Goal: Communication & Community: Share content

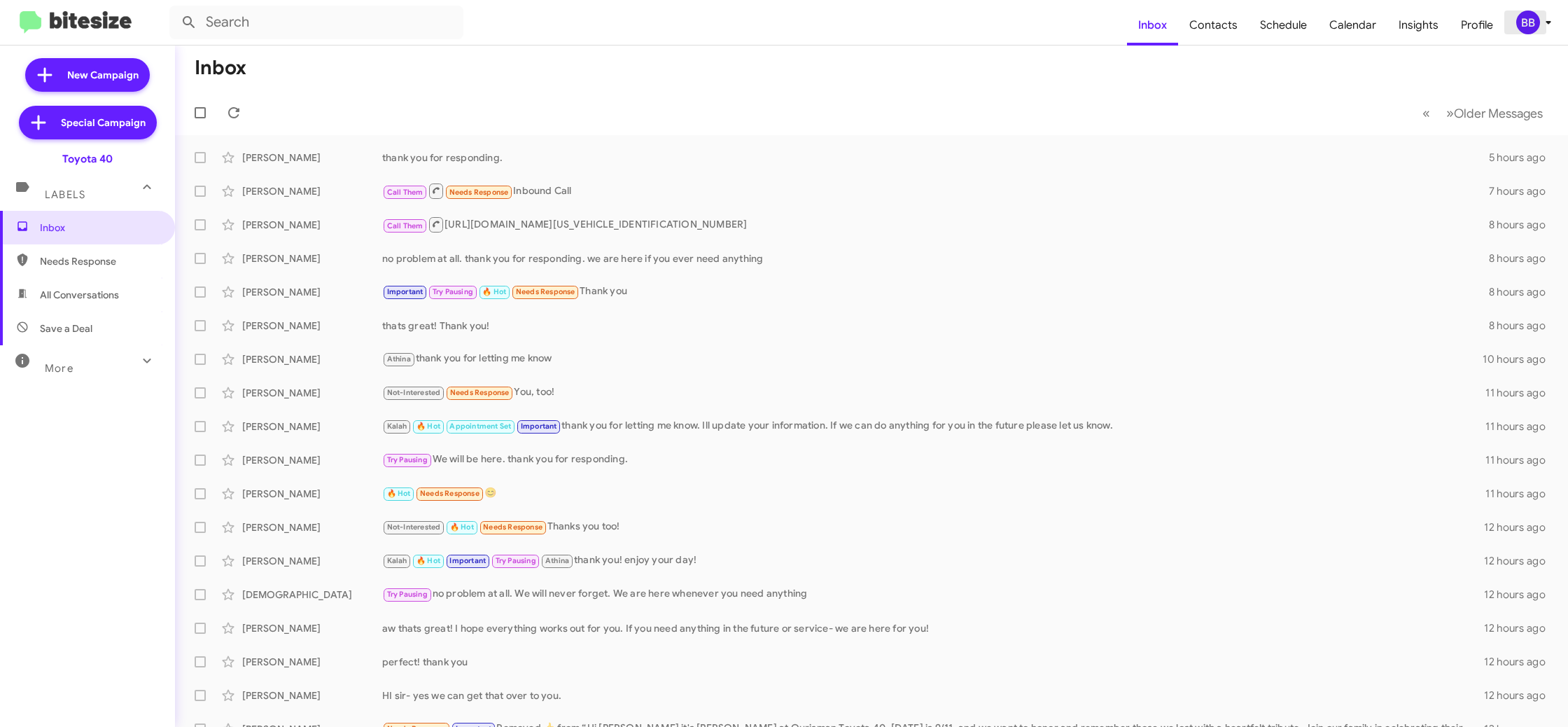
click at [1540, 22] on span "BB" at bounding box center [1537, 22] width 42 height 24
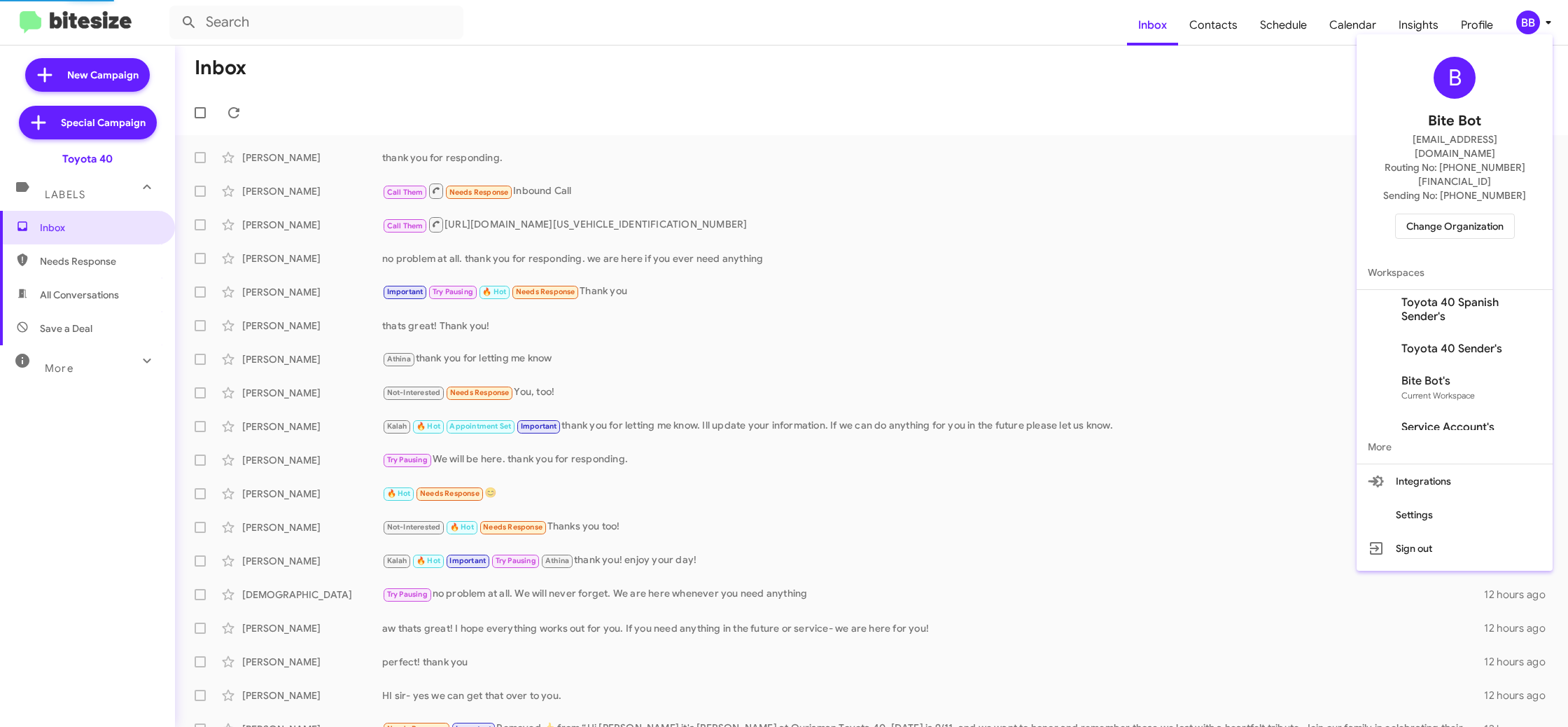
click at [1492, 211] on div "B Bite Bot madoka+2@bitesize.co Routing No: +1 (410) 679-1500 Sending No: +1 (4…" at bounding box center [1455, 148] width 196 height 216
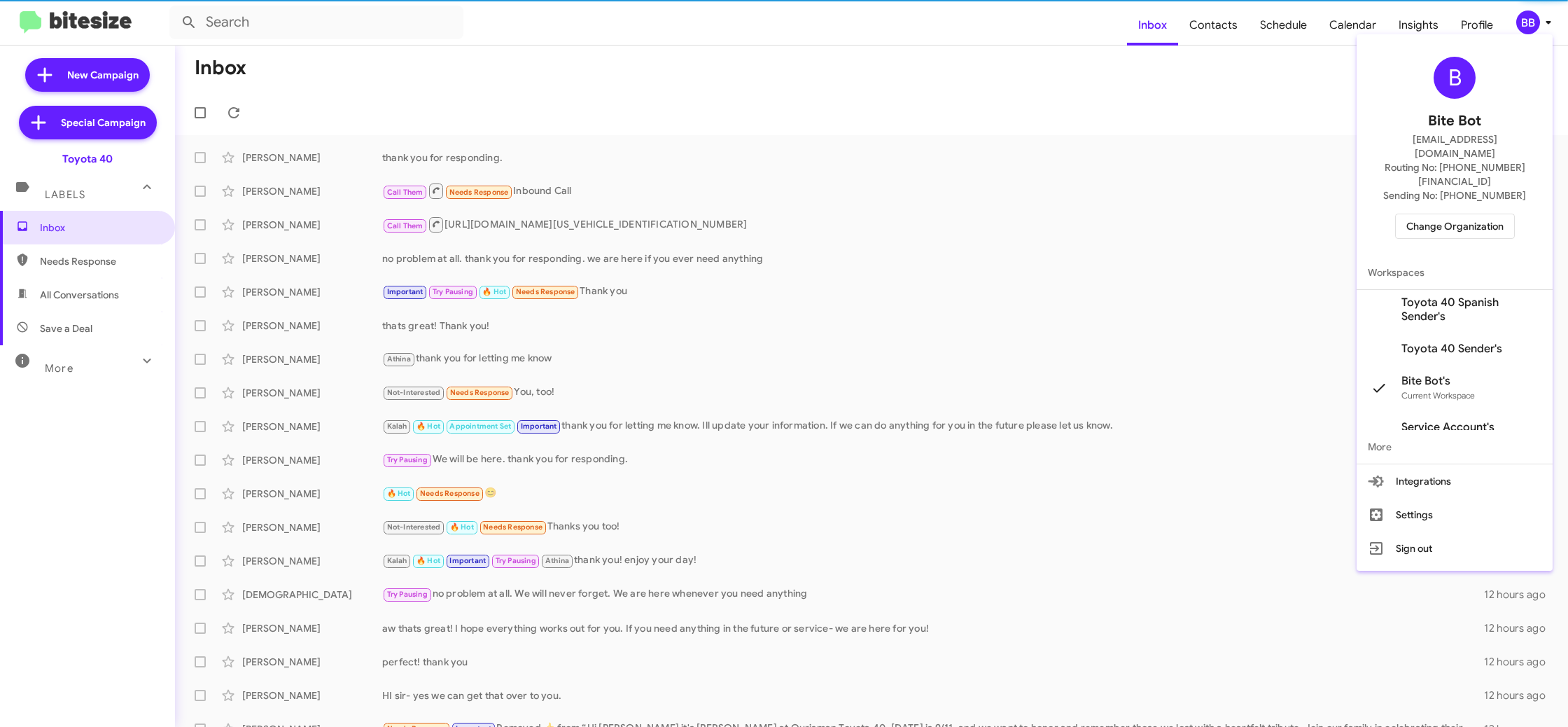
click at [1423, 214] on span "Change Organization" at bounding box center [1455, 226] width 98 height 24
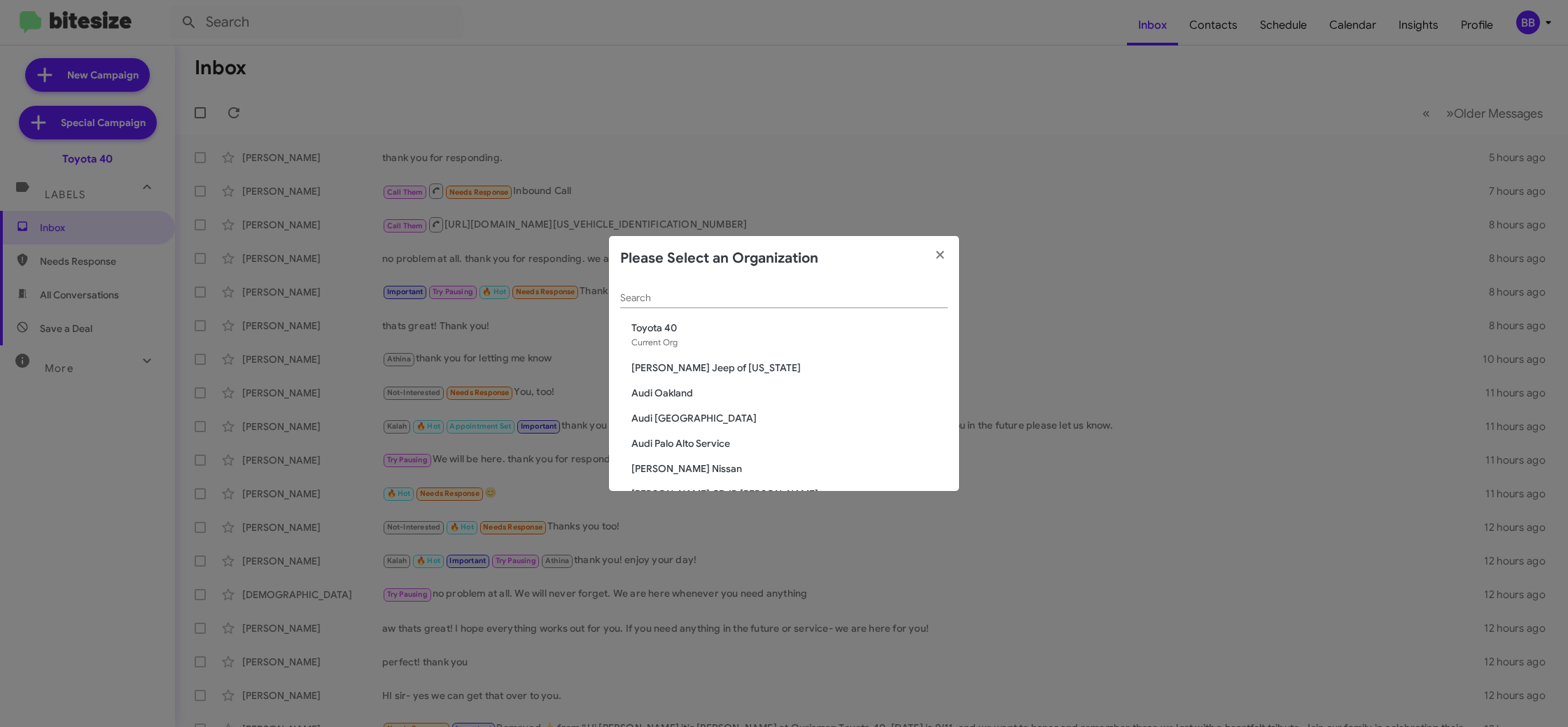
click at [645, 296] on input "Search" at bounding box center [783, 298] width 327 height 11
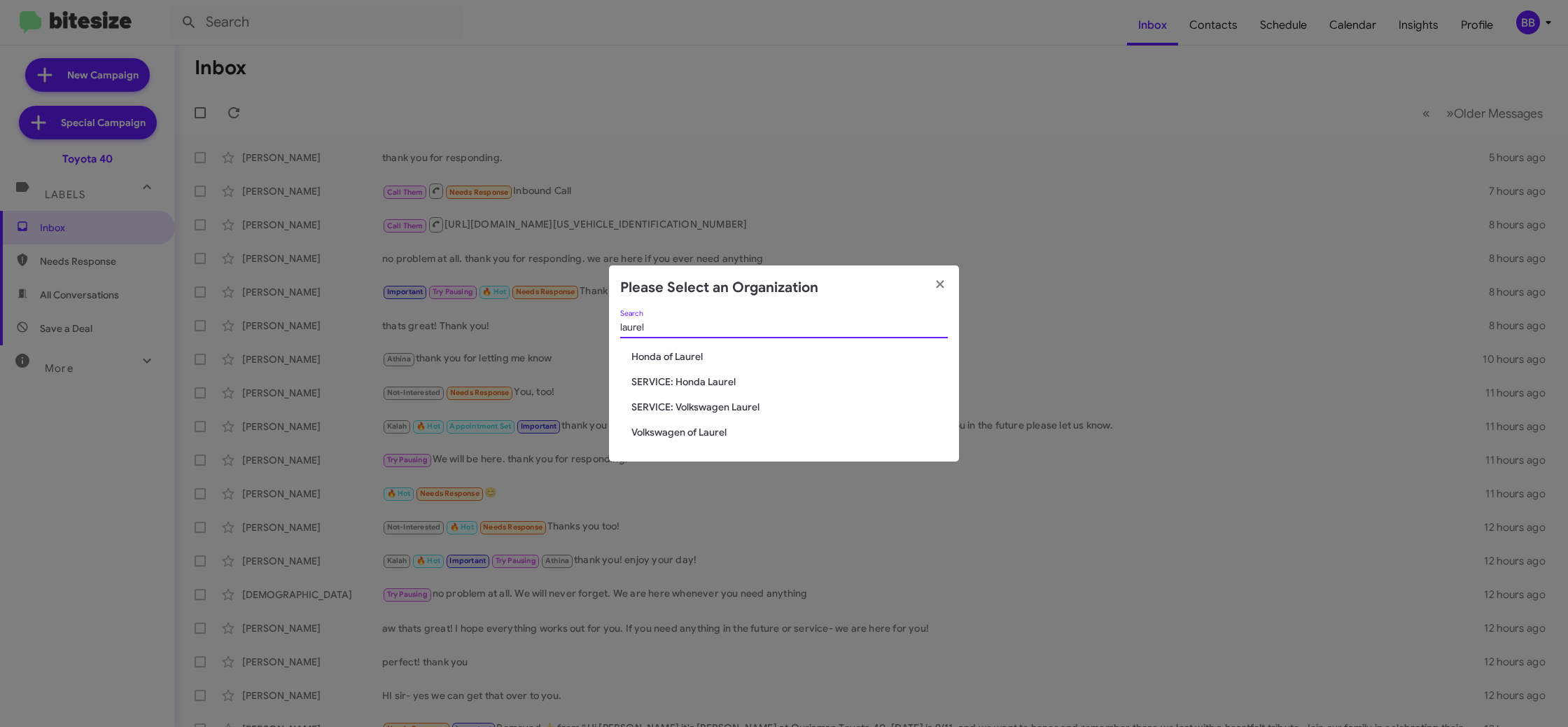
type input "laurel"
click at [711, 428] on span "Volkswagen of Laurel" at bounding box center [789, 432] width 317 height 14
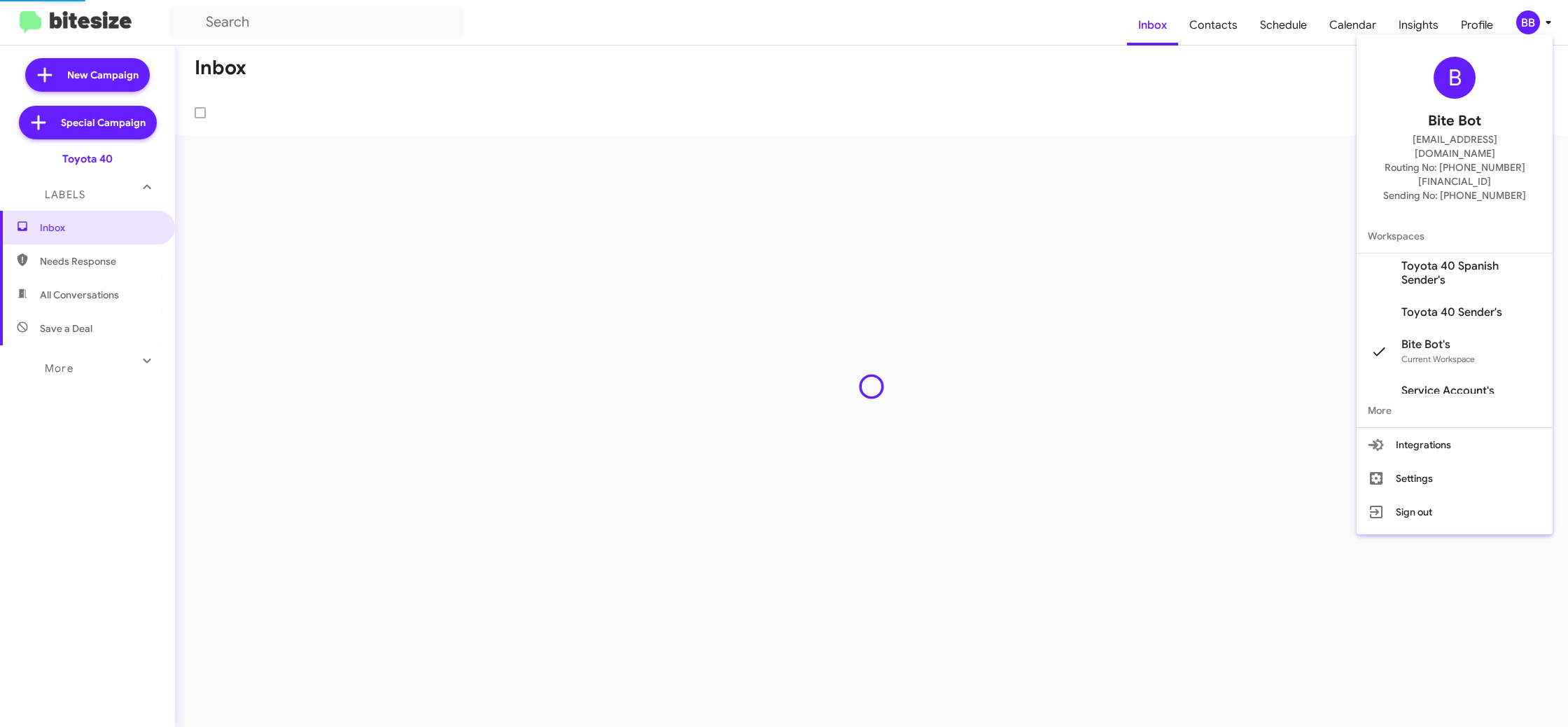
click at [1530, 28] on div at bounding box center [784, 364] width 1568 height 727
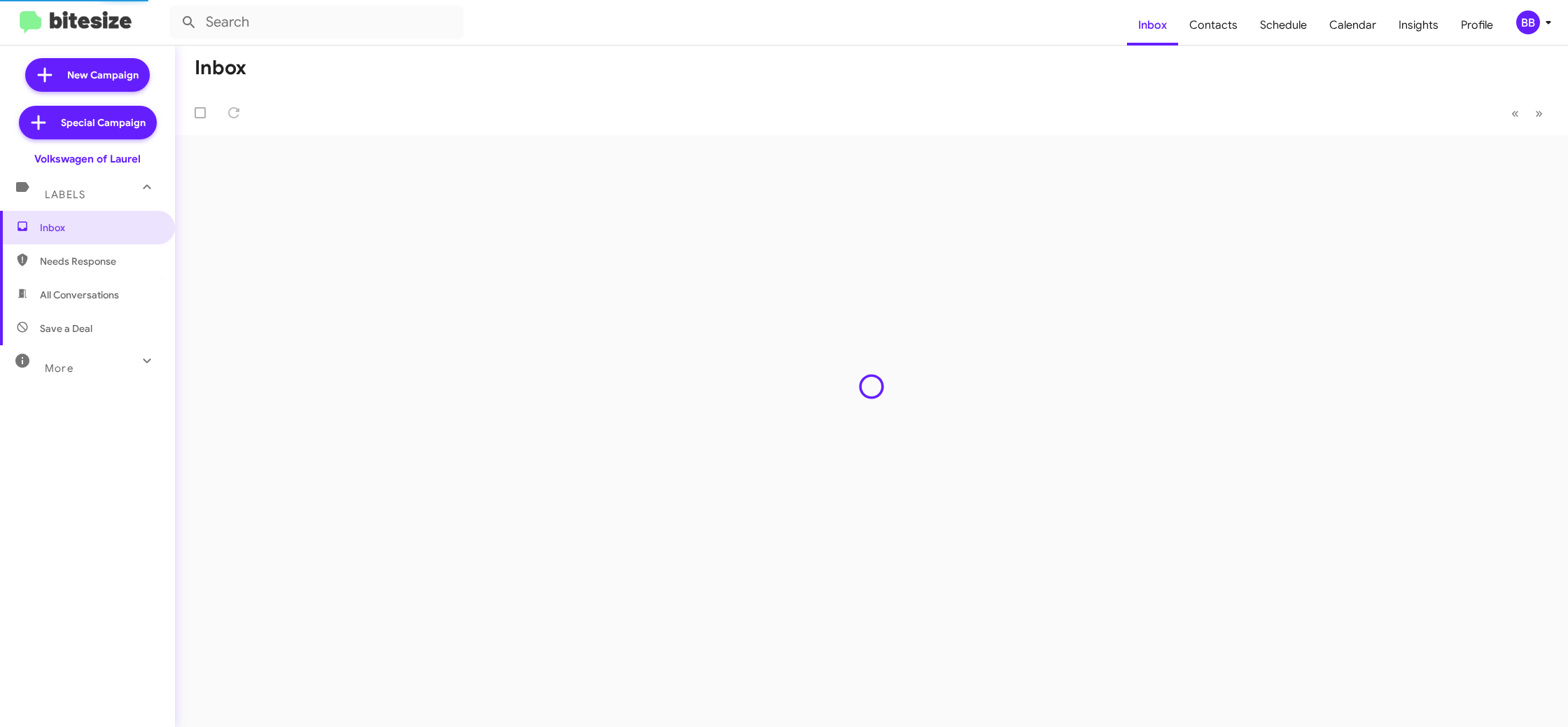
click at [1527, 28] on div "BB" at bounding box center [1528, 22] width 24 height 24
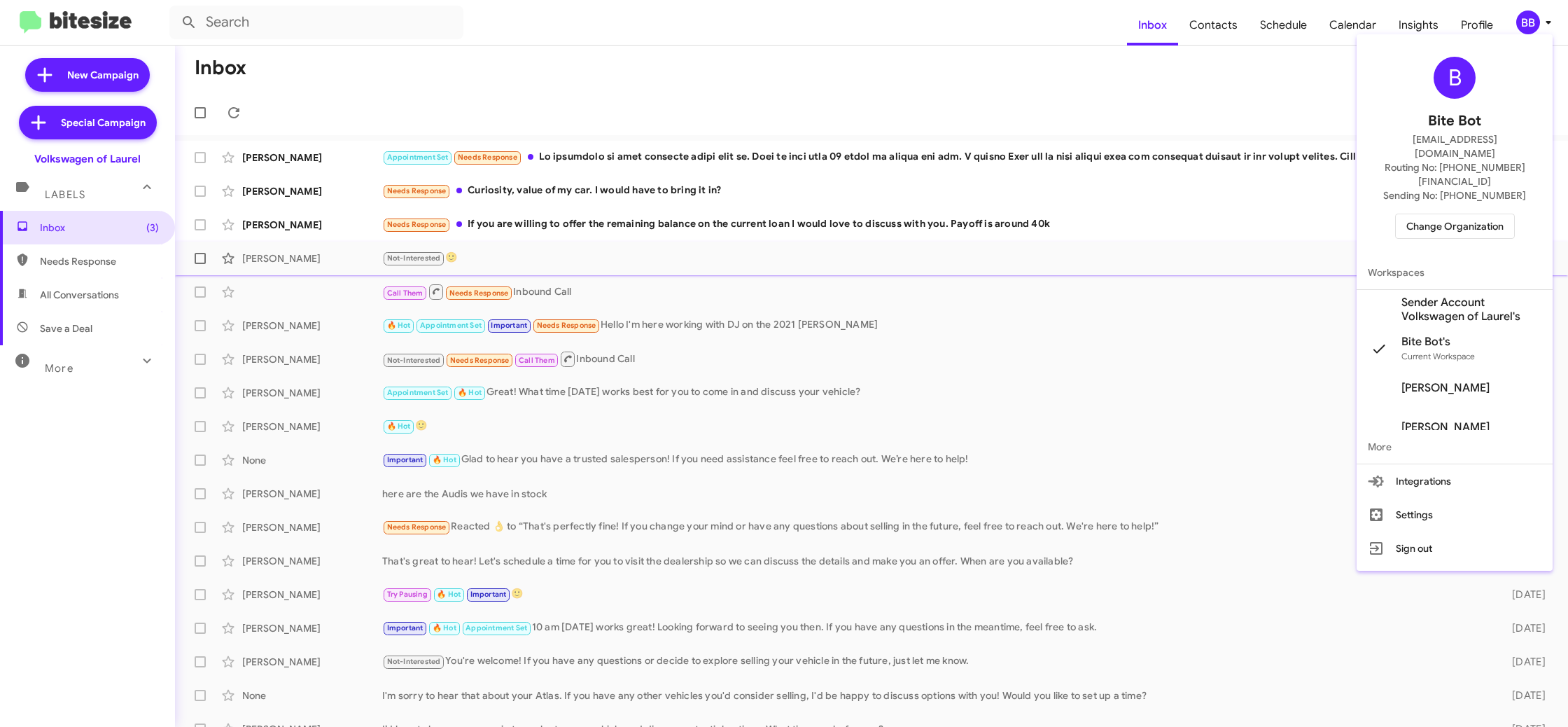
drag, startPoint x: 1447, startPoint y: 280, endPoint x: 1428, endPoint y: 265, distance: 24.2
click at [1447, 295] on span "Sender Account Volkswagen of Laurel's" at bounding box center [1471, 309] width 140 height 28
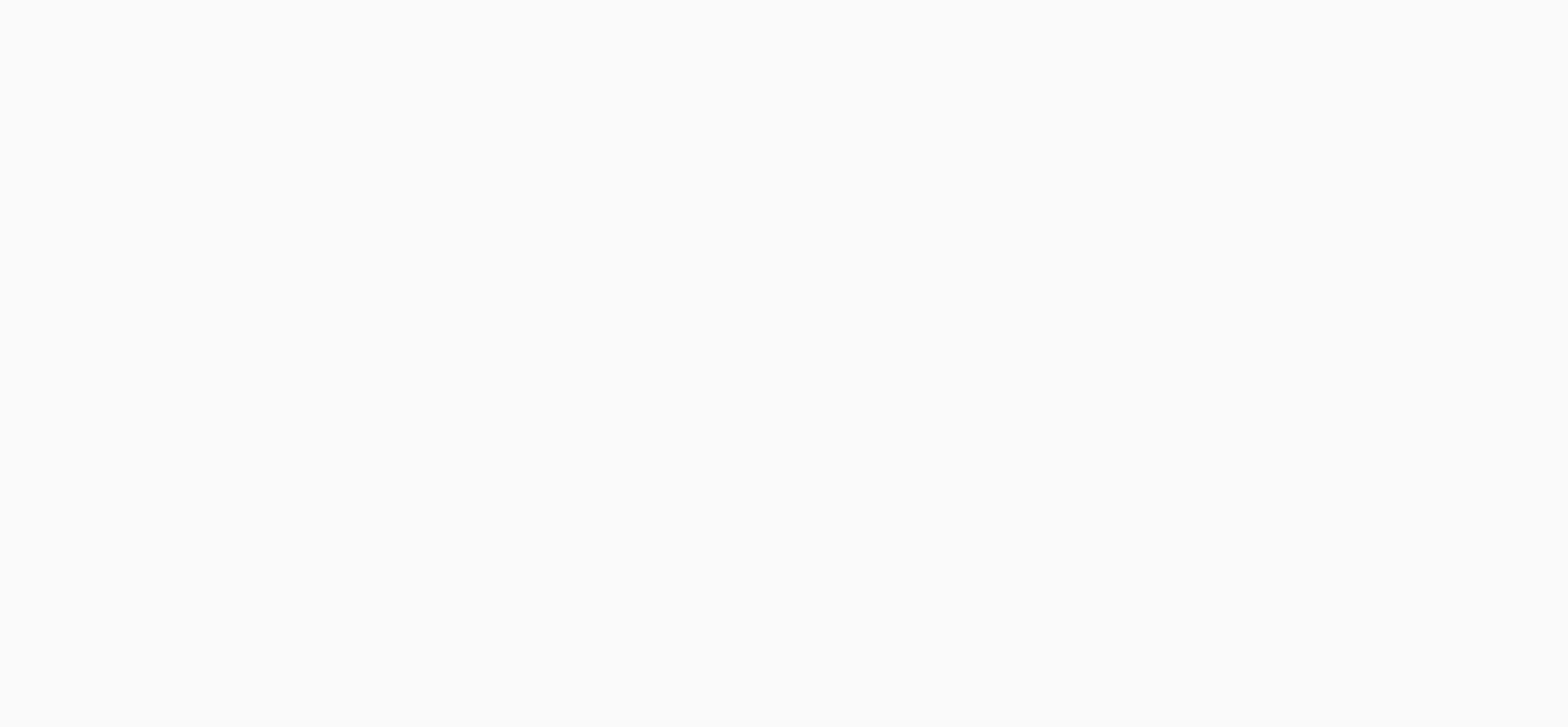
drag, startPoint x: 0, startPoint y: 0, endPoint x: 1222, endPoint y: 35, distance: 1222.5
click at [1222, 36] on body at bounding box center [784, 364] width 1568 height 727
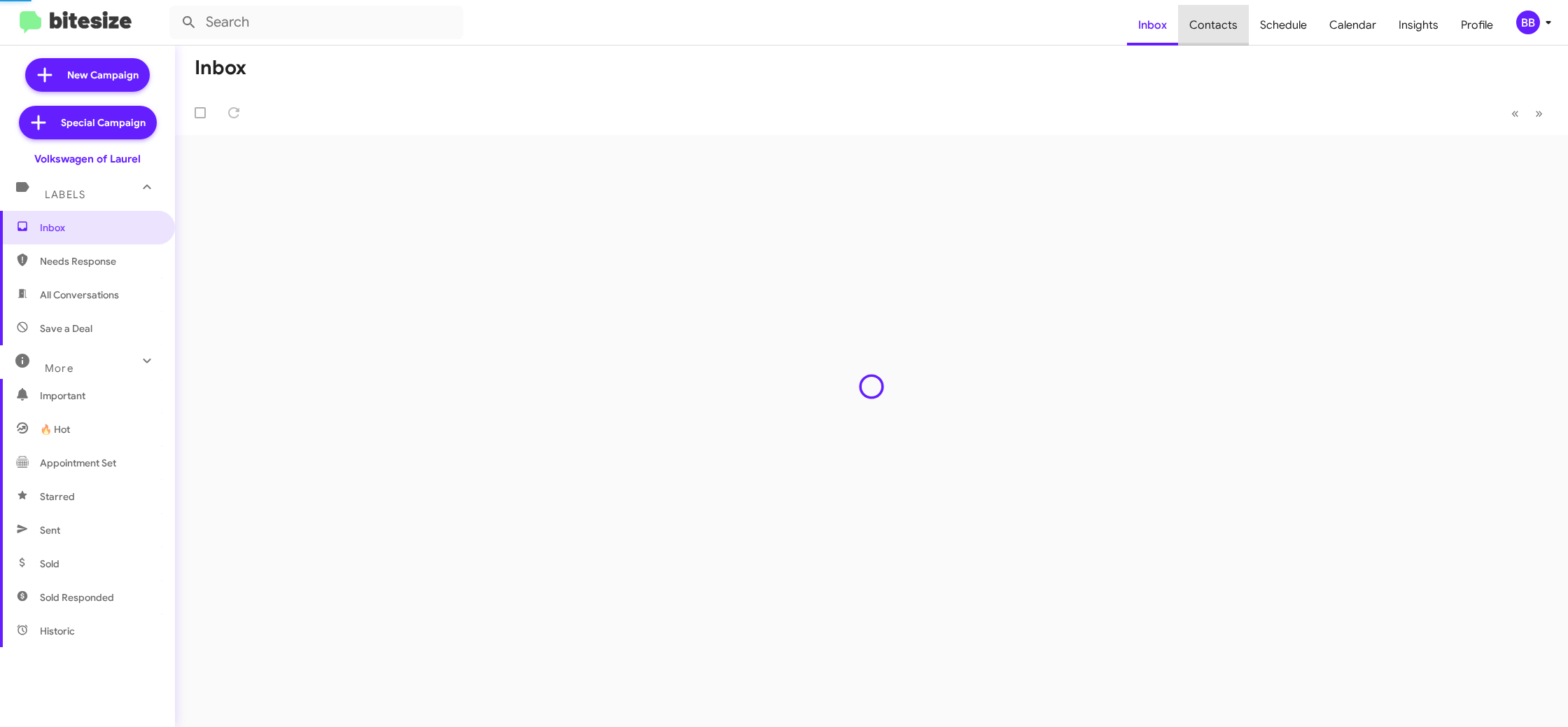
click at [1221, 32] on span "Contacts" at bounding box center [1214, 25] width 71 height 41
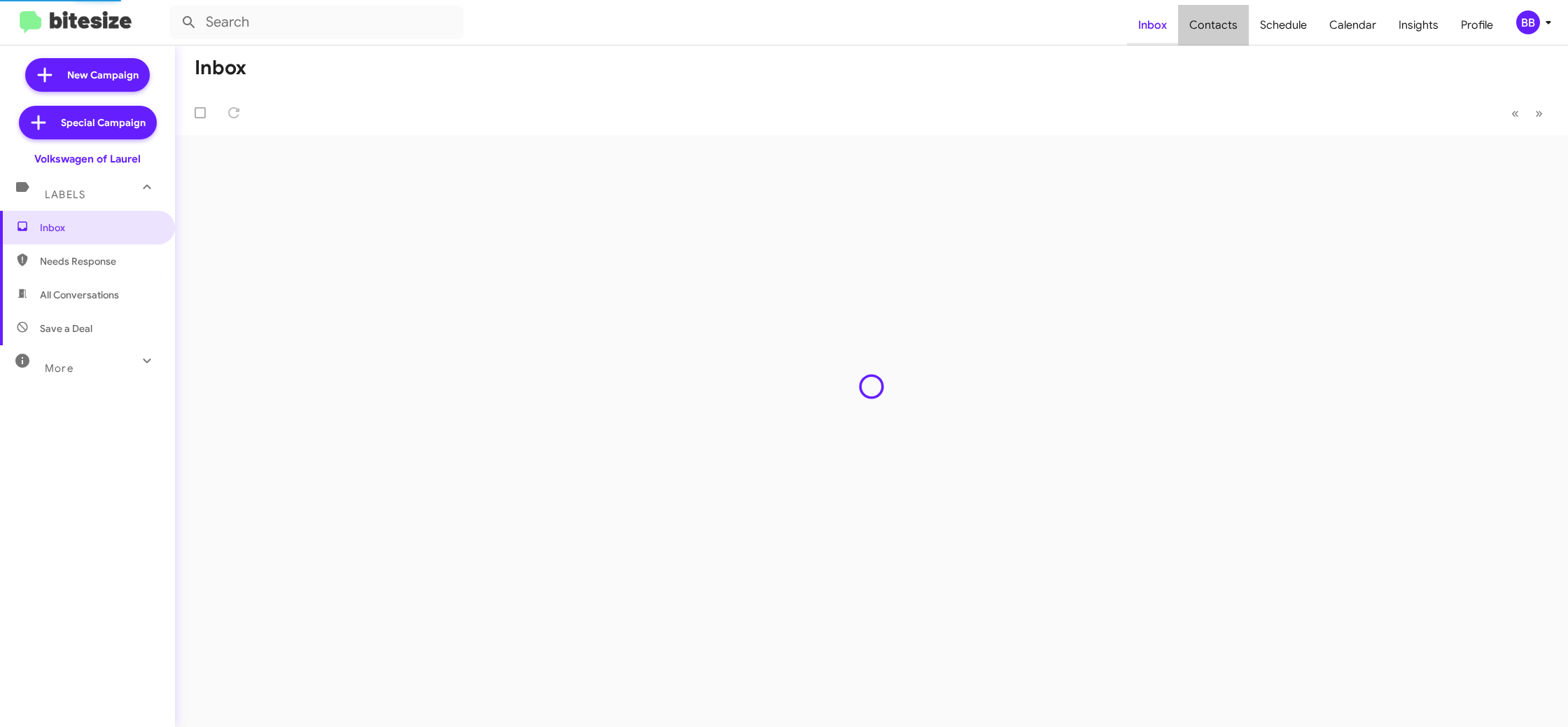
drag, startPoint x: 1221, startPoint y: 32, endPoint x: 1164, endPoint y: 15, distance: 59.5
click at [1219, 28] on span "Contacts" at bounding box center [1214, 25] width 71 height 41
type input "in:groups"
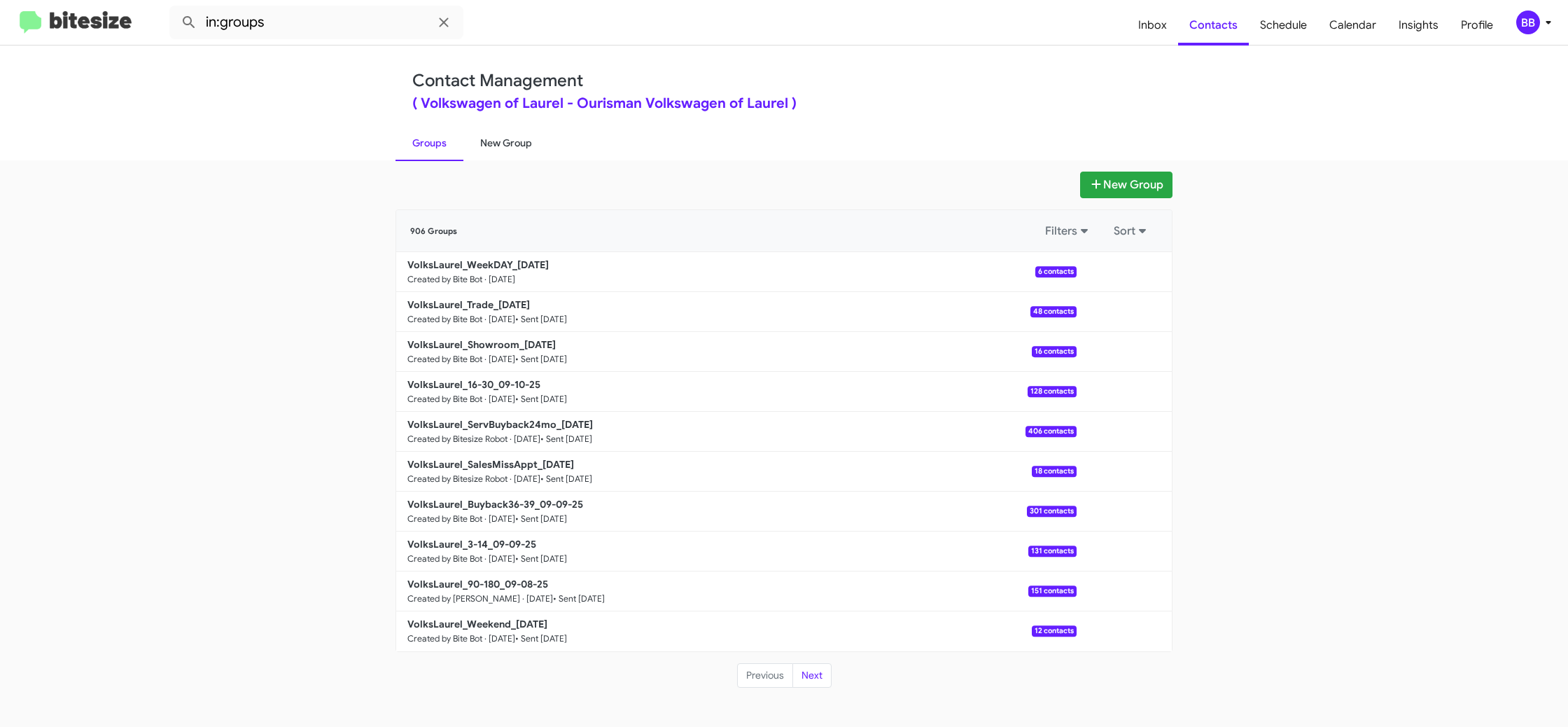
click at [527, 139] on link "New Group" at bounding box center [506, 142] width 85 height 36
drag, startPoint x: 527, startPoint y: 139, endPoint x: 388, endPoint y: 21, distance: 182.3
click at [517, 131] on link "New Group" at bounding box center [506, 142] width 85 height 36
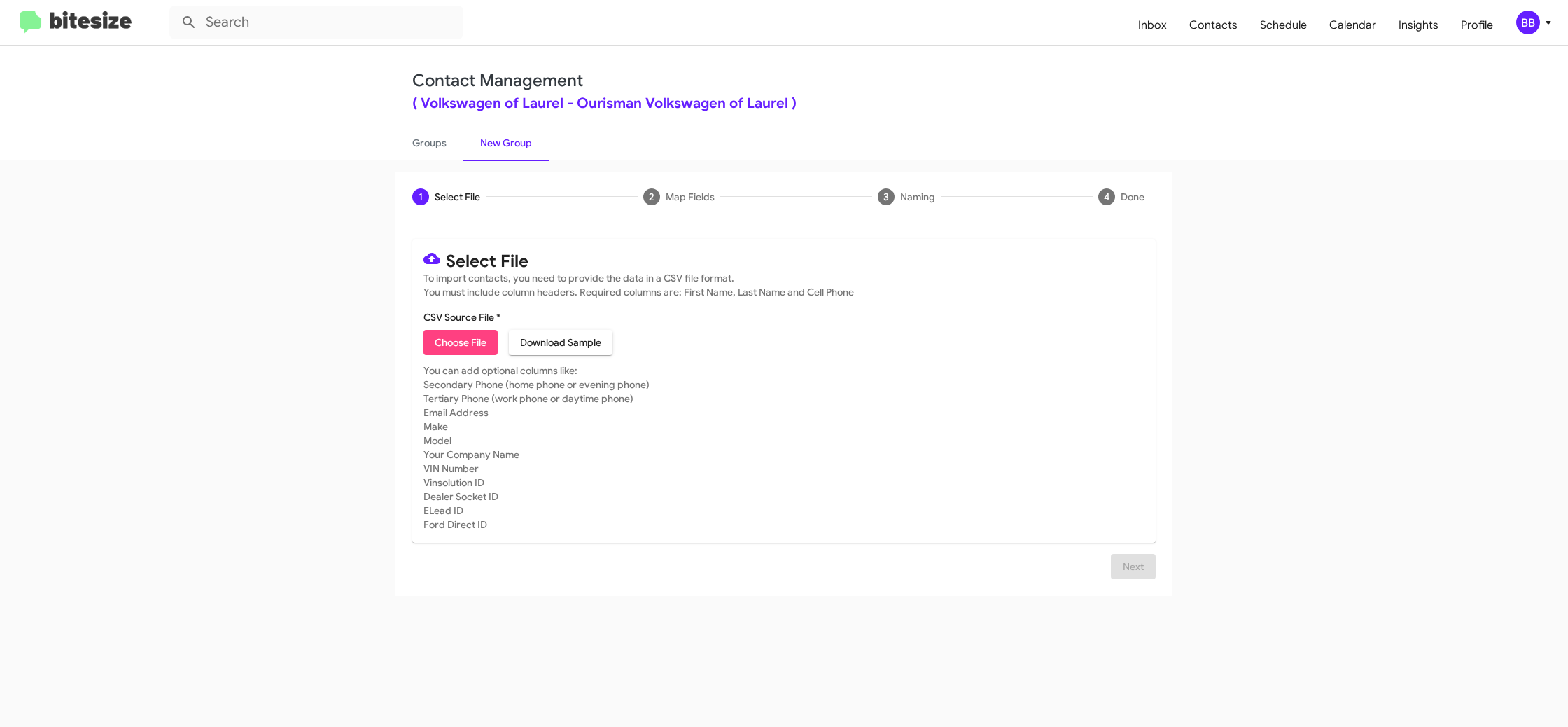
click at [1539, 28] on span "BB" at bounding box center [1537, 22] width 42 height 24
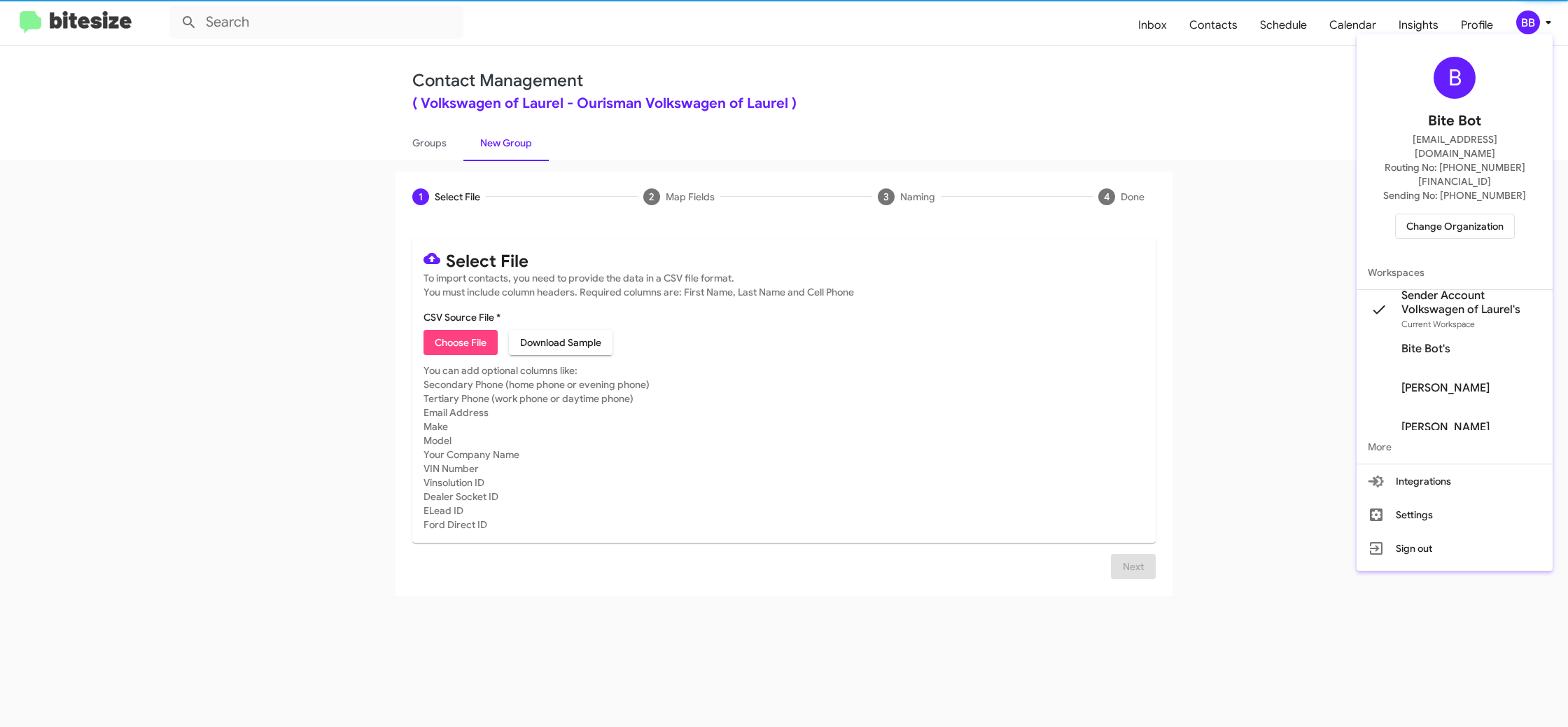
click at [1539, 28] on div at bounding box center [784, 364] width 1568 height 727
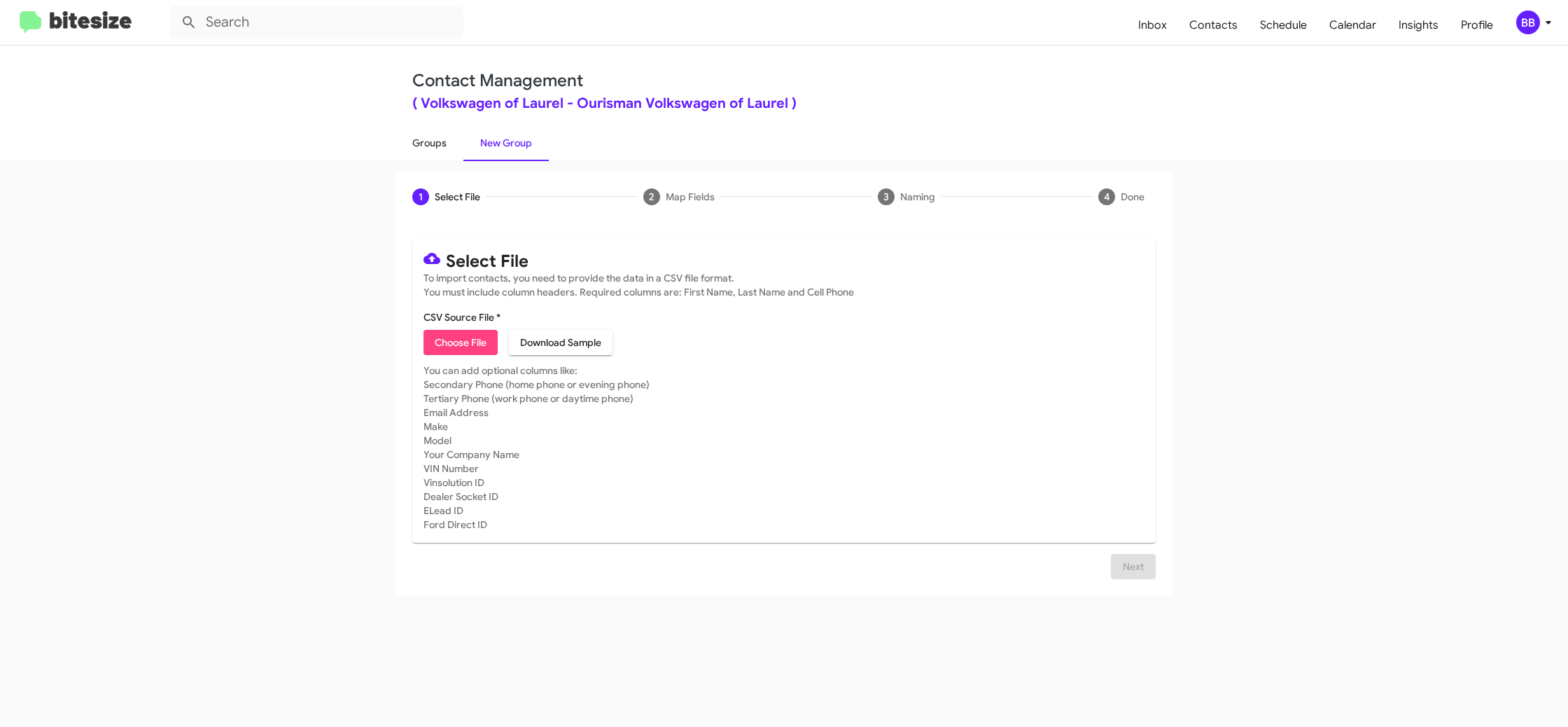
click at [420, 142] on link "Groups" at bounding box center [429, 142] width 68 height 36
type input "in:groups"
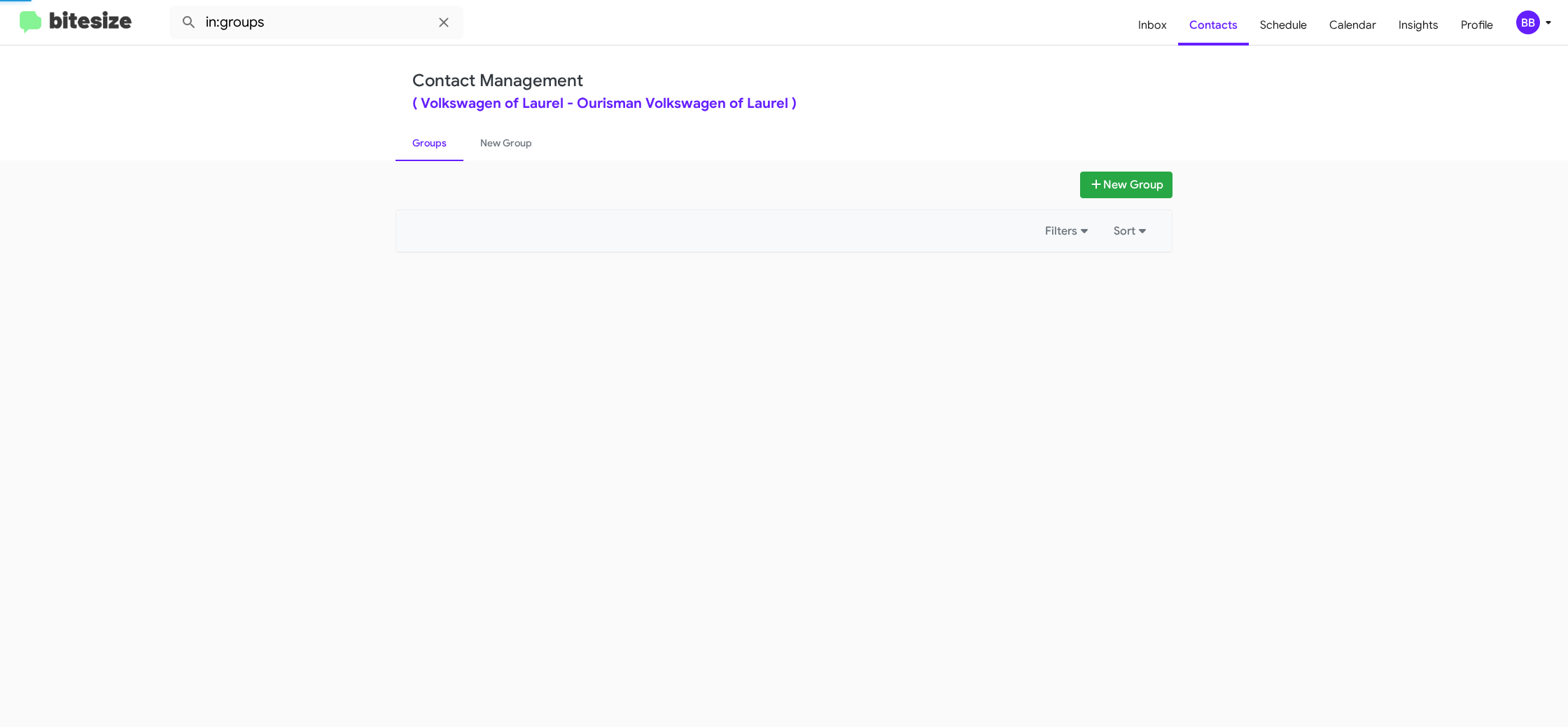
click at [420, 142] on link "Groups" at bounding box center [429, 142] width 68 height 36
drag, startPoint x: 420, startPoint y: 142, endPoint x: 475, endPoint y: 138, distance: 55.1
click at [420, 142] on link "Groups" at bounding box center [429, 142] width 68 height 36
click at [475, 138] on link "New Group" at bounding box center [506, 142] width 85 height 36
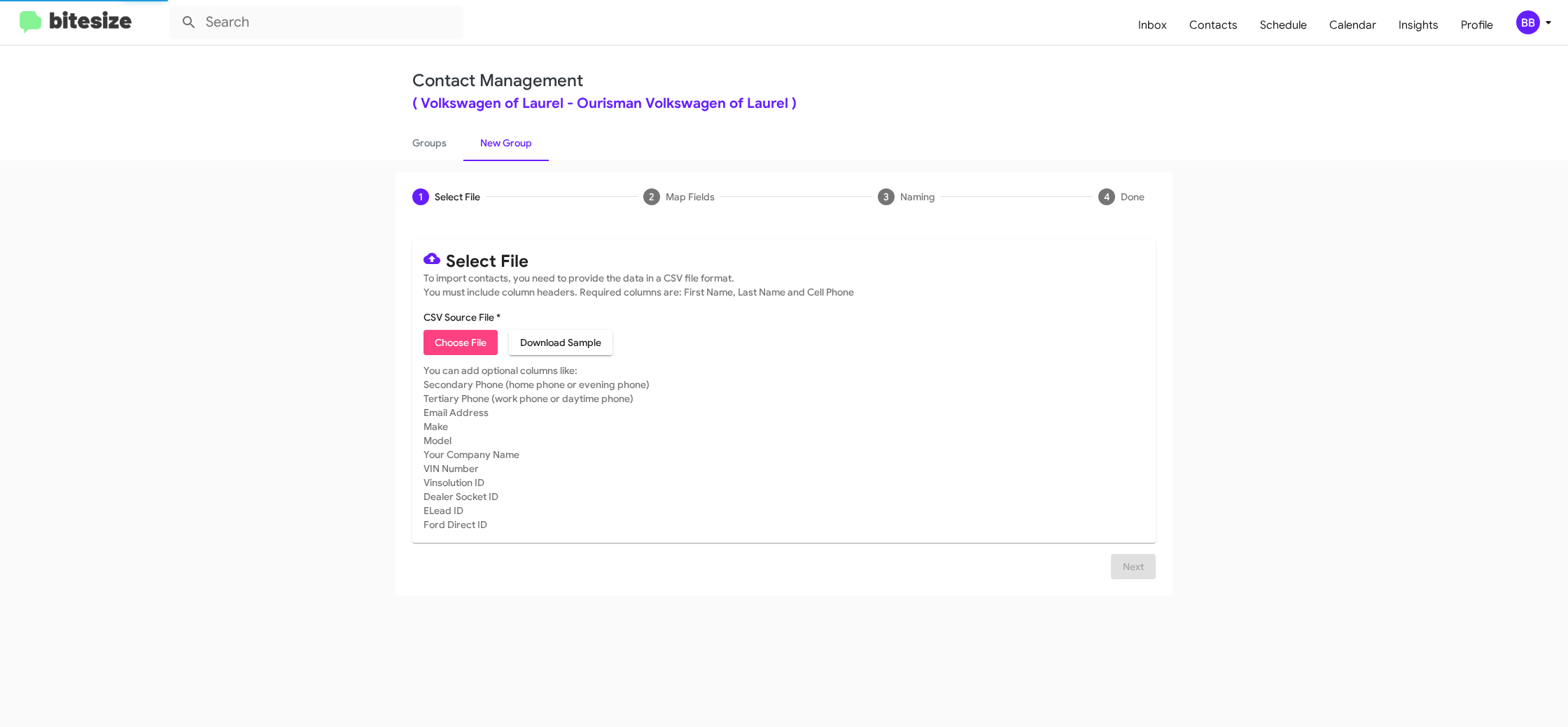
click at [475, 138] on link "New Group" at bounding box center [506, 142] width 85 height 36
click at [420, 146] on link "Groups" at bounding box center [429, 142] width 68 height 36
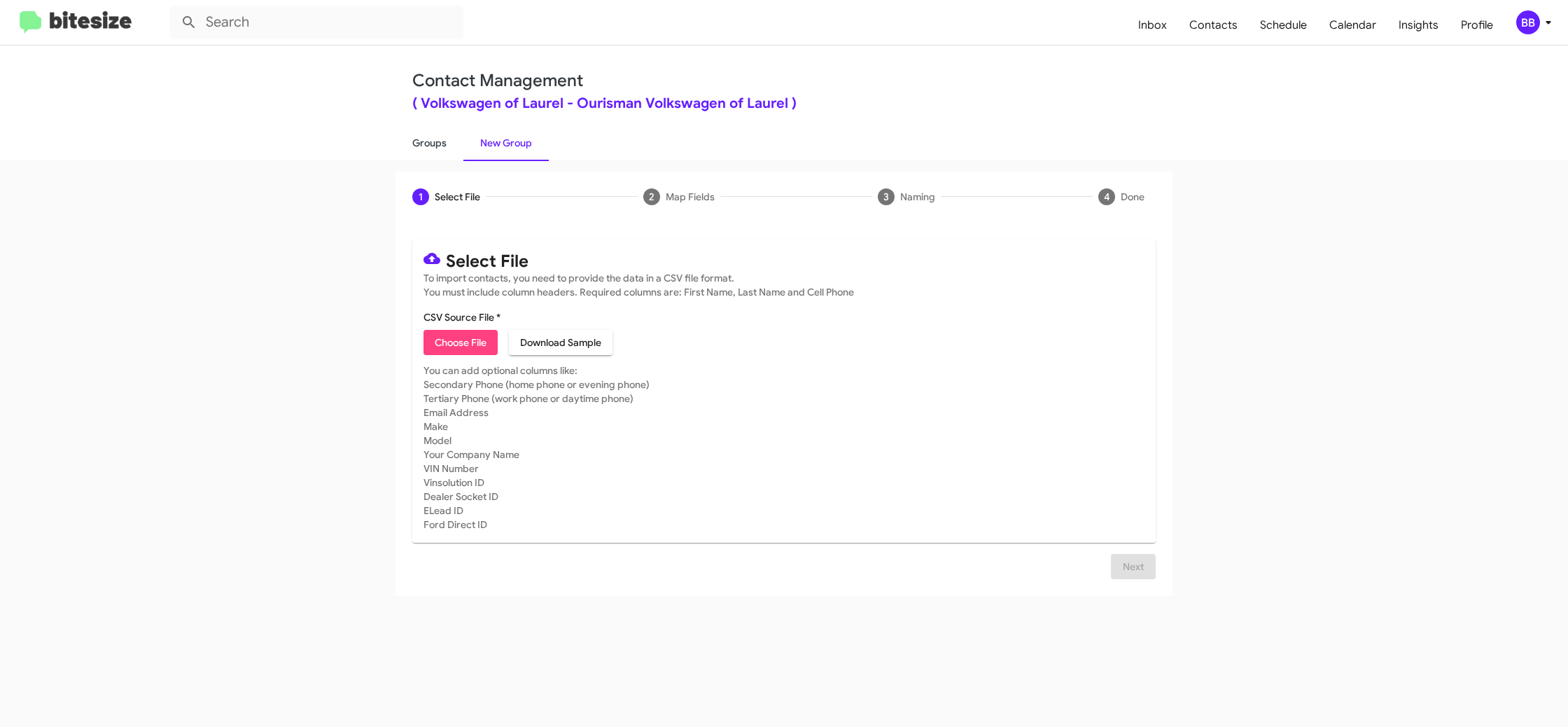
type input "in:groups"
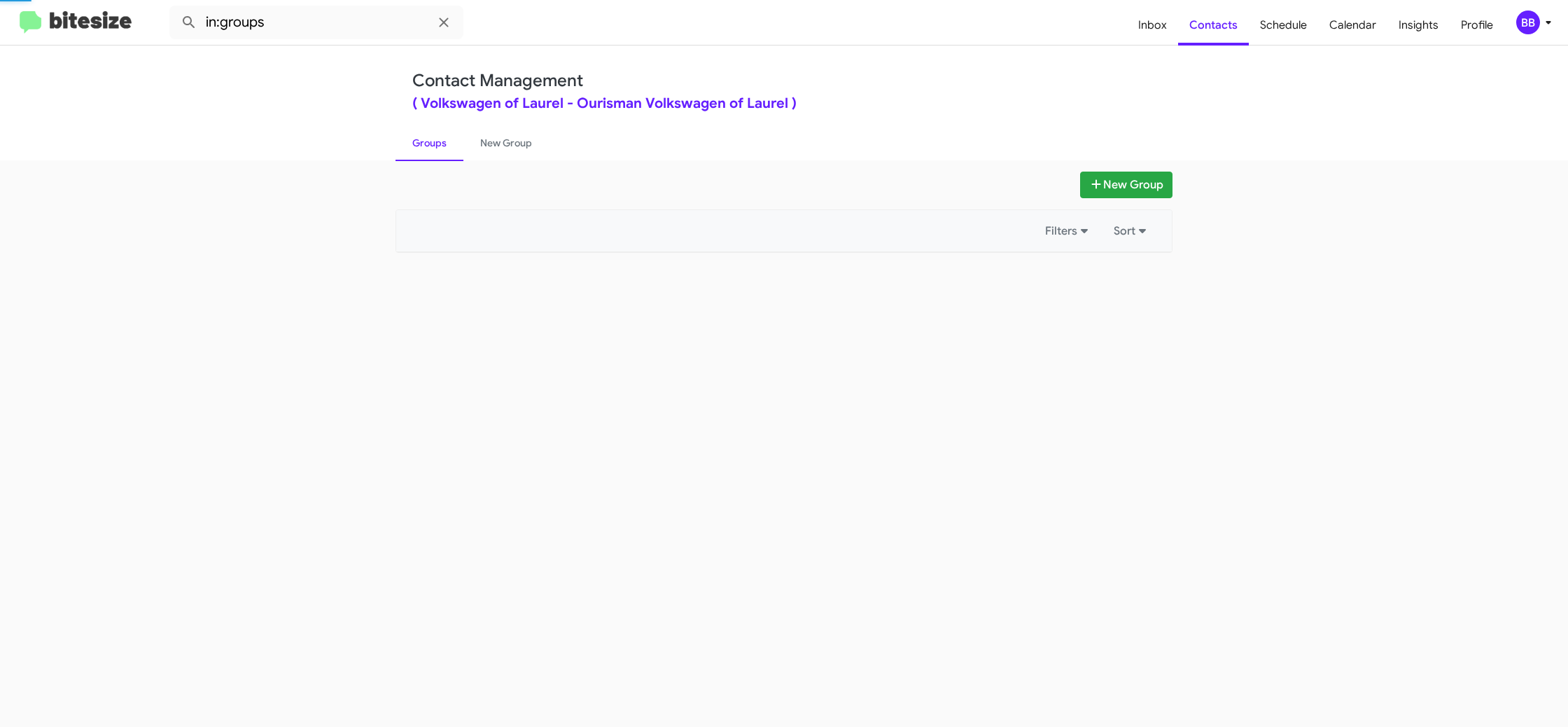
click at [420, 146] on link "Groups" at bounding box center [429, 142] width 68 height 36
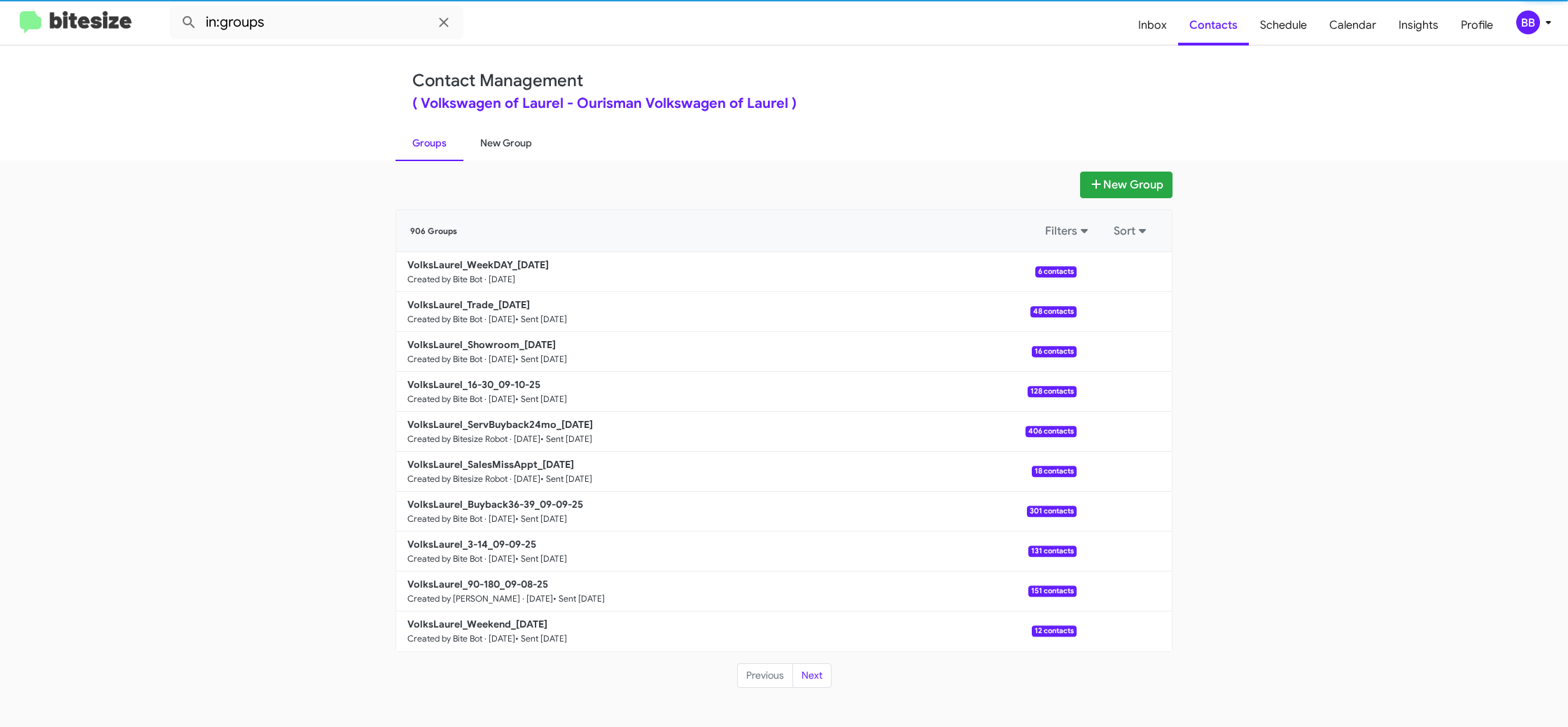
click at [511, 149] on link "New Group" at bounding box center [506, 142] width 85 height 36
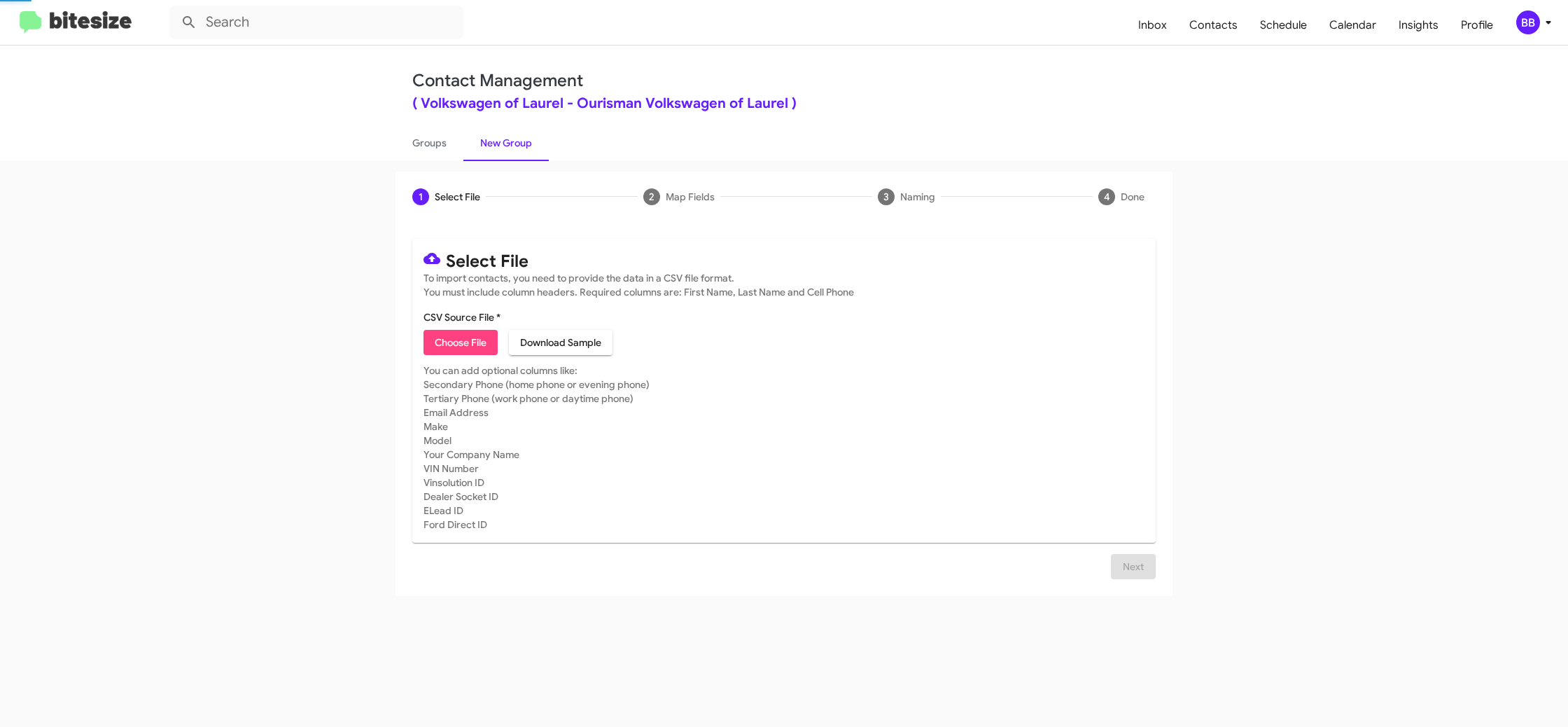
click at [511, 149] on link "New Group" at bounding box center [506, 142] width 85 height 36
drag, startPoint x: 511, startPoint y: 149, endPoint x: 503, endPoint y: 150, distance: 8.1
click at [510, 148] on link "New Group" at bounding box center [506, 142] width 85 height 36
click at [461, 338] on span "Choose File" at bounding box center [461, 342] width 52 height 25
type input "VolksLaurel_SummerSendoff__ALL_09-12-25"
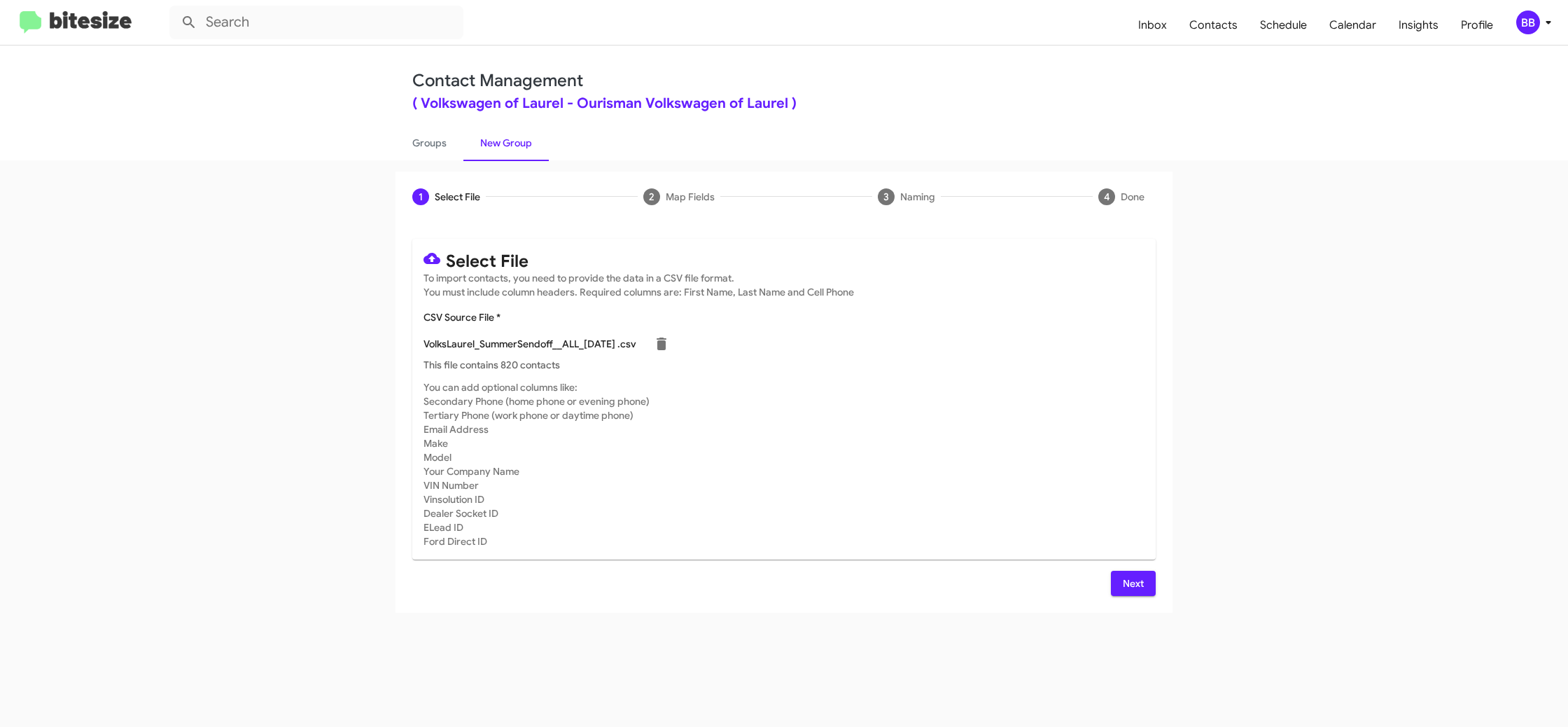
click at [1540, 26] on icon at bounding box center [1548, 22] width 16 height 16
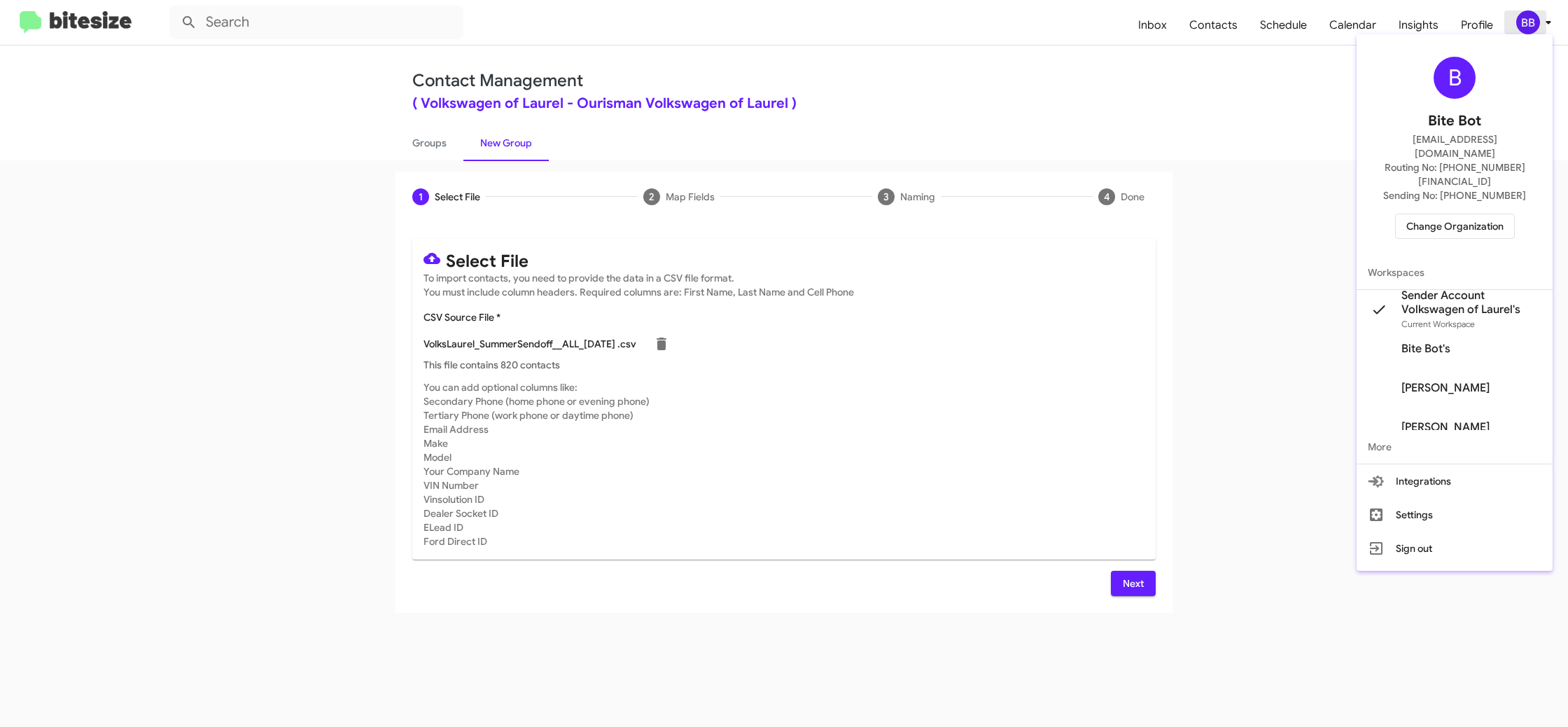
click at [1540, 26] on div at bounding box center [784, 364] width 1568 height 727
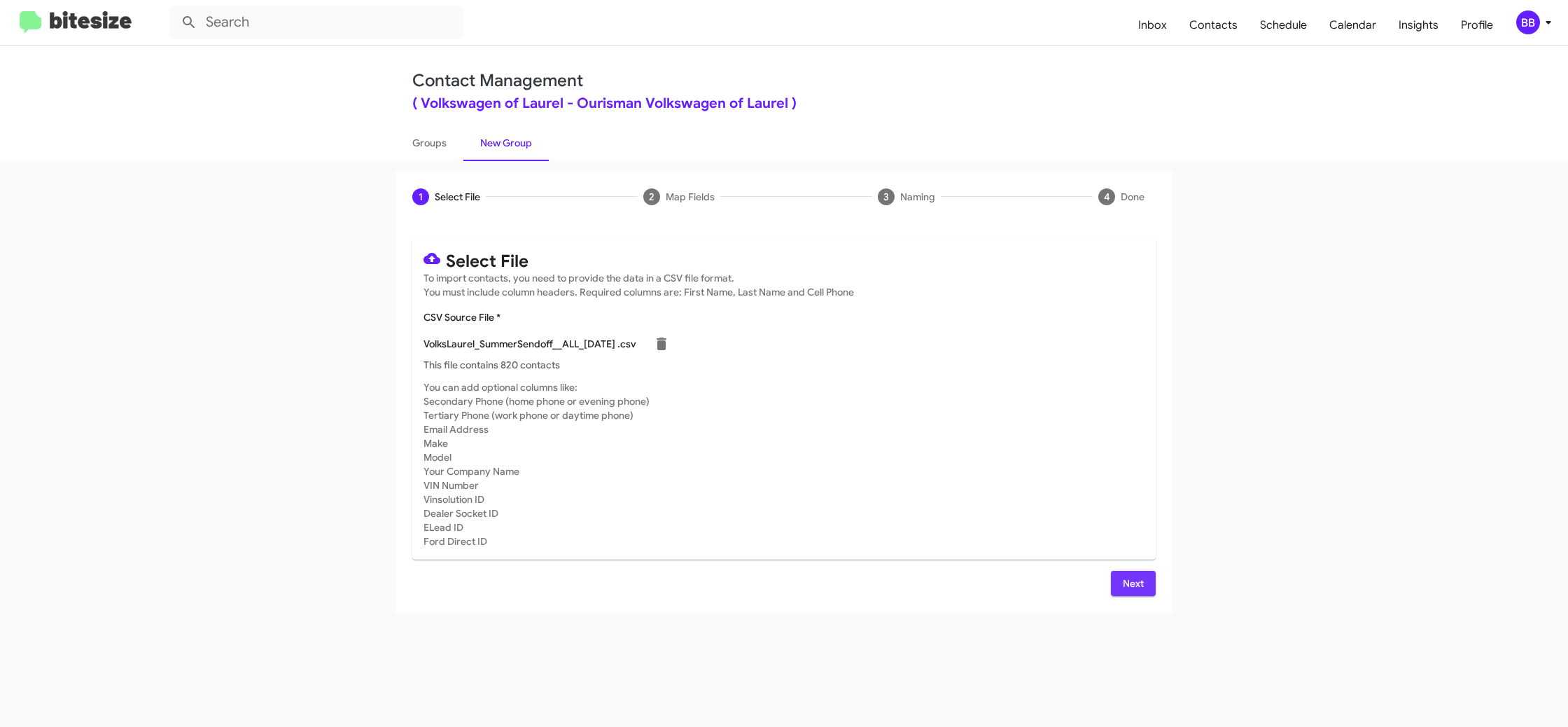
click at [1131, 585] on span "Next" at bounding box center [1134, 583] width 22 height 25
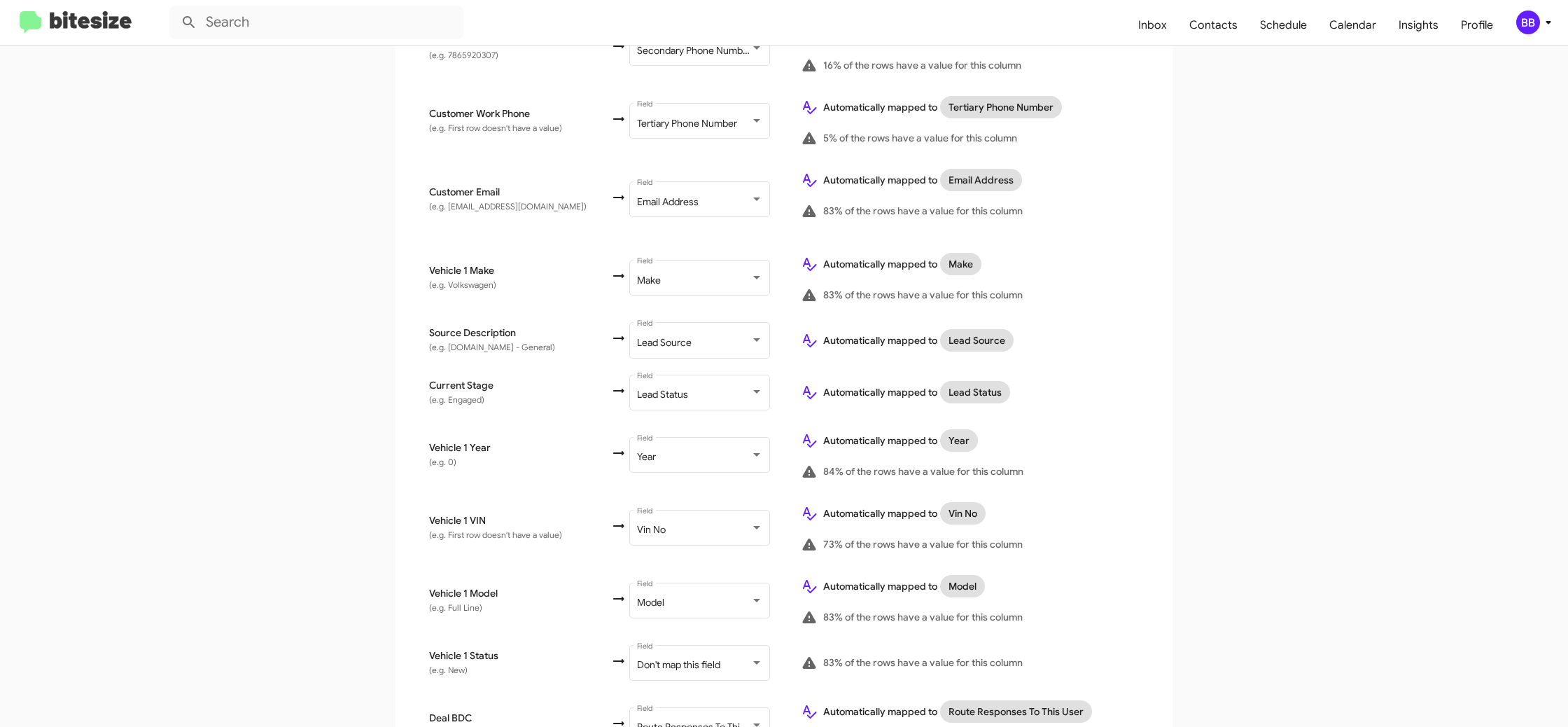
scroll to position [642, 0]
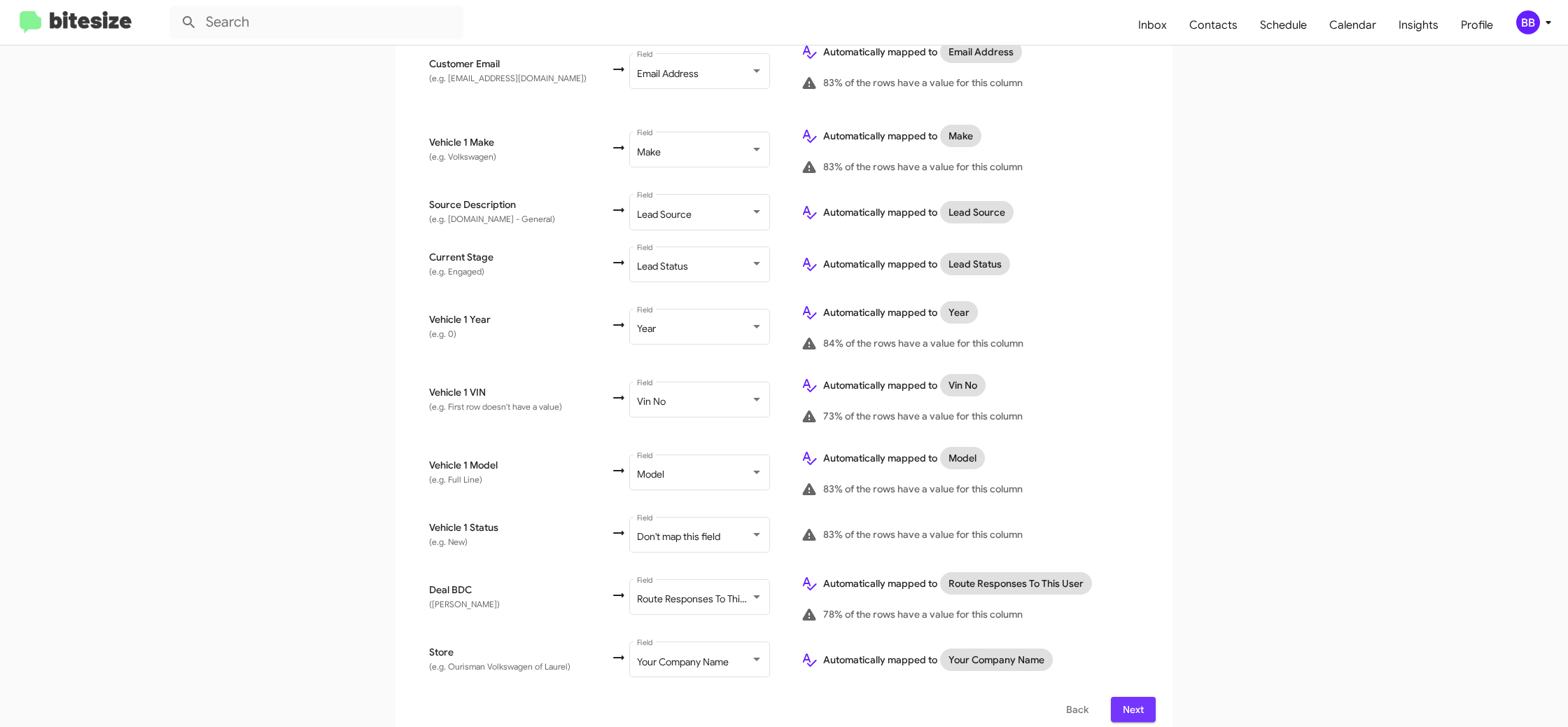
click at [1135, 702] on span "Next" at bounding box center [1134, 709] width 22 height 25
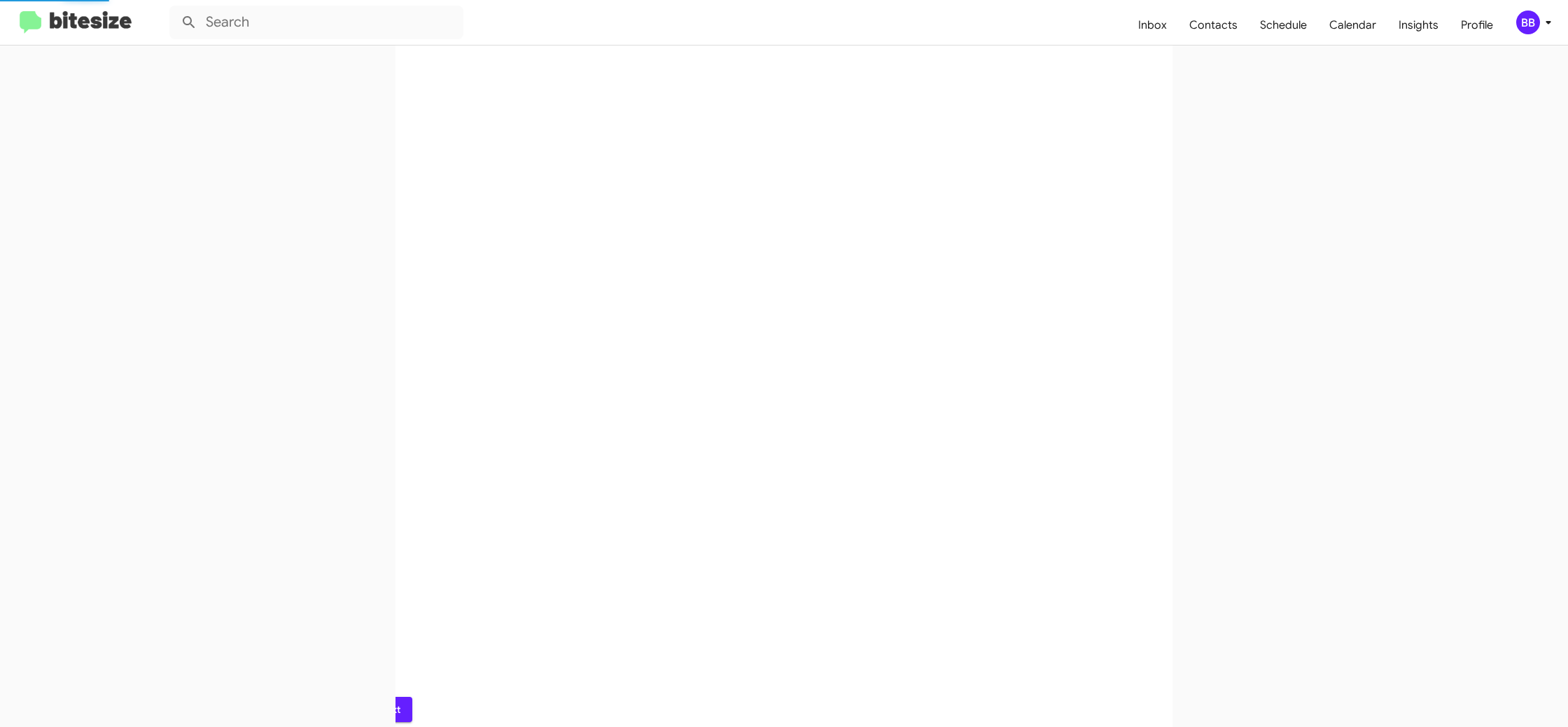
scroll to position [0, 0]
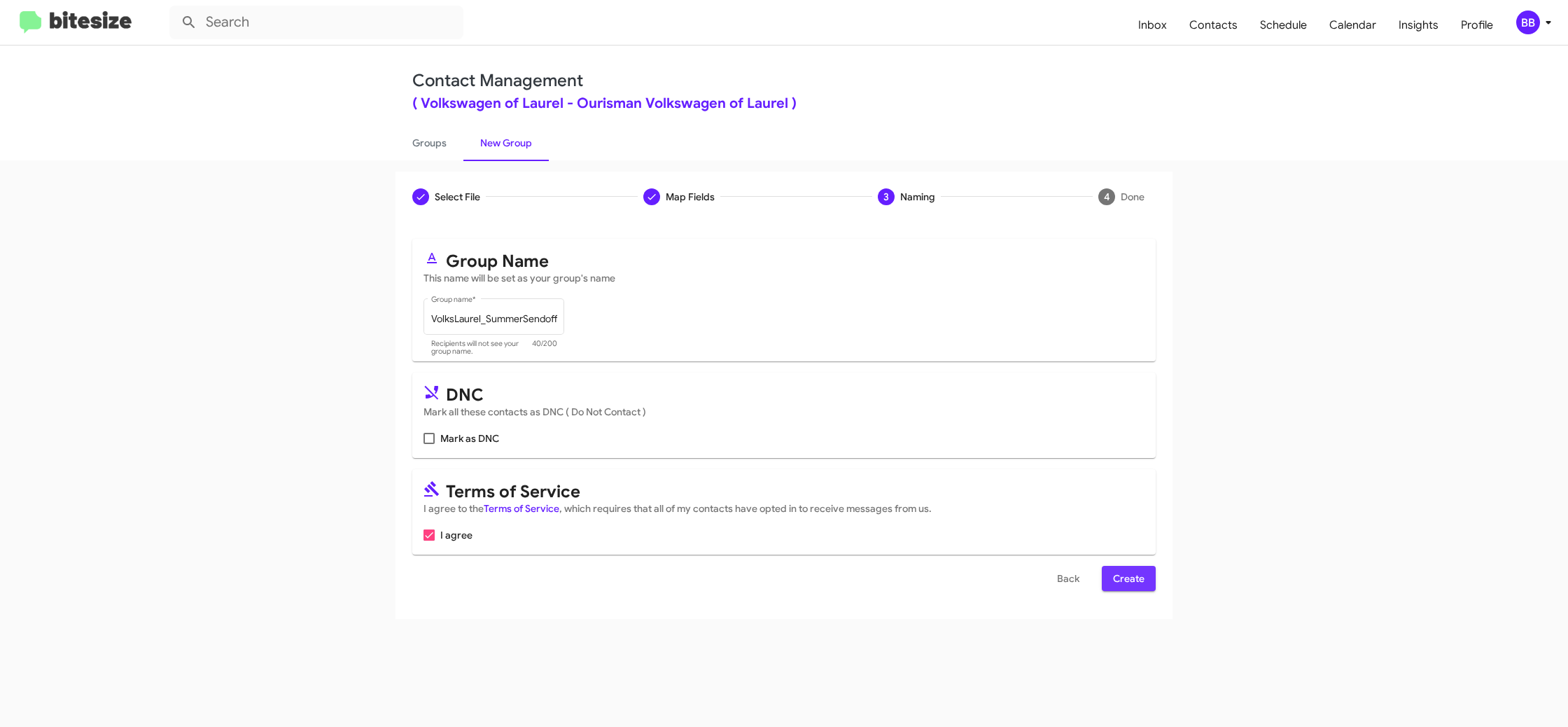
drag, startPoint x: 1124, startPoint y: 581, endPoint x: 977, endPoint y: 425, distance: 214.3
click at [1124, 581] on span "Create" at bounding box center [1129, 578] width 31 height 25
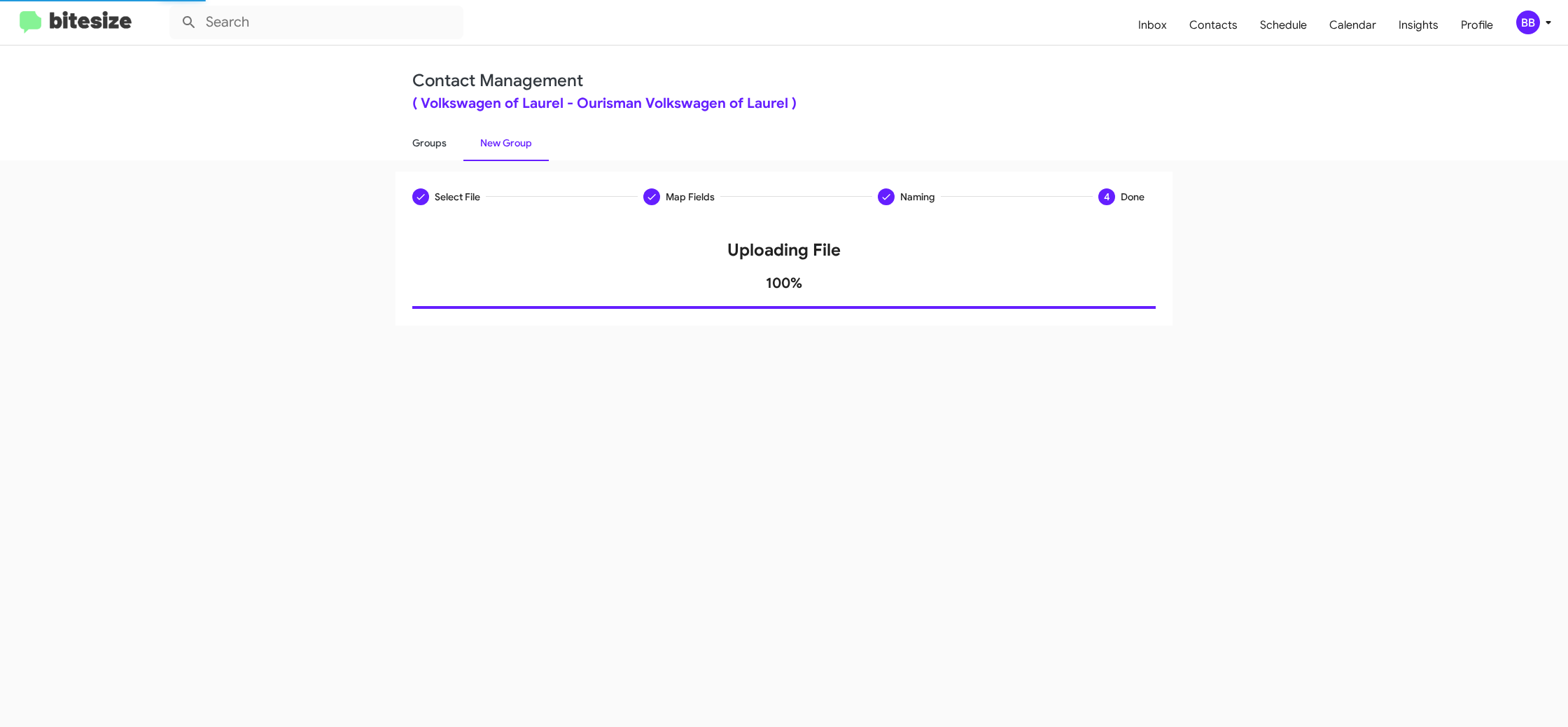
click at [422, 141] on link "Groups" at bounding box center [429, 142] width 68 height 36
type input "in:groups"
click at [422, 141] on link "Groups" at bounding box center [429, 142] width 68 height 36
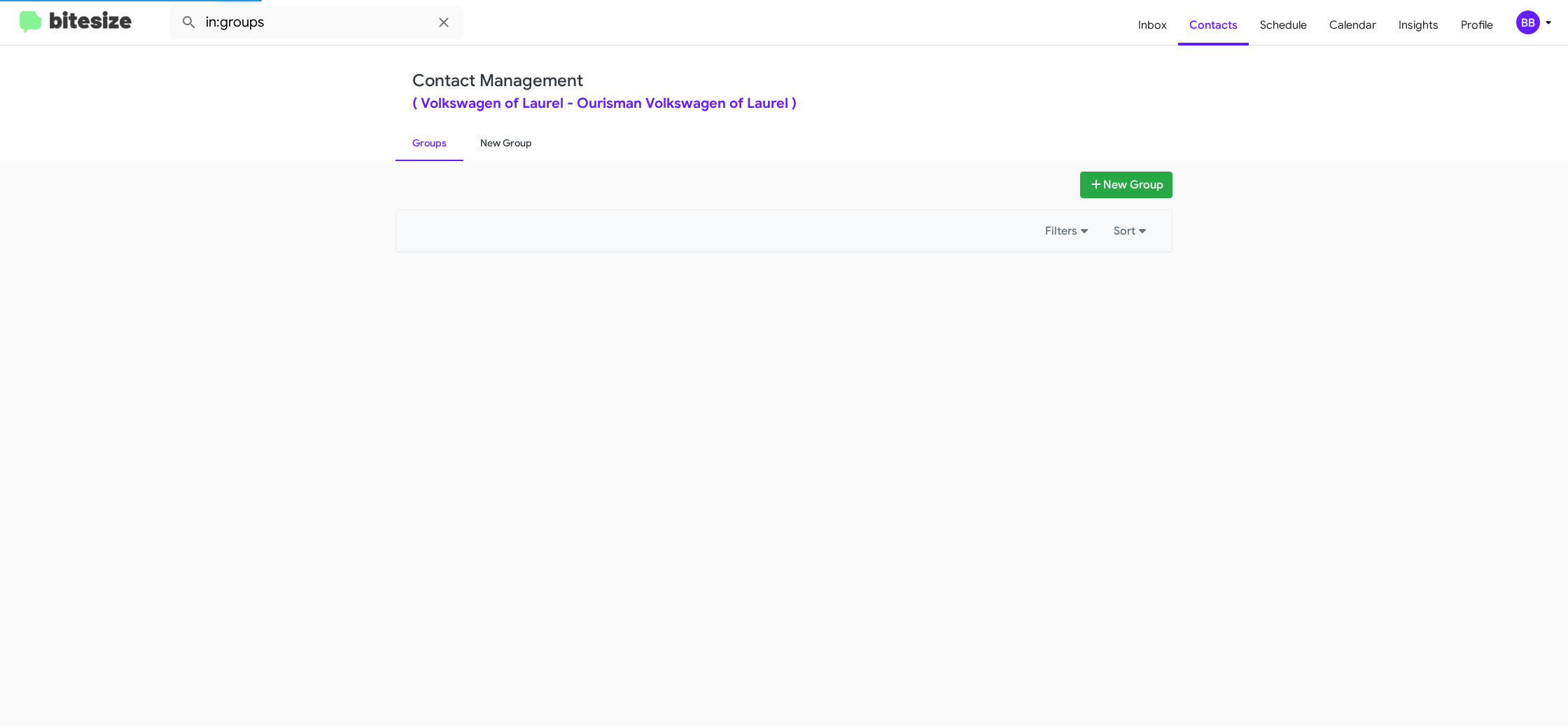
click at [496, 142] on link "New Group" at bounding box center [506, 142] width 85 height 36
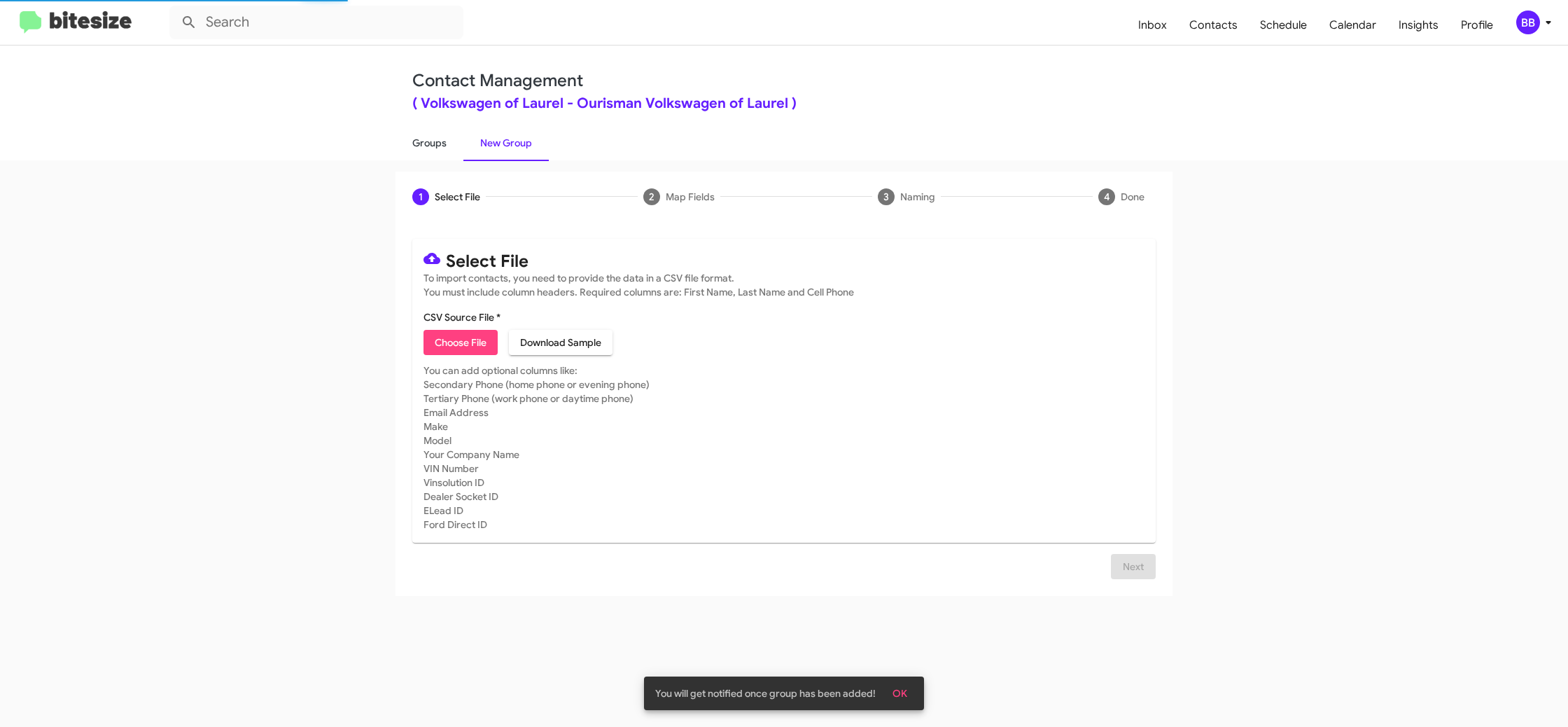
click at [451, 146] on link "Groups" at bounding box center [429, 142] width 68 height 36
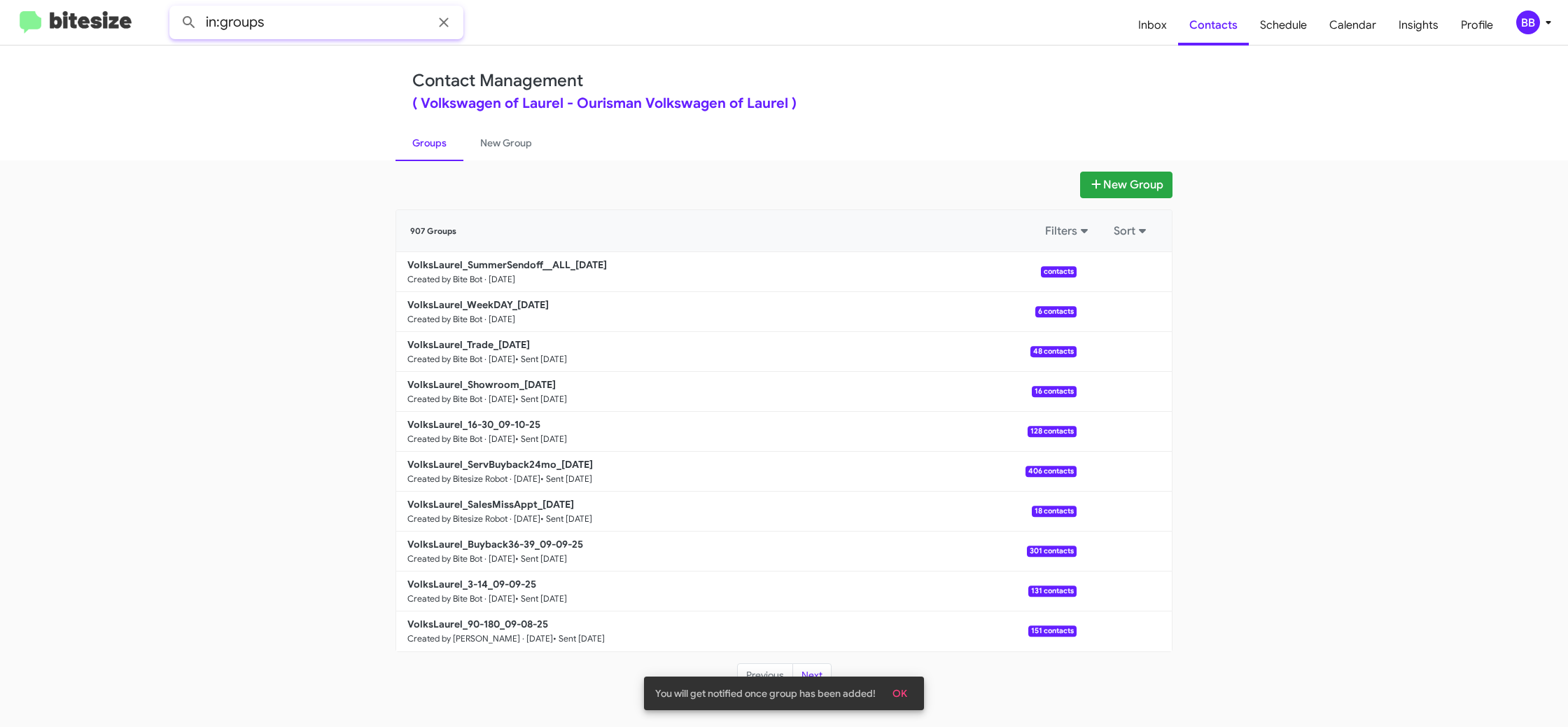
click at [337, 30] on input "in:groups" at bounding box center [316, 22] width 294 height 34
type input "in:groups ALL"
click at [175, 9] on button at bounding box center [189, 22] width 28 height 28
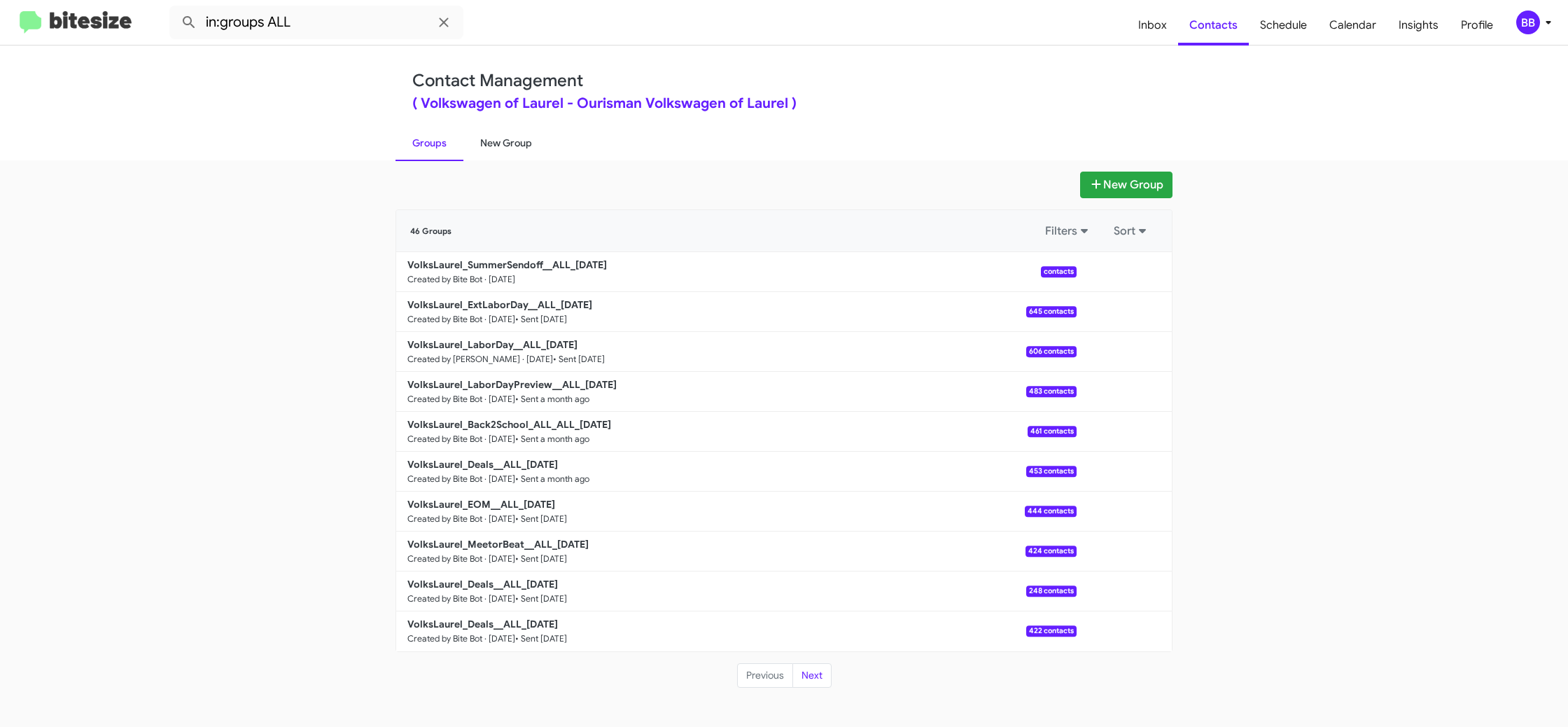
click at [511, 146] on link "New Group" at bounding box center [506, 142] width 85 height 36
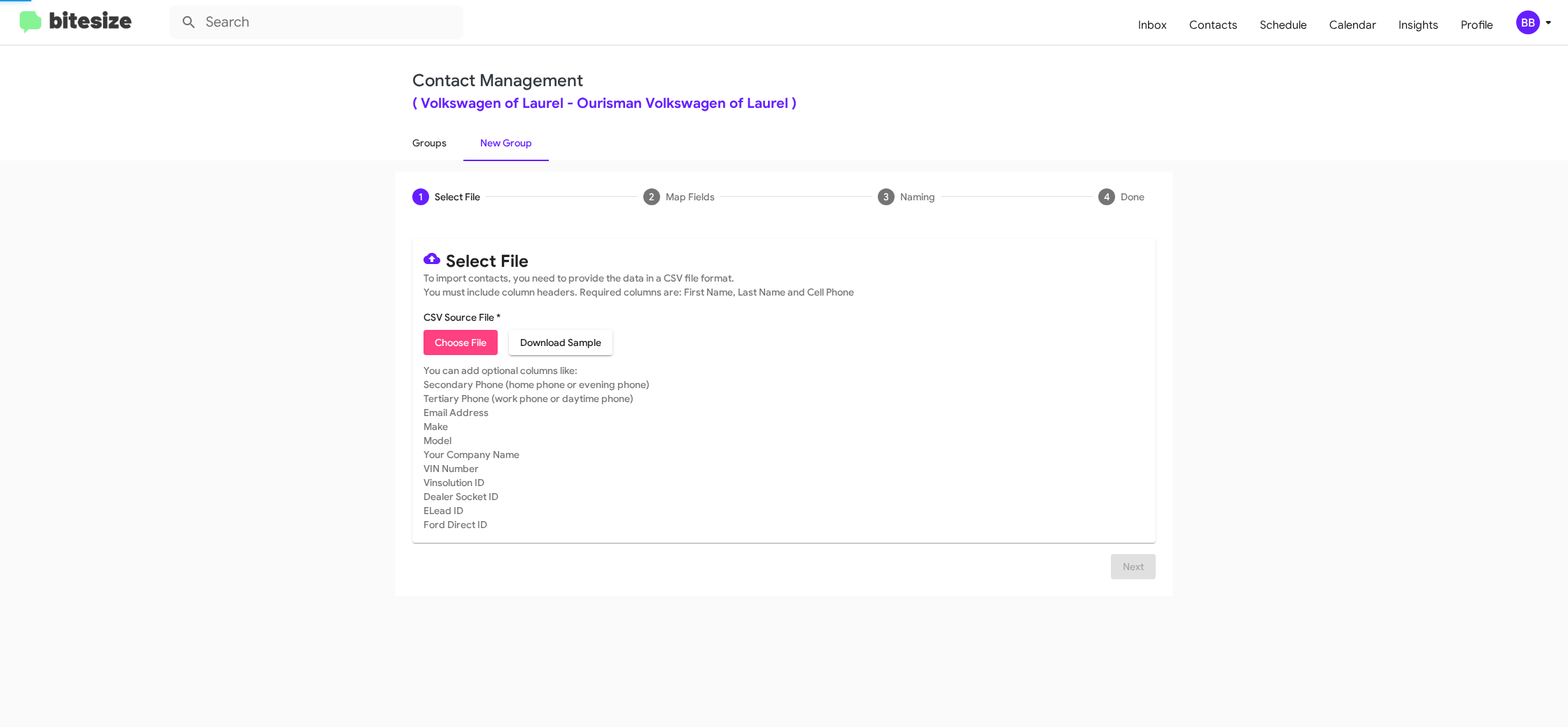
click at [419, 146] on link "Groups" at bounding box center [429, 142] width 68 height 36
type input "in:groups"
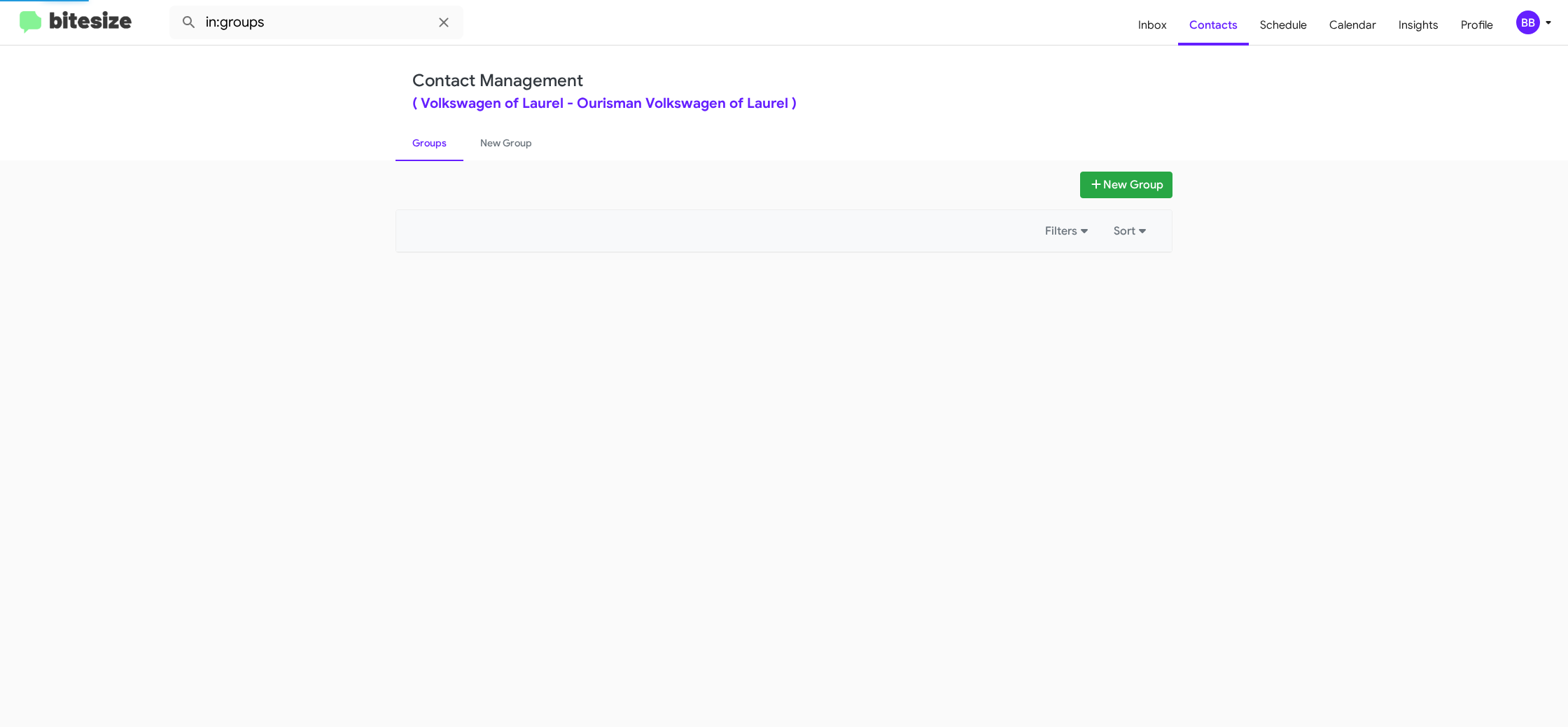
click at [419, 146] on link "Groups" at bounding box center [429, 142] width 68 height 36
drag, startPoint x: 419, startPoint y: 146, endPoint x: 484, endPoint y: 142, distance: 65.1
click at [424, 144] on link "Groups" at bounding box center [429, 142] width 68 height 36
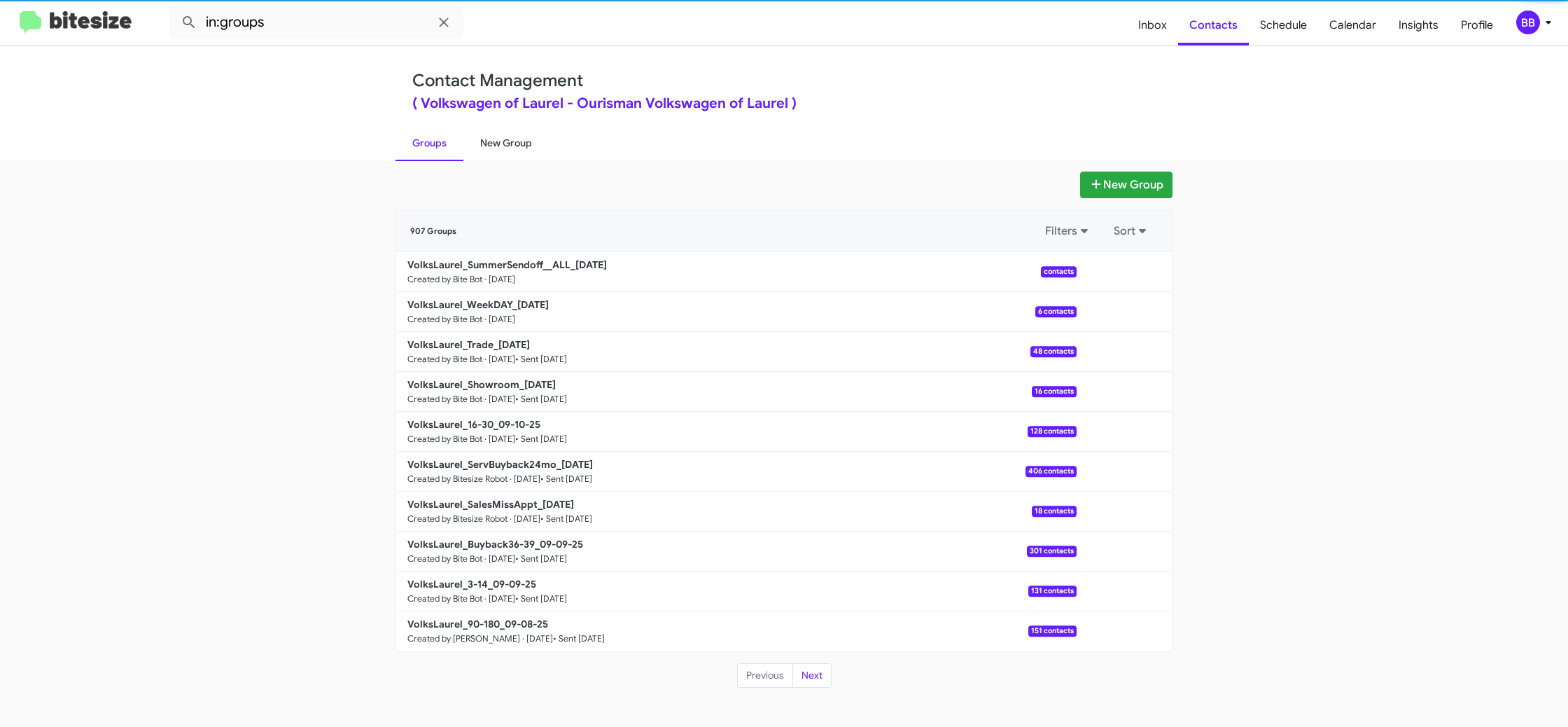
click at [489, 142] on link "New Group" at bounding box center [506, 142] width 85 height 36
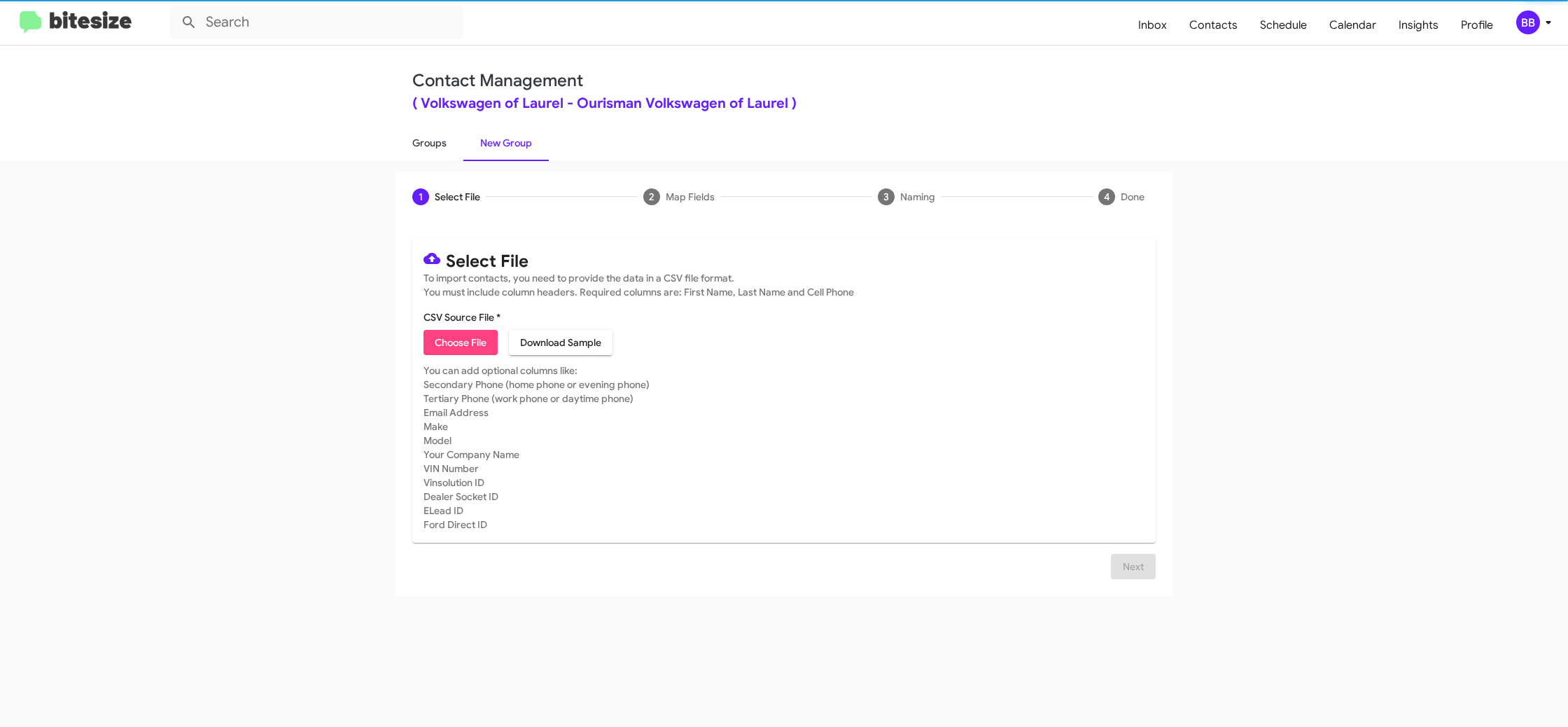
click at [446, 145] on link "Groups" at bounding box center [429, 142] width 68 height 36
type input "in:groups"
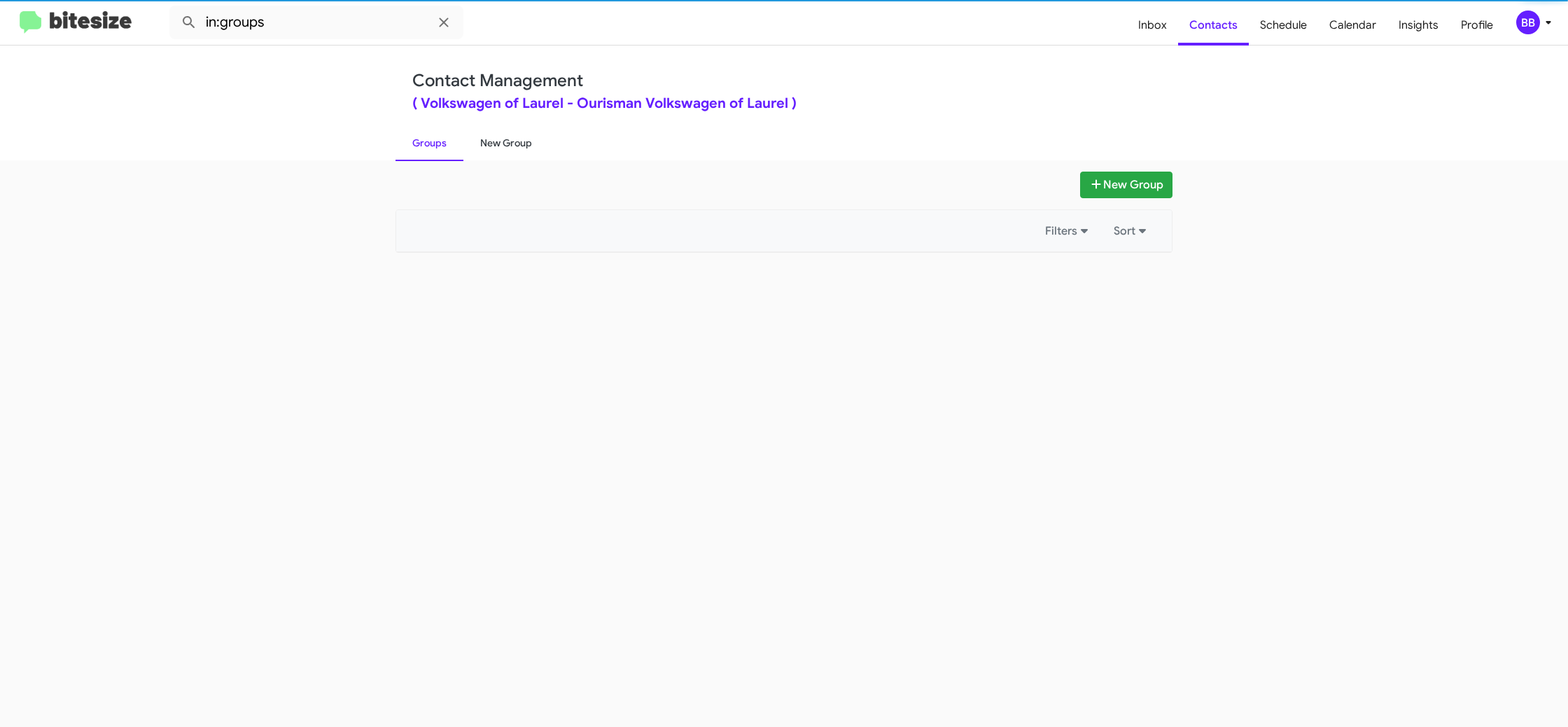
click at [497, 143] on link "New Group" at bounding box center [506, 142] width 85 height 36
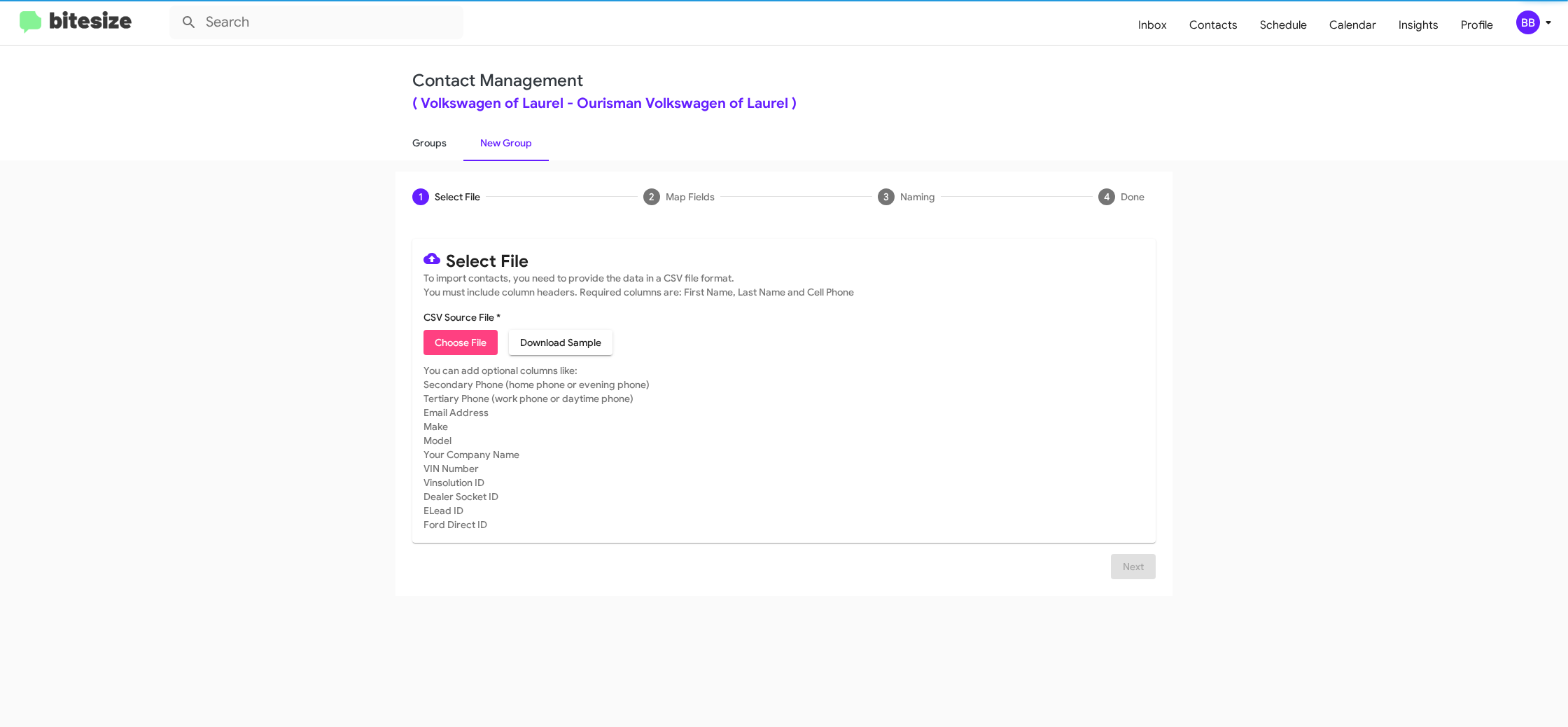
click at [427, 144] on link "Groups" at bounding box center [429, 142] width 68 height 36
type input "in:groups"
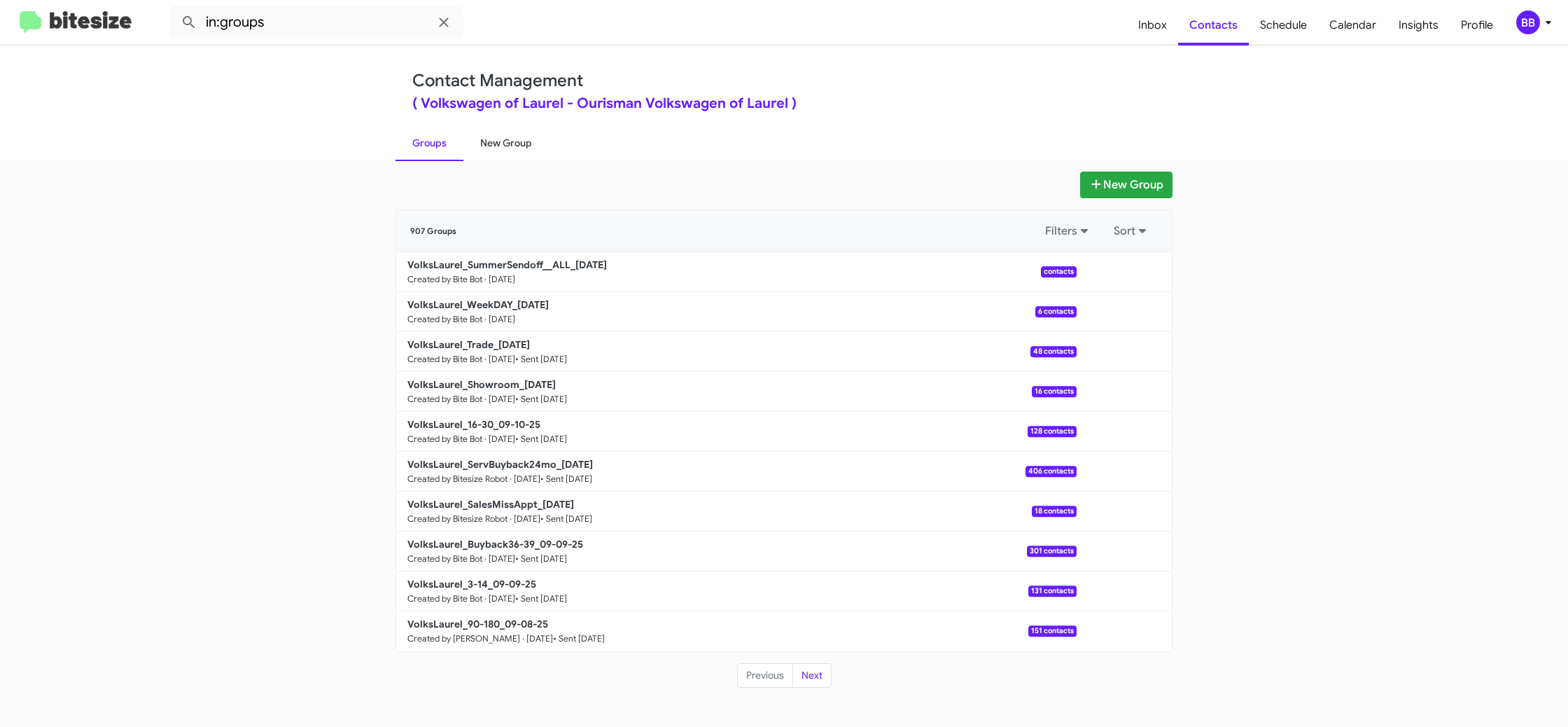
click at [494, 146] on link "New Group" at bounding box center [506, 142] width 85 height 36
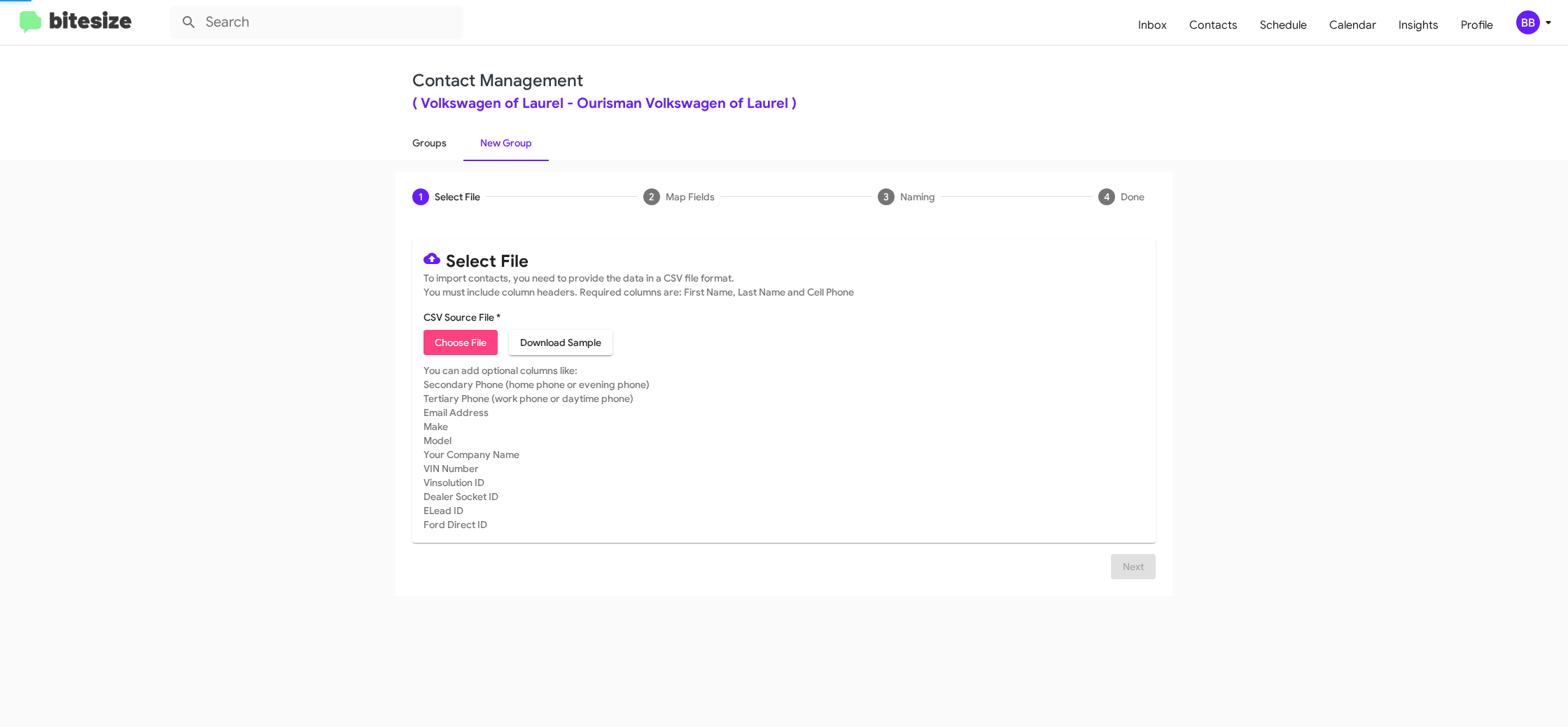
click at [439, 149] on link "Groups" at bounding box center [429, 142] width 68 height 36
type input "in:groups"
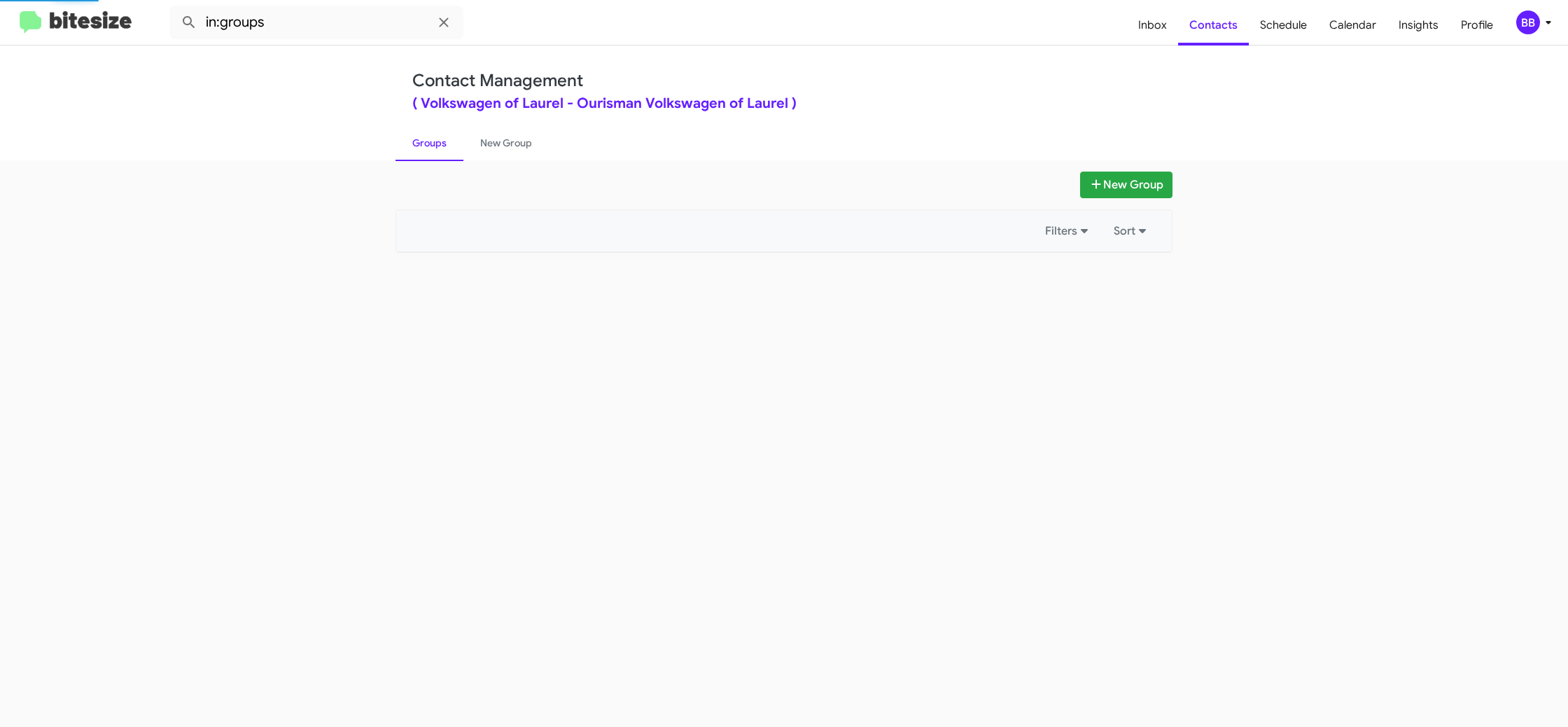
click at [439, 149] on link "Groups" at bounding box center [429, 142] width 68 height 36
drag, startPoint x: 439, startPoint y: 149, endPoint x: 493, endPoint y: 142, distance: 54.5
click at [442, 146] on link "Groups" at bounding box center [429, 142] width 68 height 36
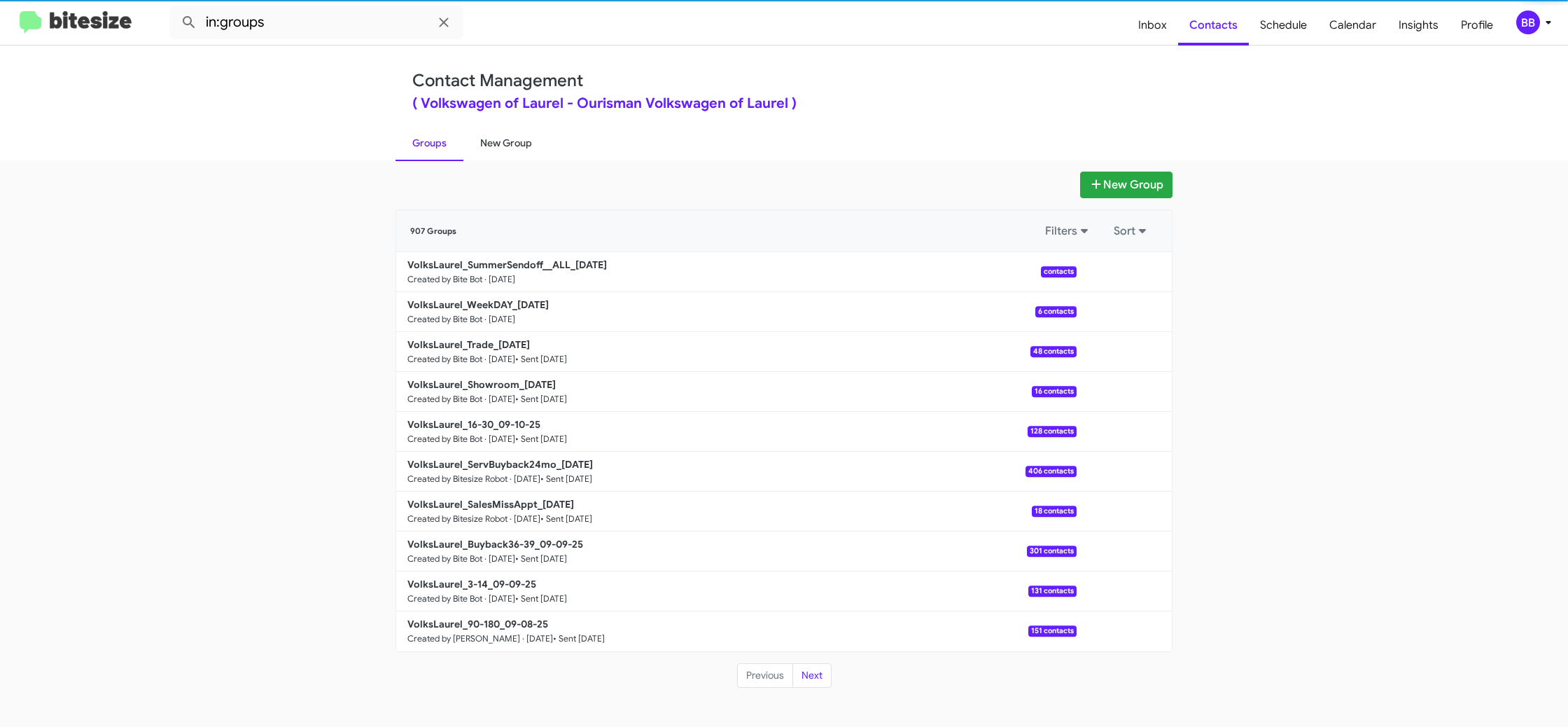
click at [494, 142] on link "New Group" at bounding box center [506, 142] width 85 height 36
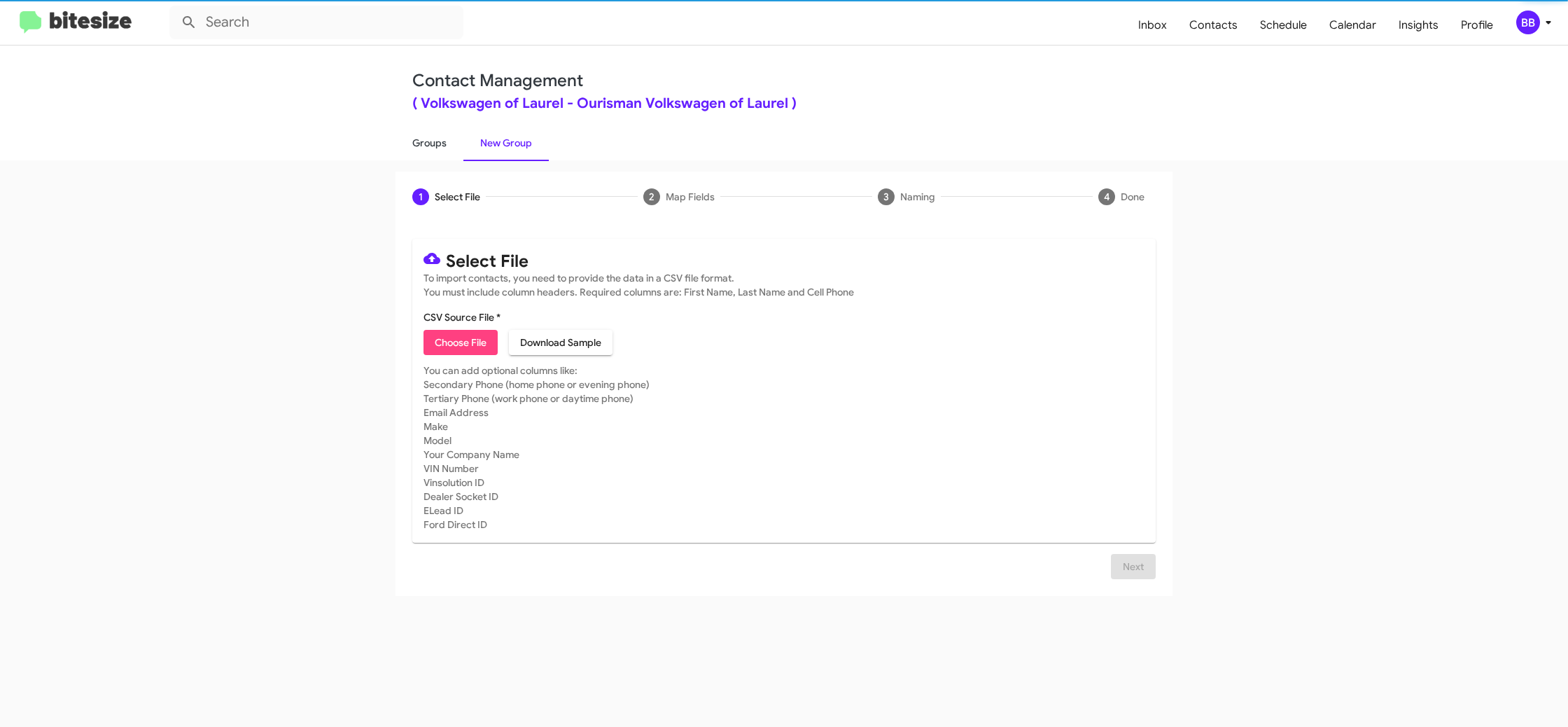
click at [435, 143] on link "Groups" at bounding box center [429, 142] width 68 height 36
type input "in:groups"
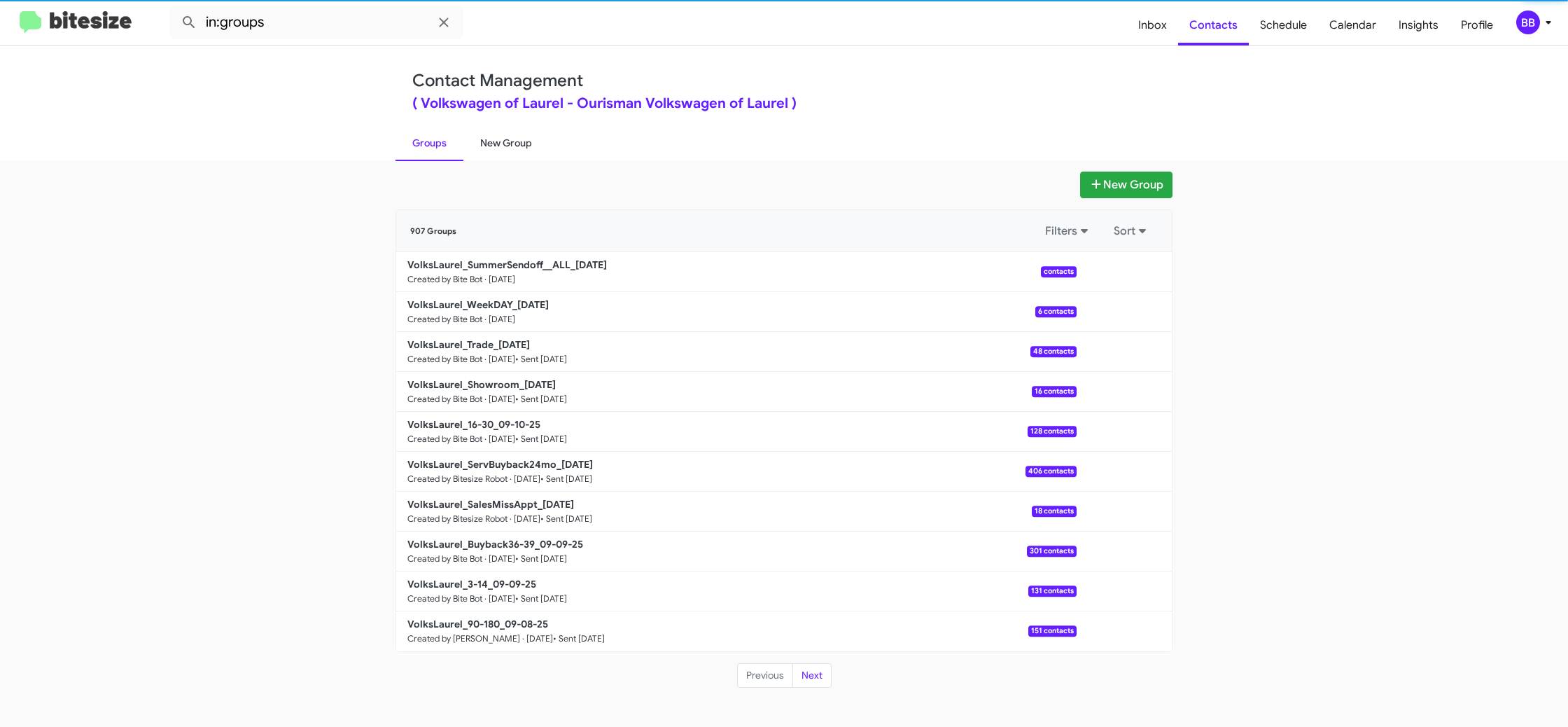
click at [498, 142] on link "New Group" at bounding box center [506, 142] width 85 height 36
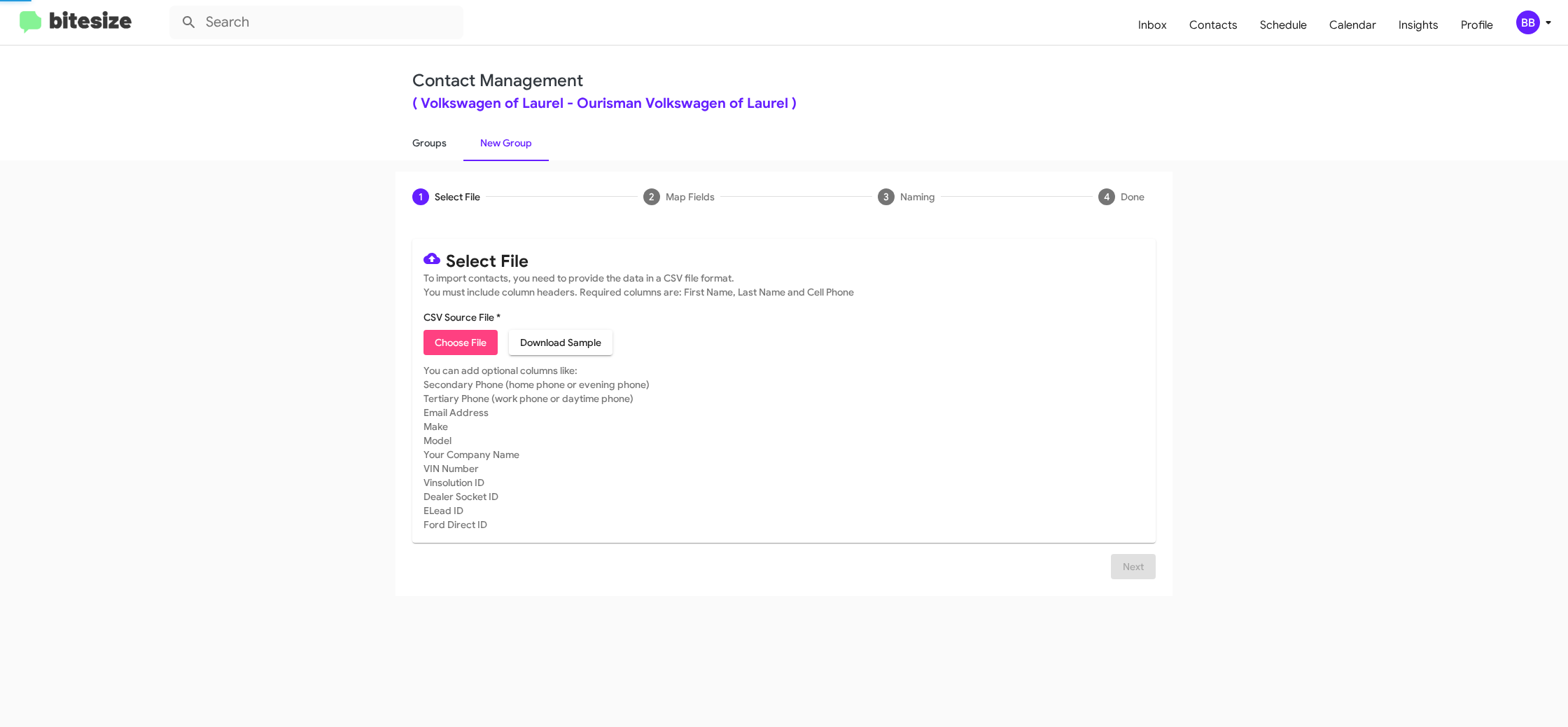
click at [446, 143] on link "Groups" at bounding box center [429, 142] width 68 height 36
type input "in:groups"
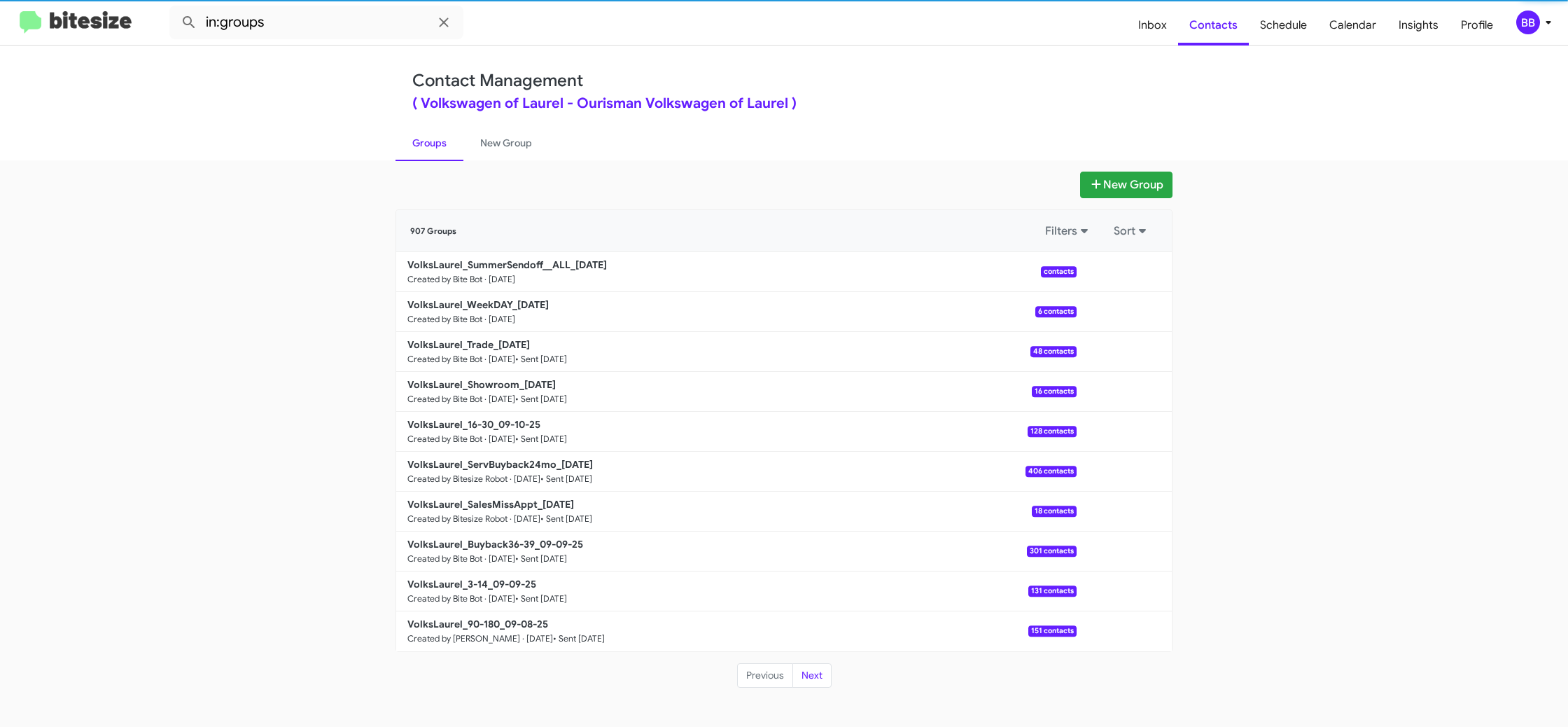
drag, startPoint x: 498, startPoint y: 140, endPoint x: 456, endPoint y: 142, distance: 42.0
click at [498, 140] on link "New Group" at bounding box center [506, 142] width 85 height 36
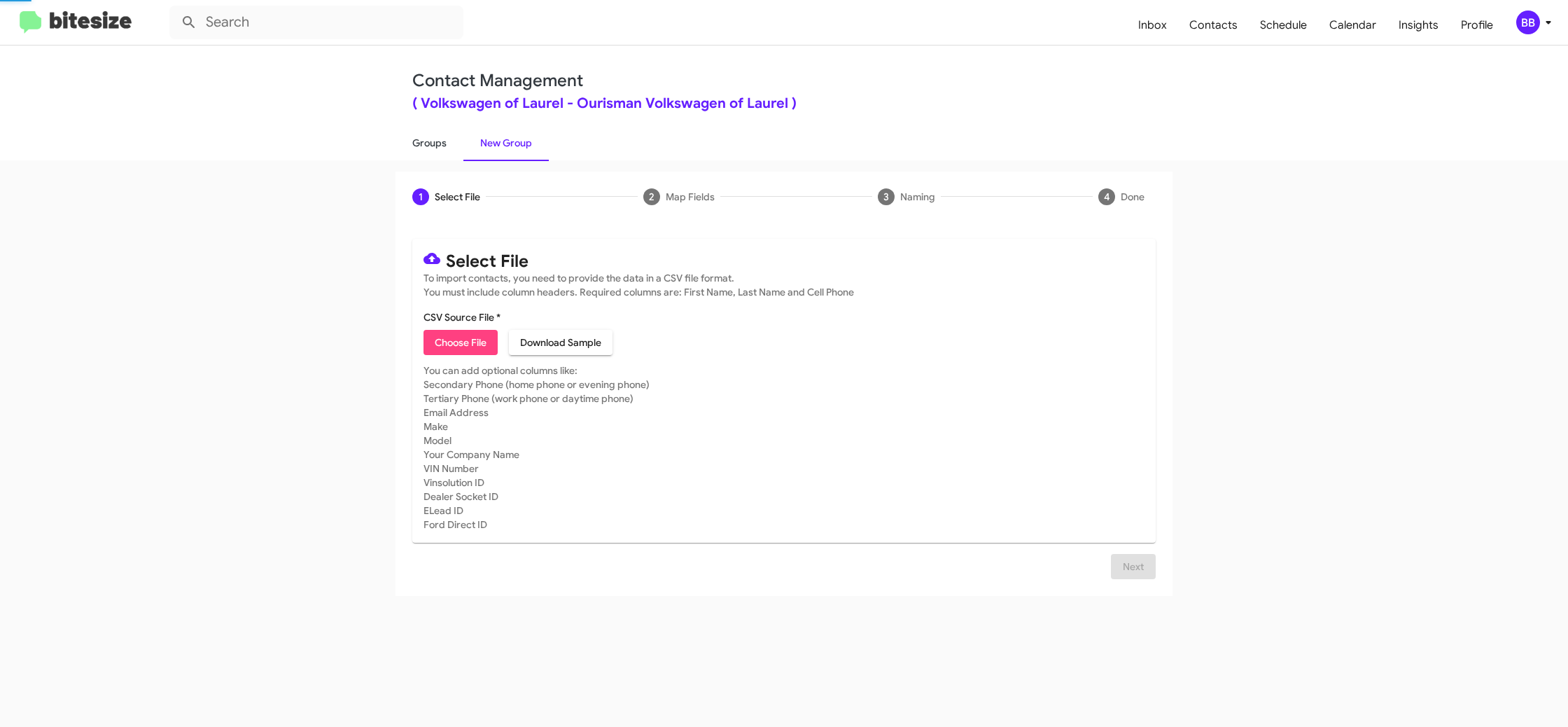
click at [439, 143] on link "Groups" at bounding box center [429, 142] width 68 height 36
type input "in:groups"
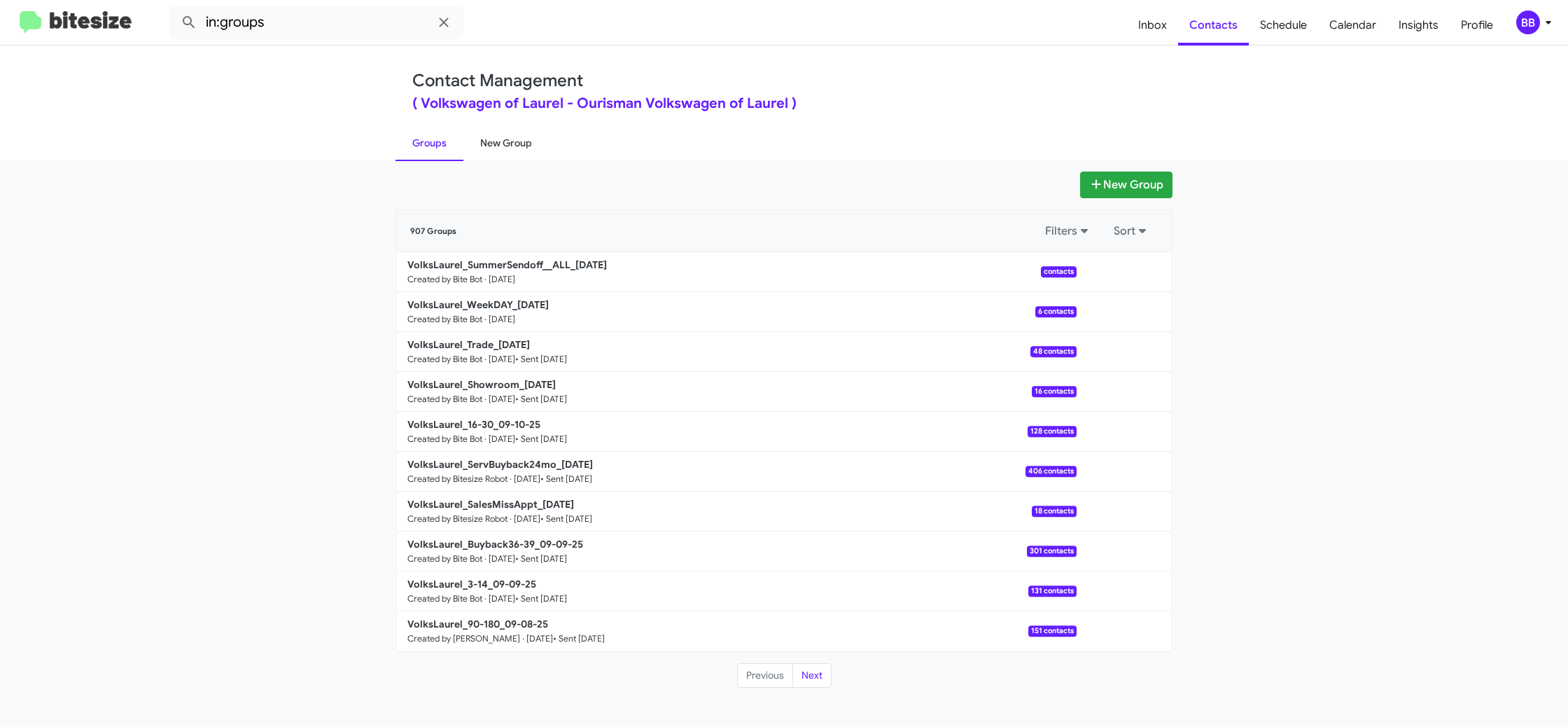
click at [516, 138] on link "New Group" at bounding box center [506, 142] width 85 height 36
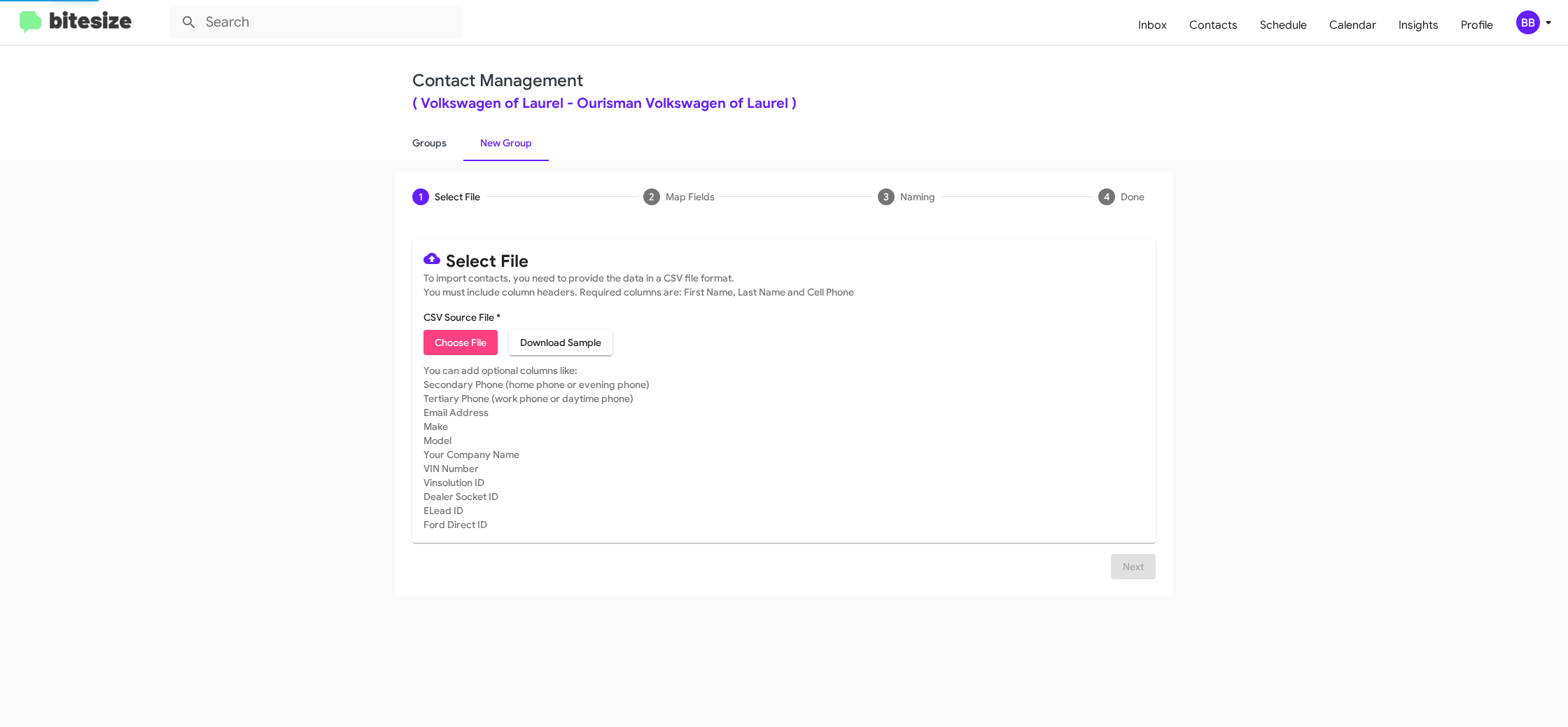
click at [428, 142] on link "Groups" at bounding box center [429, 142] width 68 height 36
type input "in:groups"
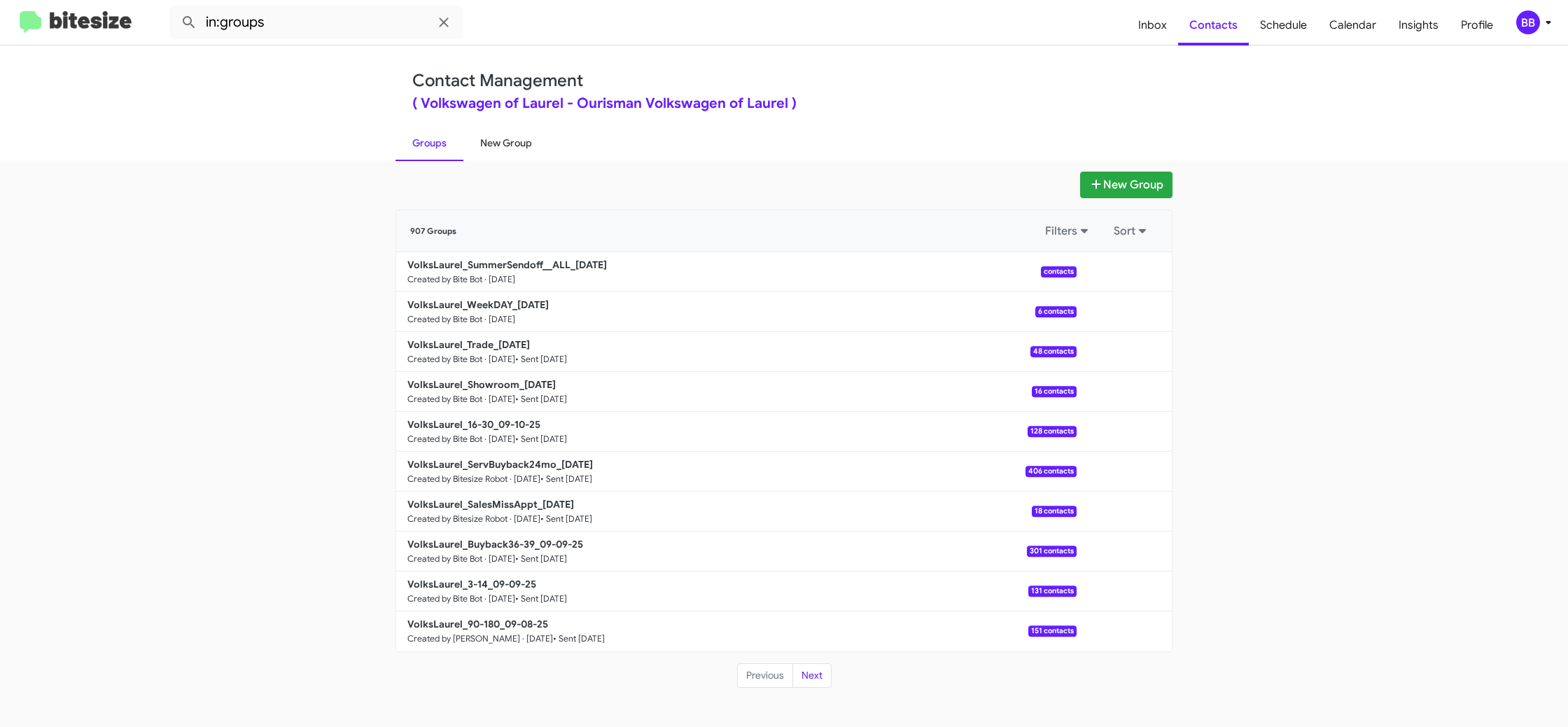
click at [499, 139] on link "New Group" at bounding box center [506, 142] width 85 height 36
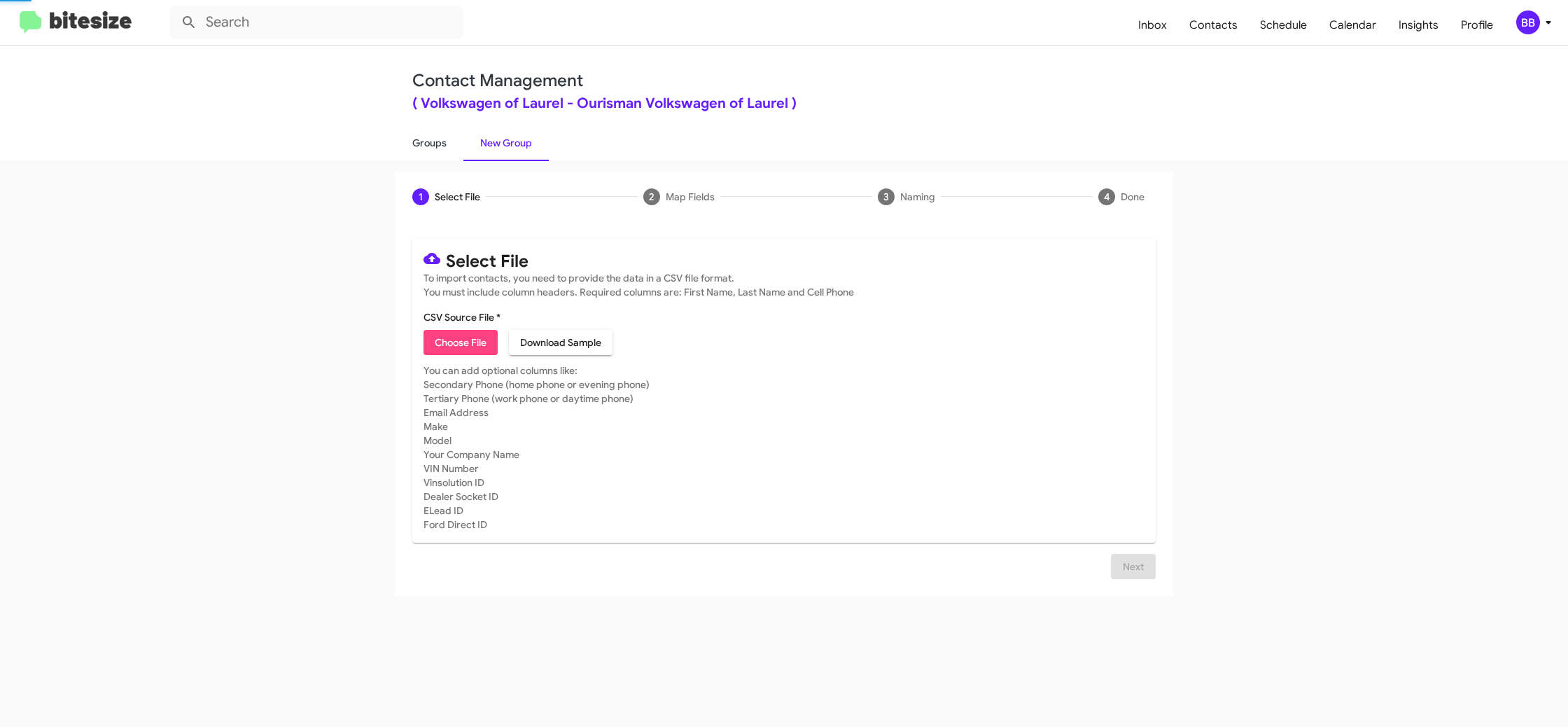
click at [438, 143] on link "Groups" at bounding box center [429, 142] width 68 height 36
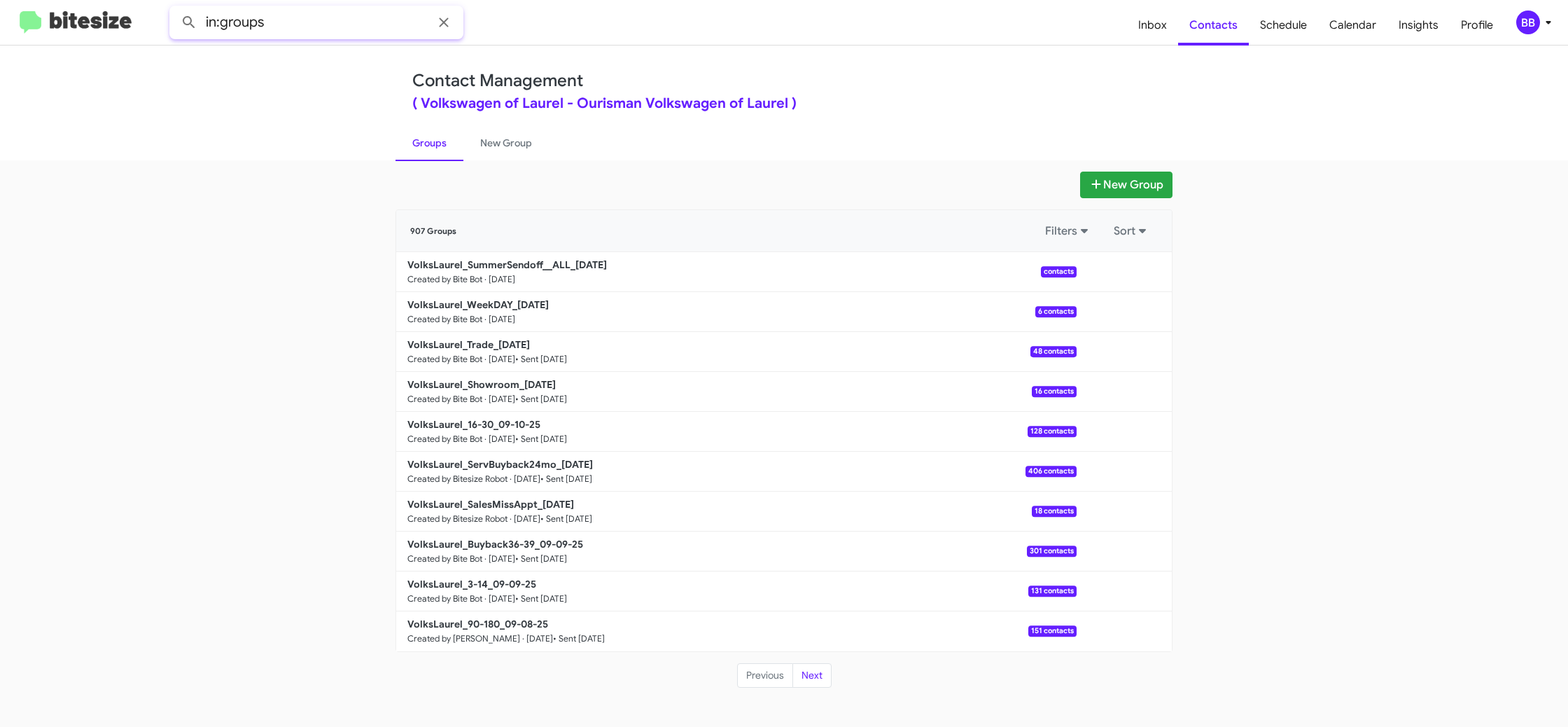
click at [313, 18] on input "in:groups" at bounding box center [316, 22] width 294 height 34
type input "in:groups all"
click at [175, 9] on button at bounding box center [189, 22] width 28 height 28
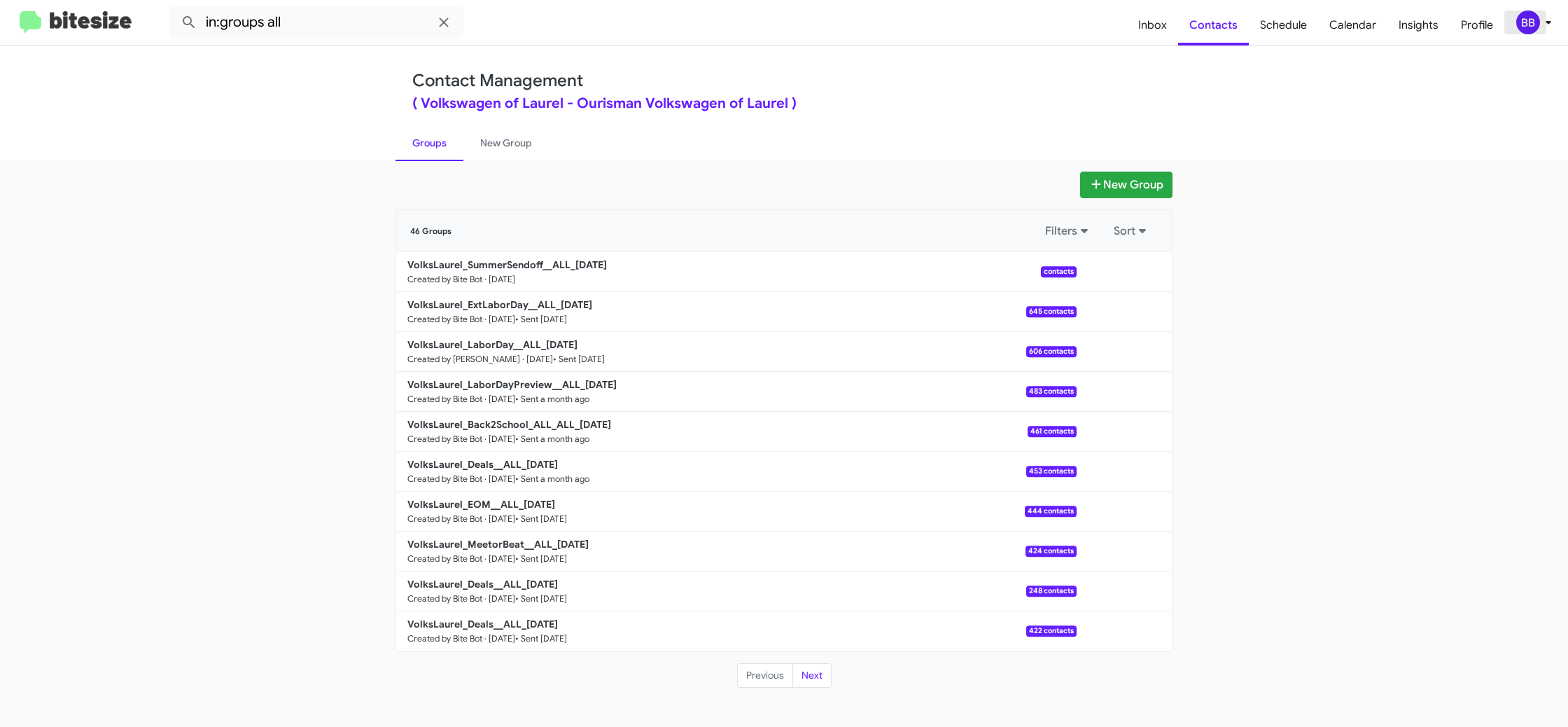
click at [1530, 17] on div "BB" at bounding box center [1528, 22] width 24 height 24
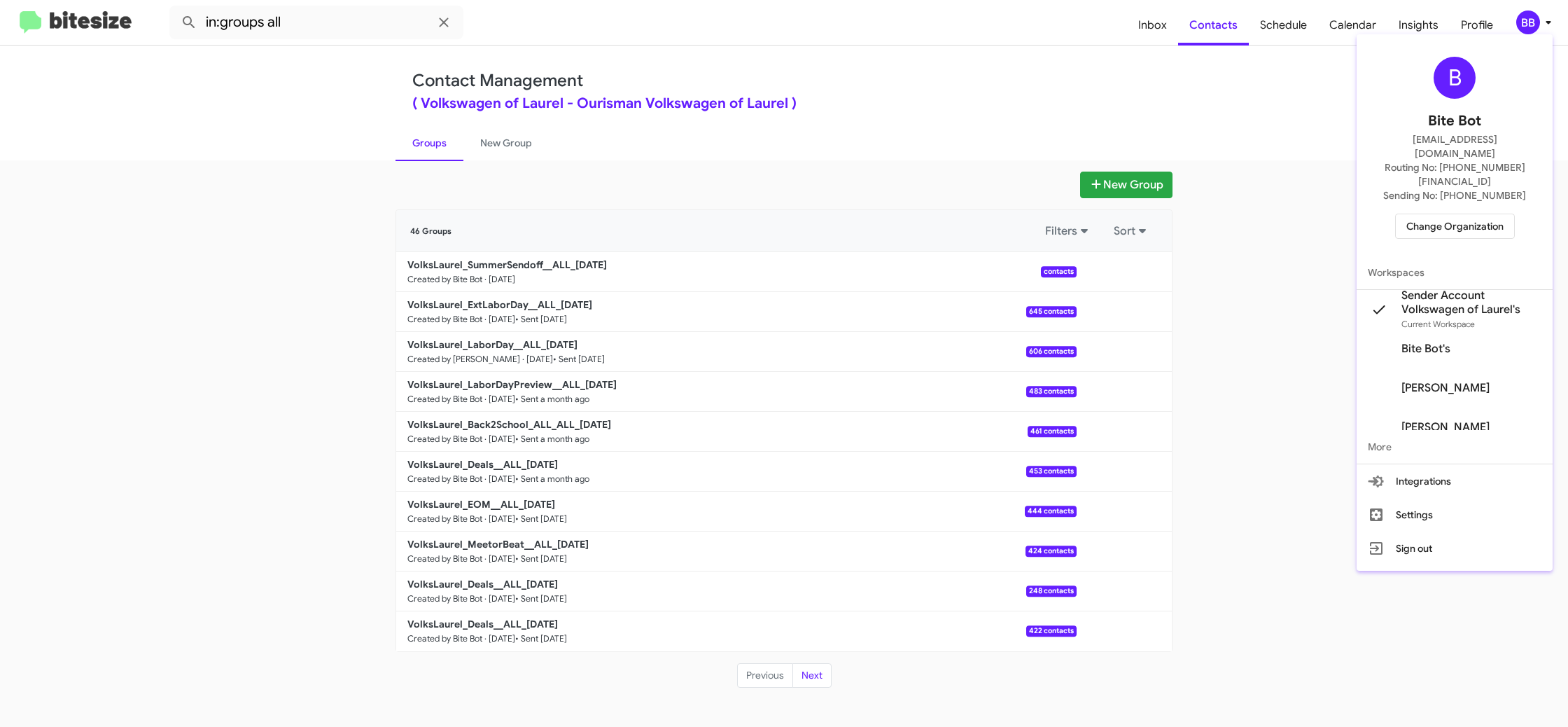
drag, startPoint x: 1530, startPoint y: 17, endPoint x: 1500, endPoint y: 15, distance: 30.1
click at [1530, 16] on div at bounding box center [784, 364] width 1568 height 727
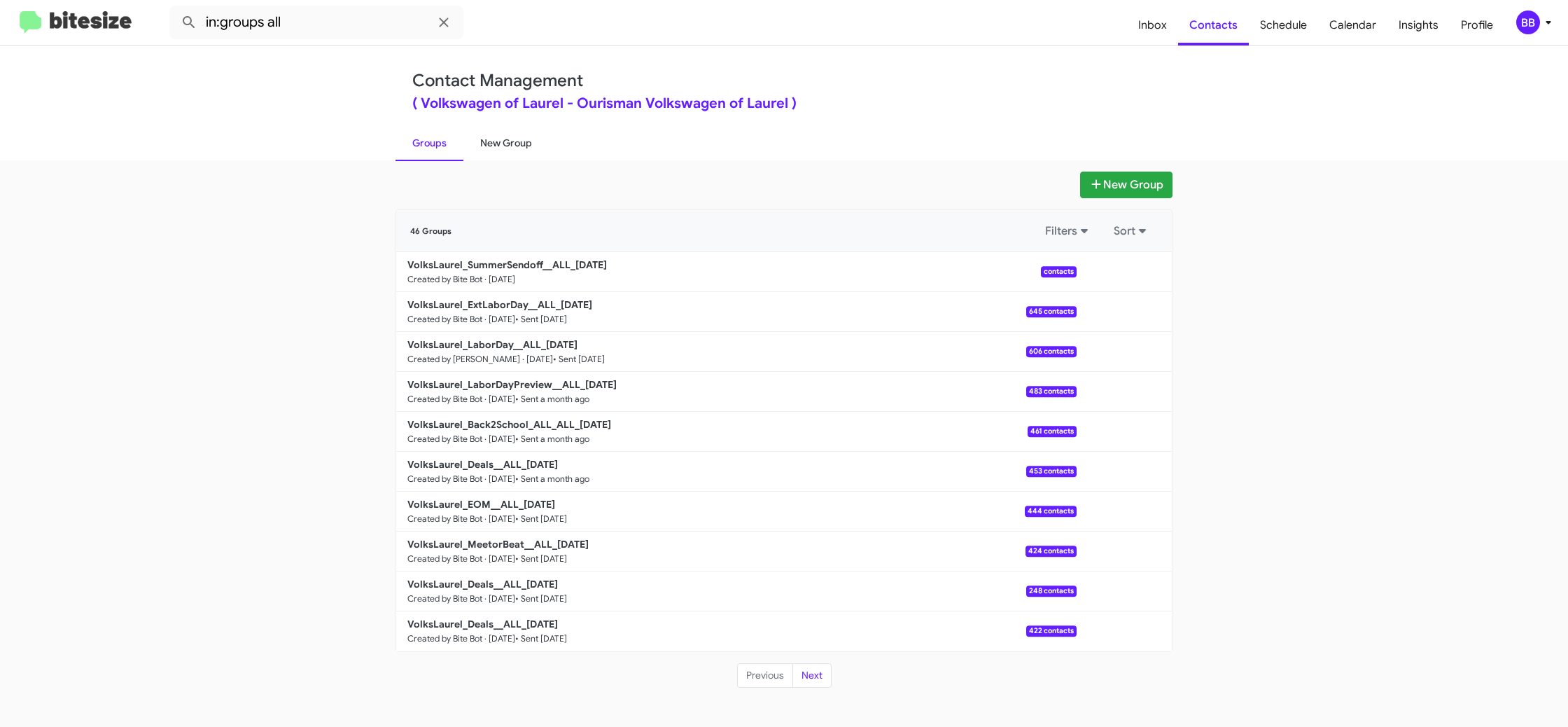
click at [506, 148] on link "New Group" at bounding box center [506, 142] width 85 height 36
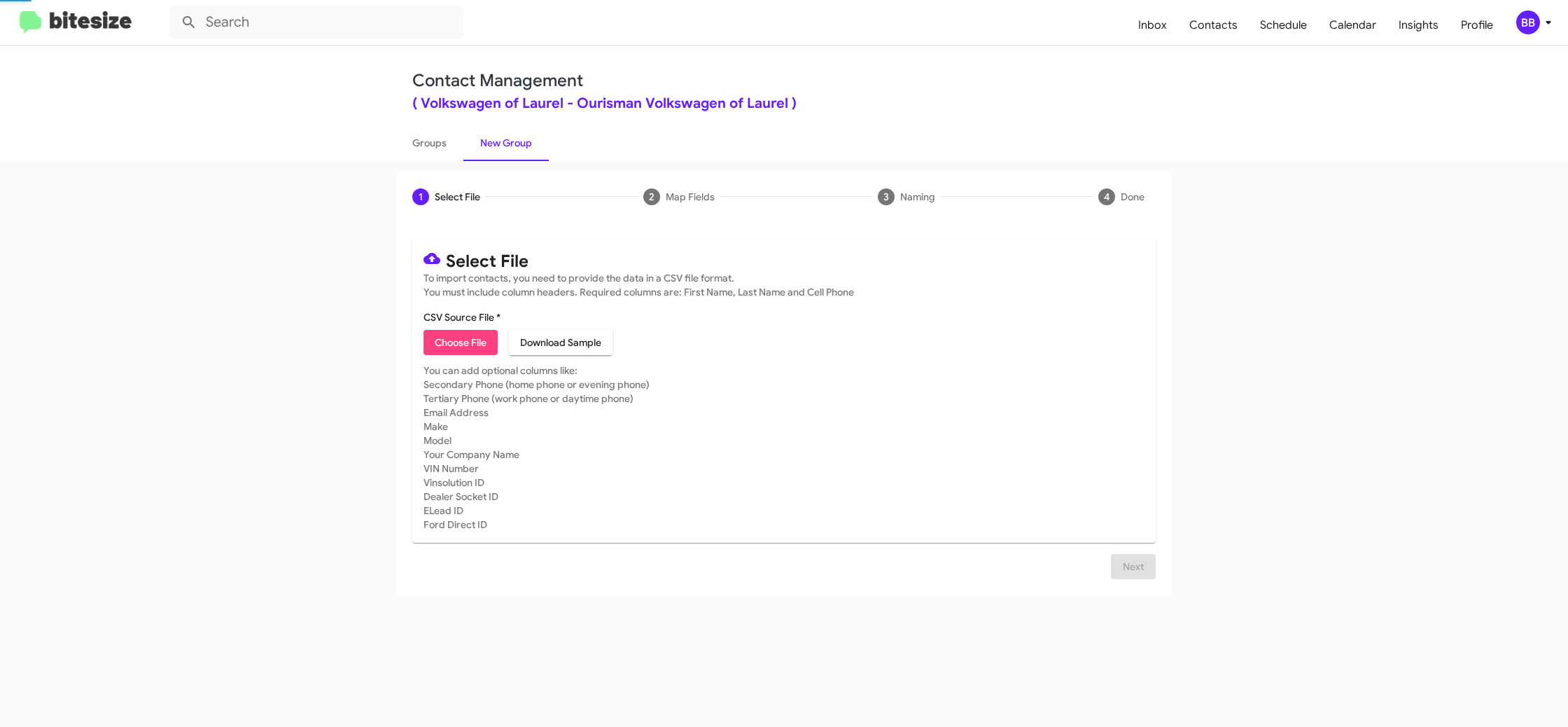
click at [506, 148] on link "New Group" at bounding box center [506, 142] width 85 height 36
click at [506, 147] on link "New Group" at bounding box center [506, 142] width 85 height 36
click at [432, 142] on link "Groups" at bounding box center [429, 142] width 68 height 36
type input "in:groups"
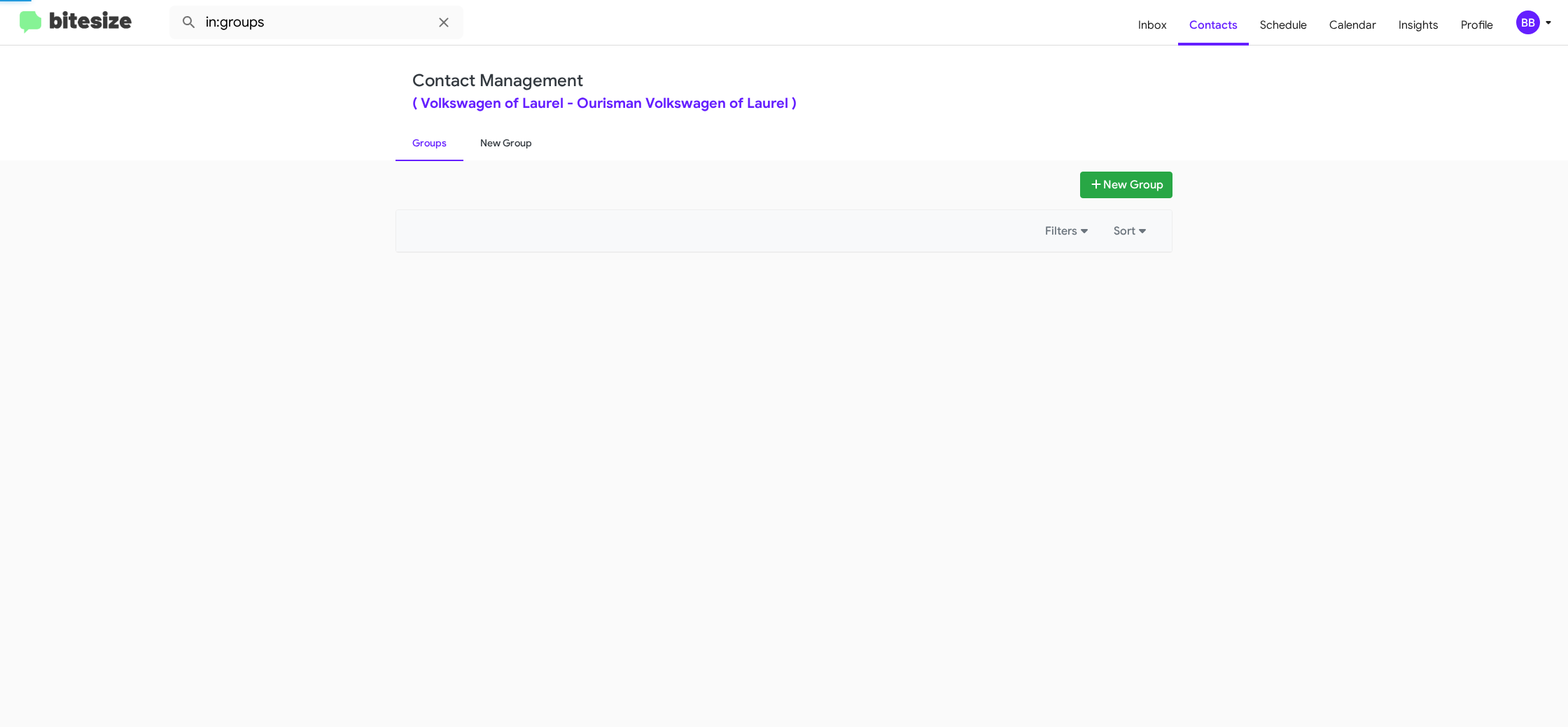
drag, startPoint x: 432, startPoint y: 142, endPoint x: 507, endPoint y: 139, distance: 75.1
click at [434, 142] on link "Groups" at bounding box center [429, 142] width 68 height 36
click at [507, 139] on link "New Group" at bounding box center [506, 142] width 85 height 36
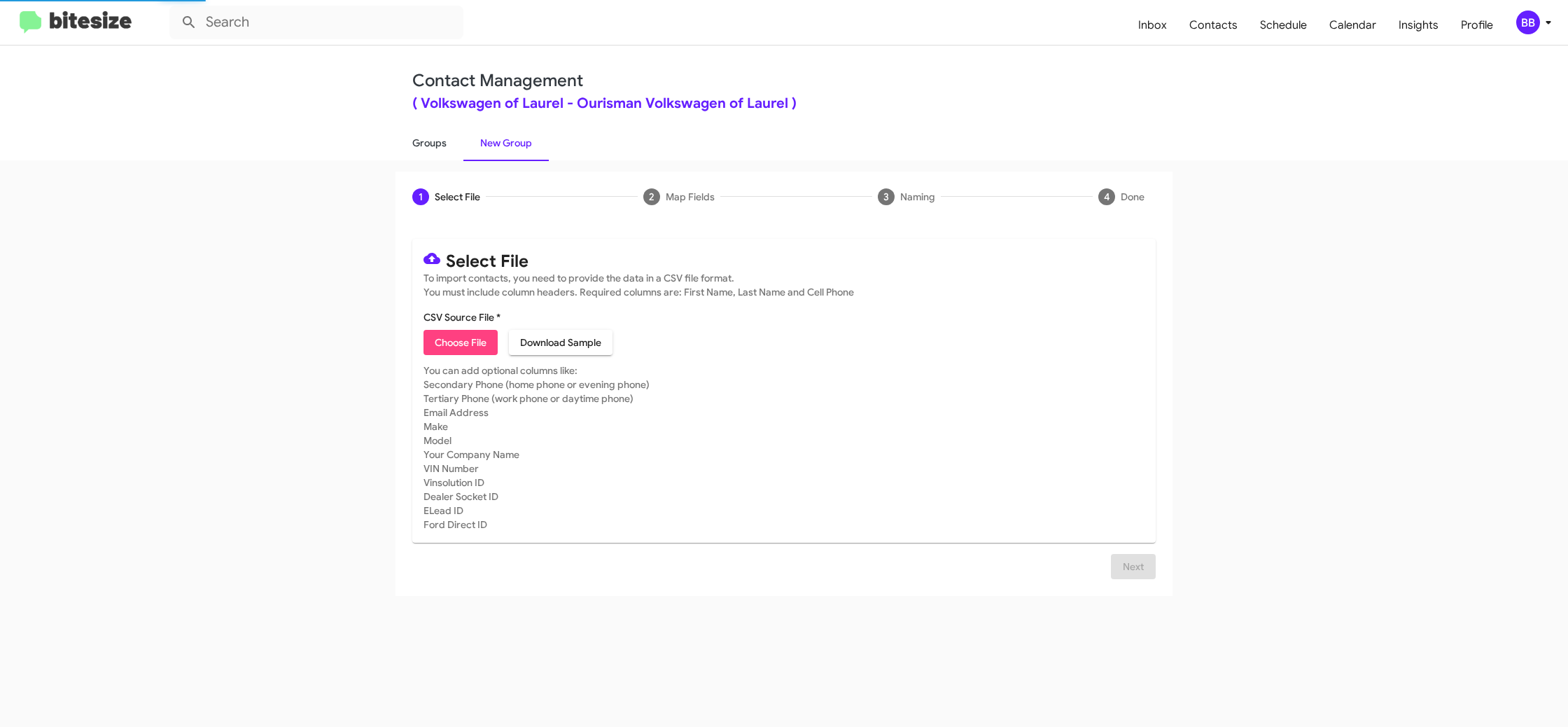
click at [427, 141] on link "Groups" at bounding box center [429, 142] width 68 height 36
type input "in:groups"
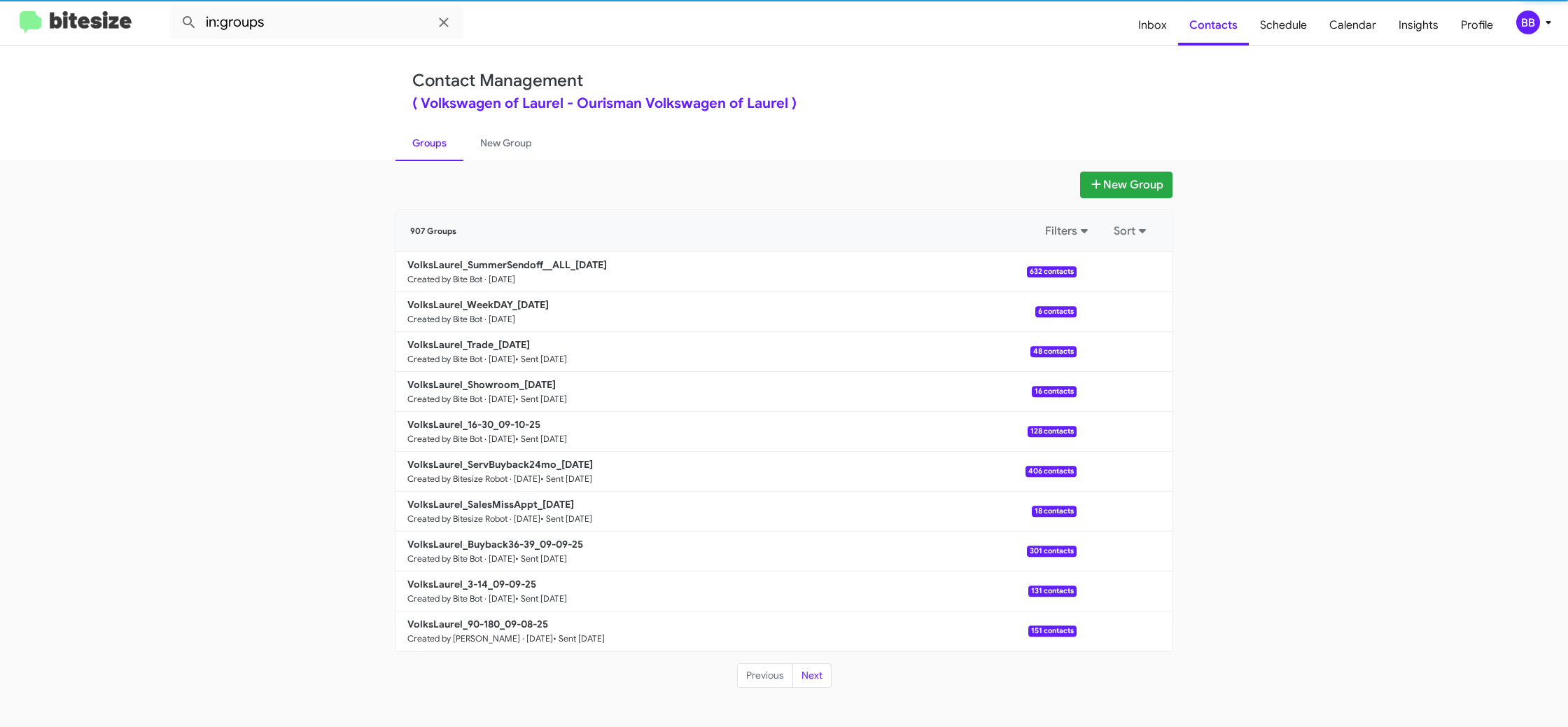
click at [1537, 26] on div "BB" at bounding box center [1528, 22] width 24 height 24
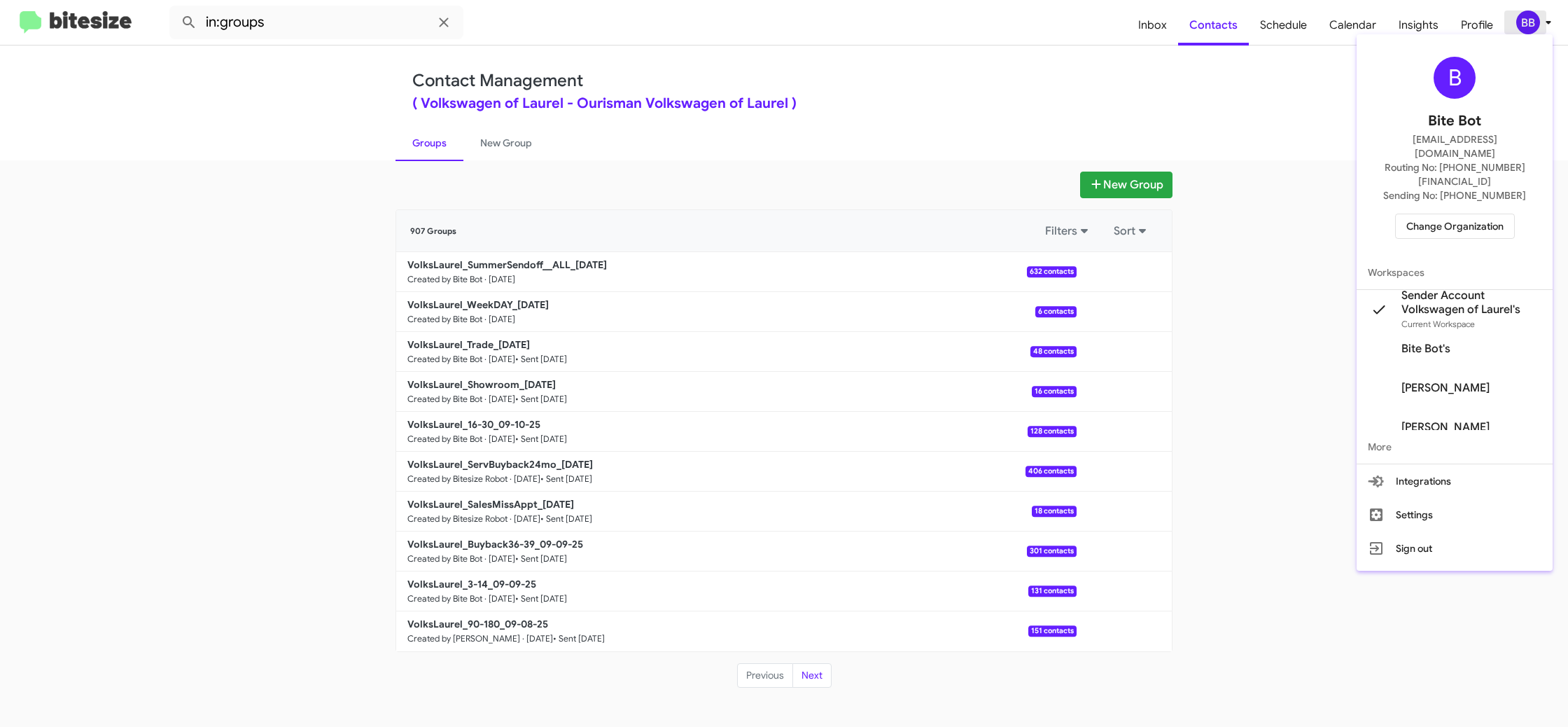
click at [1537, 26] on div at bounding box center [784, 364] width 1568 height 727
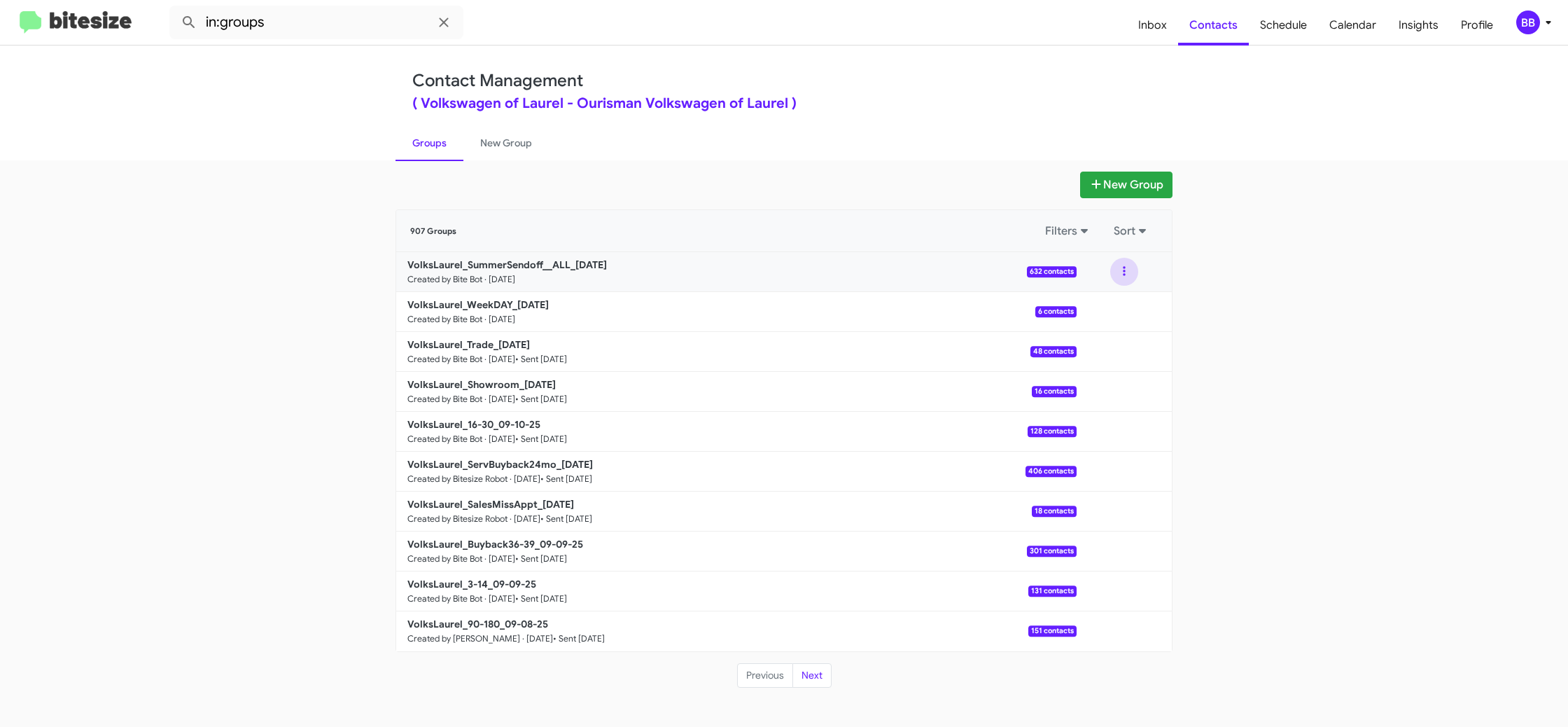
click at [1128, 275] on button at bounding box center [1124, 271] width 28 height 28
click at [1106, 296] on button "View contacts" at bounding box center [1083, 309] width 112 height 34
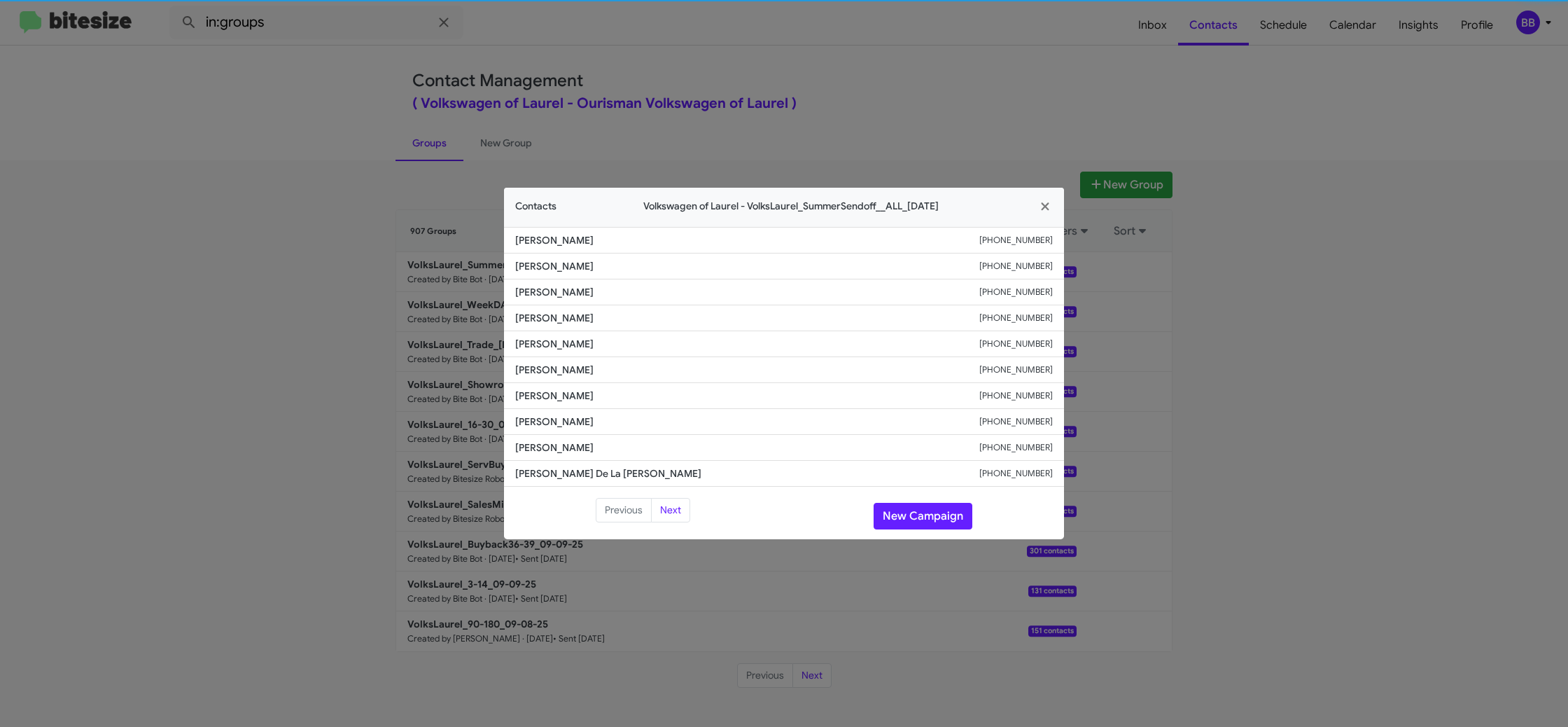
click at [541, 357] on li "Kyung Hee +14102001500" at bounding box center [784, 370] width 560 height 26
copy span "Kyung Hee"
click at [901, 508] on button "New Campaign" at bounding box center [923, 515] width 98 height 27
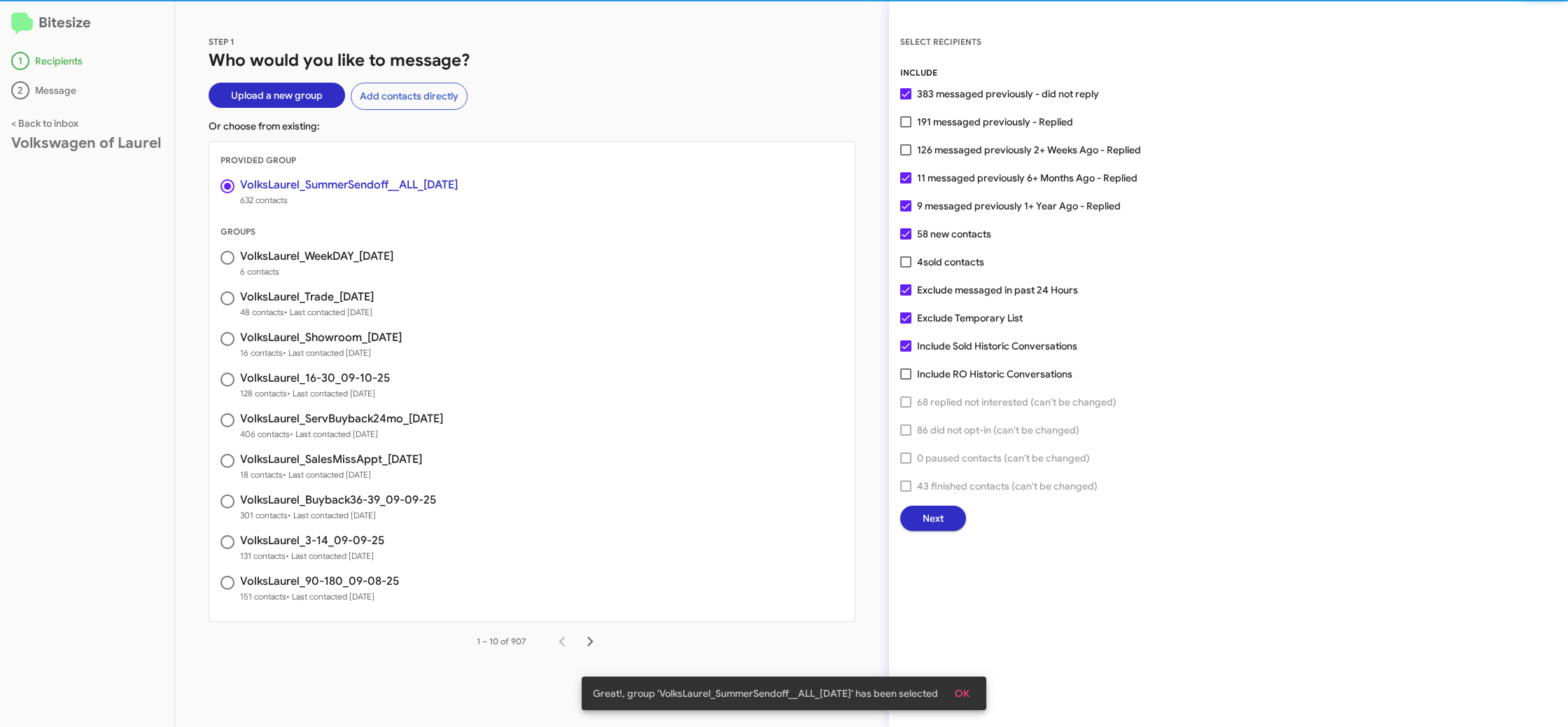
click at [935, 121] on span "191 messaged previously - Replied" at bounding box center [995, 121] width 156 height 16
click at [906, 128] on input "191 messaged previously - Replied" at bounding box center [905, 128] width 1 height 1
checkbox input "true"
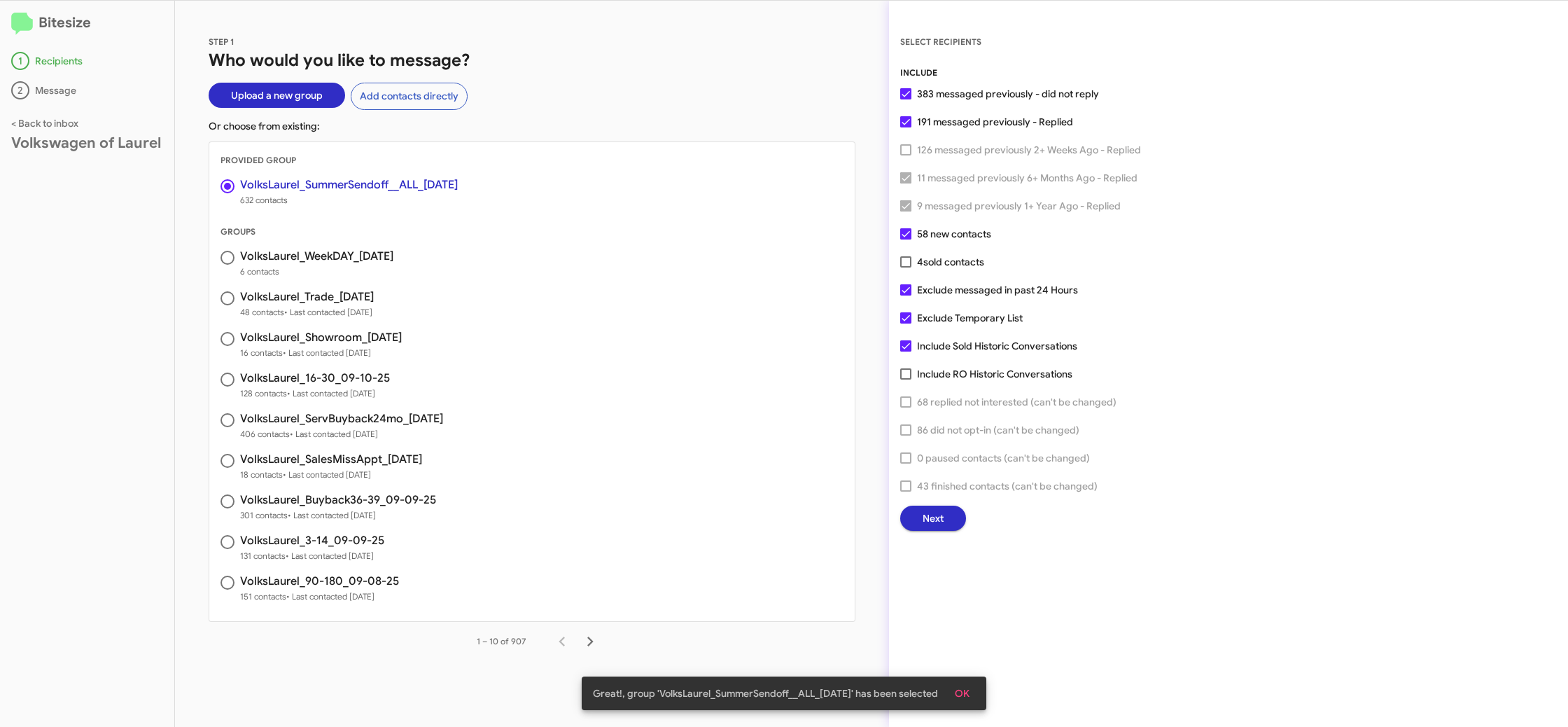
click at [902, 505] on div "Next" at bounding box center [1229, 517] width 657 height 25
click at [913, 520] on button "Next" at bounding box center [933, 517] width 66 height 25
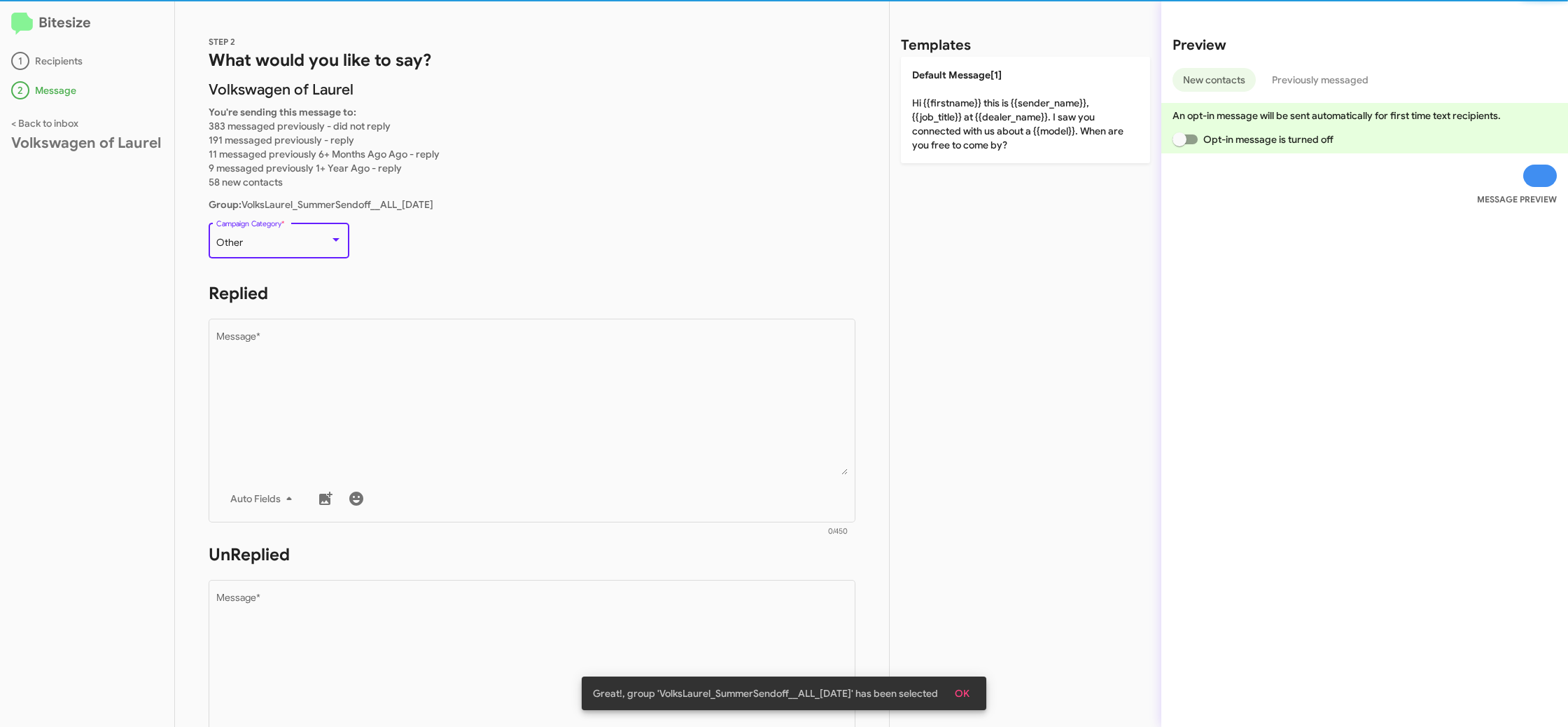
click at [284, 244] on div "Other" at bounding box center [273, 243] width 113 height 11
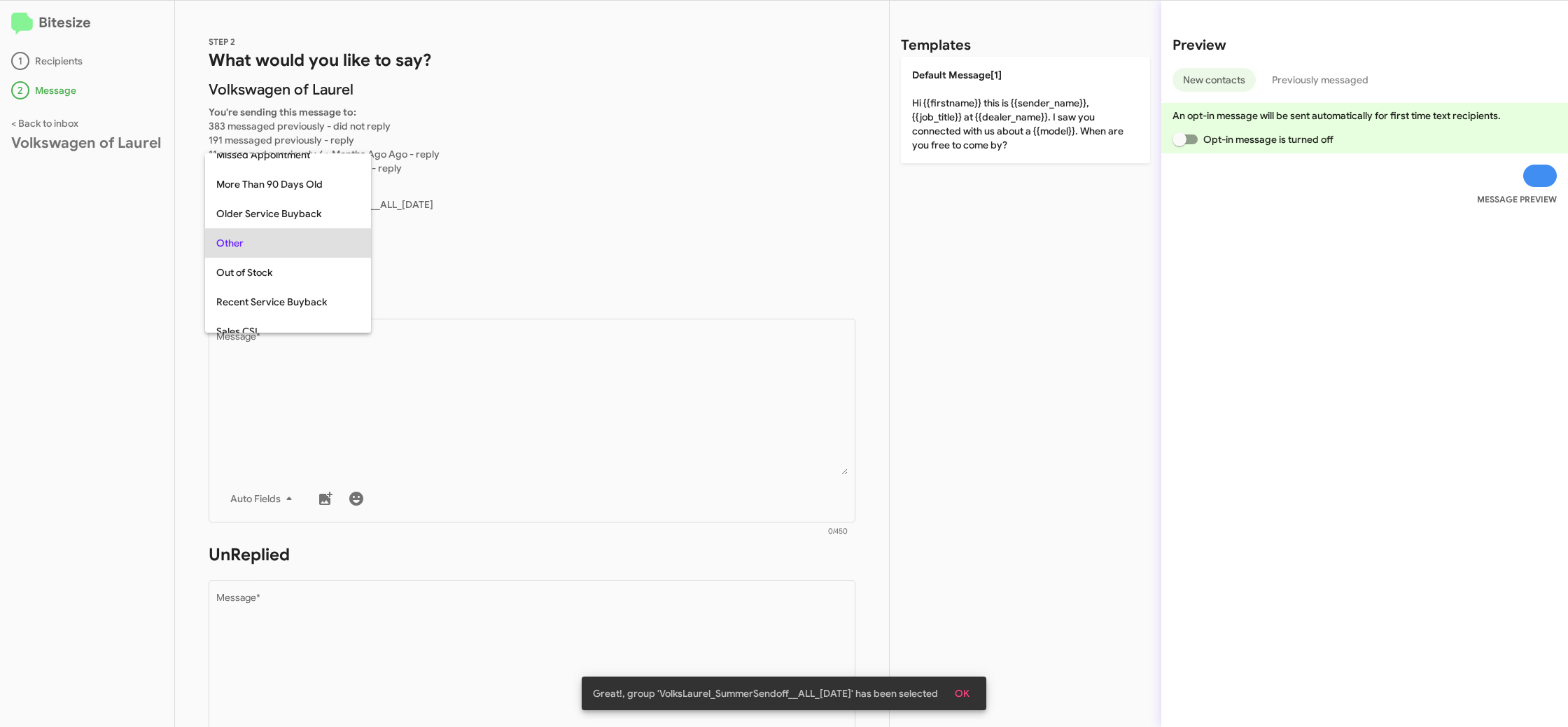
scroll to position [439, 0]
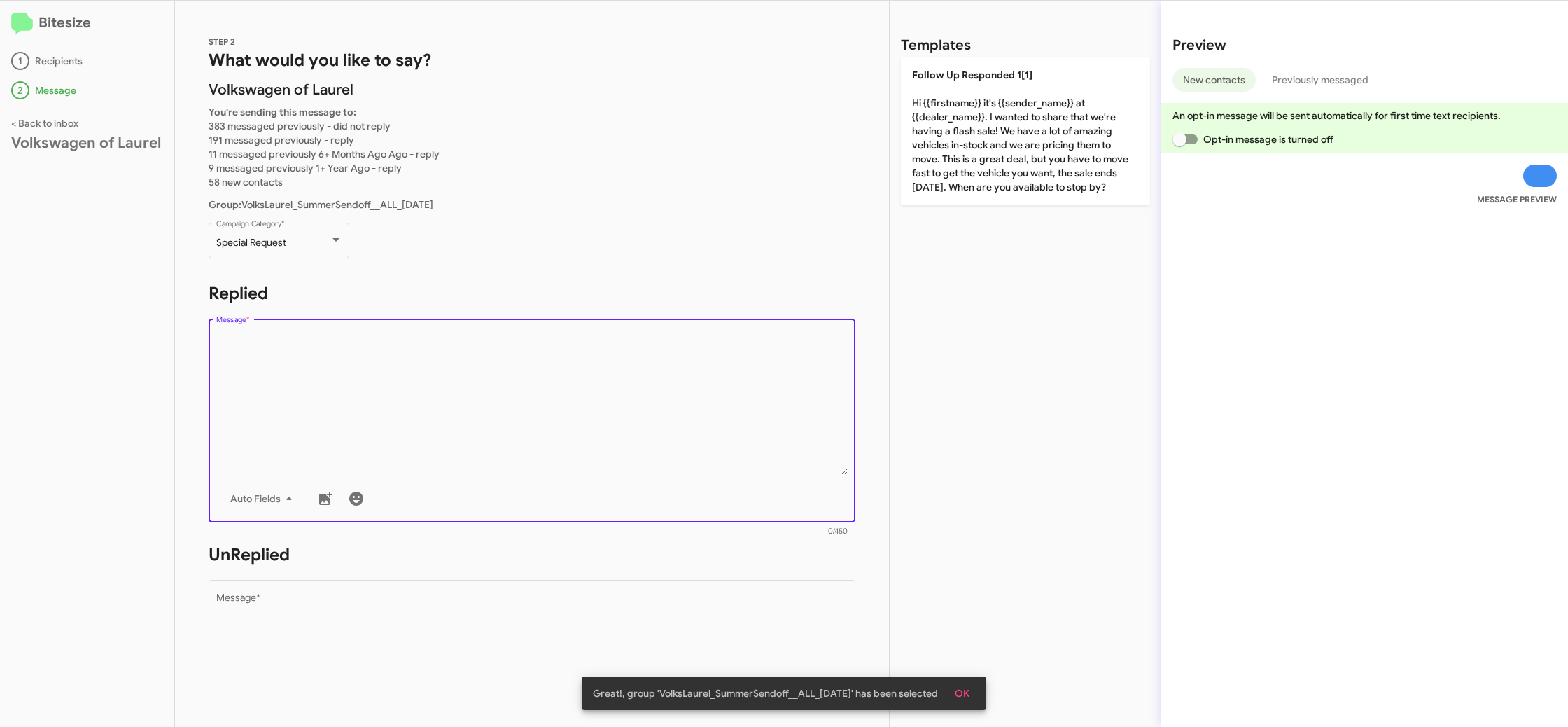
click at [346, 391] on textarea "Message *" at bounding box center [533, 402] width 632 height 142
paste textarea ""Hi {{firstname}} it's {{sender_name}} at {{dealer_name}}. Act fast to take adv…"
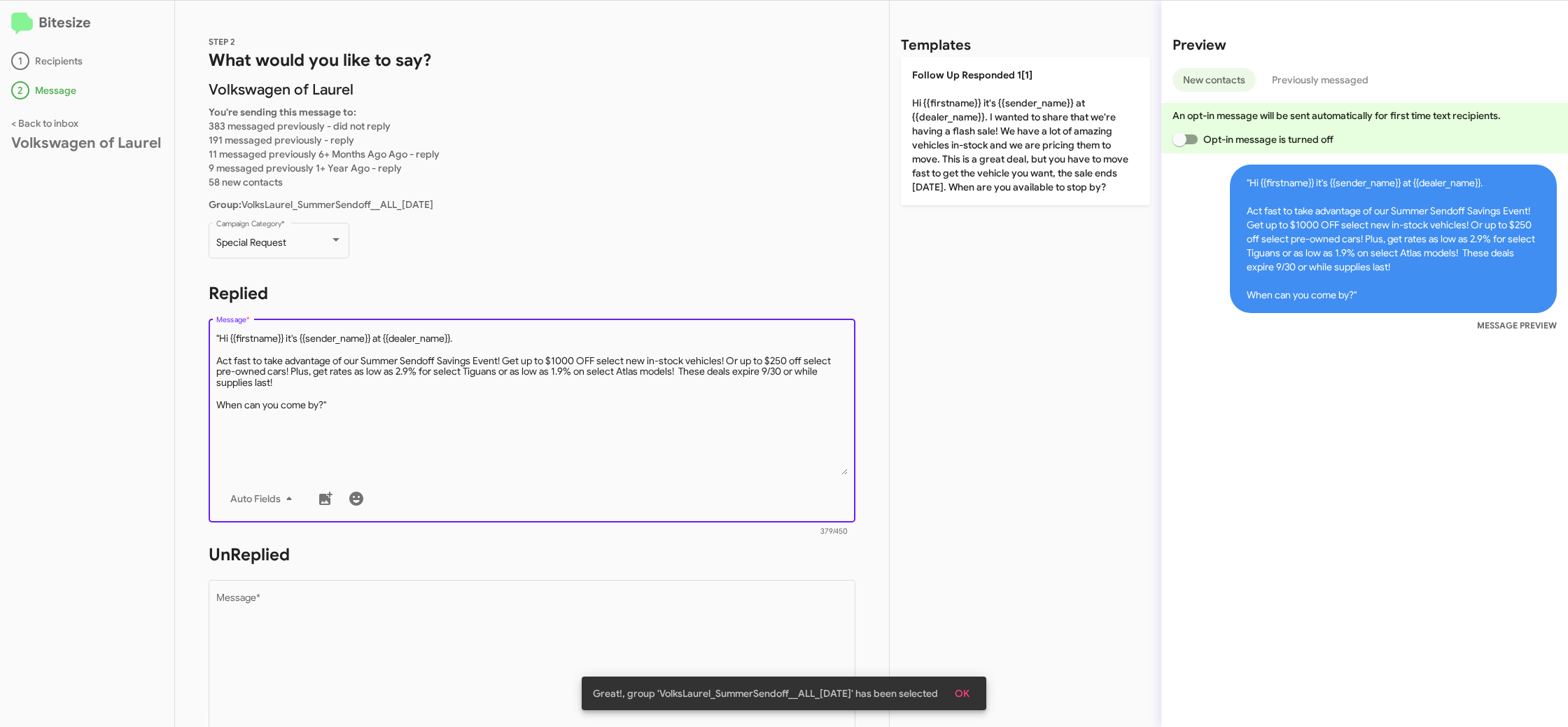
type textarea ""Hi {{firstname}} it's {{sender_name}} at {{dealer_name}}. Act fast to take adv…"
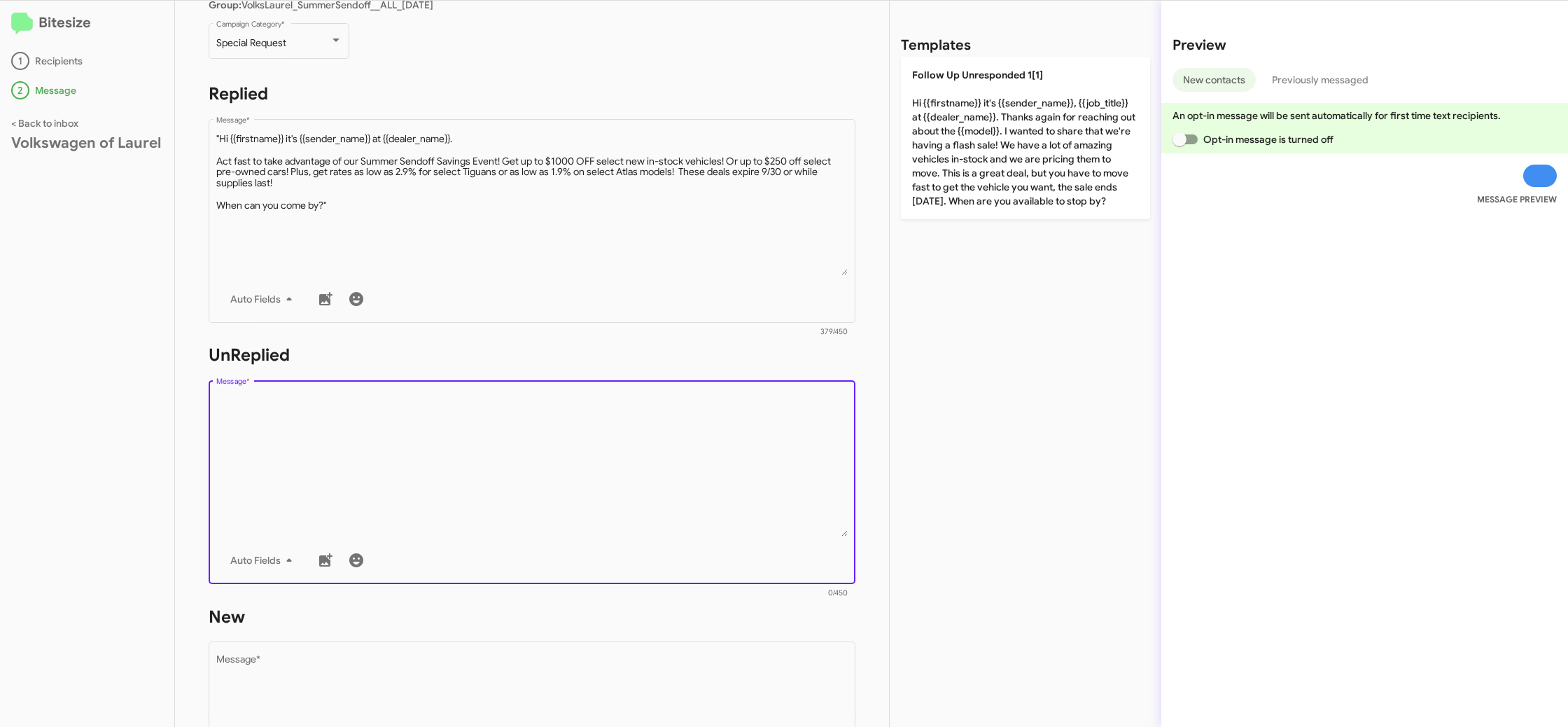
click at [544, 422] on textarea "Message *" at bounding box center [533, 465] width 632 height 142
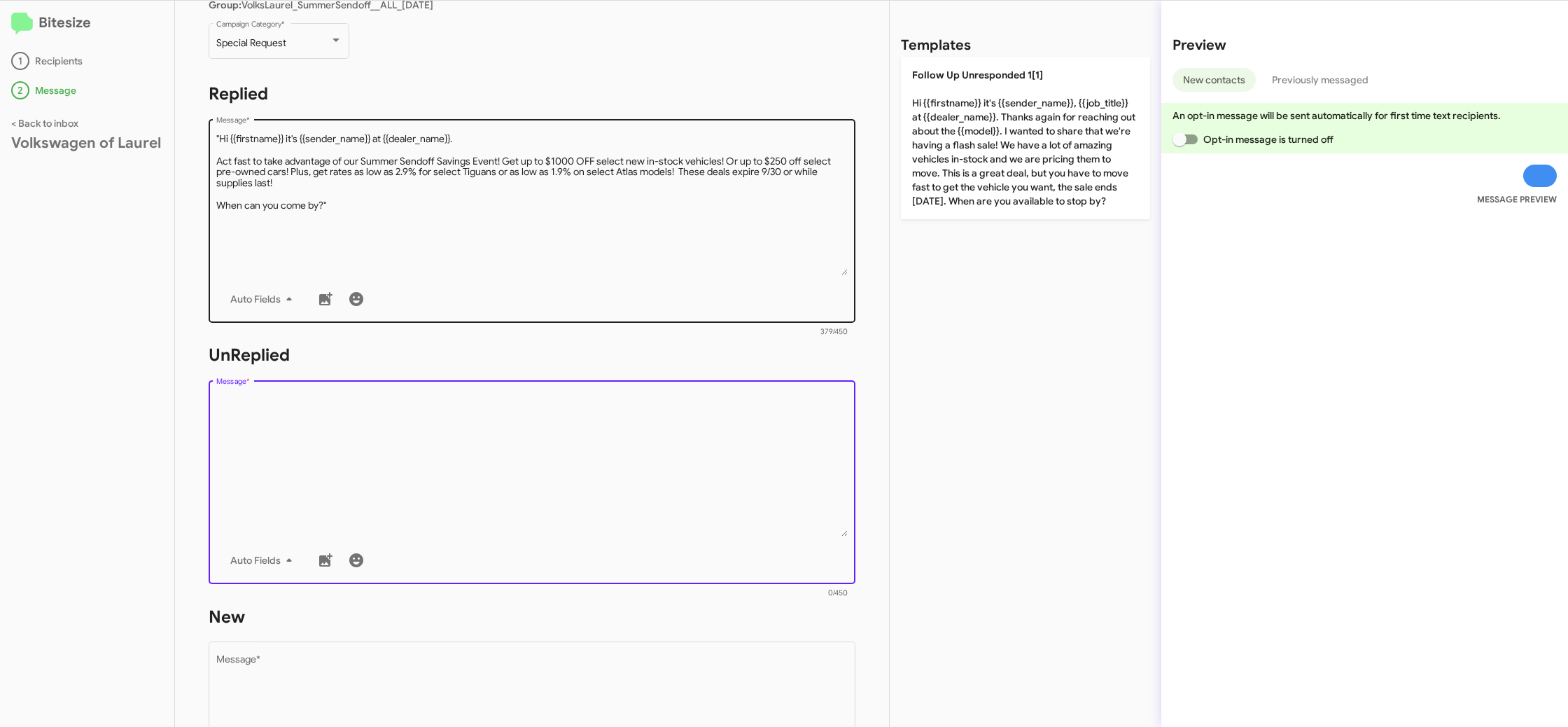
paste textarea ""Hi {{firstname}} it's {{sender_name}}, {{job_title}} at {{dealer_name}}. Thank…"
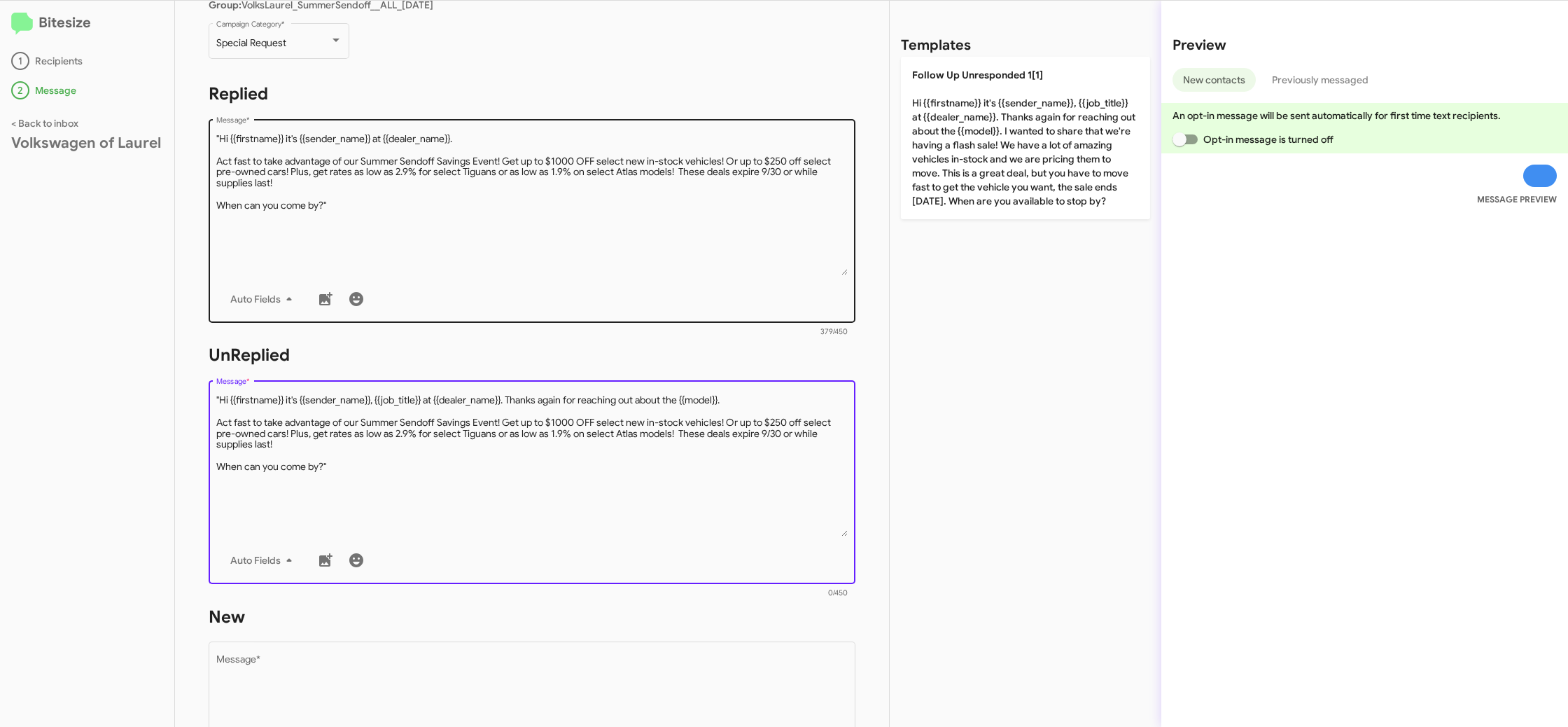
scroll to position [199, 0]
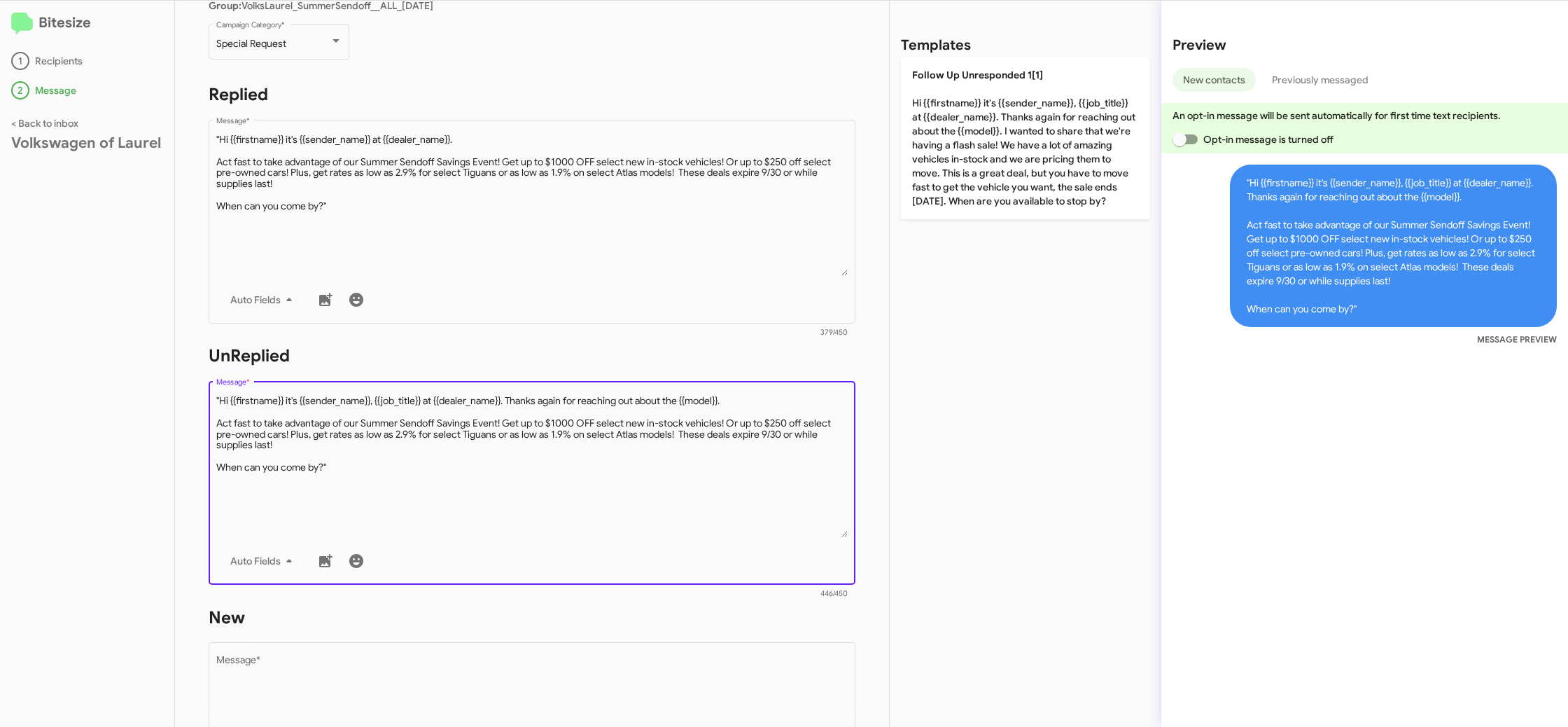
type textarea ""Hi {{firstname}} it's {{sender_name}}, {{job_title}} at {{dealer_name}}. Thank…"
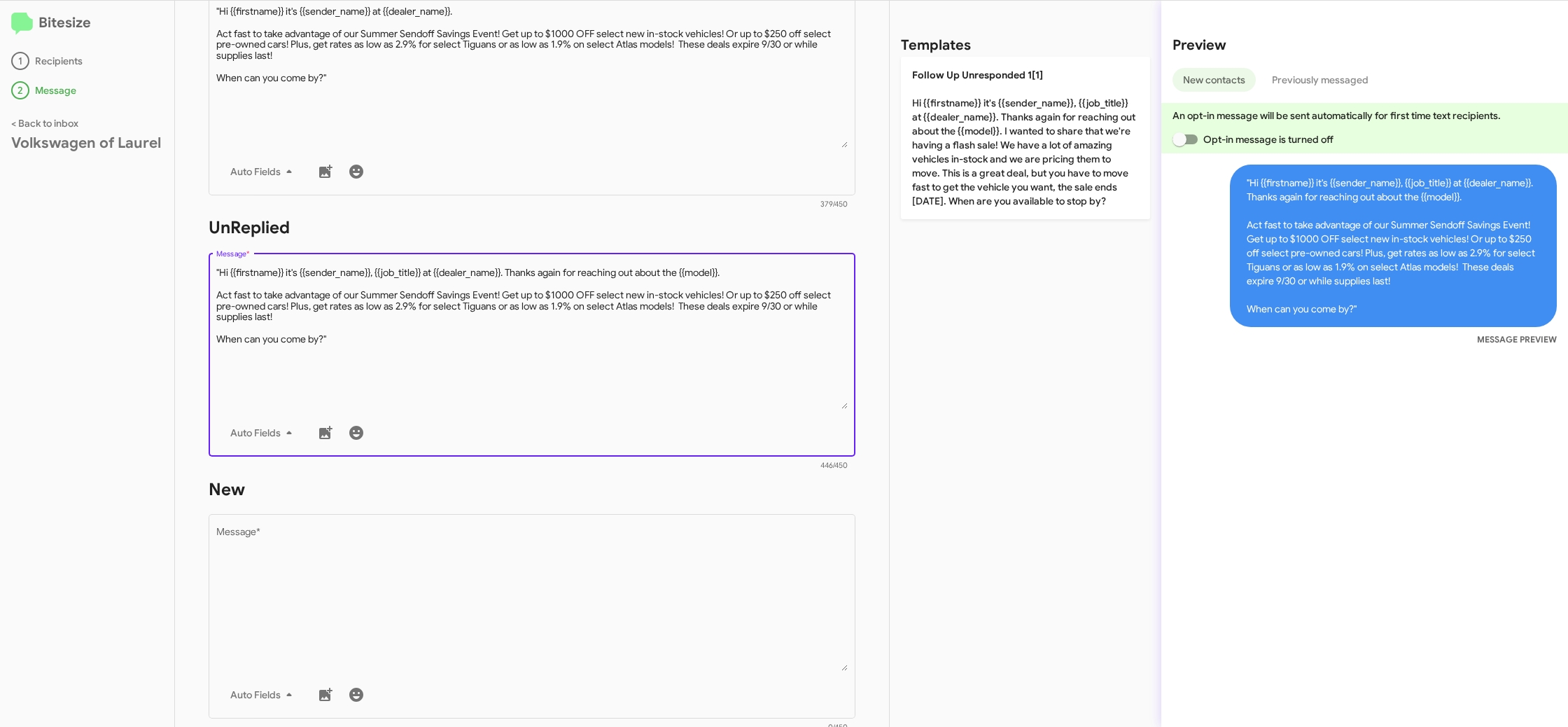
scroll to position [347, 0]
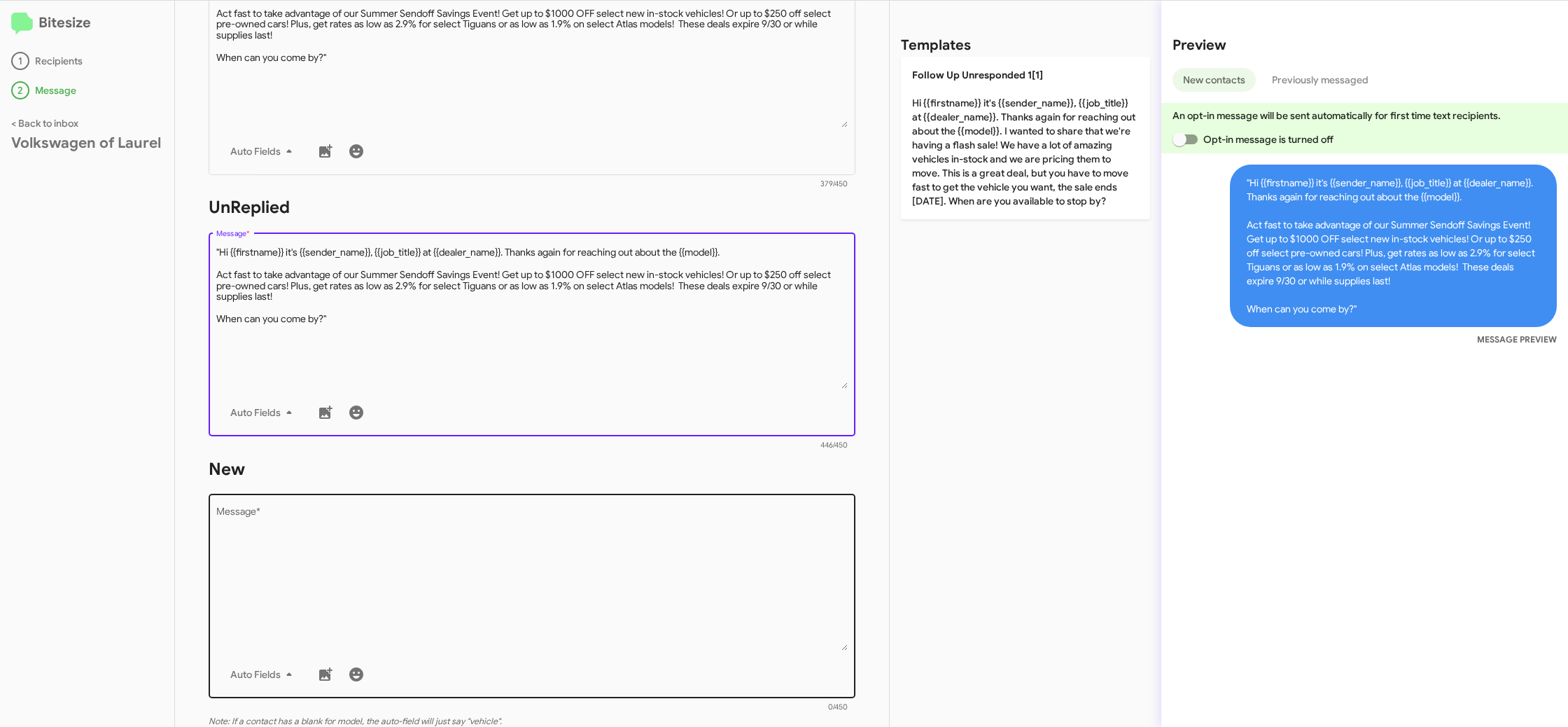
click at [541, 510] on textarea "Message *" at bounding box center [533, 578] width 632 height 142
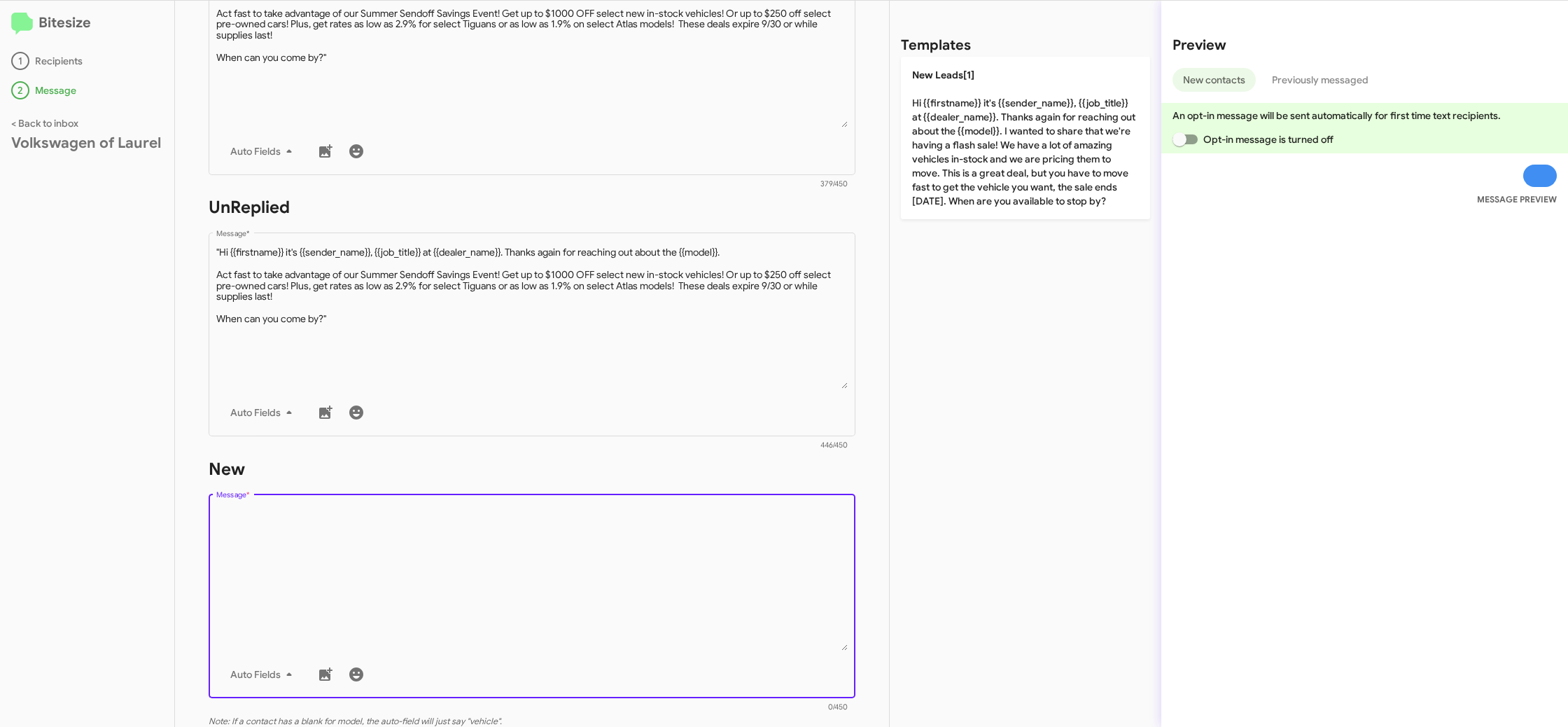
paste textarea ""Hi {{firstname}} it's {{sender_name}}, {{job_title}} at {{dealer_name}}. Thank…"
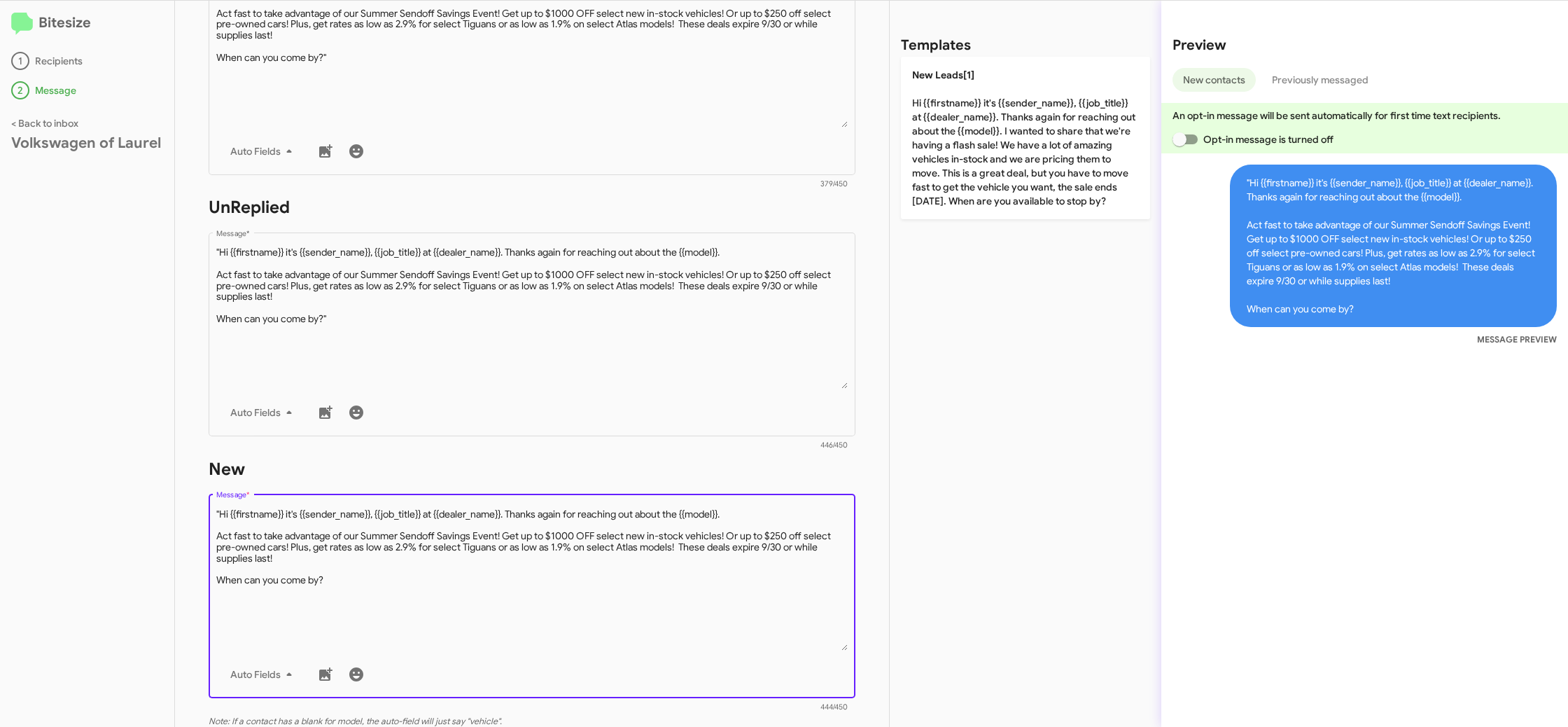
click at [218, 514] on textarea "Message *" at bounding box center [533, 578] width 632 height 142
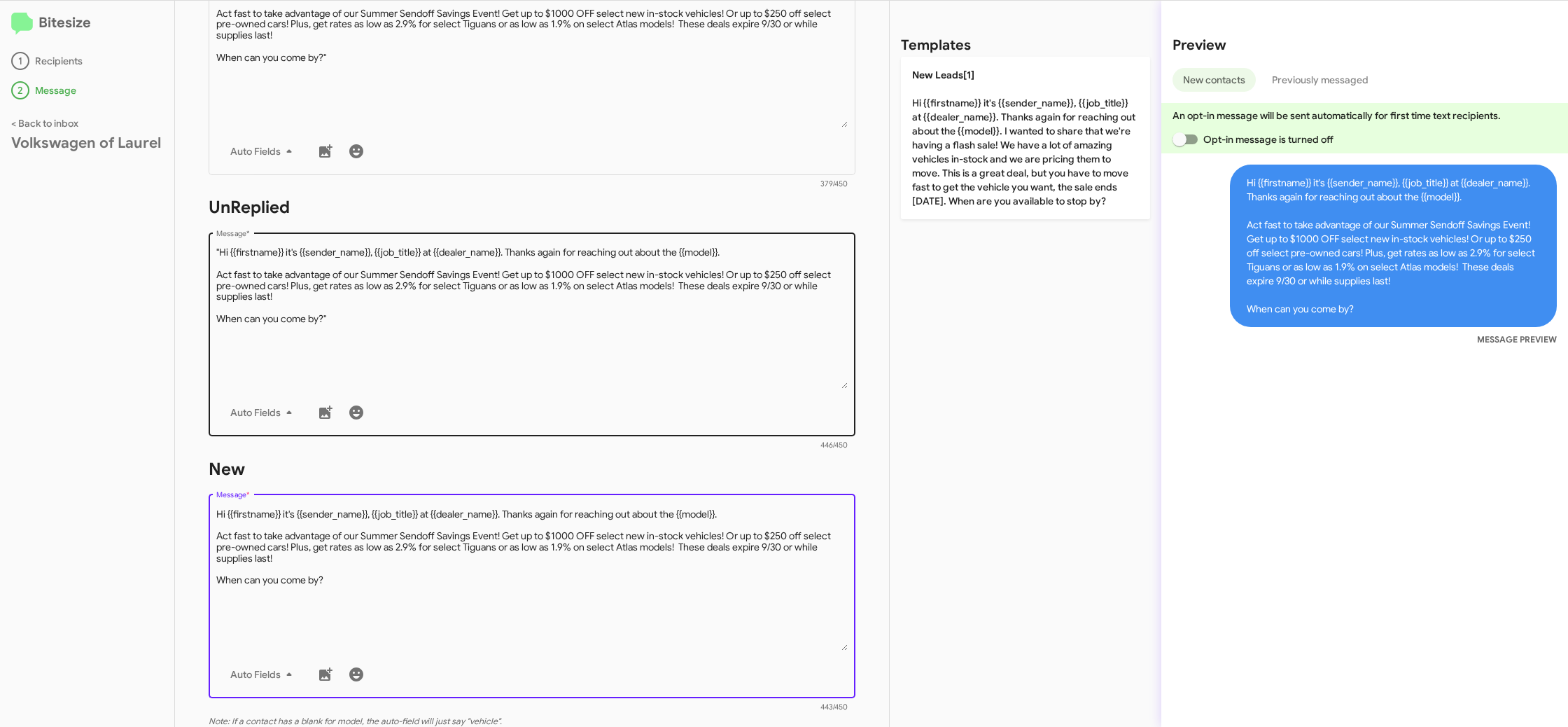
type textarea "Hi {{firstname}} it's {{sender_name}}, {{job_title}} at {{dealer_name}}. Thanks…"
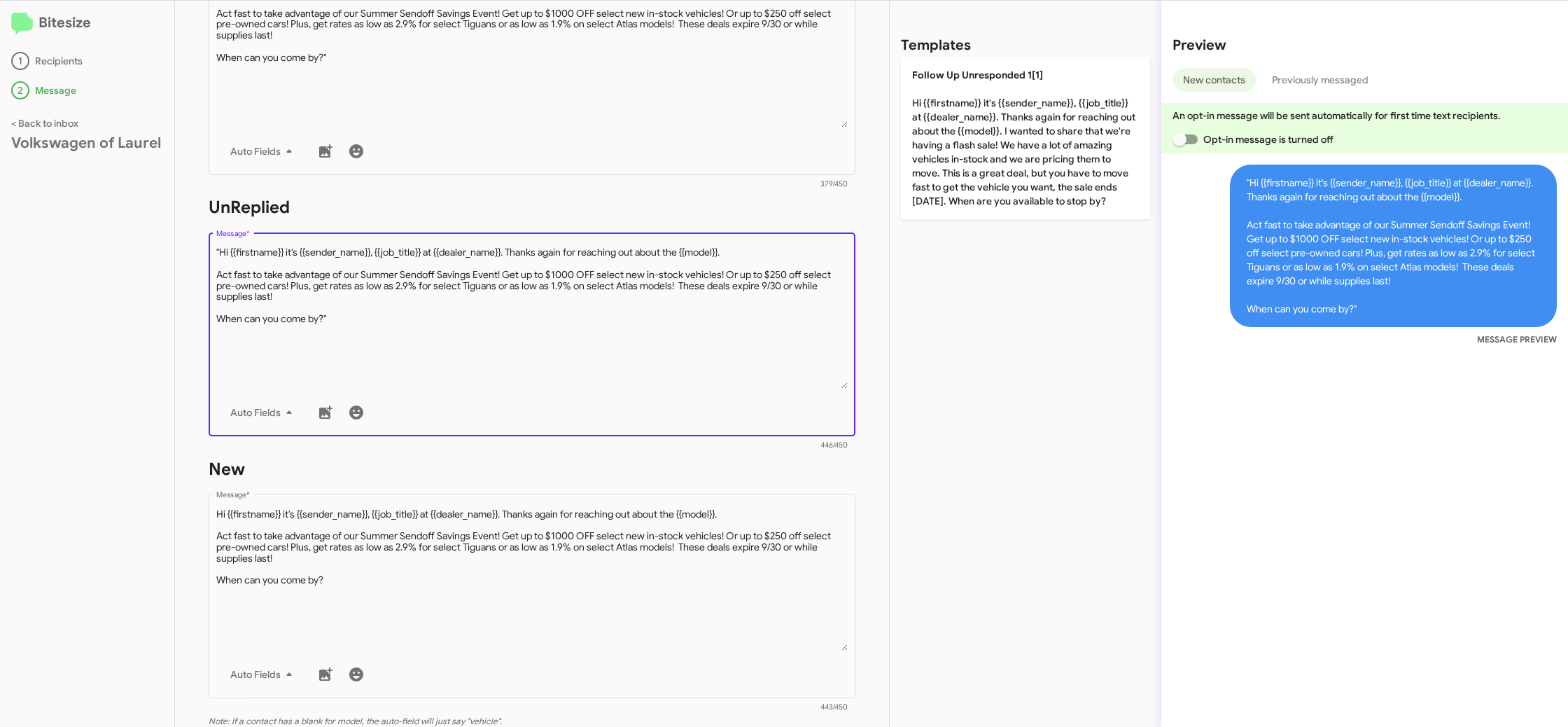
click at [280, 364] on textarea "Message *" at bounding box center [533, 317] width 632 height 142
click at [219, 251] on textarea "Message *" at bounding box center [533, 317] width 632 height 142
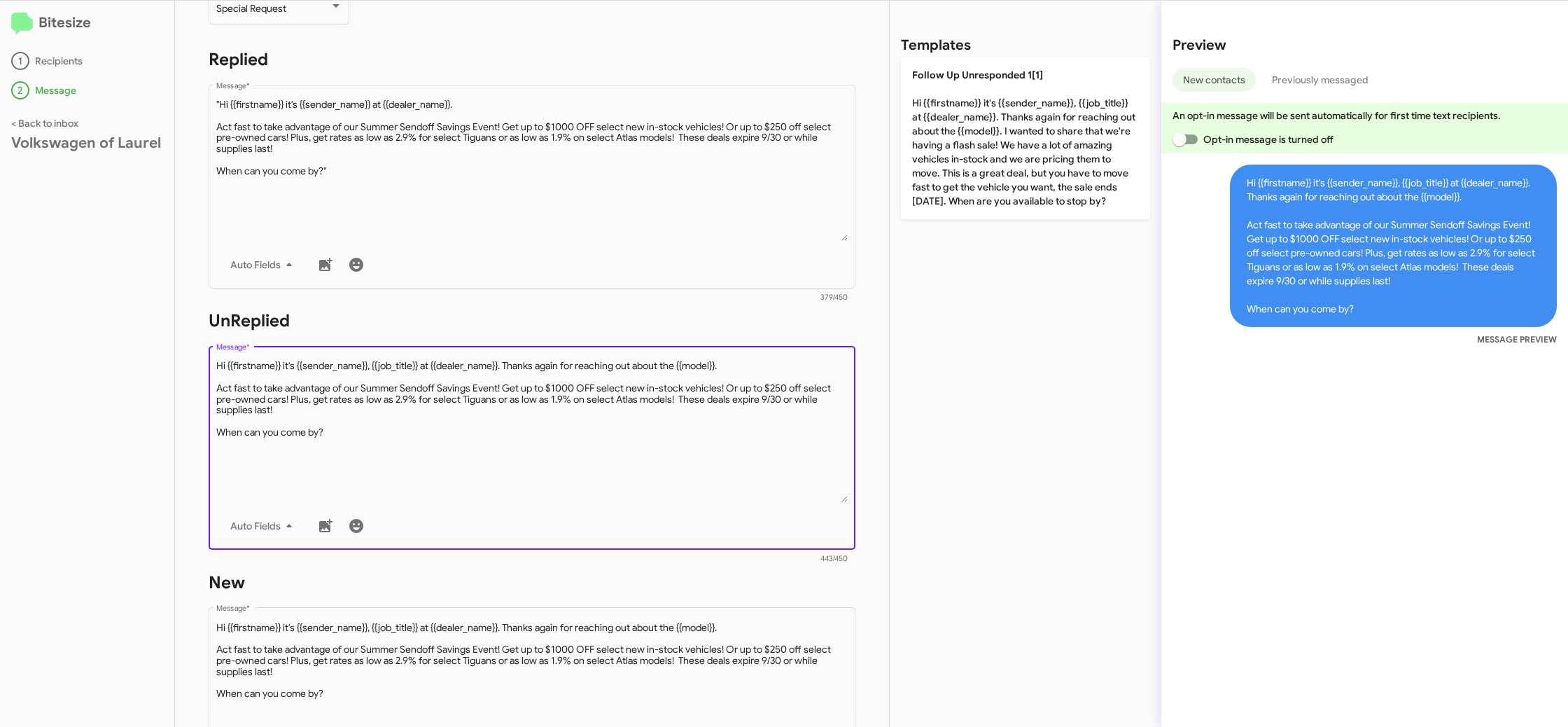
scroll to position [191, 0]
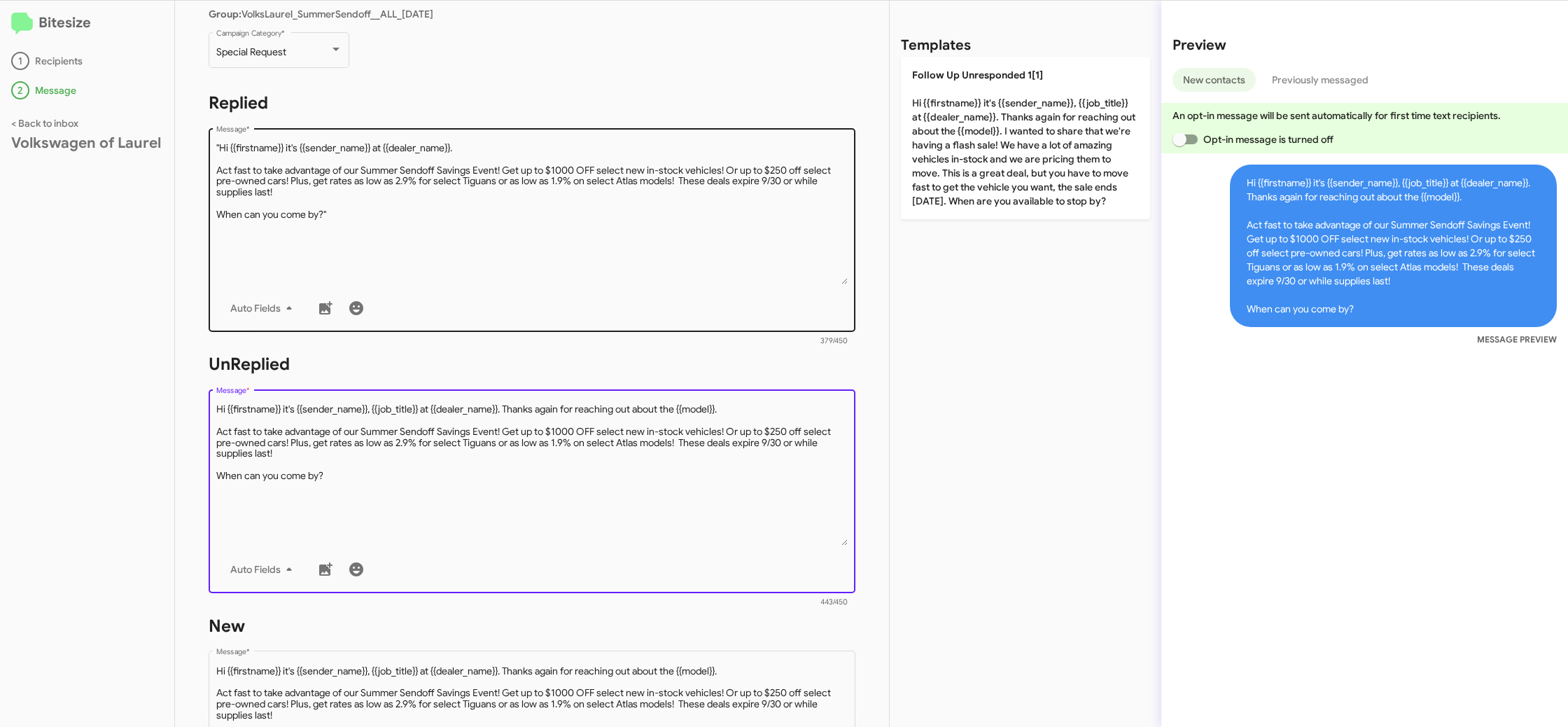
type textarea "Hi {{firstname}} it's {{sender_name}}, {{job_title}} at {{dealer_name}}. Thanks…"
click at [290, 235] on textarea "Message *" at bounding box center [533, 212] width 632 height 142
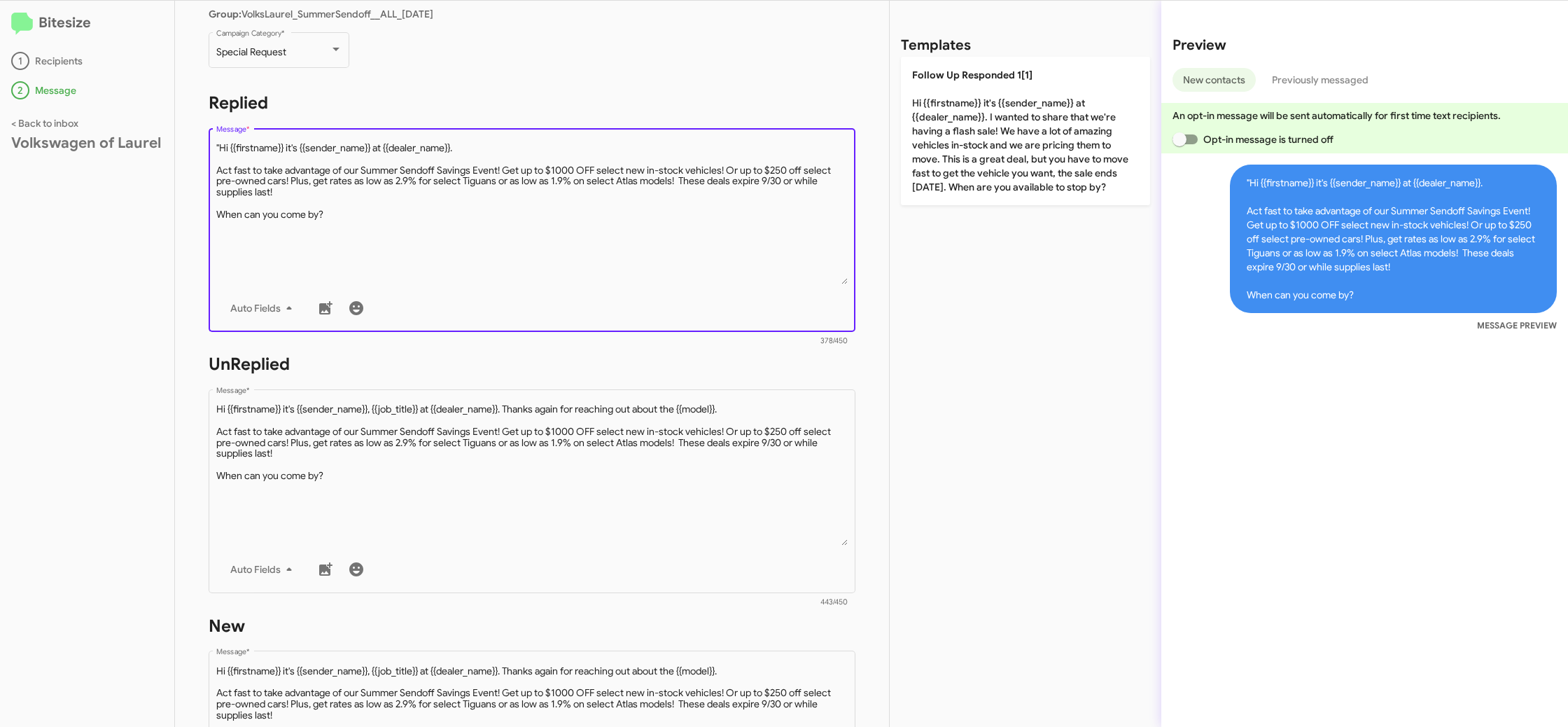
click at [221, 148] on textarea "Message *" at bounding box center [533, 212] width 632 height 142
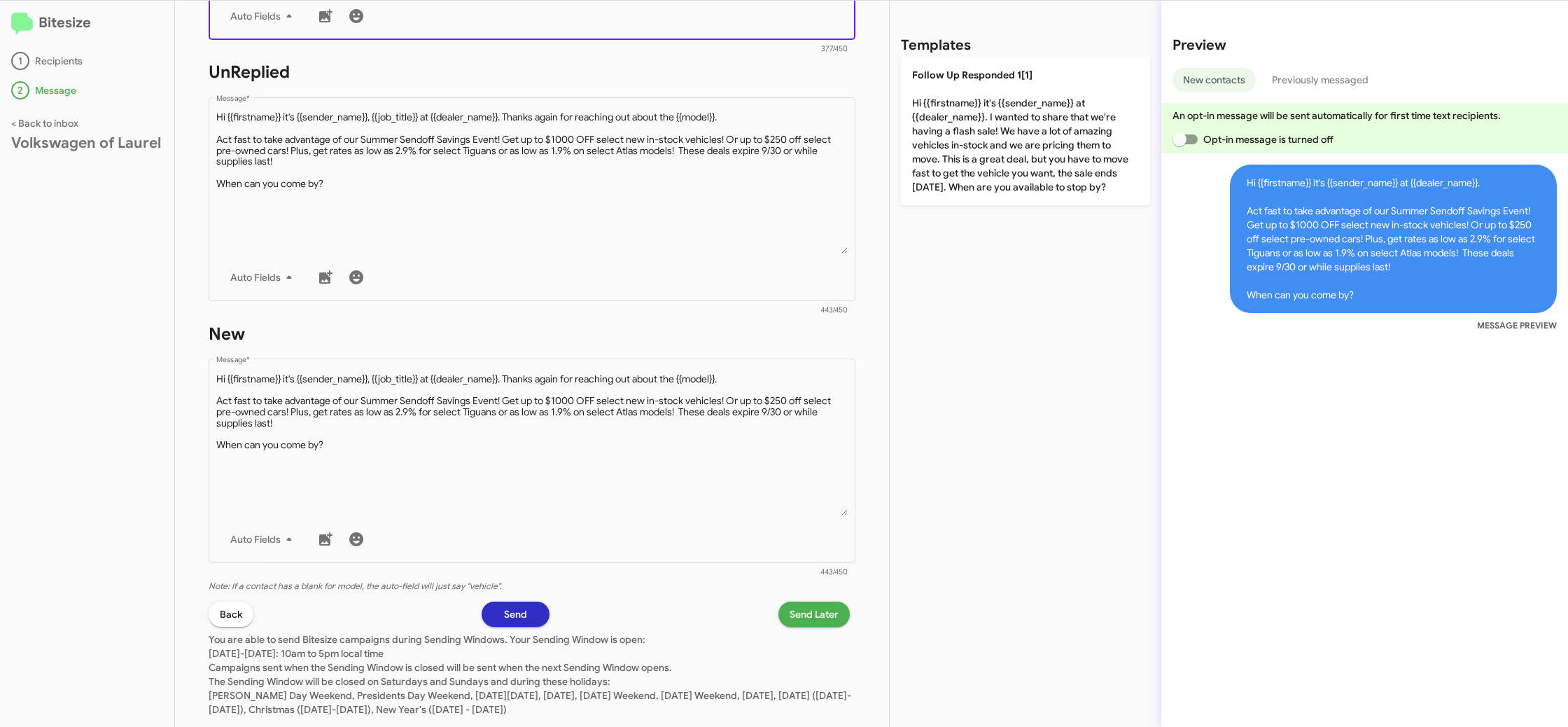
scroll to position [515, 0]
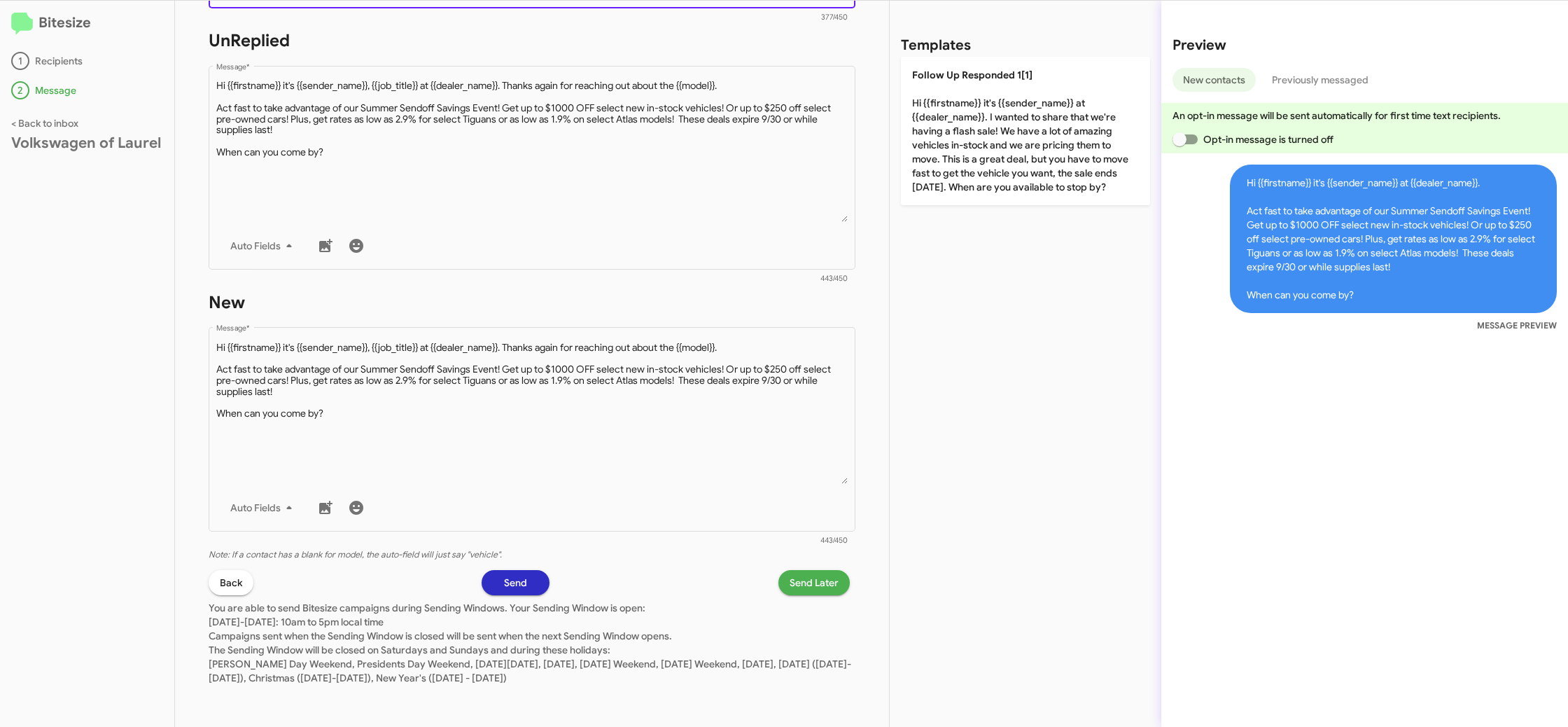
type textarea "Hi {{firstname}} it's {{sender_name}} at {{dealer_name}}. Act fast to take adva…"
click at [798, 582] on span "Send Later" at bounding box center [814, 582] width 49 height 25
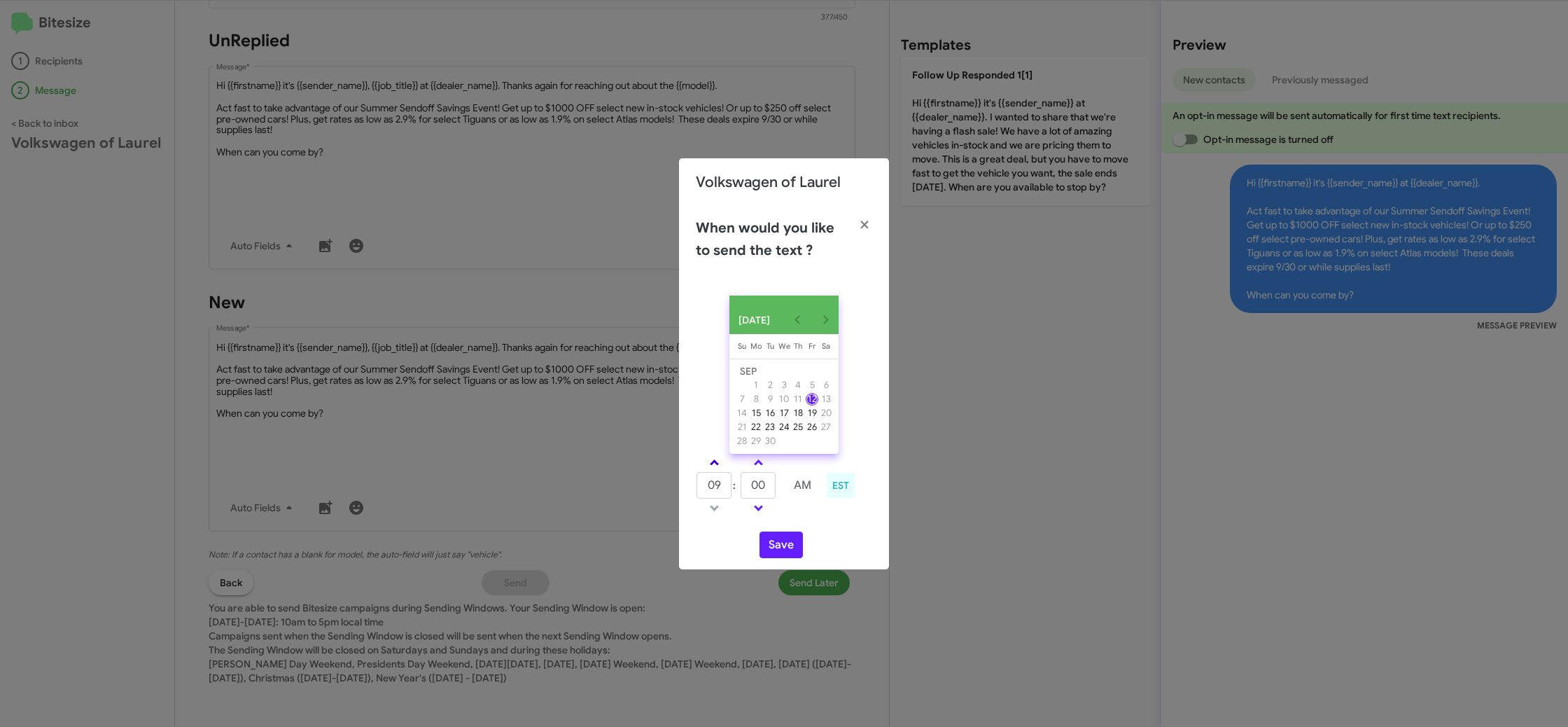
click at [718, 468] on span at bounding box center [714, 464] width 9 height 9
type input "10"
click at [764, 490] on input "00" at bounding box center [758, 485] width 35 height 27
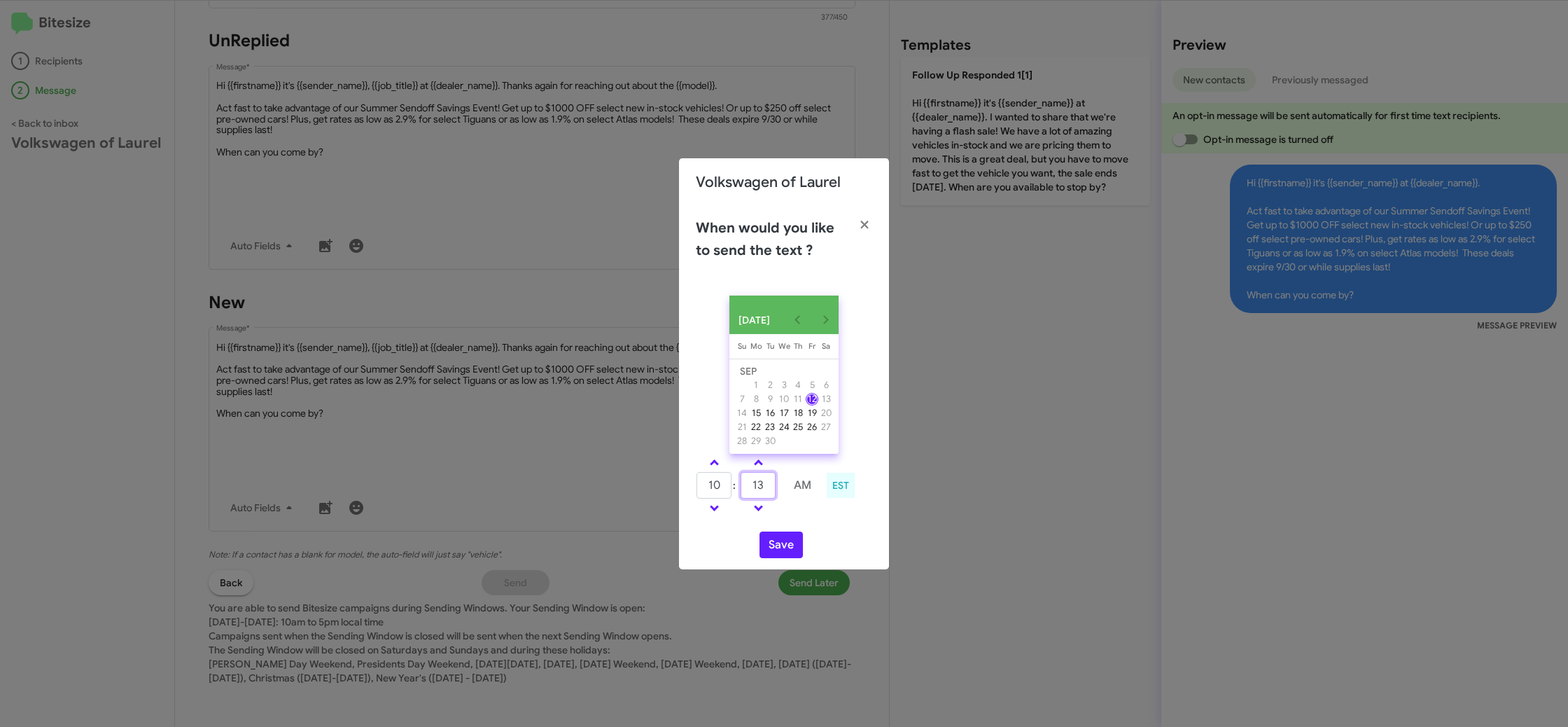
type input "13"
drag, startPoint x: 819, startPoint y: 515, endPoint x: 801, endPoint y: 541, distance: 31.6
click at [818, 516] on td at bounding box center [802, 508] width 37 height 17
click at [794, 549] on button "Save" at bounding box center [781, 544] width 43 height 27
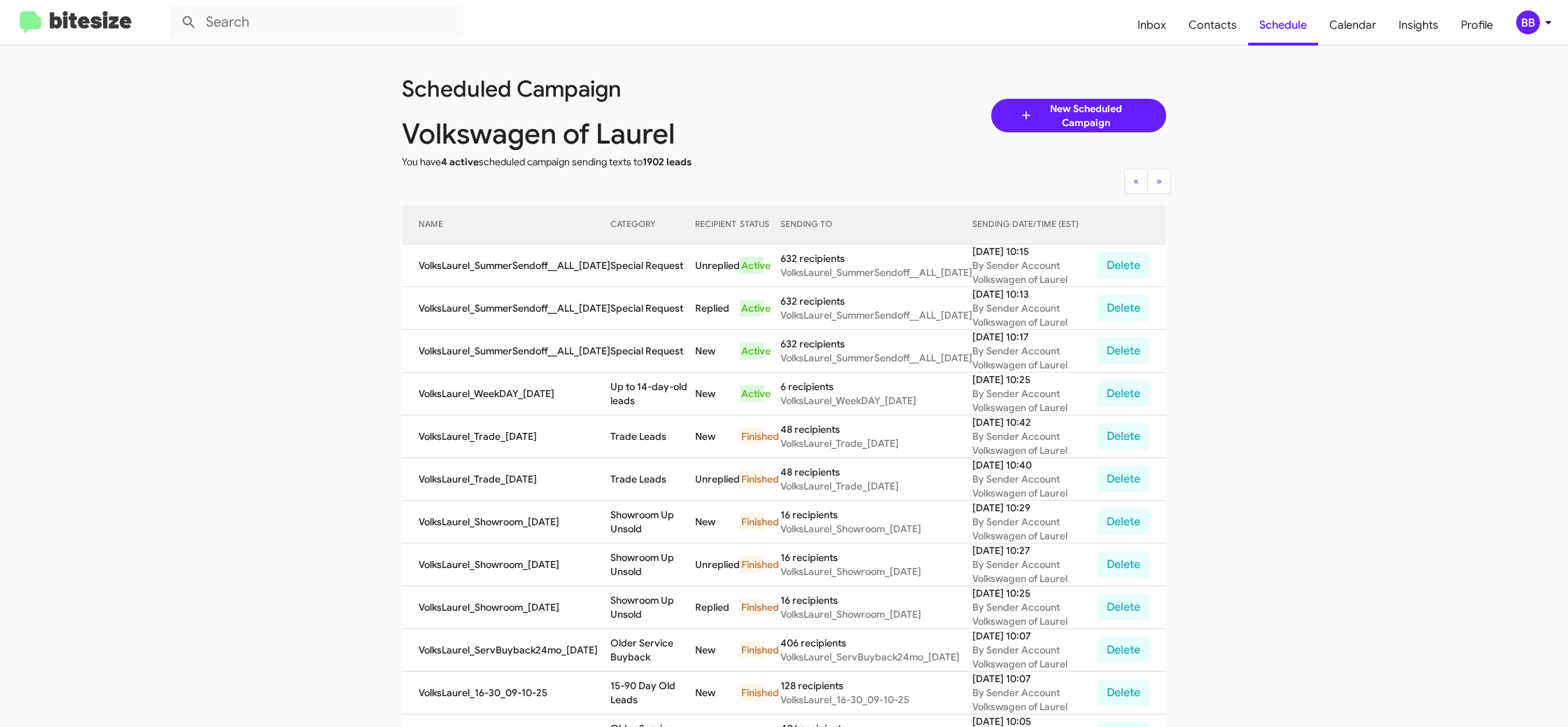
click at [1545, 25] on icon at bounding box center [1548, 22] width 16 height 16
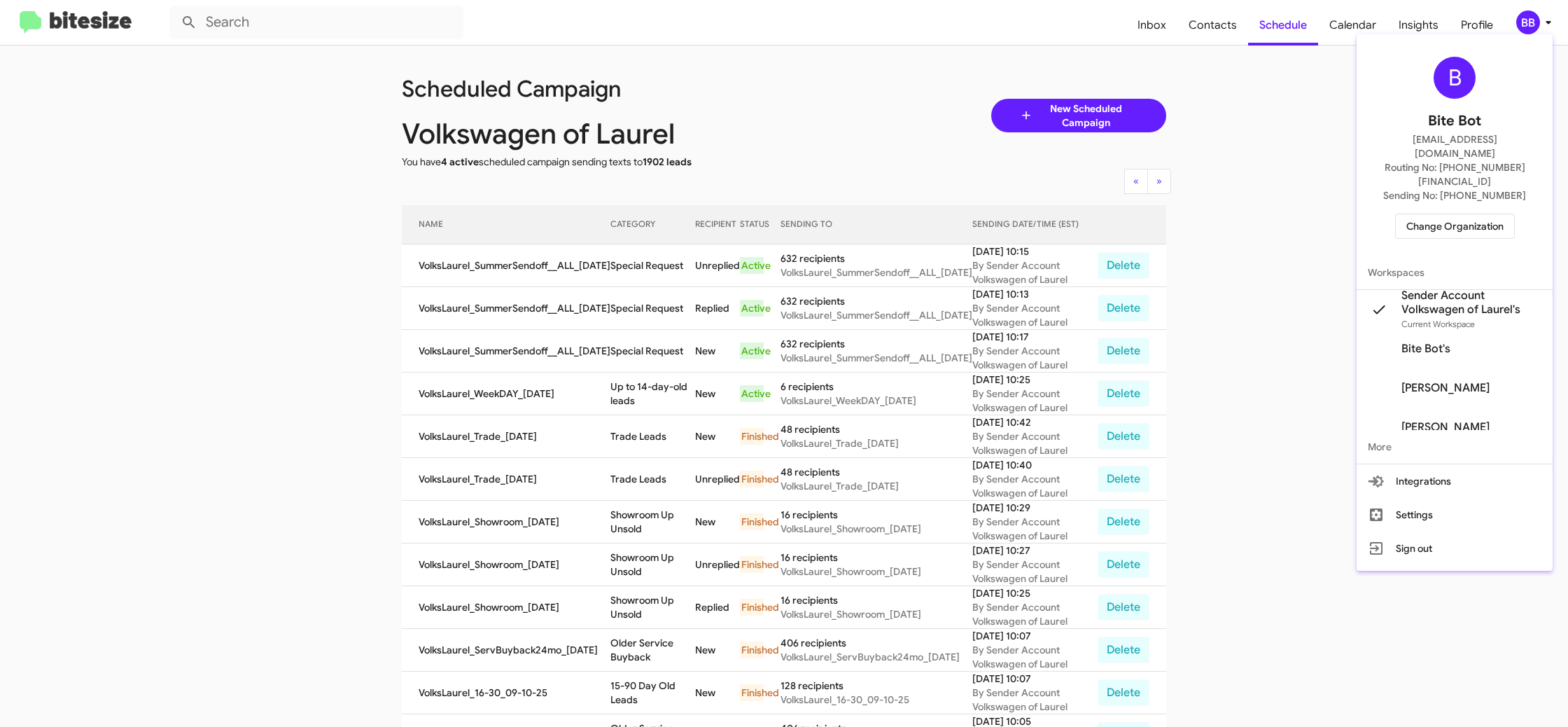
click at [1457, 214] on span "Change Organization" at bounding box center [1455, 226] width 98 height 24
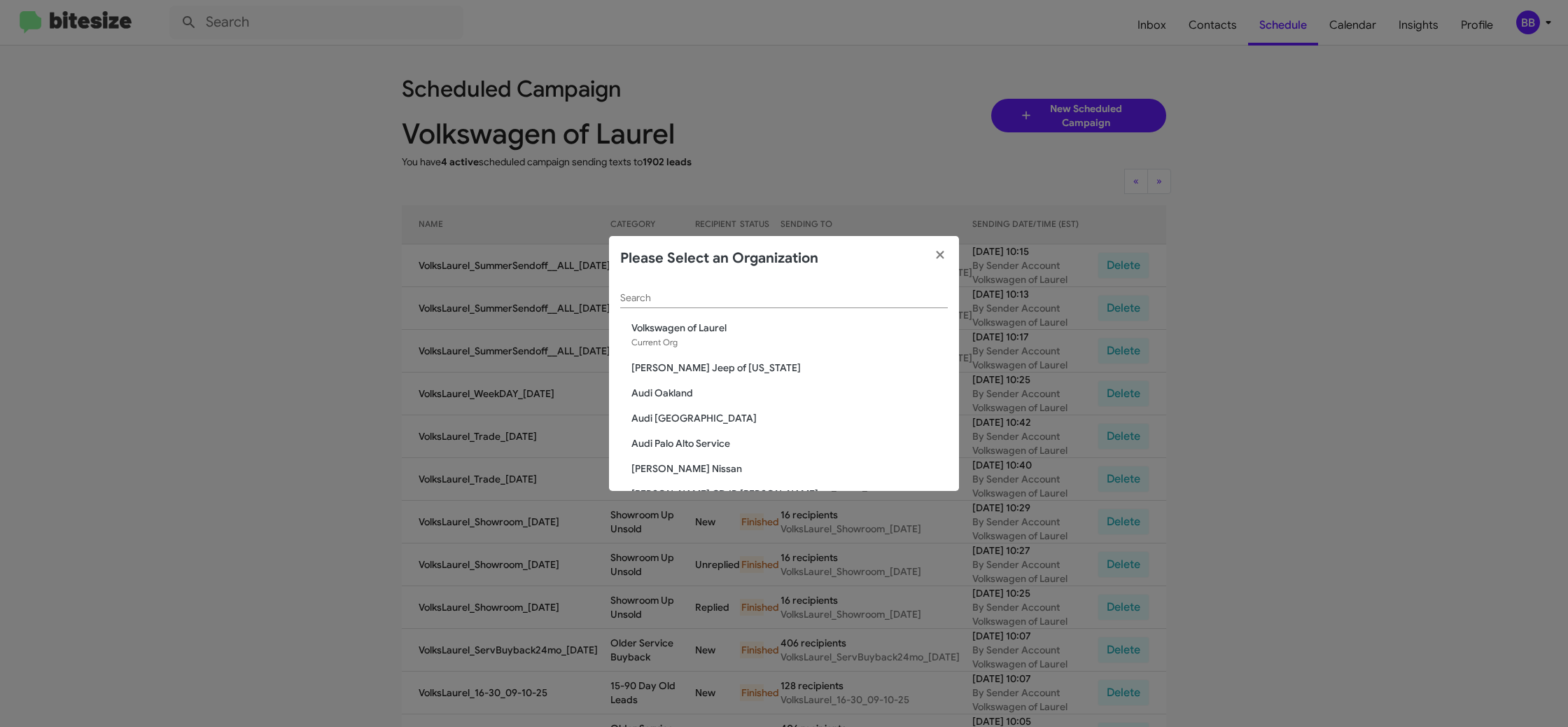
click at [683, 307] on div "Search" at bounding box center [783, 294] width 327 height 28
click at [680, 300] on input "Search" at bounding box center [783, 298] width 327 height 11
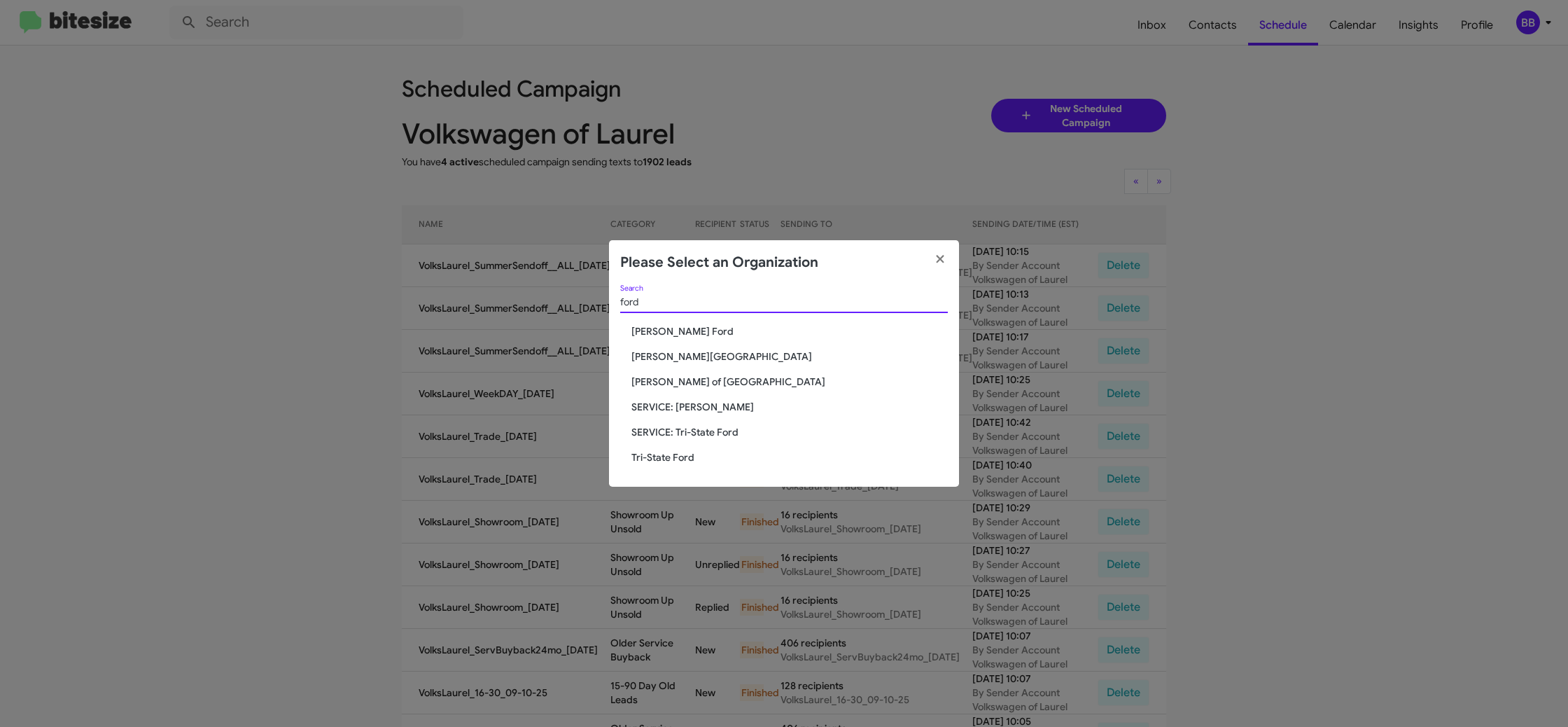
type input "ford"
click at [662, 455] on span "Tri-State Ford" at bounding box center [789, 457] width 317 height 14
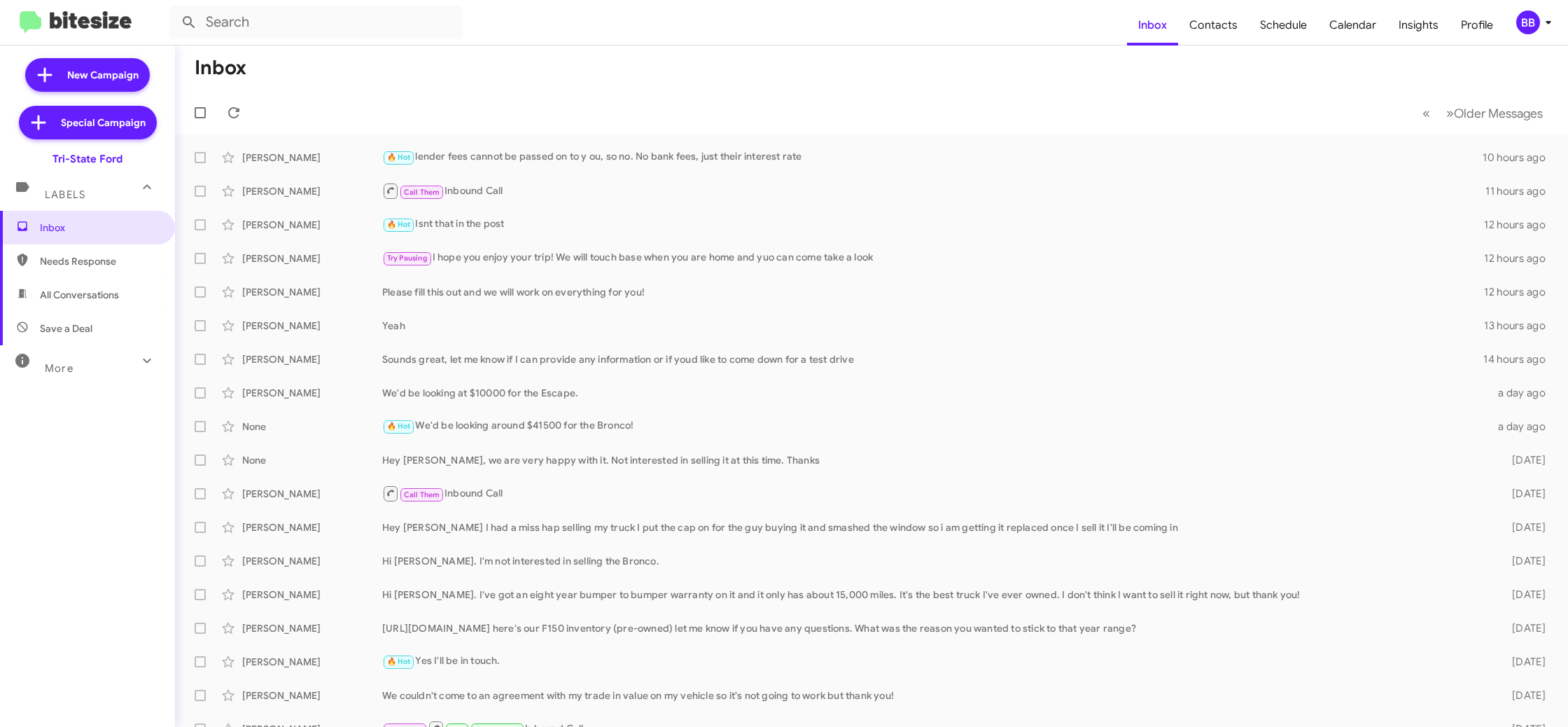
click at [1521, 24] on div "BB" at bounding box center [1528, 22] width 24 height 24
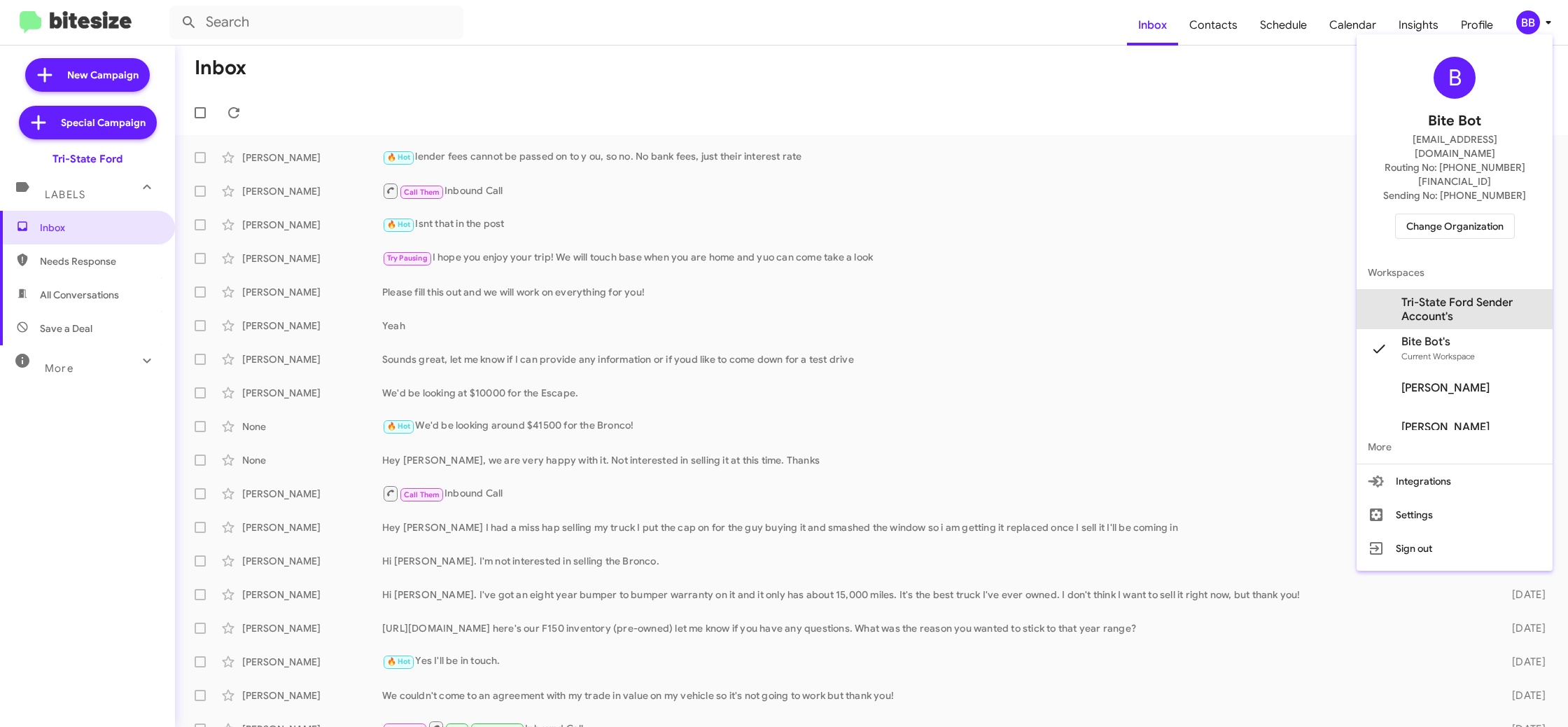
click at [1435, 295] on span "Tri-State Ford Sender Account's" at bounding box center [1471, 309] width 140 height 28
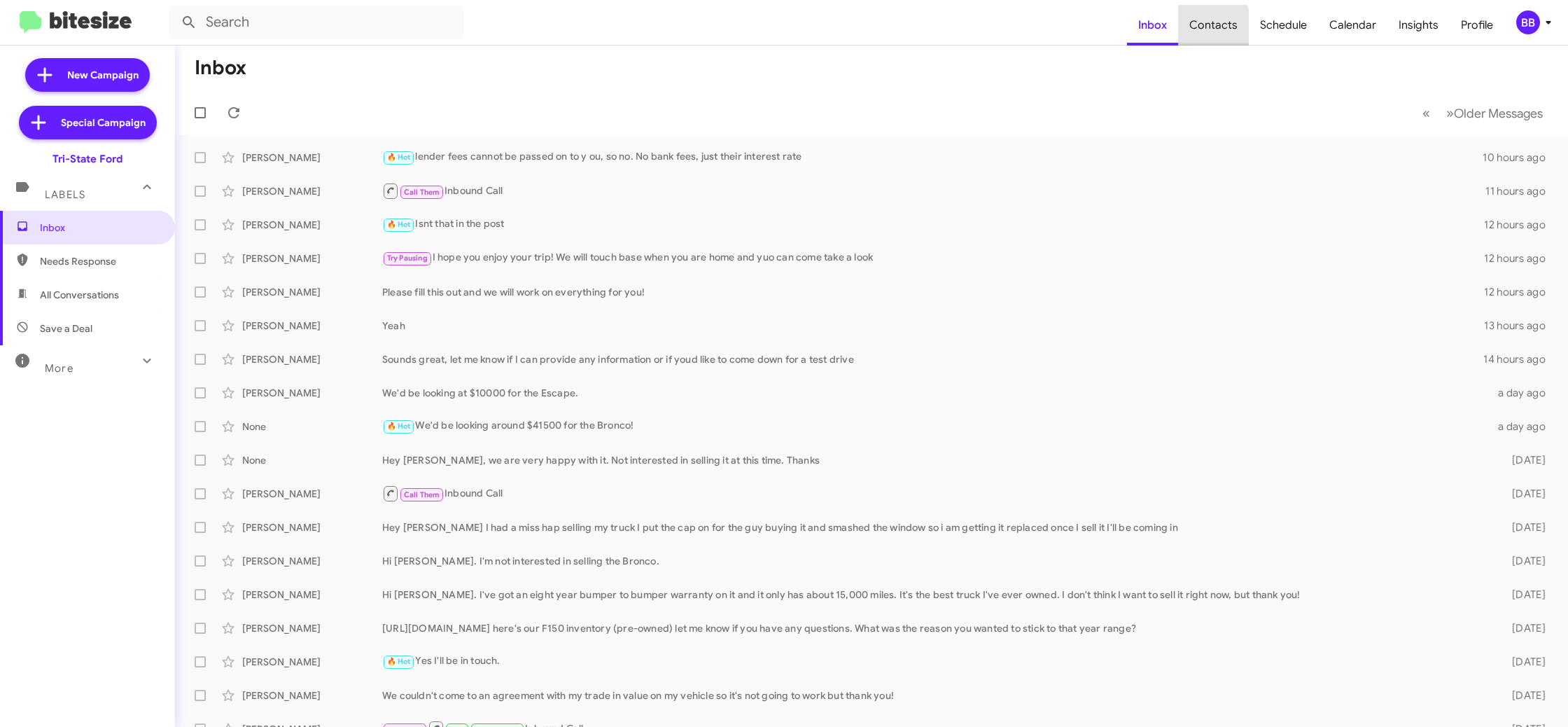
click at [1204, 28] on span "Contacts" at bounding box center [1214, 25] width 71 height 41
type input "in:groups"
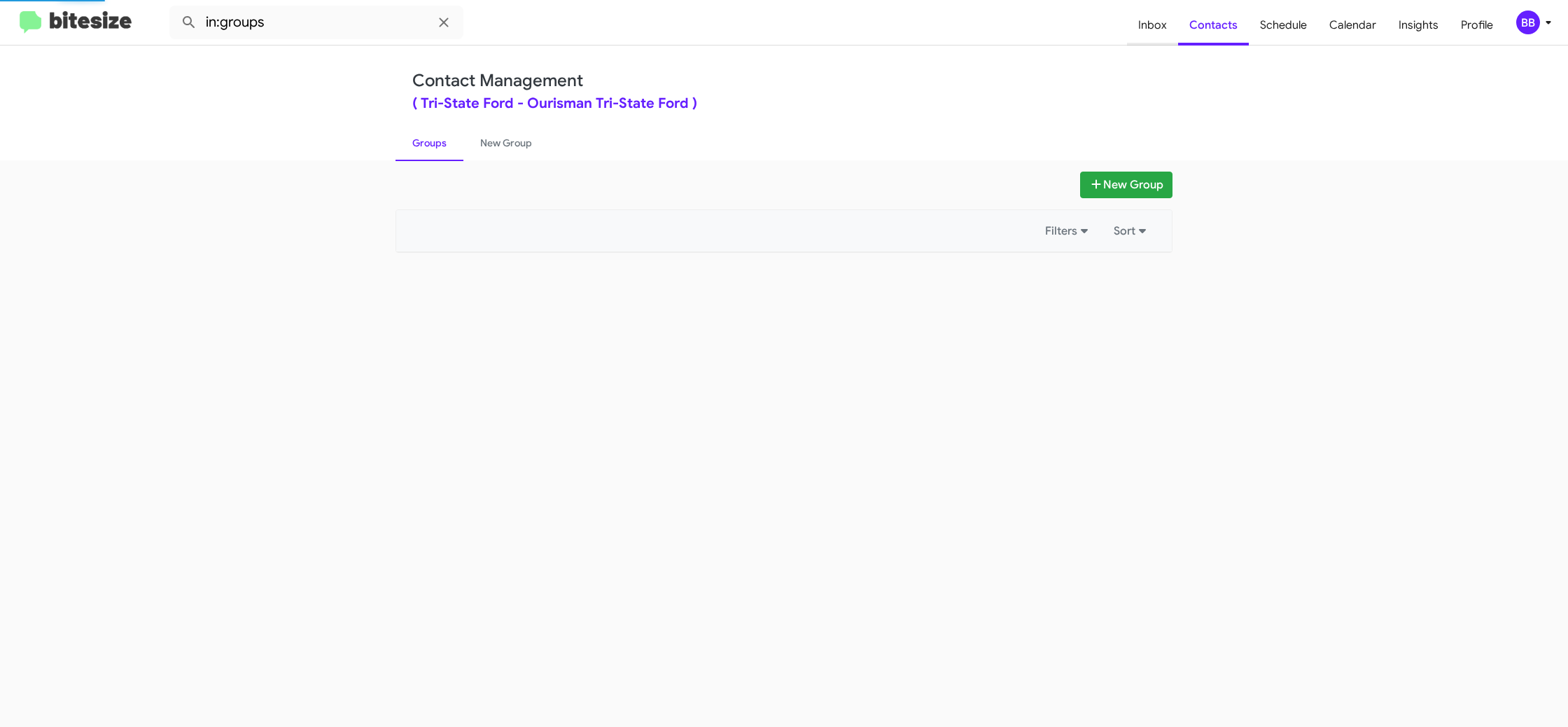
click at [1147, 35] on span "Inbox" at bounding box center [1153, 25] width 51 height 41
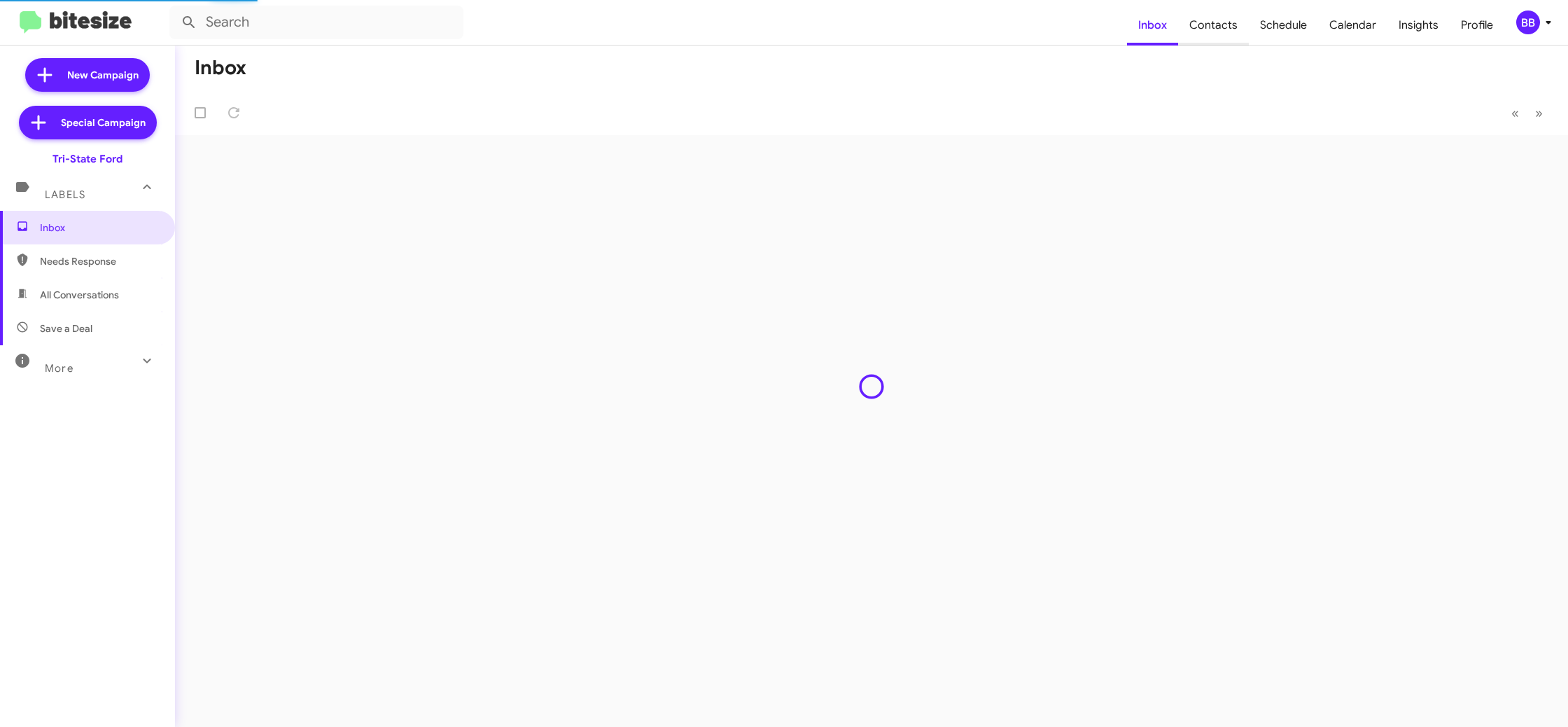
click at [1200, 33] on span "Contacts" at bounding box center [1214, 25] width 71 height 41
type input "in:groups"
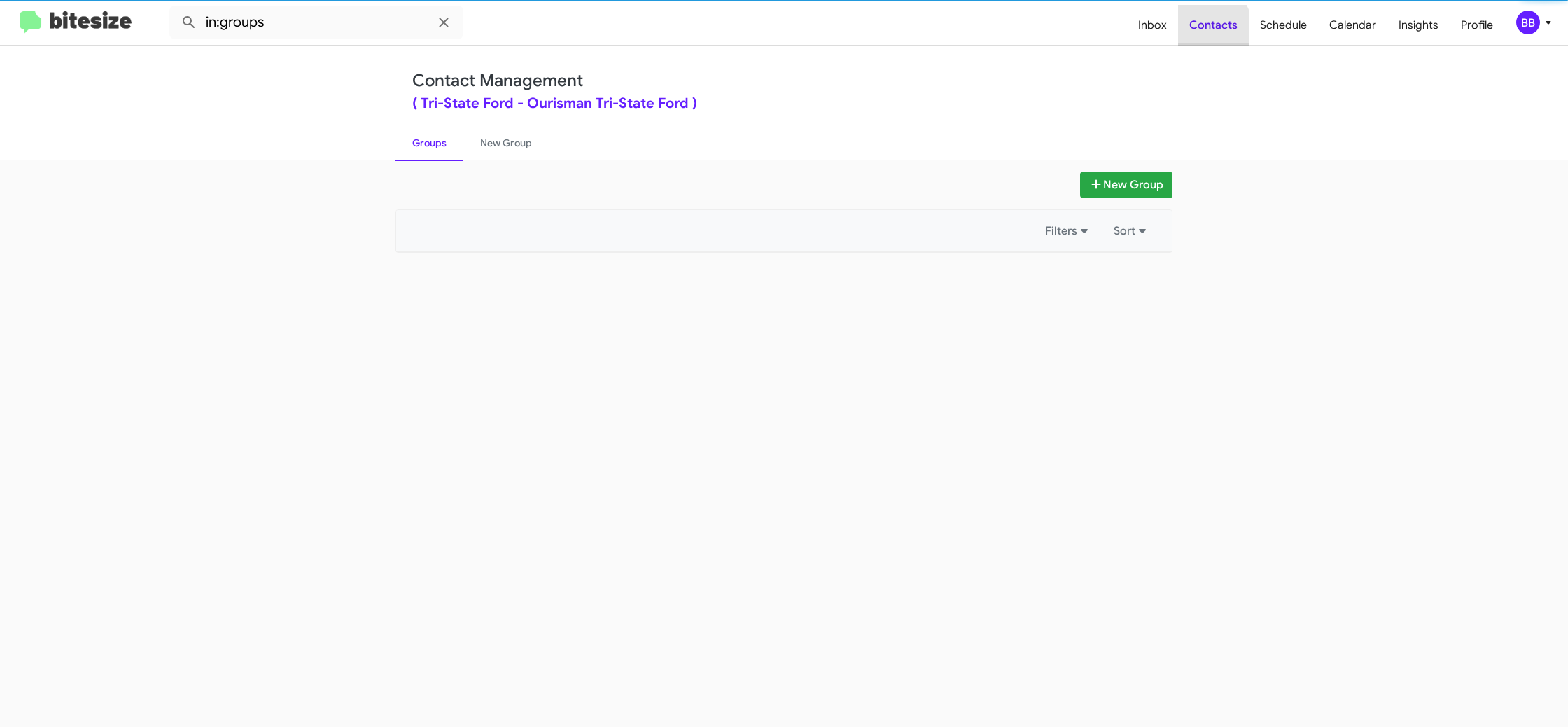
click at [1200, 33] on span "Contacts" at bounding box center [1214, 25] width 71 height 41
drag, startPoint x: 1200, startPoint y: 33, endPoint x: 1548, endPoint y: 28, distance: 348.0
click at [1205, 32] on span "Contacts" at bounding box center [1214, 25] width 71 height 41
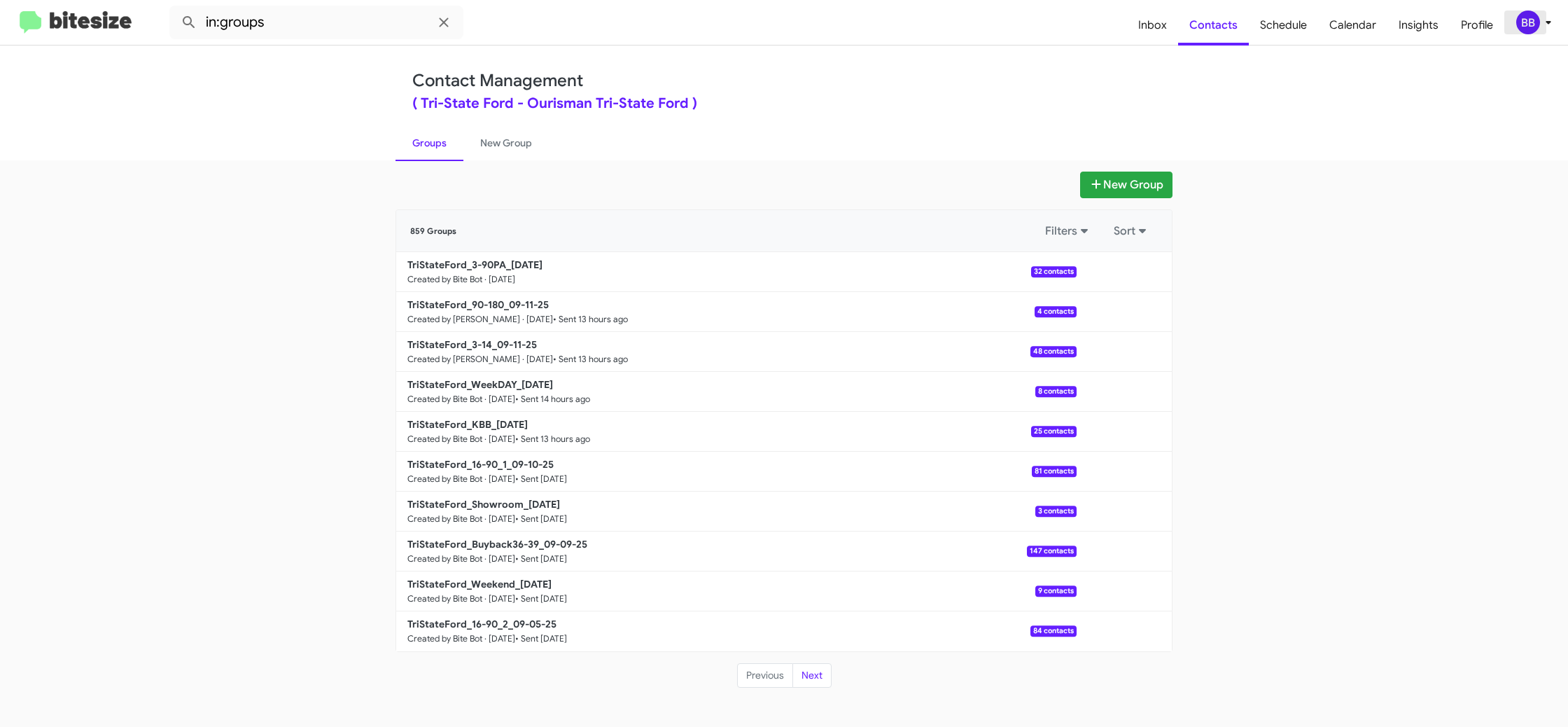
click at [1546, 30] on icon at bounding box center [1548, 22] width 16 height 16
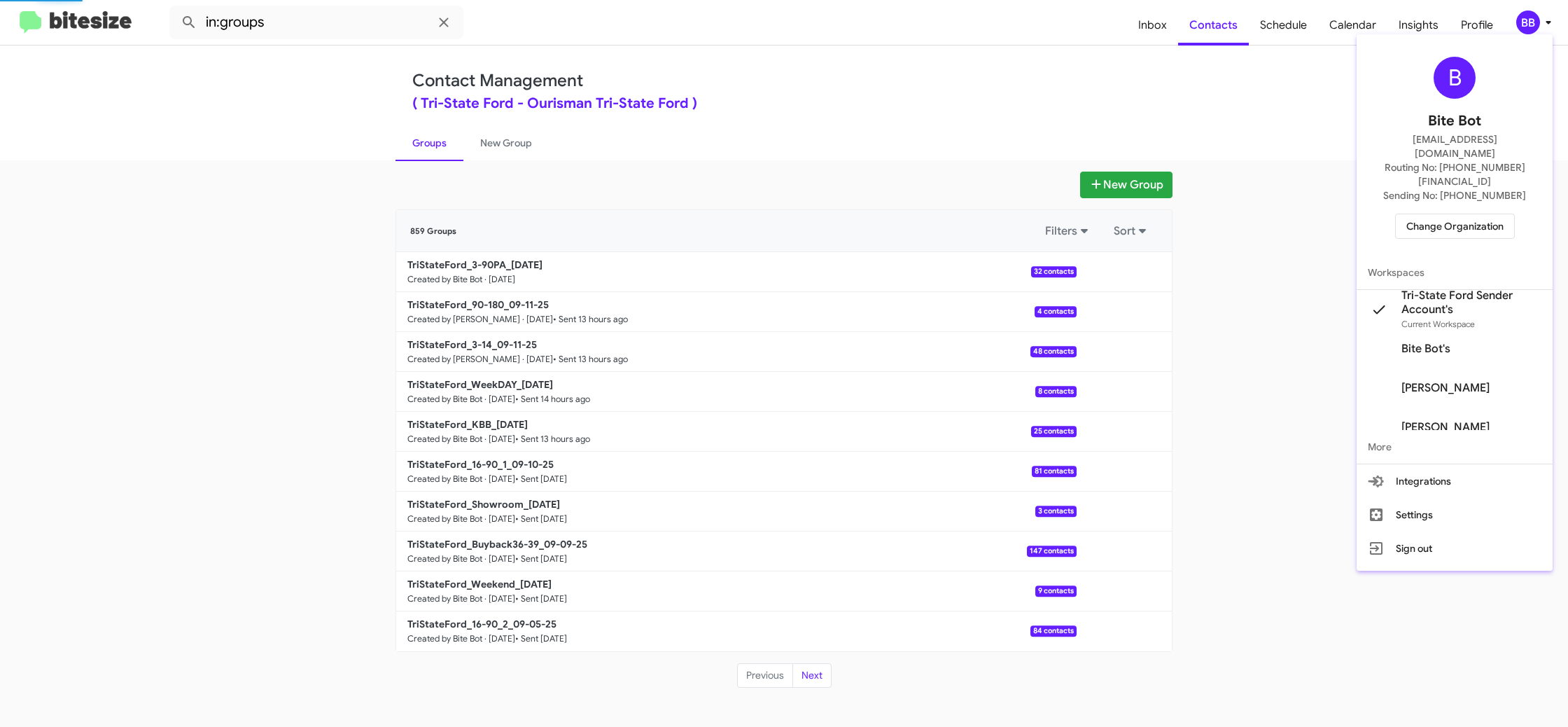
click at [1546, 30] on div at bounding box center [784, 364] width 1568 height 727
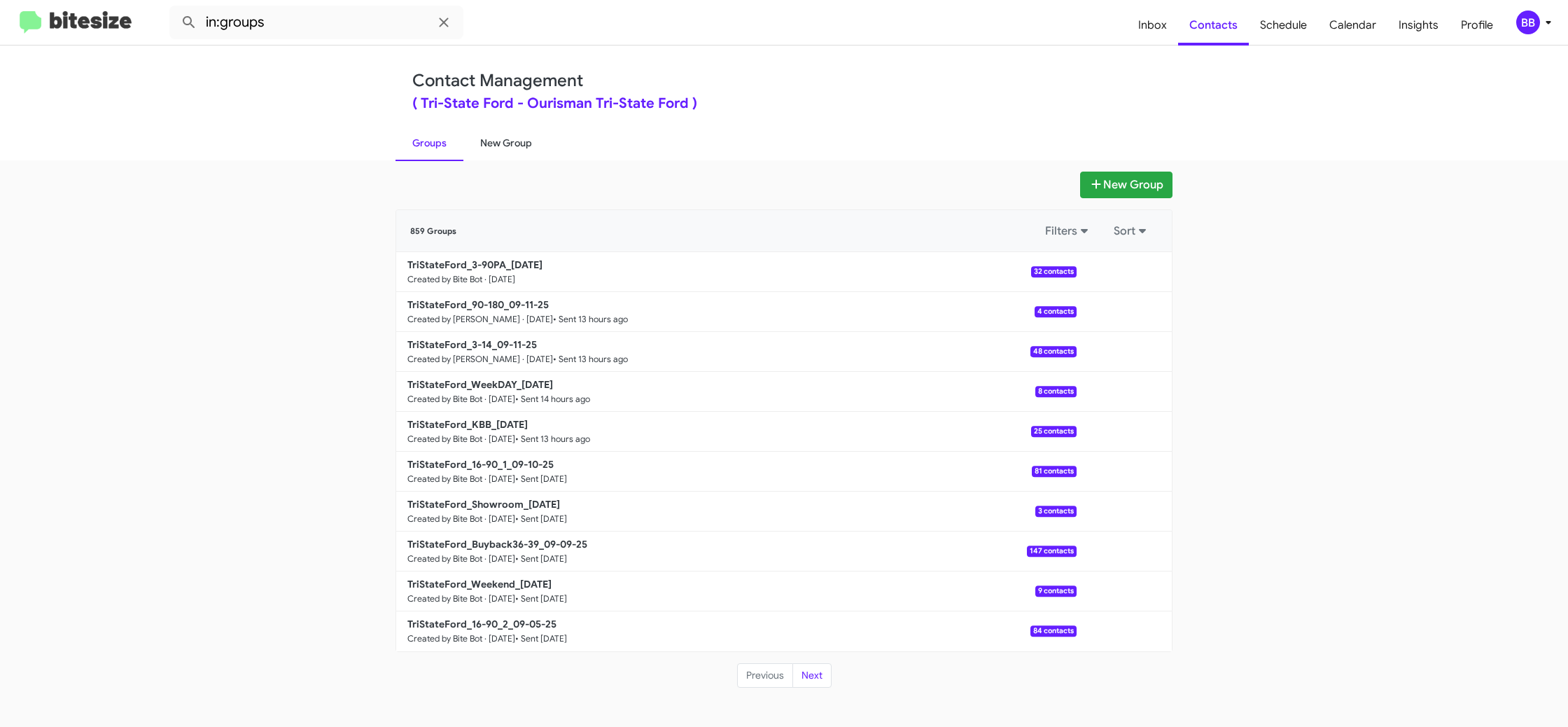
click at [528, 131] on link "New Group" at bounding box center [506, 142] width 85 height 36
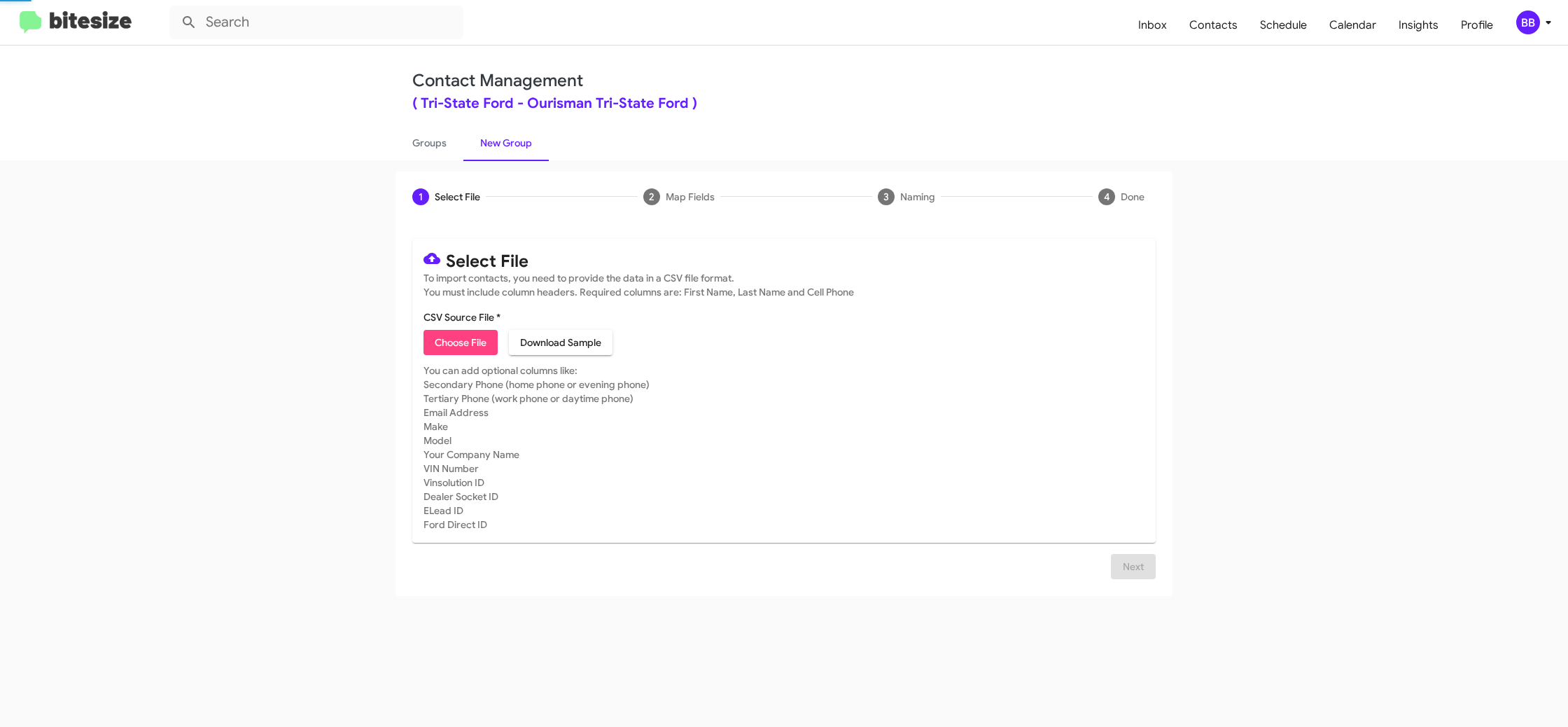
click at [528, 131] on link "New Group" at bounding box center [506, 142] width 85 height 36
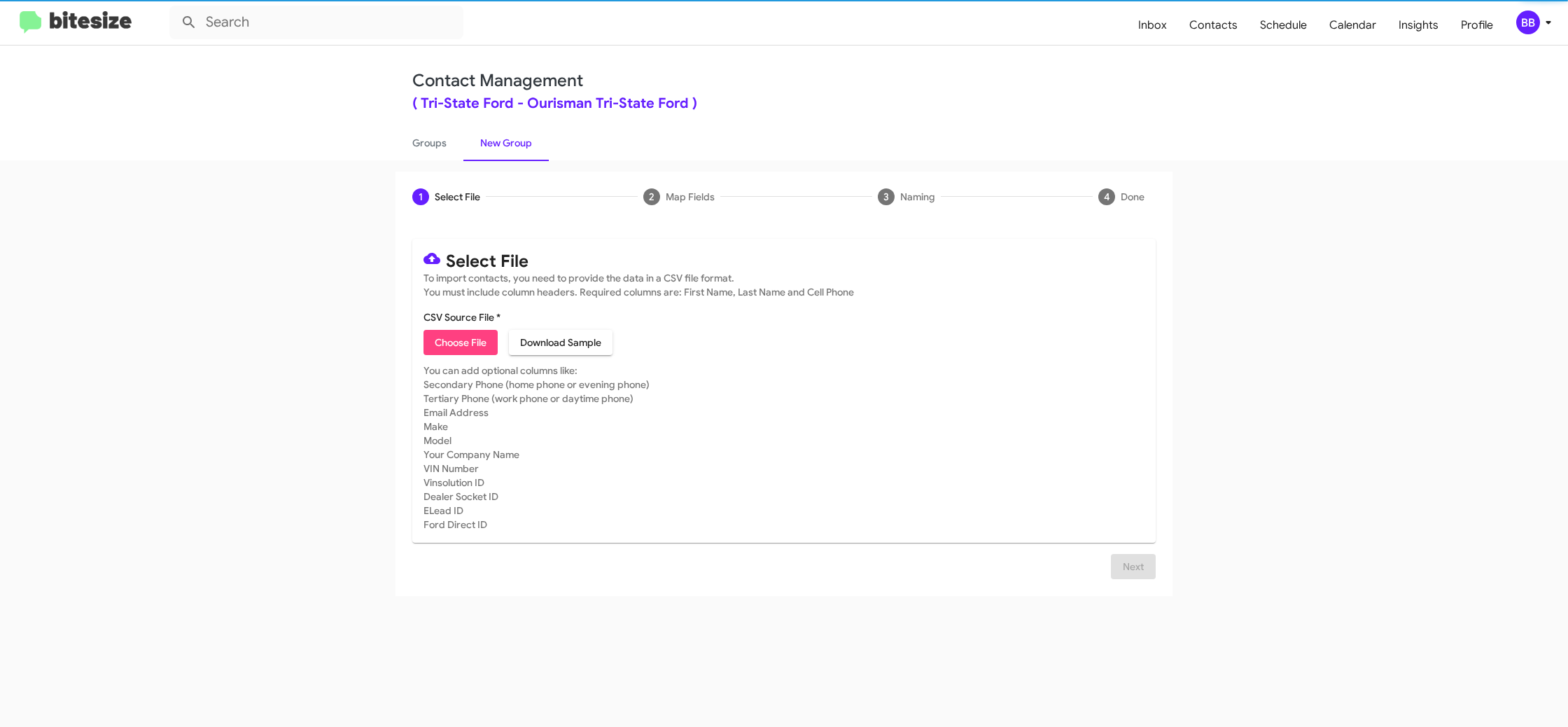
drag, startPoint x: 528, startPoint y: 131, endPoint x: 511, endPoint y: 125, distance: 18.0
click at [528, 131] on link "New Group" at bounding box center [506, 142] width 85 height 36
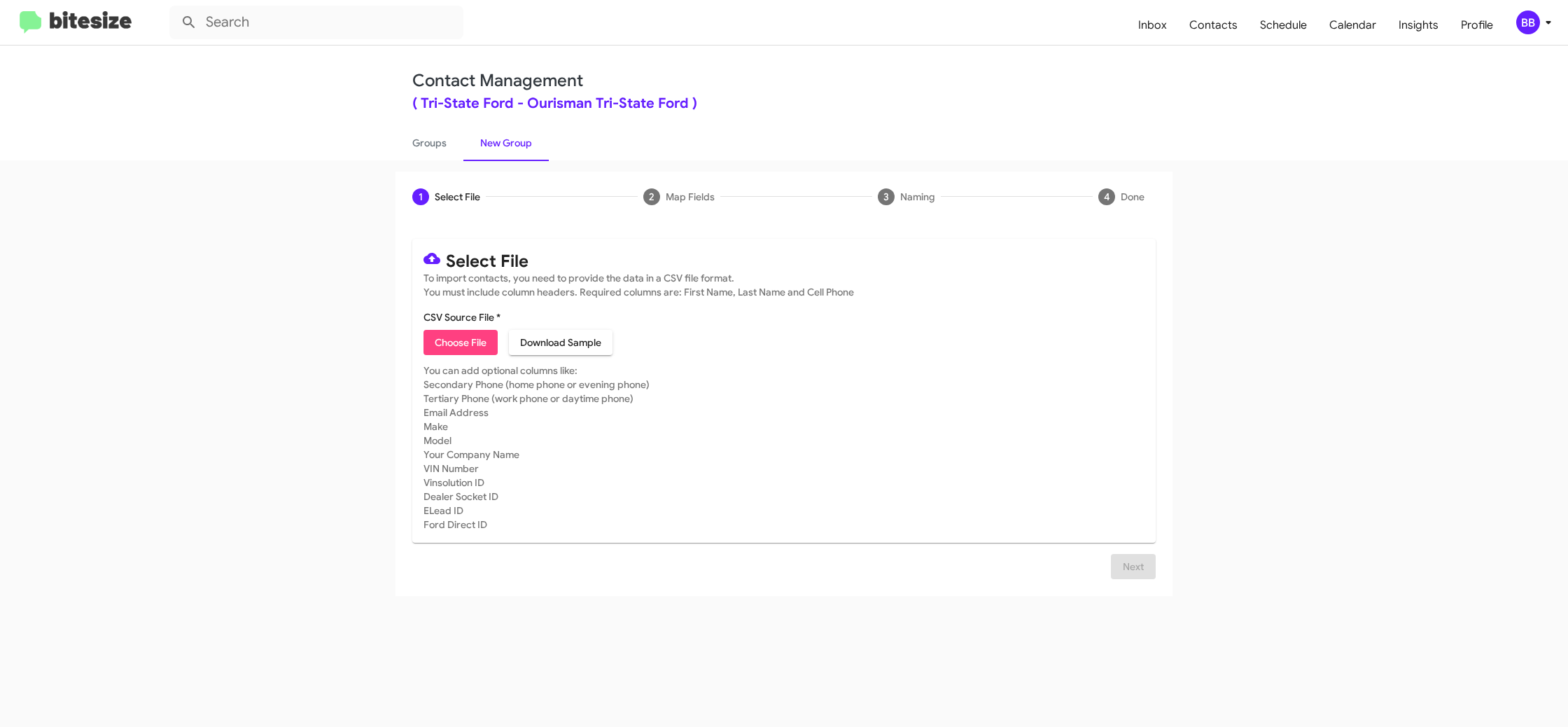
click at [478, 331] on span "Choose File" at bounding box center [461, 342] width 52 height 25
type input "TriStateFord_ActFast__ALL_09-12-25"
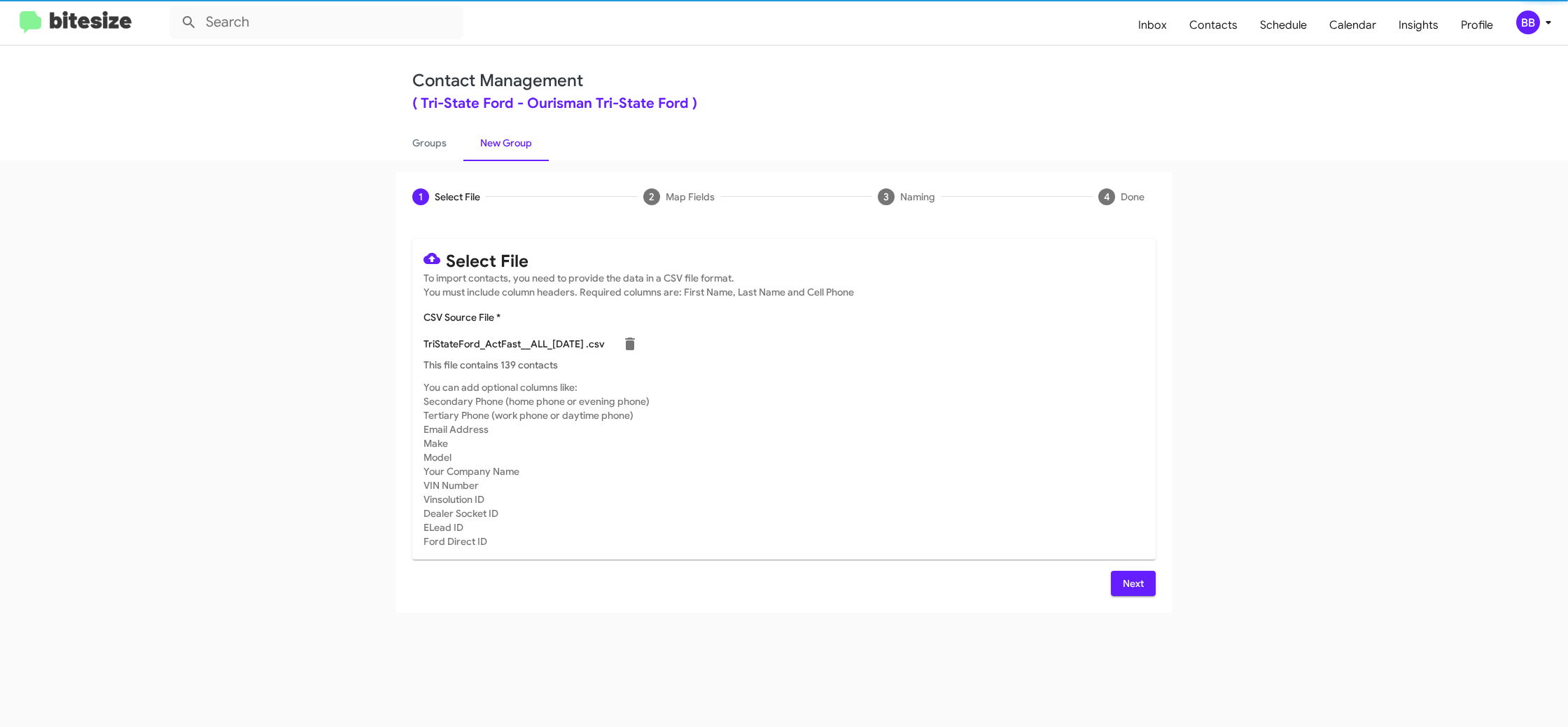
drag, startPoint x: 969, startPoint y: 479, endPoint x: 1046, endPoint y: 516, distance: 85.4
click at [975, 481] on mat-card-subtitle "You can add optional columns like: Secondary Phone (home phone or evening phone…" at bounding box center [784, 464] width 721 height 168
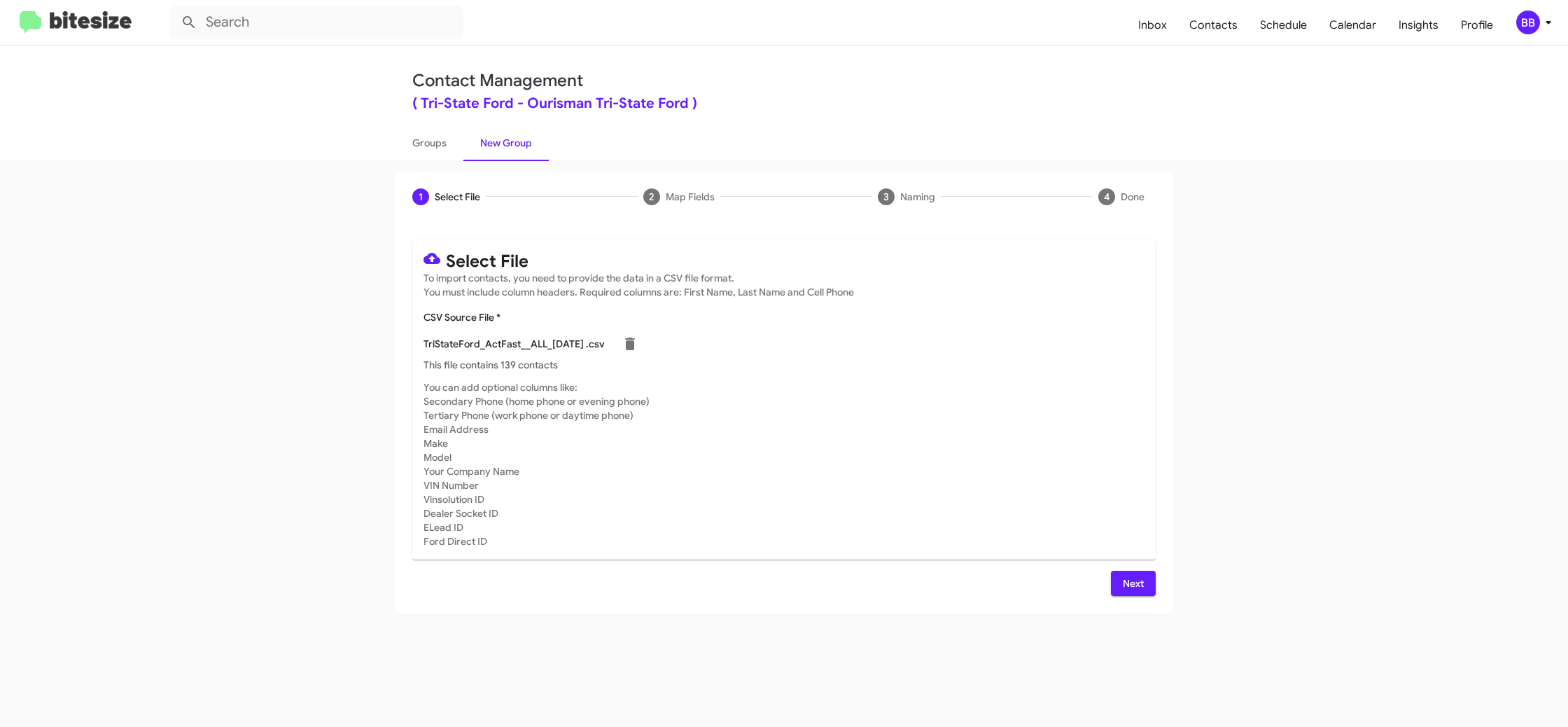
drag, startPoint x: 1149, startPoint y: 583, endPoint x: 1061, endPoint y: 562, distance: 90.5
click at [1148, 583] on button "Next" at bounding box center [1134, 583] width 45 height 25
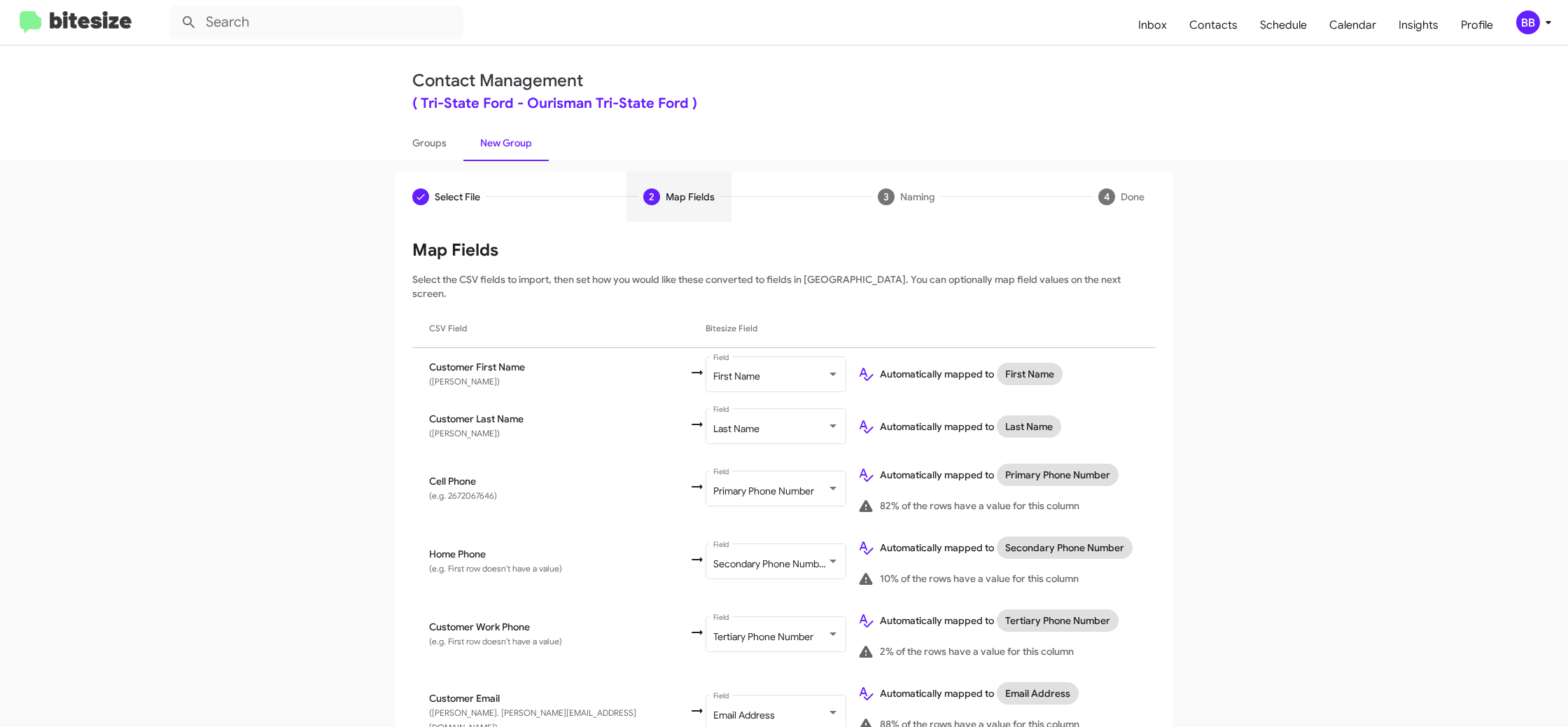
scroll to position [642, 0]
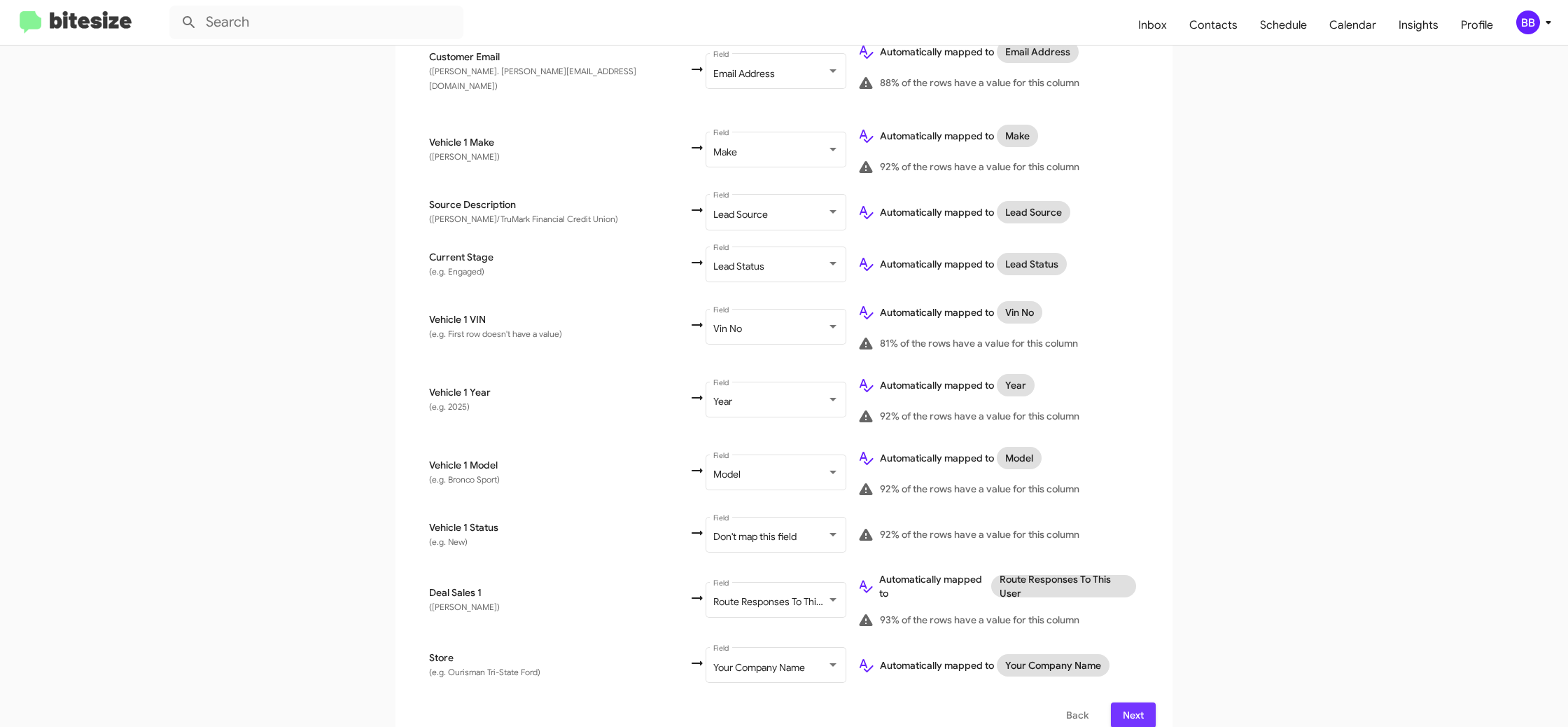
click at [1131, 702] on span "Next" at bounding box center [1134, 714] width 22 height 25
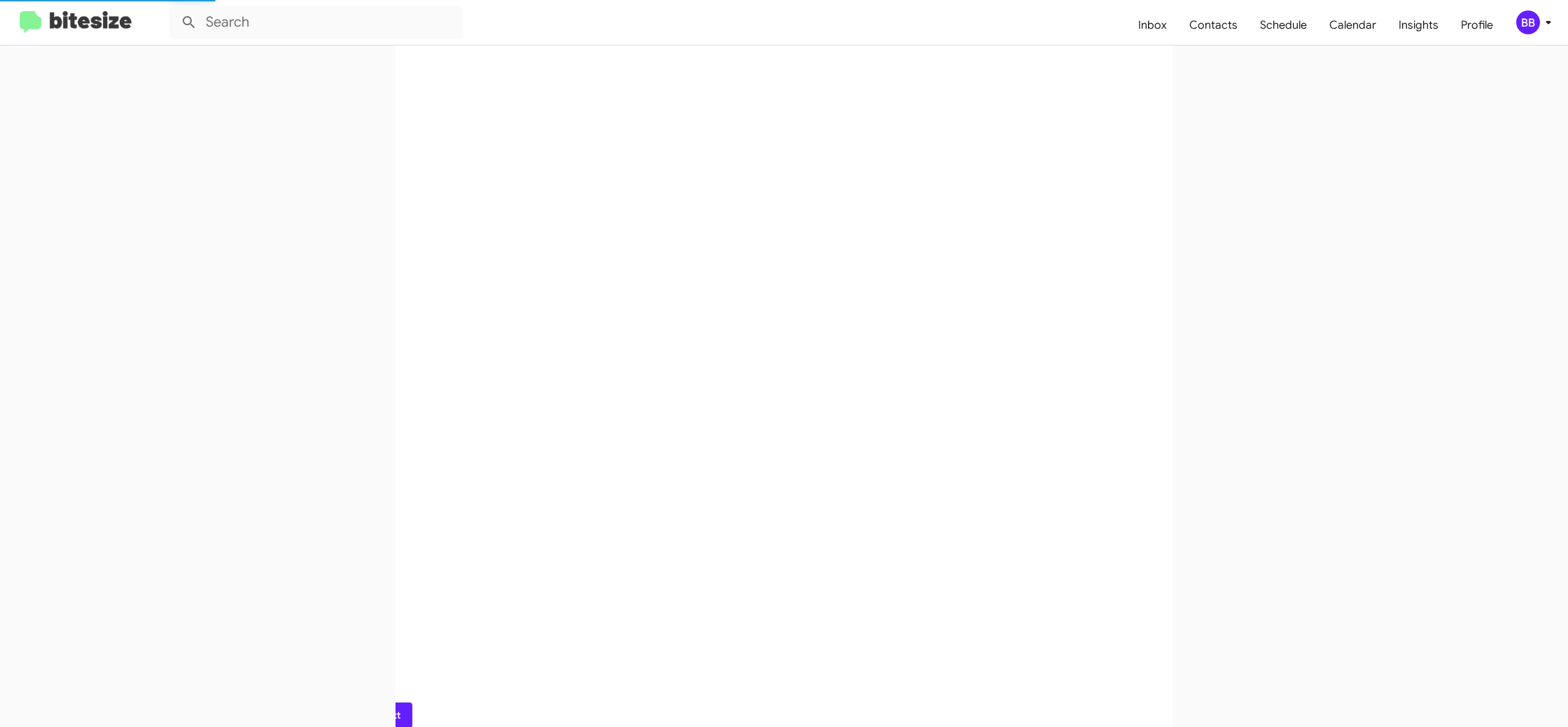
scroll to position [0, 0]
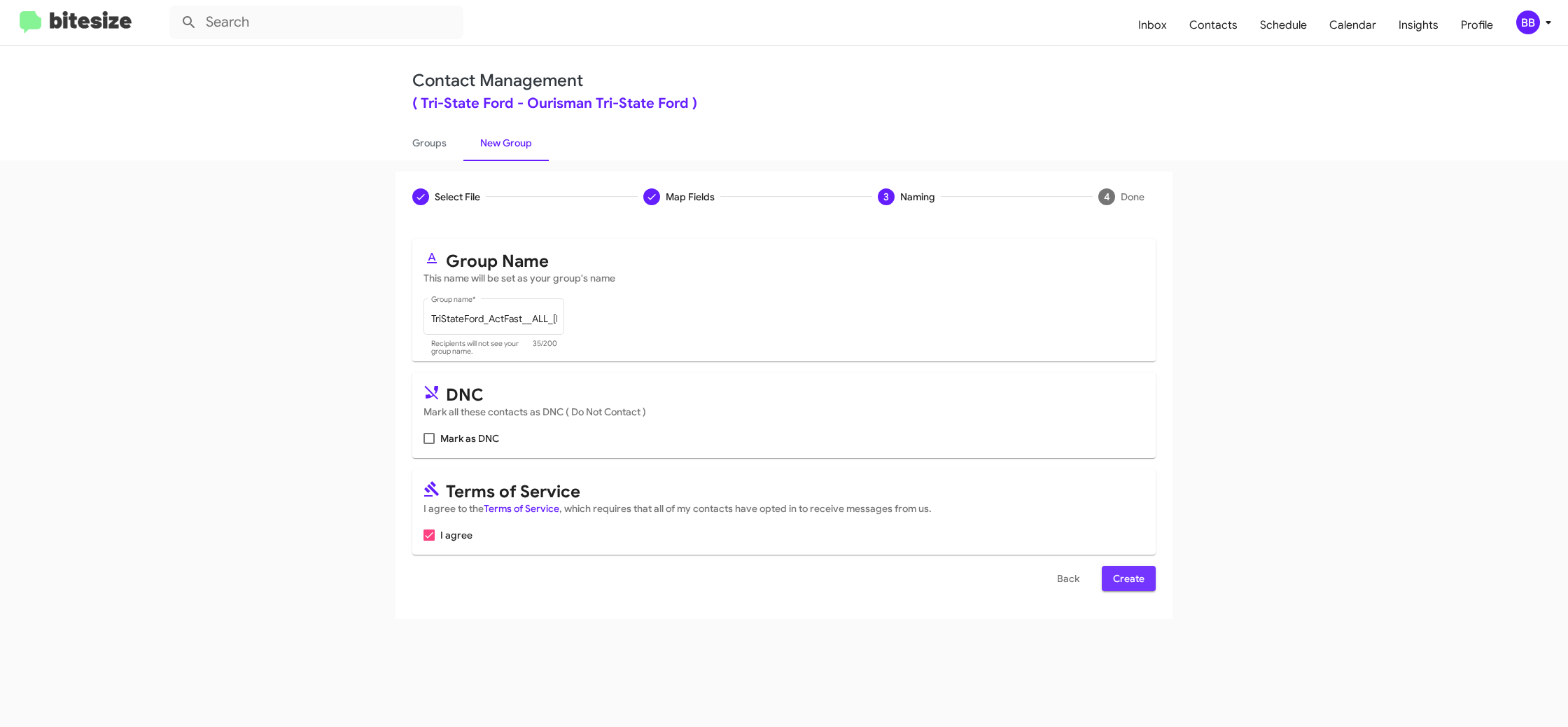
drag, startPoint x: 1136, startPoint y: 585, endPoint x: 1110, endPoint y: 541, distance: 51.1
click at [1135, 584] on span "Create" at bounding box center [1129, 578] width 31 height 25
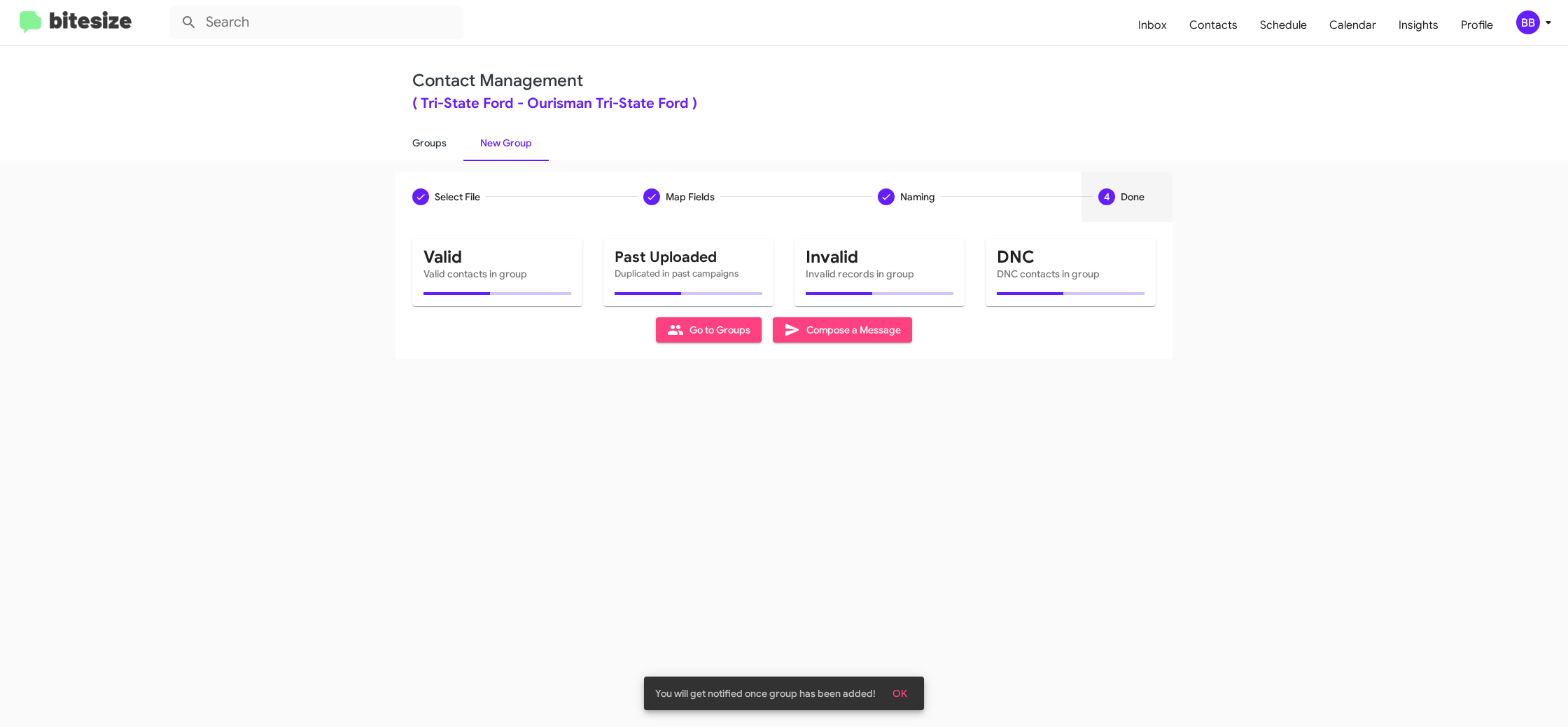
click at [457, 153] on link "Groups" at bounding box center [429, 142] width 68 height 36
type input "in:groups"
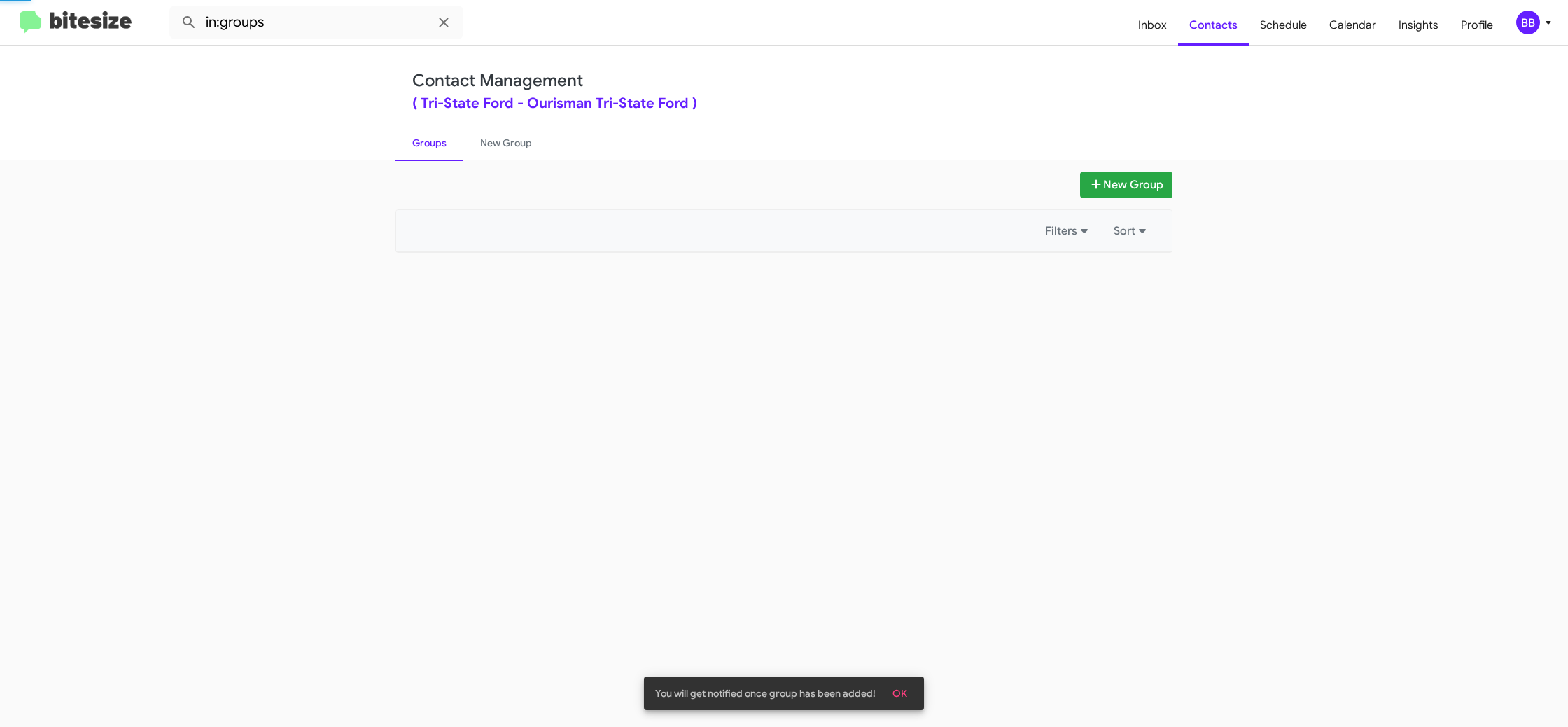
click at [457, 153] on link "Groups" at bounding box center [429, 142] width 68 height 36
drag, startPoint x: 487, startPoint y: 149, endPoint x: 452, endPoint y: 148, distance: 35.0
click at [487, 149] on link "New Group" at bounding box center [506, 142] width 85 height 36
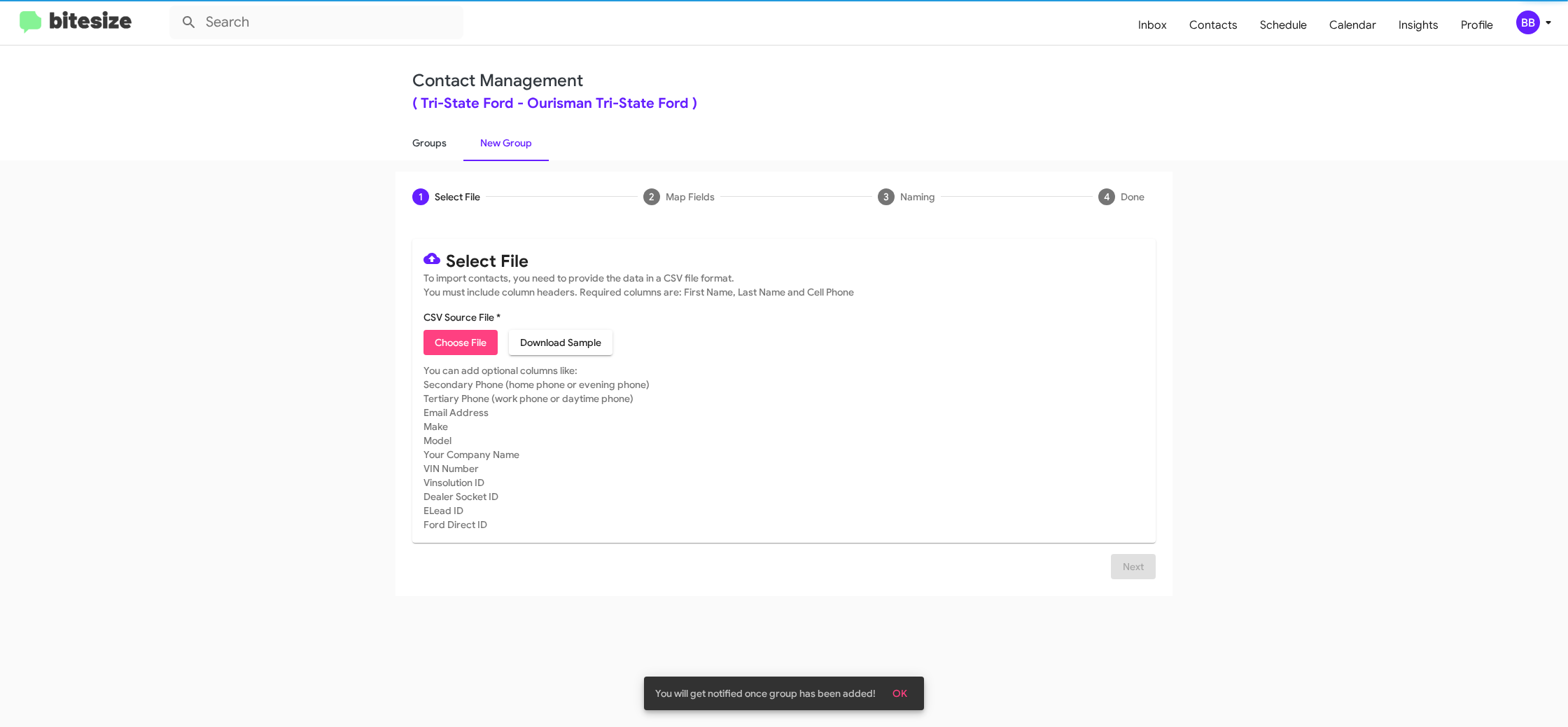
click at [452, 148] on link "Groups" at bounding box center [429, 142] width 68 height 36
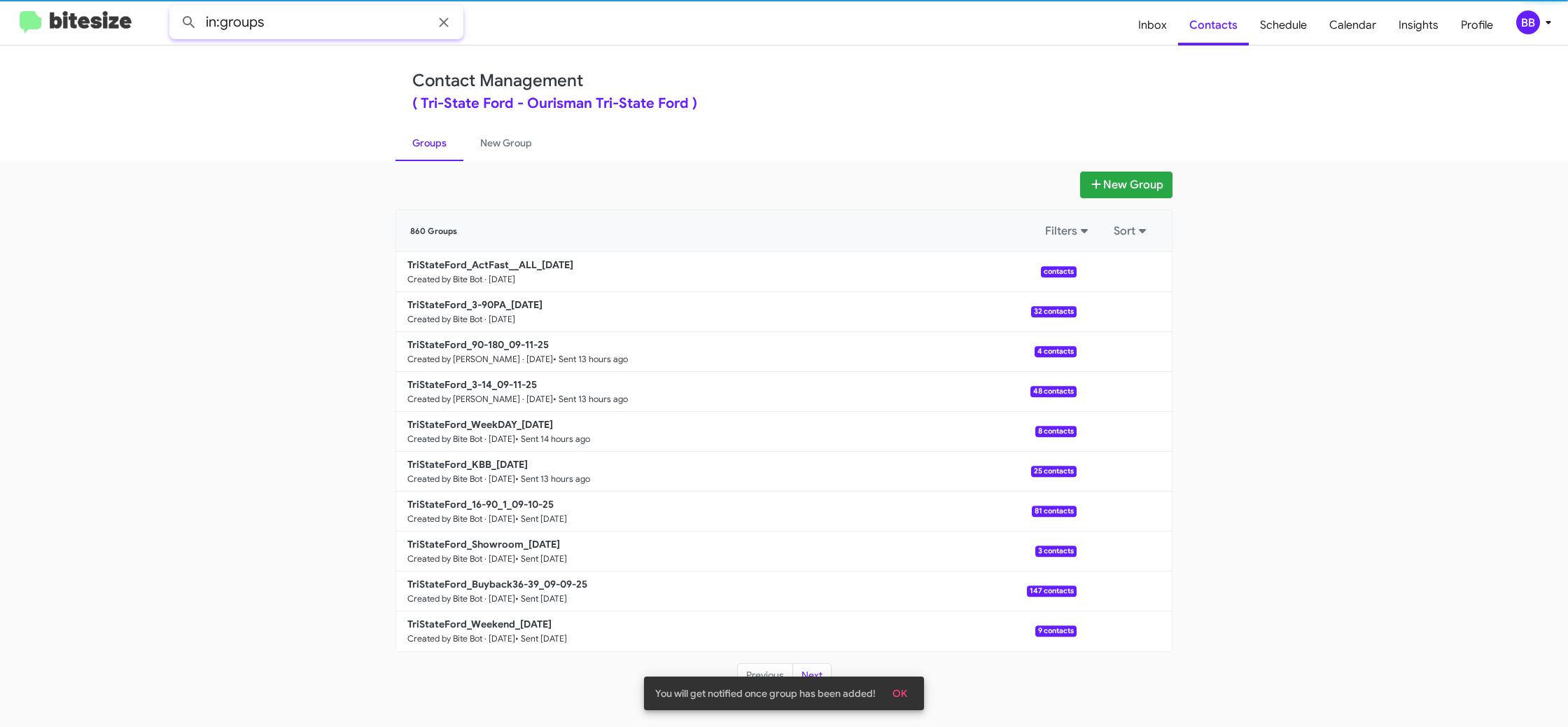
click at [301, 24] on input "in:groups" at bounding box center [316, 22] width 294 height 34
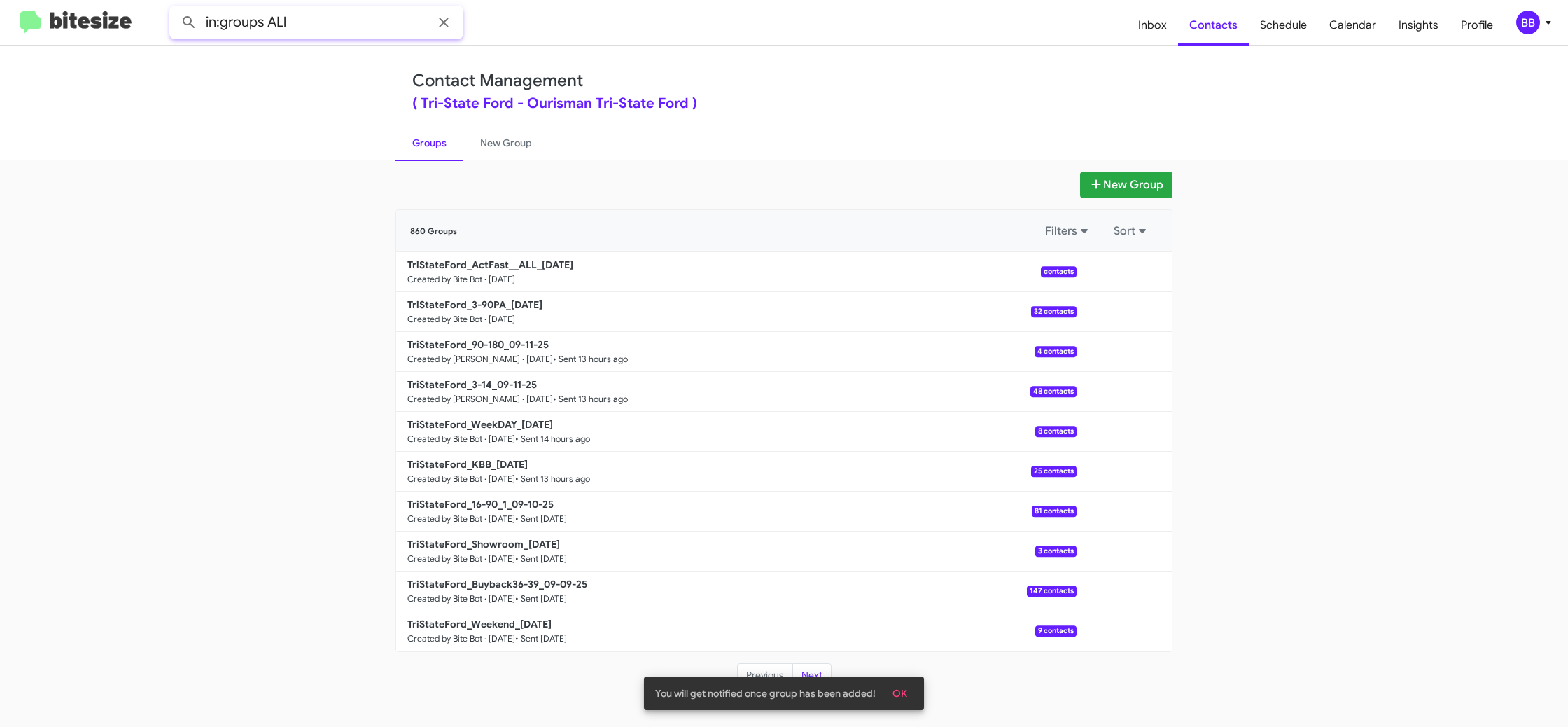
type input "in:groups ALl"
click at [175, 9] on button at bounding box center [189, 22] width 28 height 28
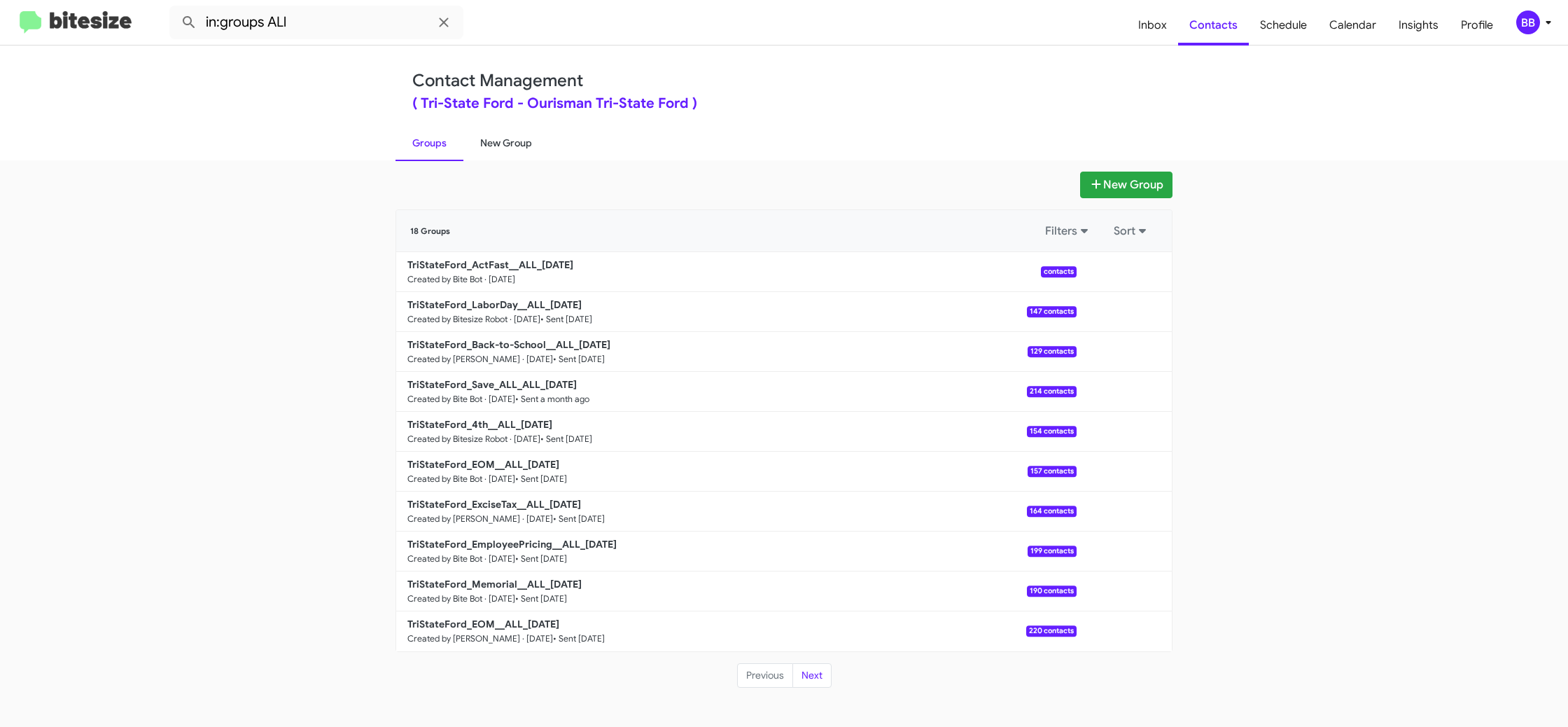
click at [496, 145] on link "New Group" at bounding box center [506, 142] width 85 height 36
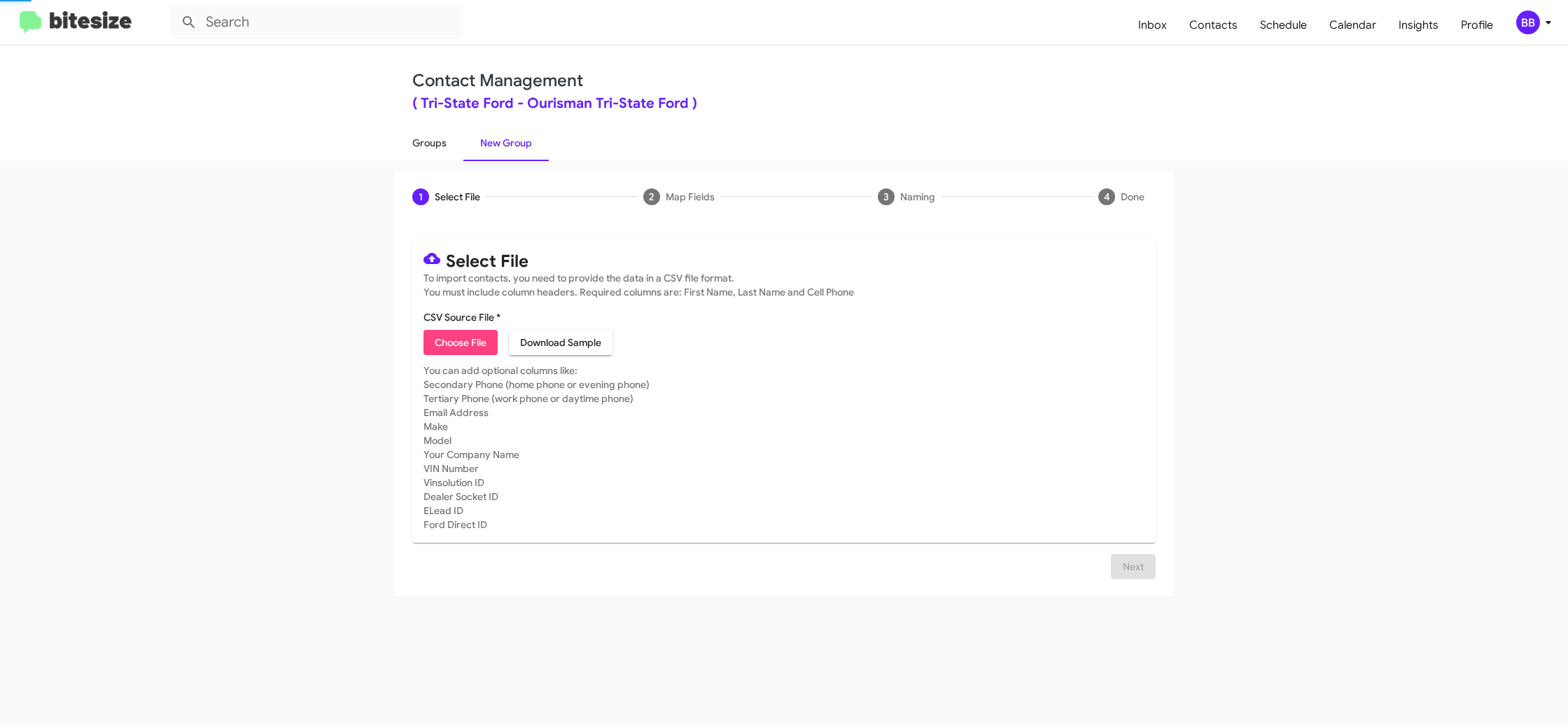
click at [450, 146] on link "Groups" at bounding box center [429, 142] width 68 height 36
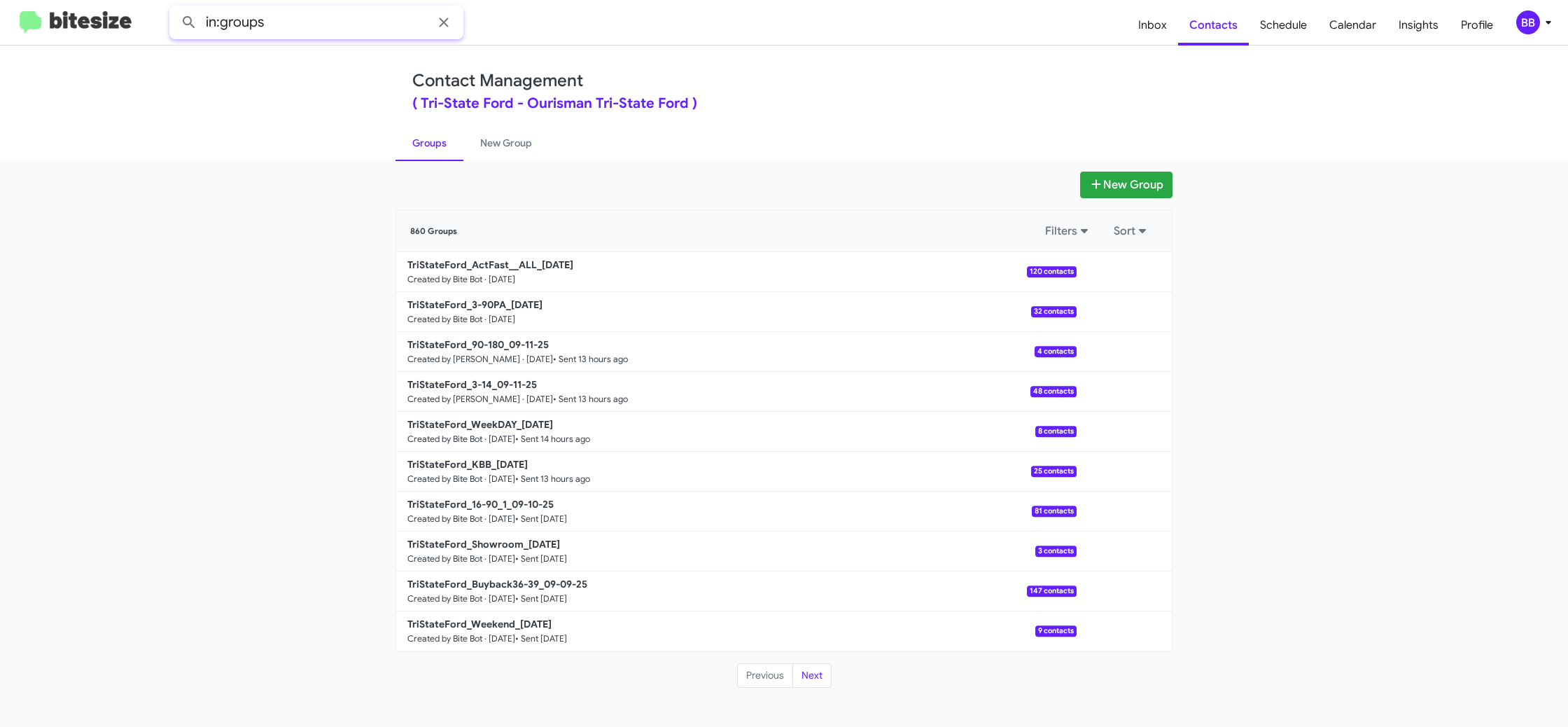
click at [320, 30] on input "in:groups" at bounding box center [316, 22] width 294 height 34
type input "in:groups ALl"
click at [175, 9] on button at bounding box center [189, 22] width 28 height 28
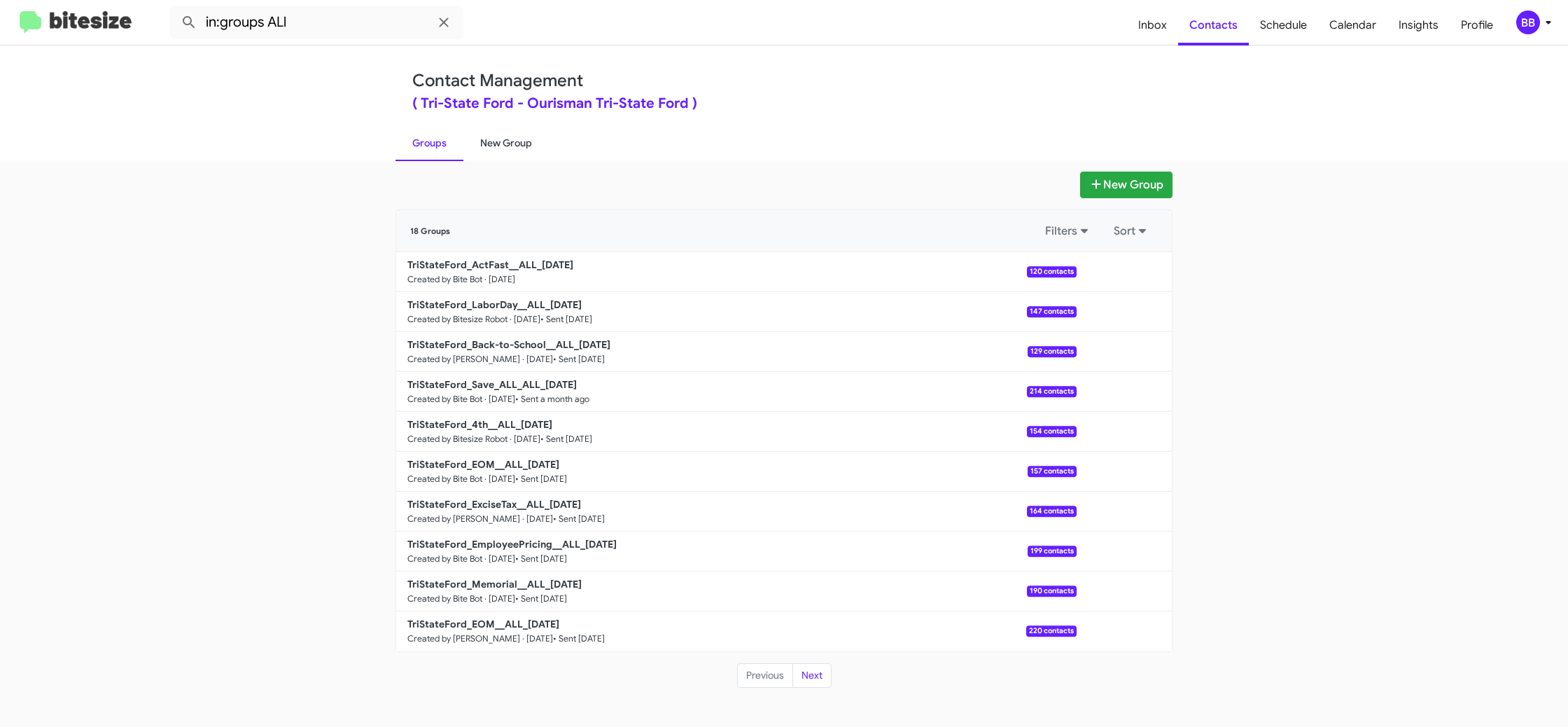
click at [486, 144] on link "New Group" at bounding box center [506, 142] width 85 height 36
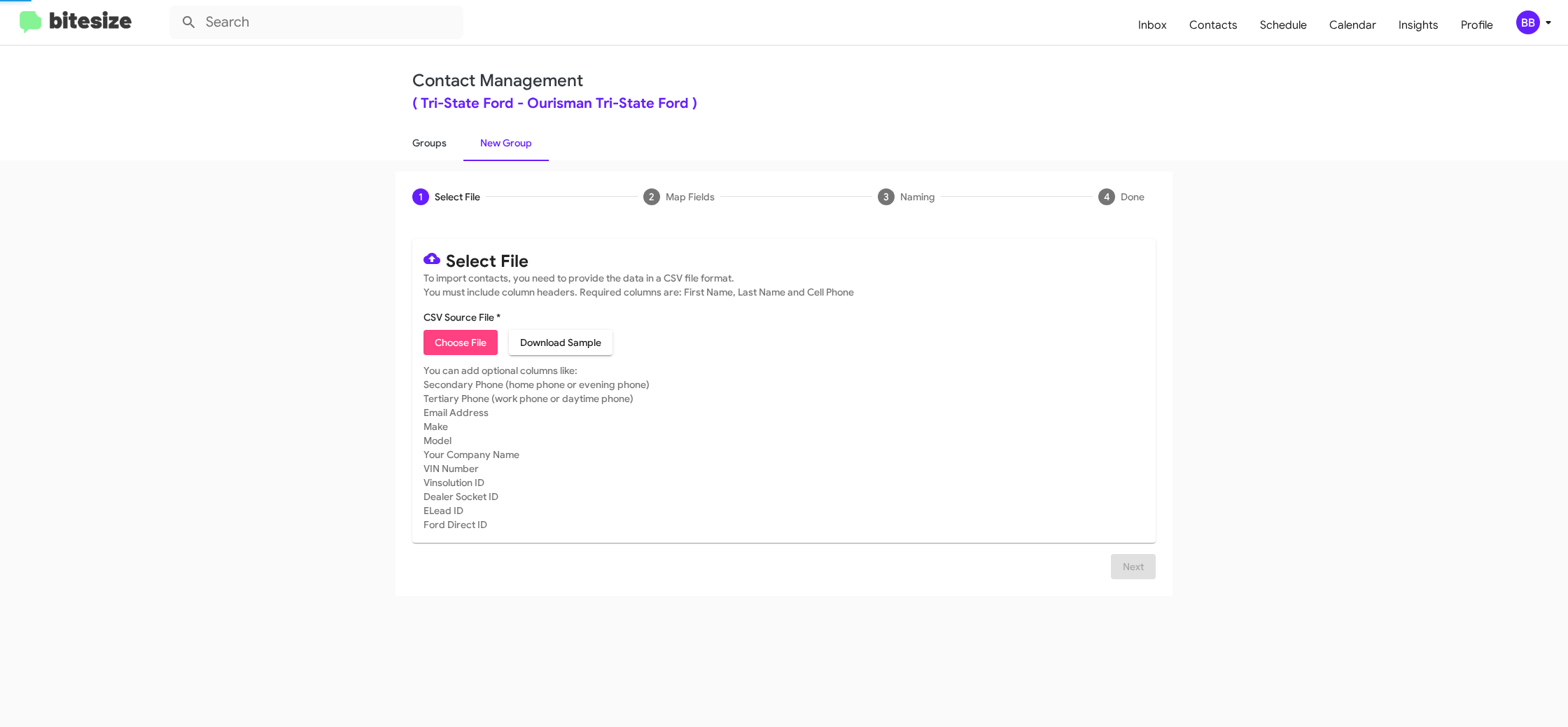
click at [427, 144] on link "Groups" at bounding box center [429, 142] width 68 height 36
type input "in:groups"
click at [427, 144] on link "Groups" at bounding box center [429, 142] width 68 height 36
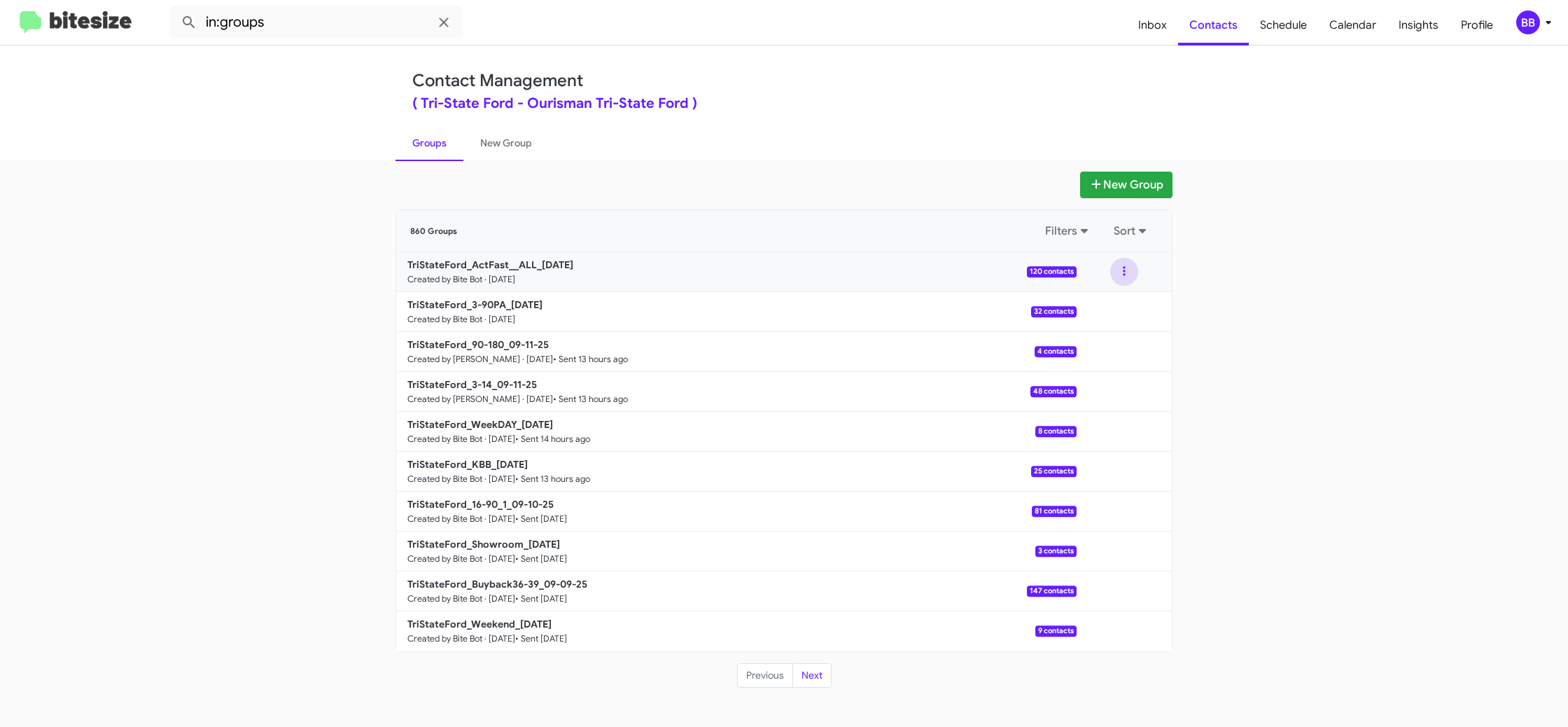
drag, startPoint x: 1138, startPoint y: 266, endPoint x: 1134, endPoint y: 281, distance: 15.5
click at [1135, 272] on div at bounding box center [1124, 271] width 28 height 28
click at [1131, 279] on button at bounding box center [1124, 271] width 28 height 28
click at [1123, 298] on button "View contacts" at bounding box center [1083, 309] width 112 height 34
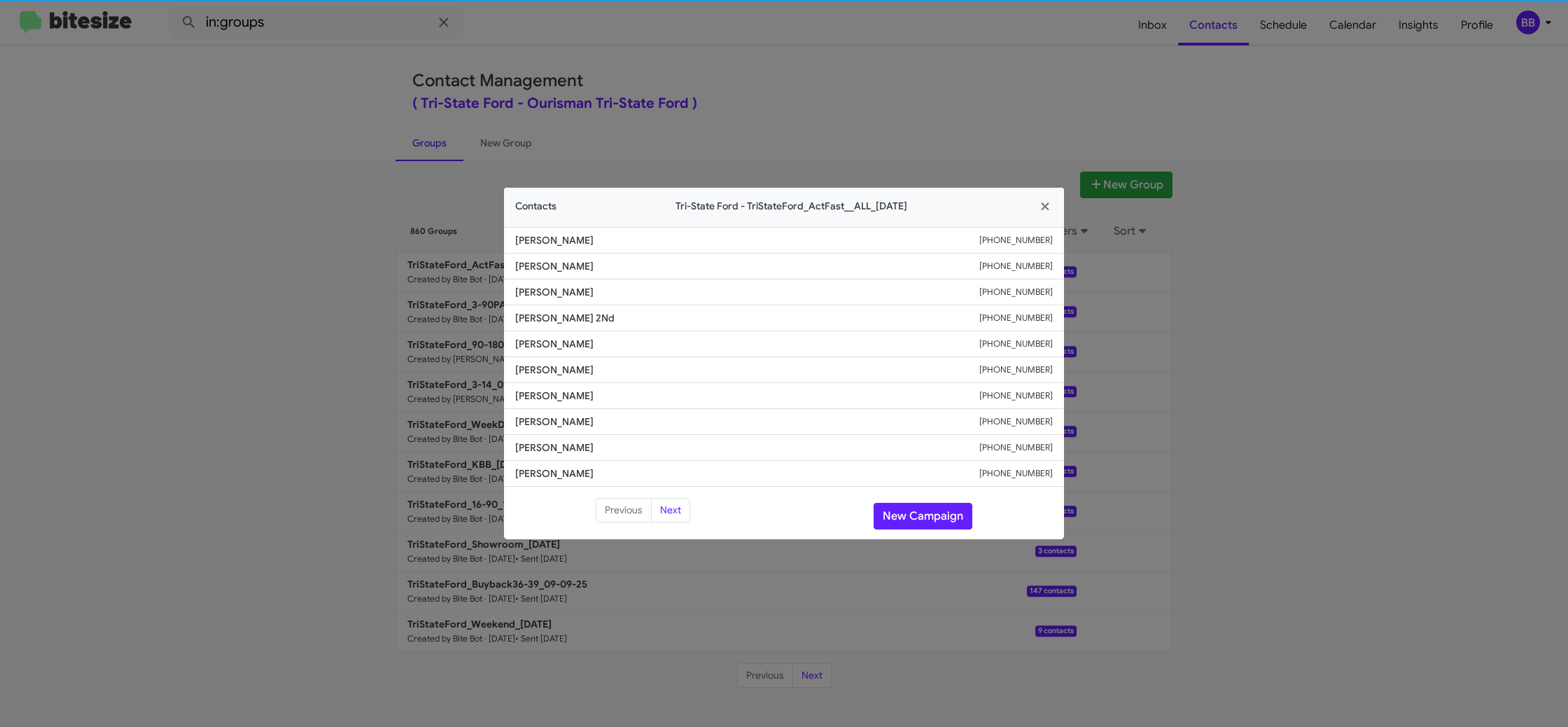
click at [546, 351] on li "James Price +12402053670" at bounding box center [784, 345] width 560 height 26
copy span "James Price"
drag, startPoint x: 937, startPoint y: 521, endPoint x: 929, endPoint y: 519, distance: 8.2
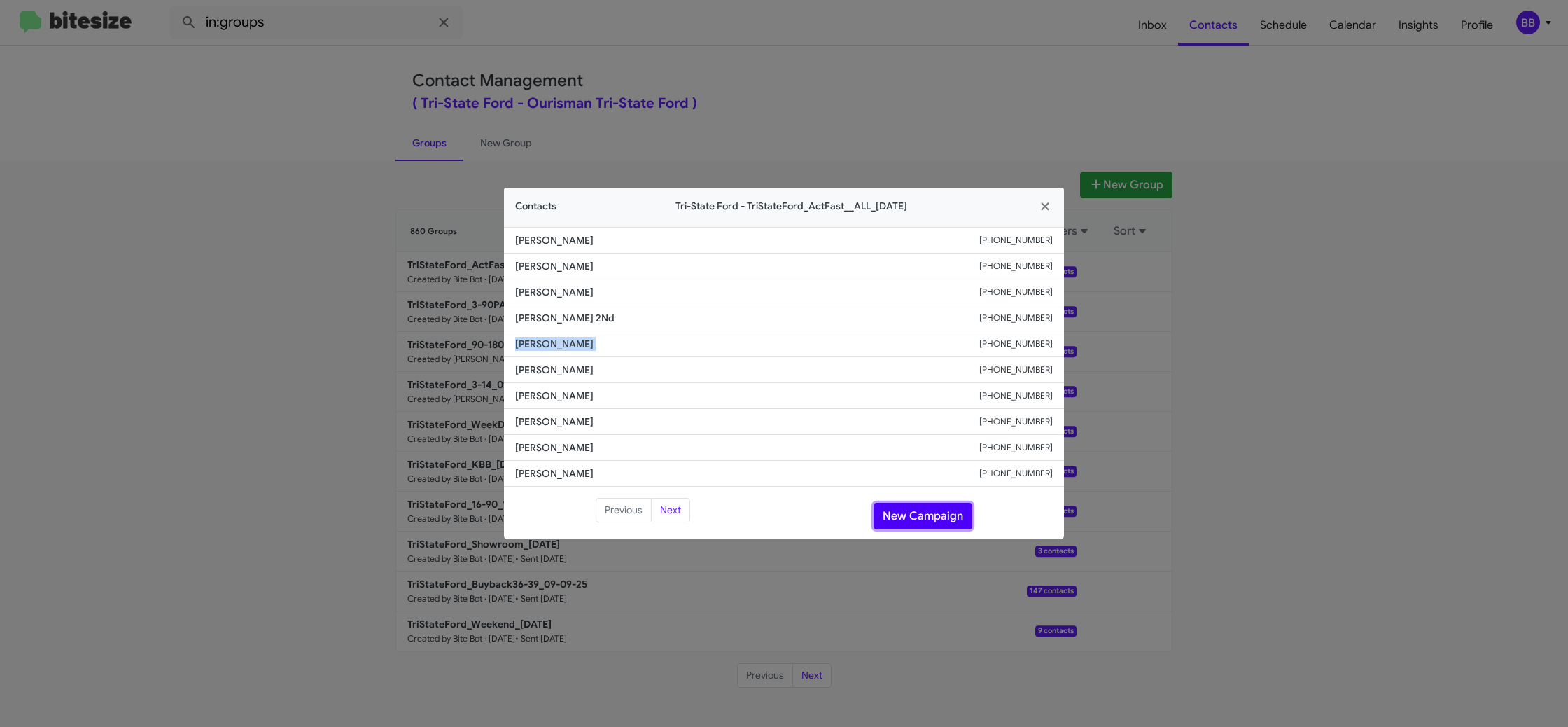
click at [936, 521] on button "New Campaign" at bounding box center [923, 515] width 98 height 27
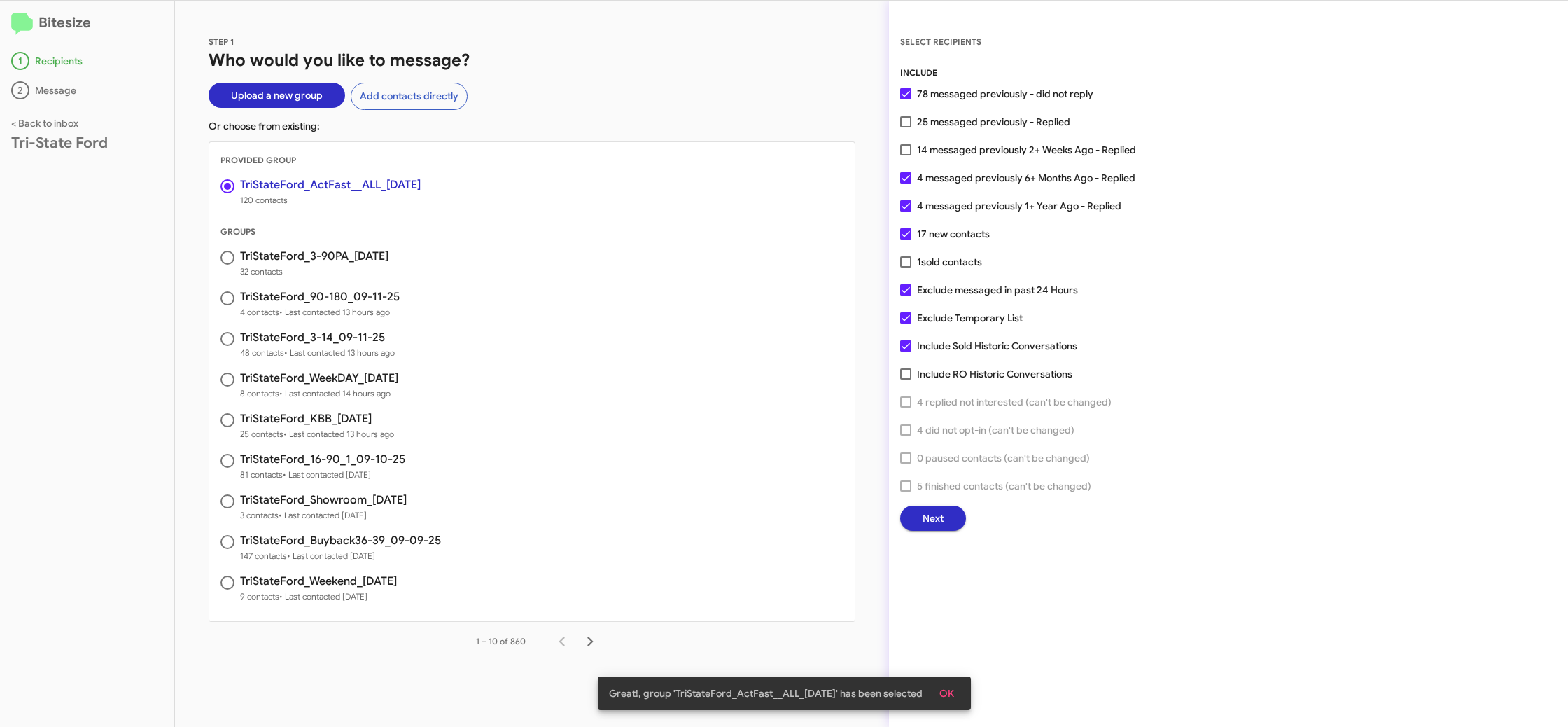
click at [935, 124] on span "25 messaged previously - Replied" at bounding box center [994, 121] width 154 height 16
click at [906, 128] on input "25 messaged previously - Replied" at bounding box center [905, 128] width 1 height 1
checkbox input "true"
click at [935, 511] on span "Next" at bounding box center [933, 517] width 21 height 25
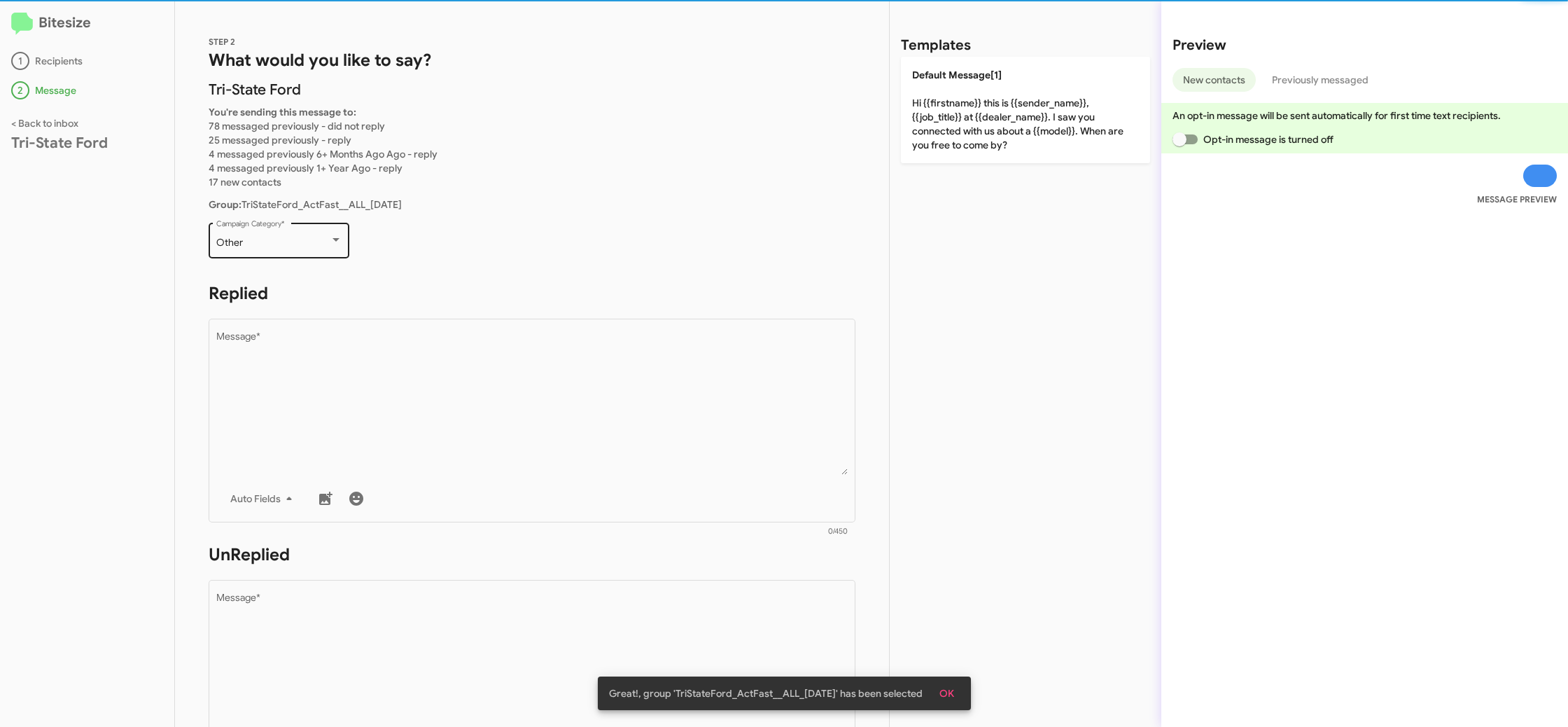
click at [291, 249] on div "Other Campaign Category *" at bounding box center [280, 239] width 126 height 39
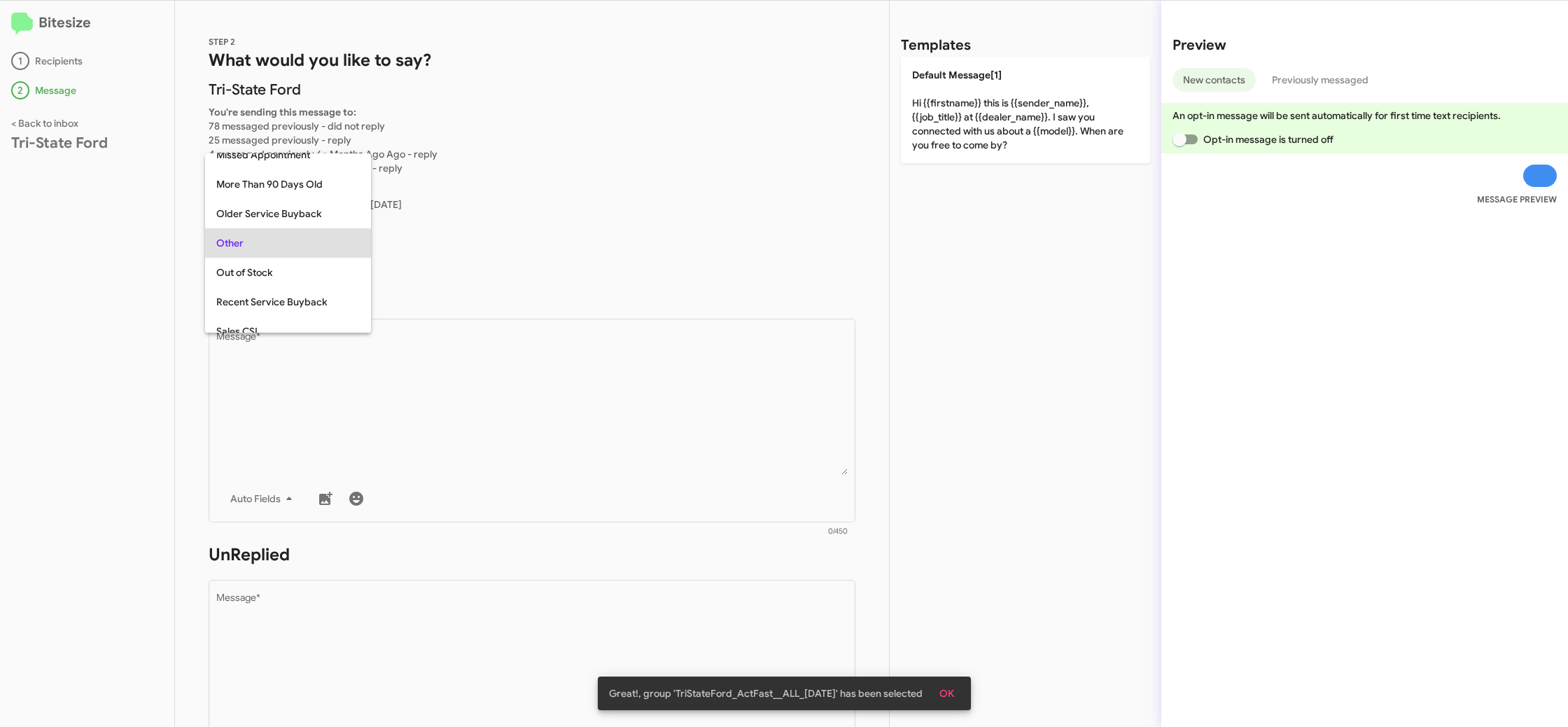
scroll to position [439, 0]
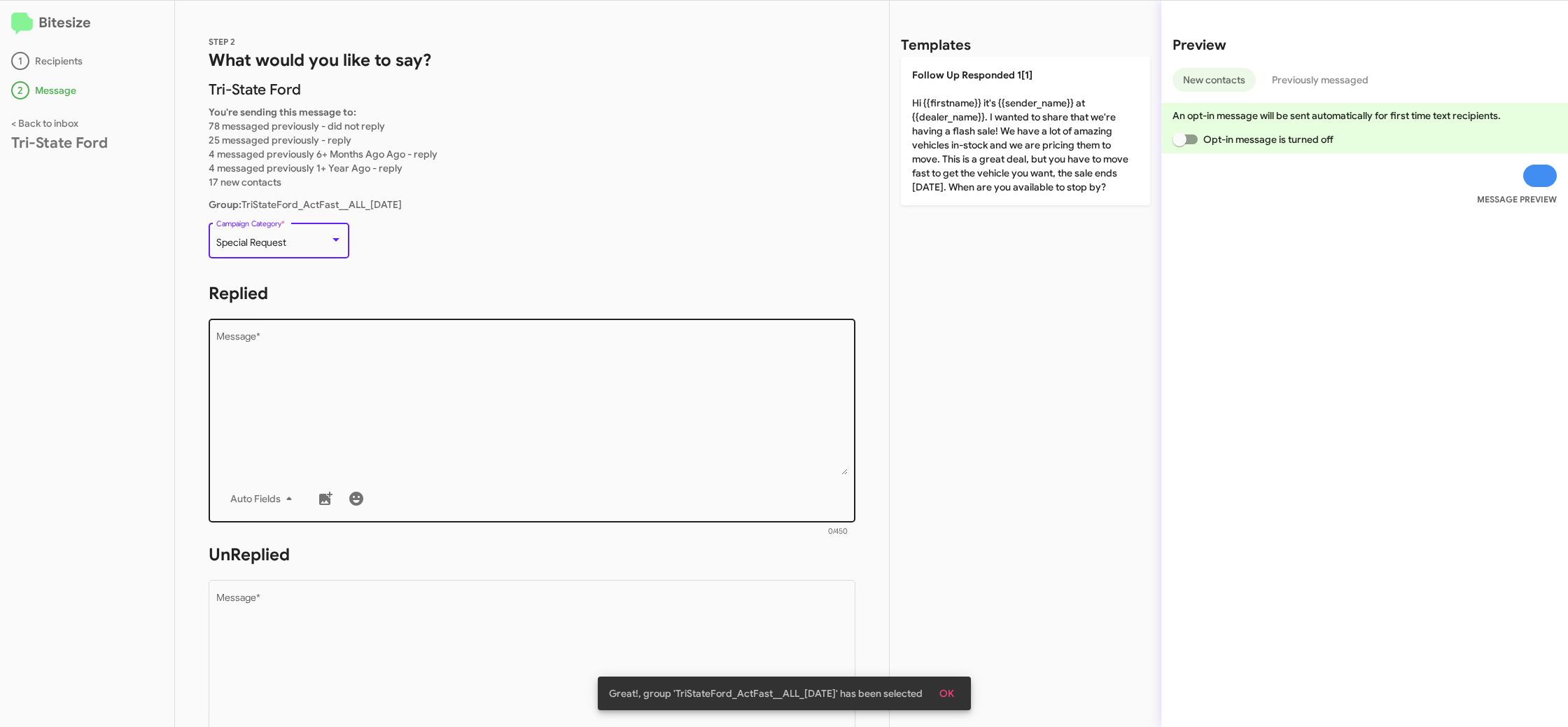
click at [375, 394] on textarea "Message *" at bounding box center [533, 402] width 632 height 142
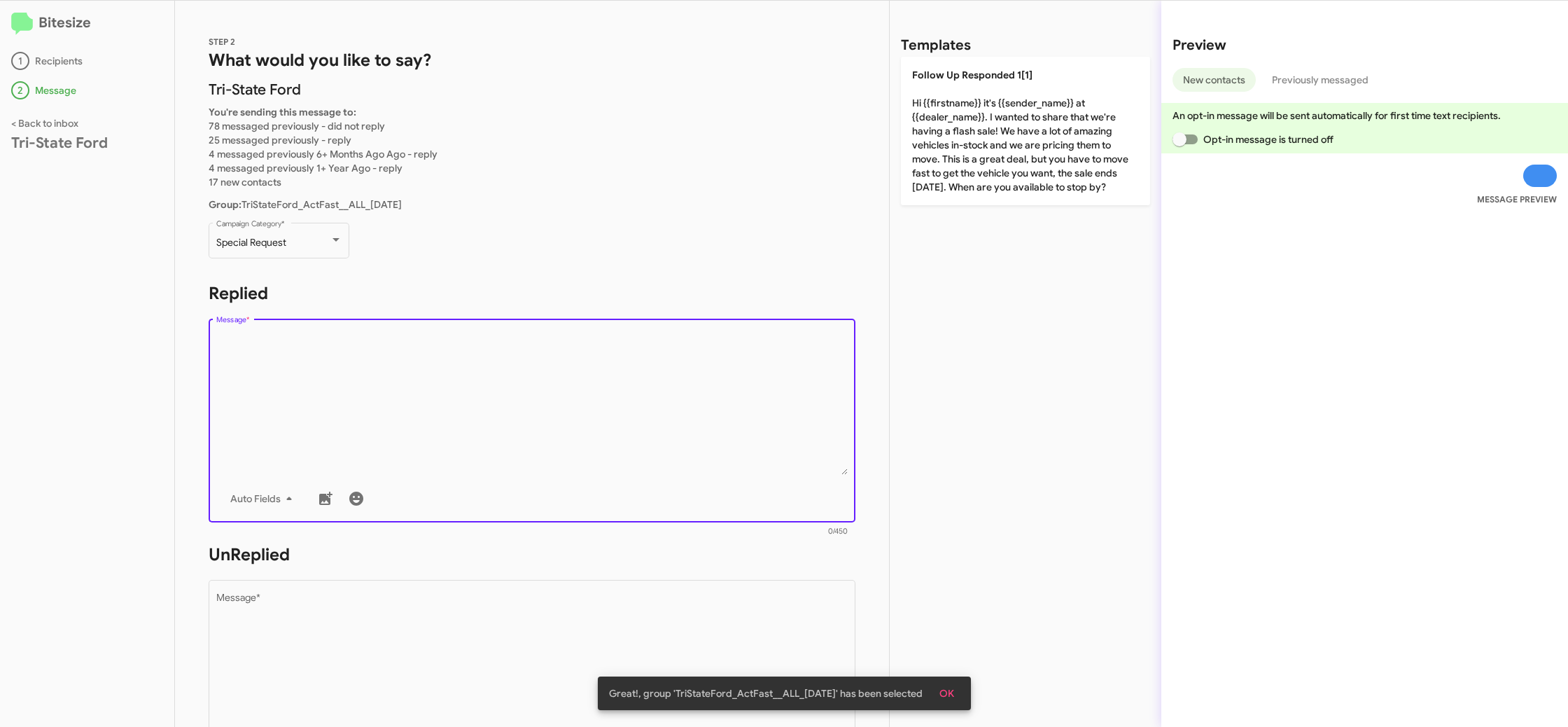
paste textarea ""Hi {{firstname}} it's {{sender_name}} at {{dealer_name}}. Act fast to take adv…"
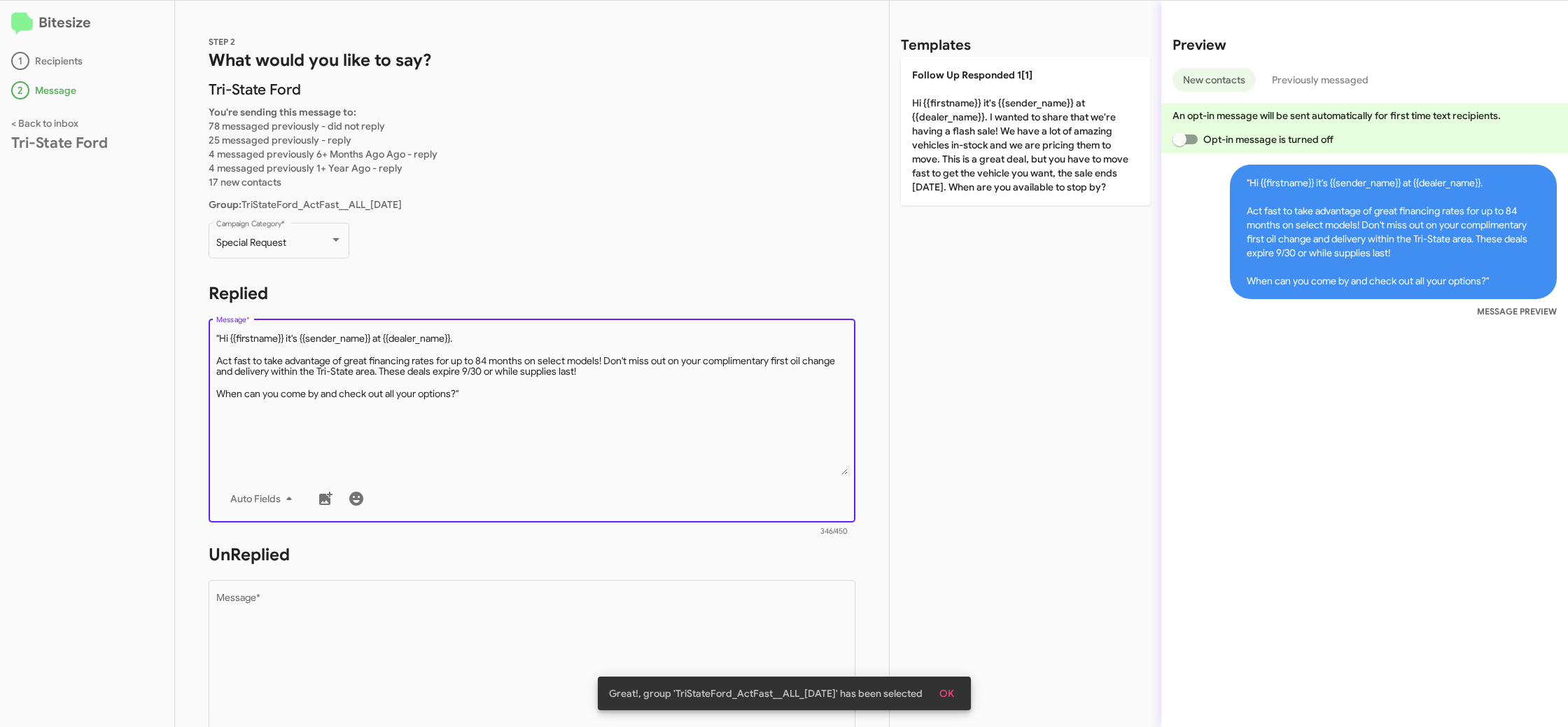
type textarea ""Hi {{firstname}} it's {{sender_name}} at {{dealer_name}}. Act fast to take adv…"
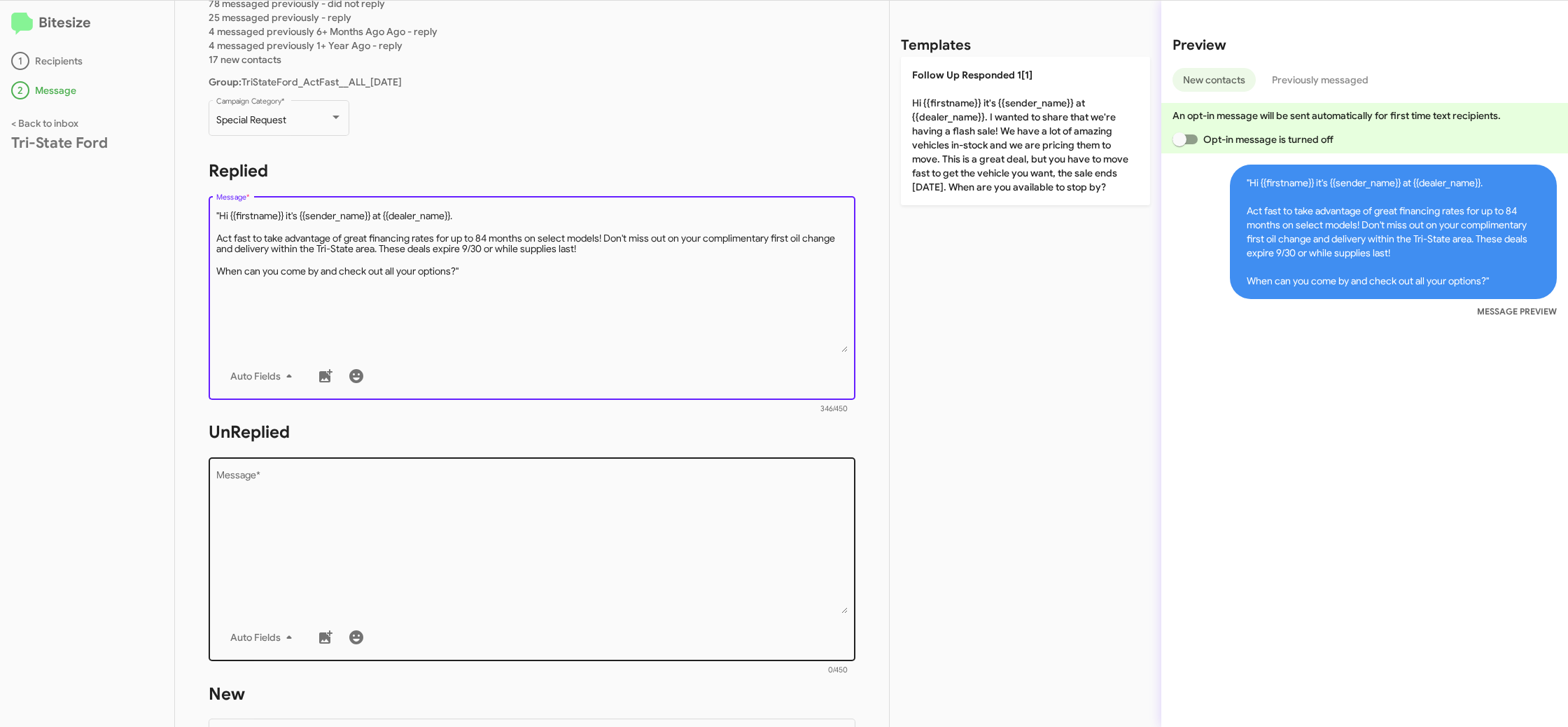
scroll to position [164, 0]
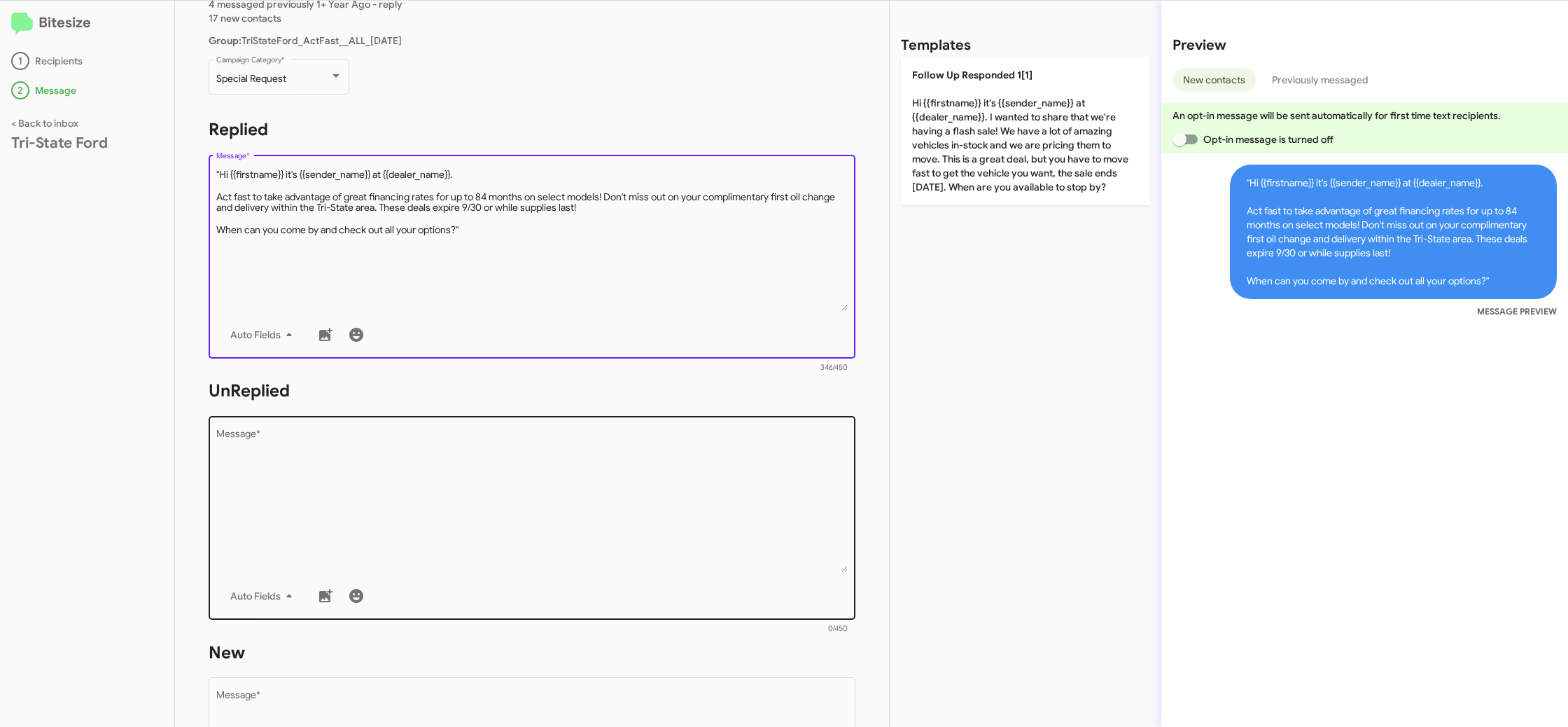
click at [513, 461] on textarea "Message *" at bounding box center [533, 500] width 632 height 142
paste textarea ""Hi {{firstname}} it's {{sender_name}}, {{job_title}} at {{dealer_name}}. Thank…"
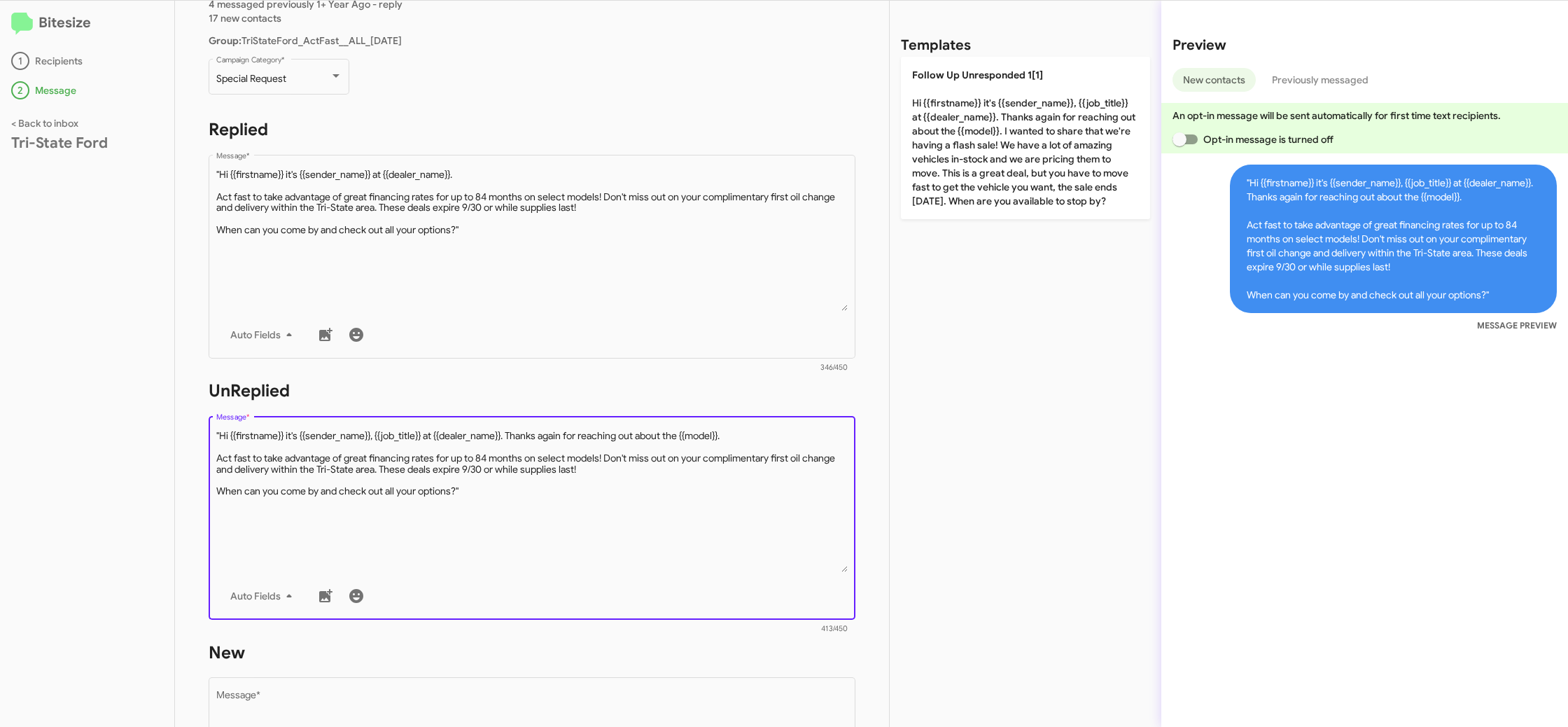
type textarea ""Hi {{firstname}} it's {{sender_name}}, {{job_title}} at {{dealer_name}}. Thank…"
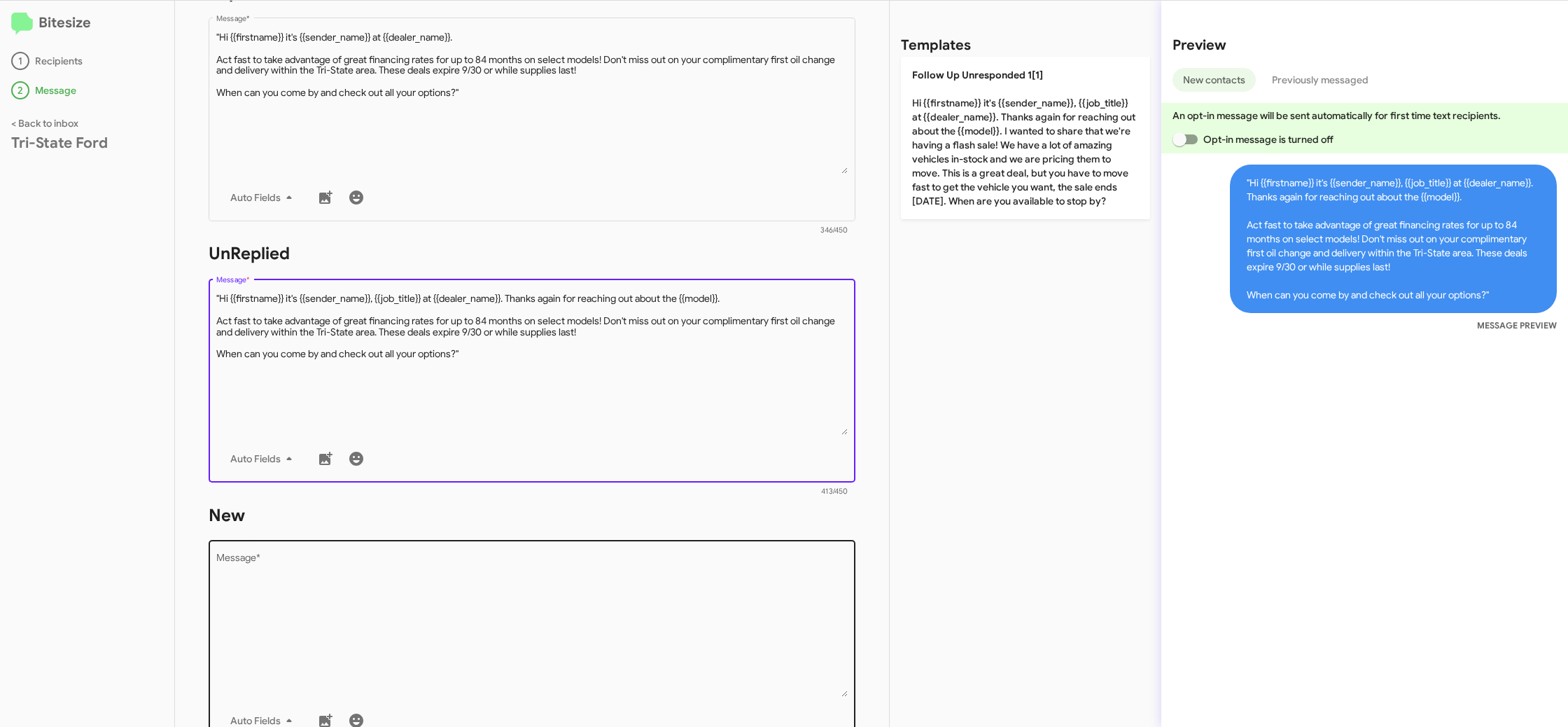
scroll to position [313, 0]
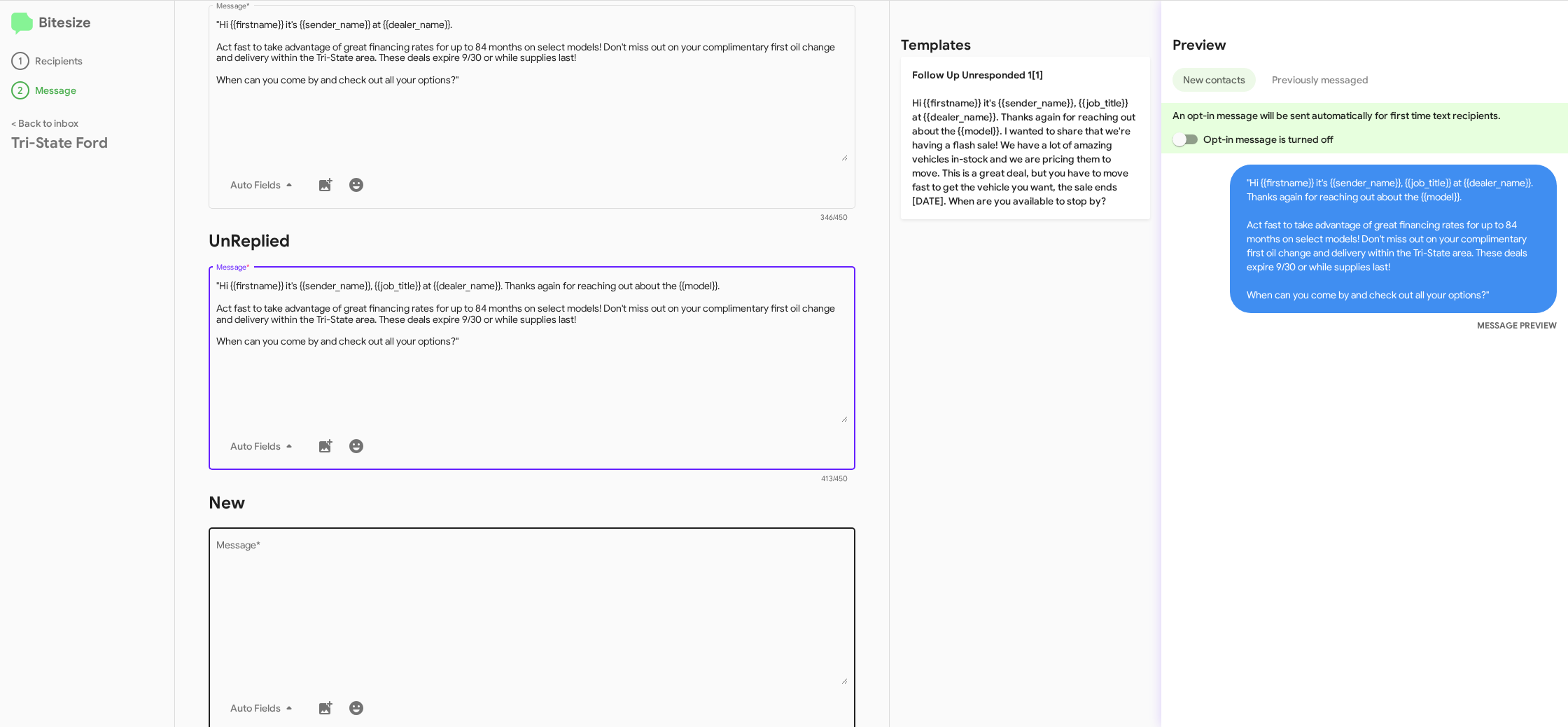
click at [642, 651] on textarea "Message *" at bounding box center [533, 612] width 632 height 142
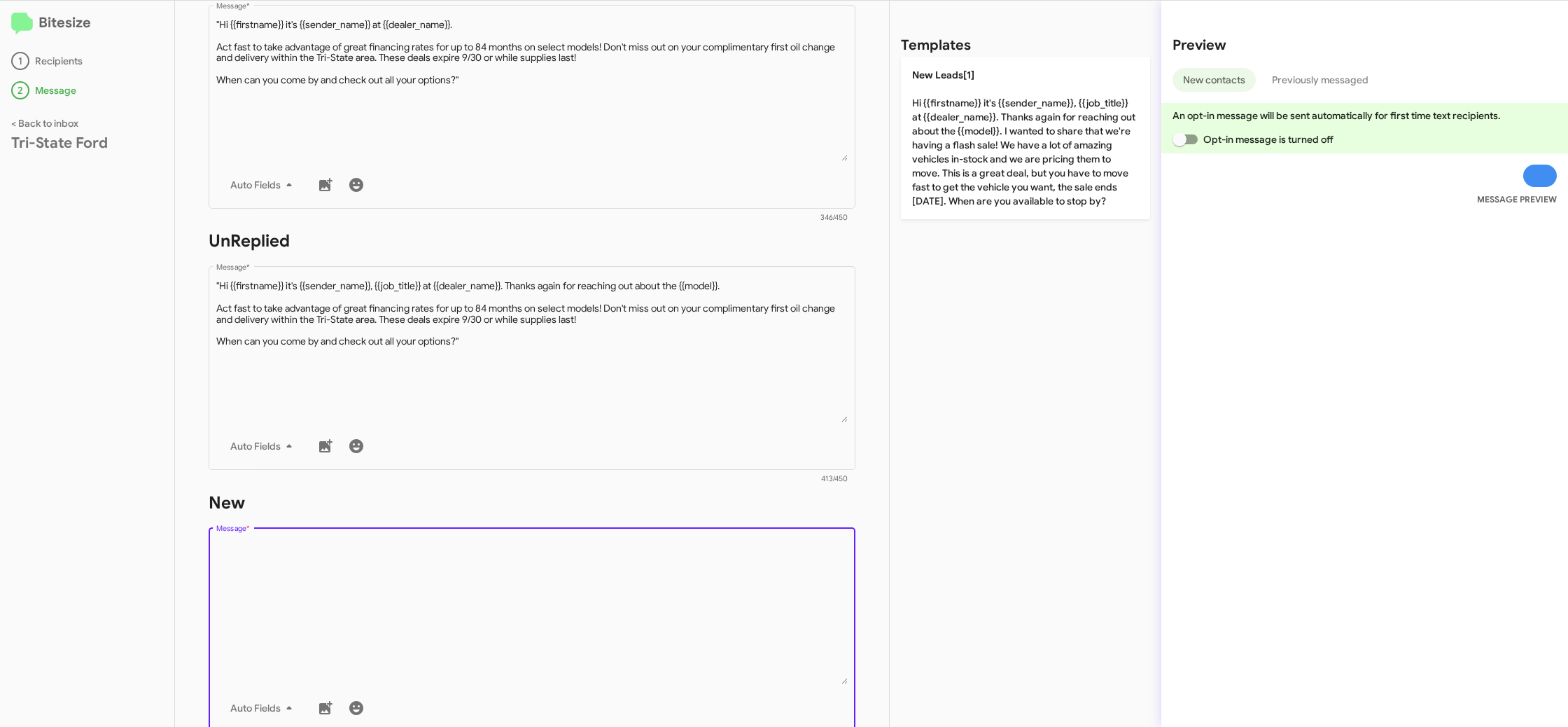
paste textarea ""Hi {{firstname}} it's {{sender_name}}, {{job_title}} at {{dealer_name}}. Thank…"
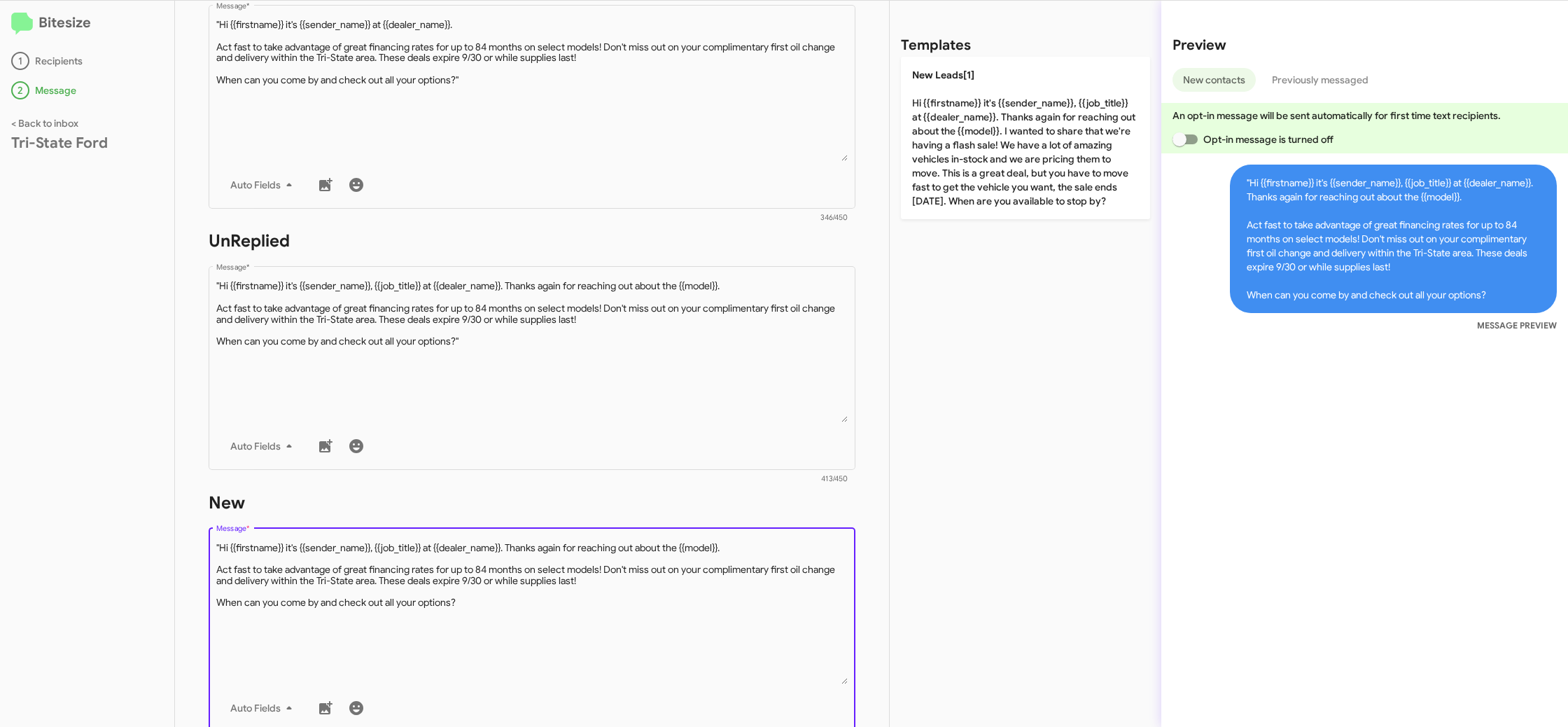
click at [218, 546] on textarea "Message *" at bounding box center [533, 612] width 632 height 142
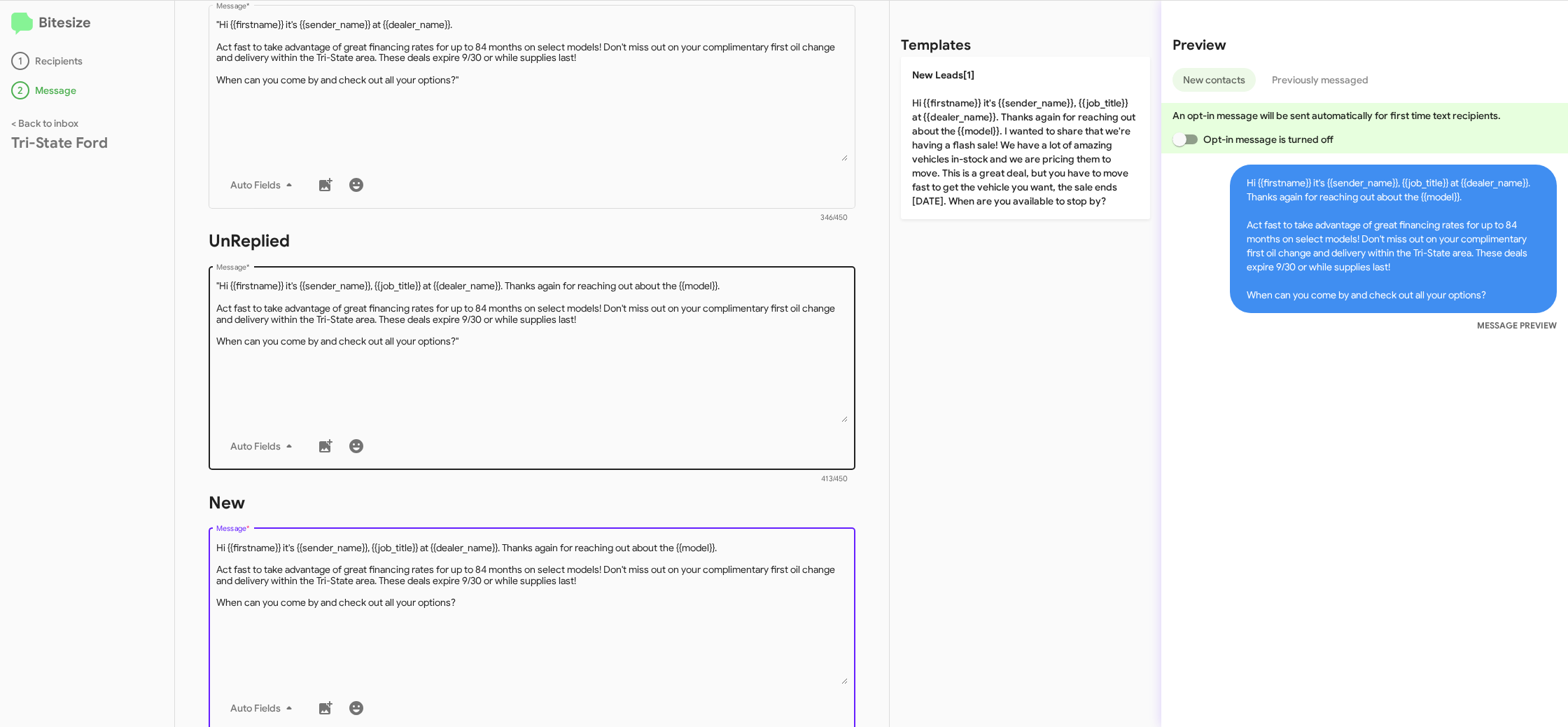
type textarea "Hi {{firstname}} it's {{sender_name}}, {{job_title}} at {{dealer_name}}. Thanks…"
click at [340, 396] on textarea "Message *" at bounding box center [533, 351] width 632 height 142
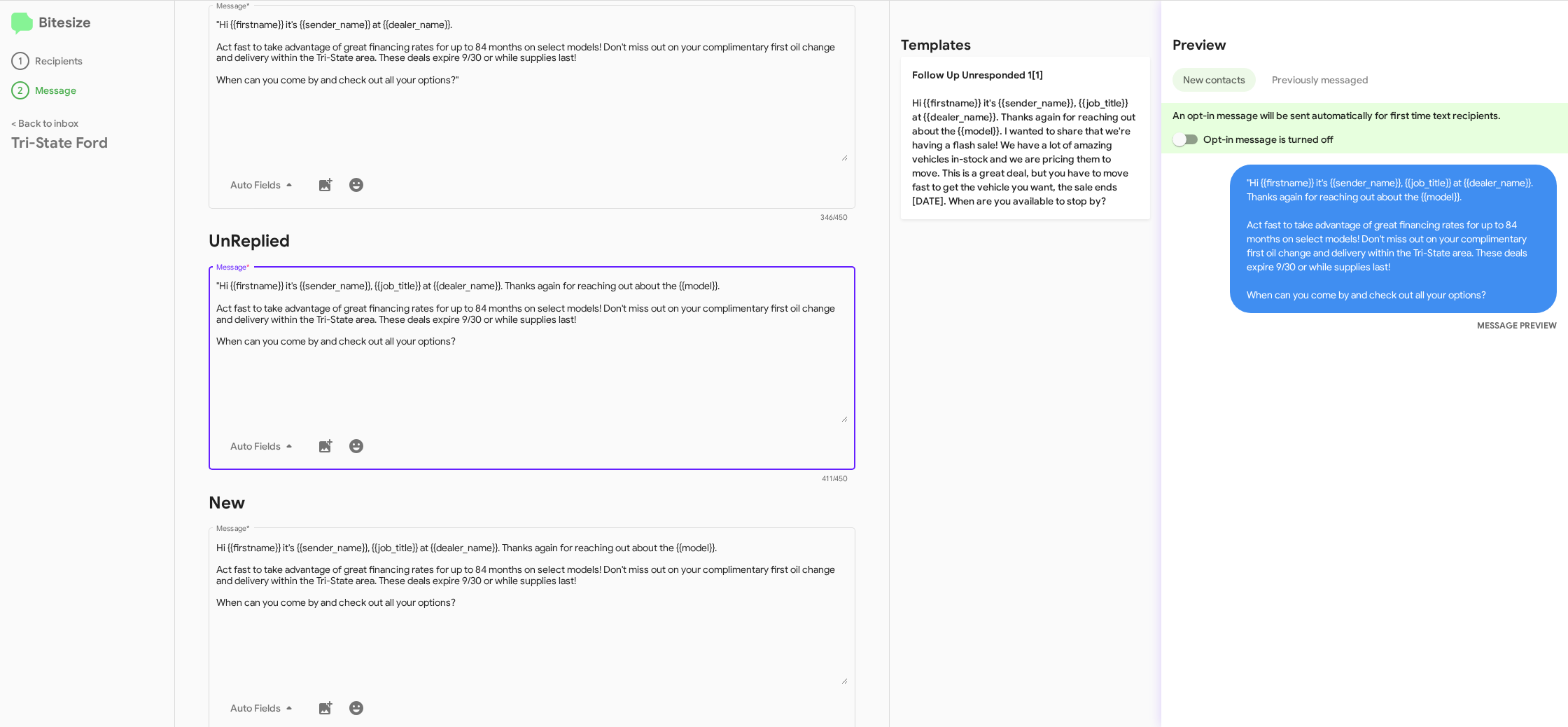
drag, startPoint x: 218, startPoint y: 286, endPoint x: 239, endPoint y: 300, distance: 25.2
click at [218, 285] on textarea "Message *" at bounding box center [533, 351] width 632 height 142
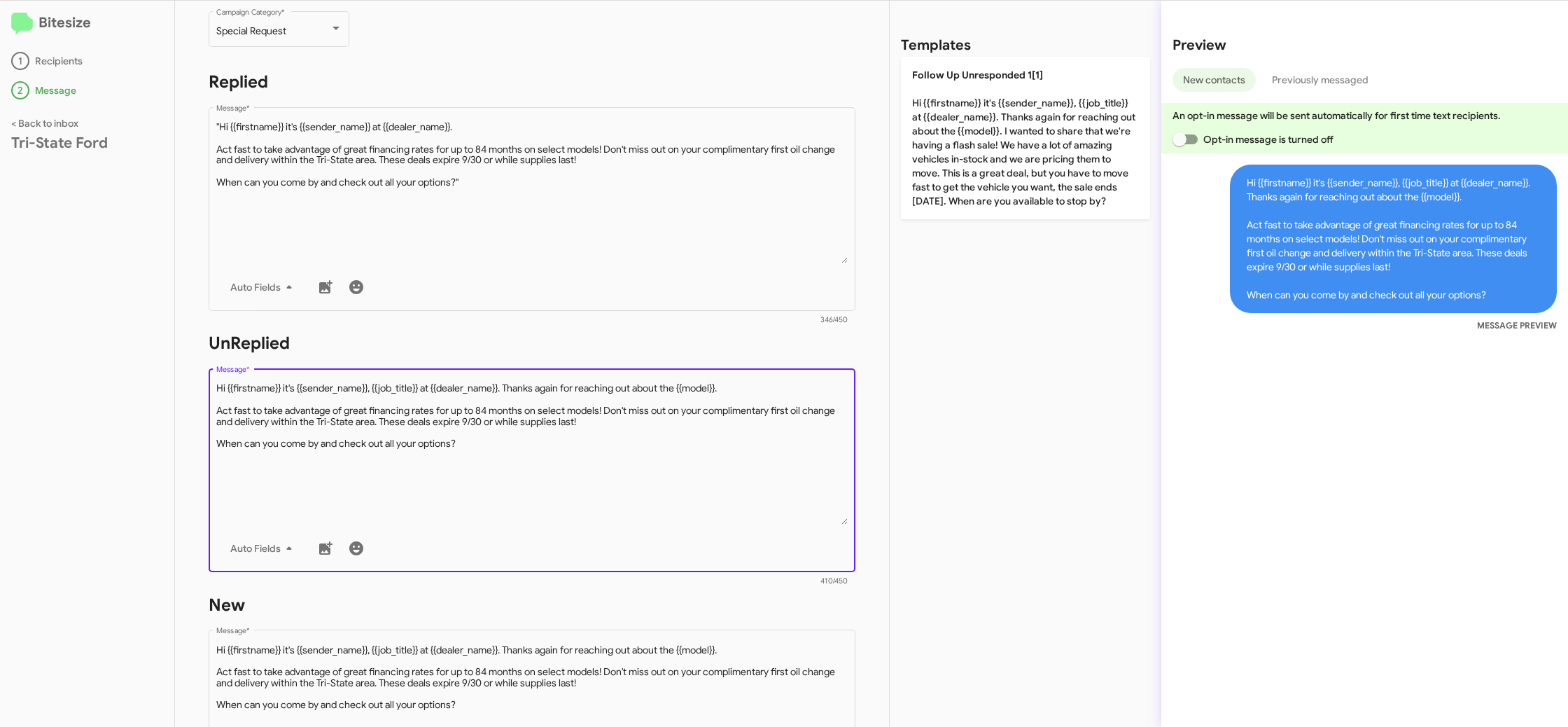
scroll to position [169, 0]
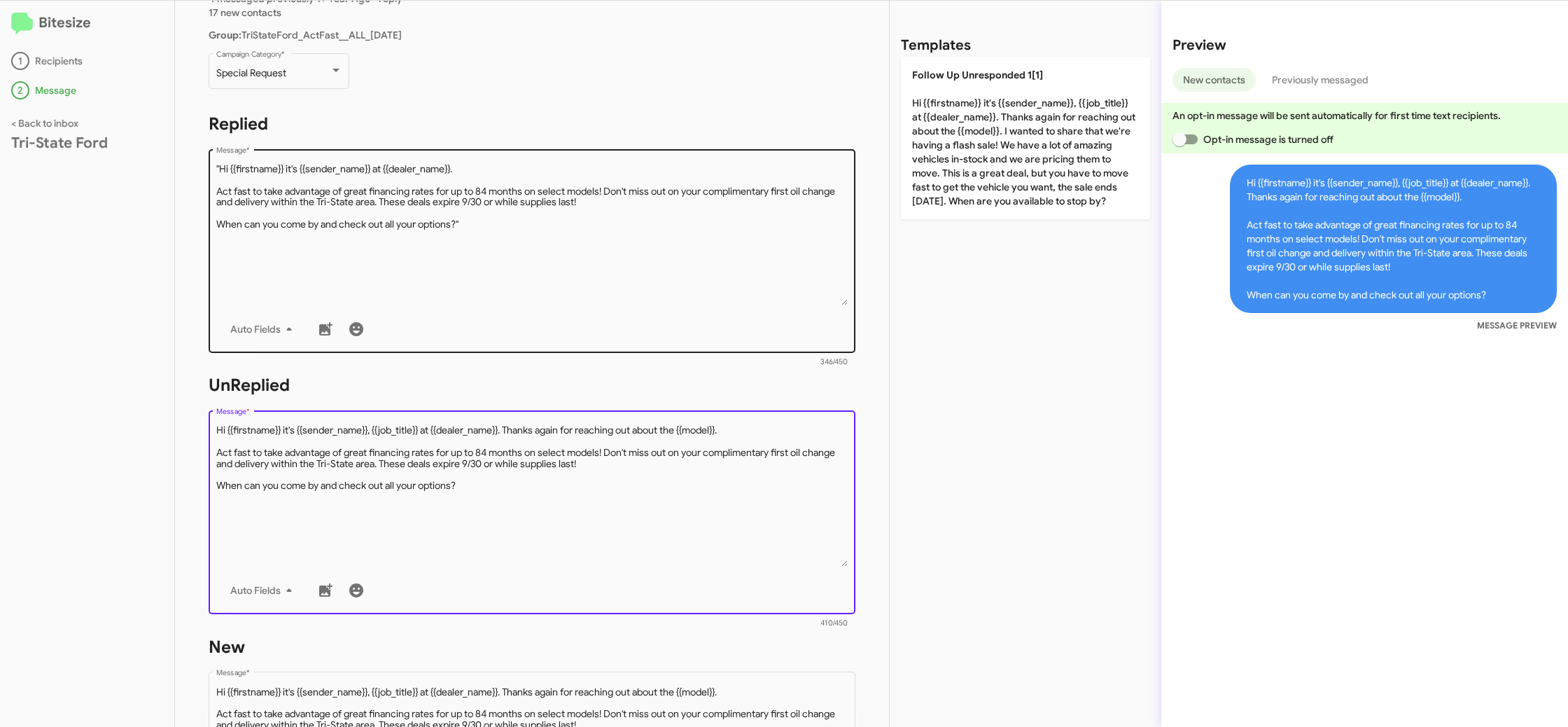
type textarea "Hi {{firstname}} it's {{sender_name}}, {{job_title}} at {{dealer_name}}. Thanks…"
click at [317, 277] on textarea "Message *" at bounding box center [533, 233] width 632 height 142
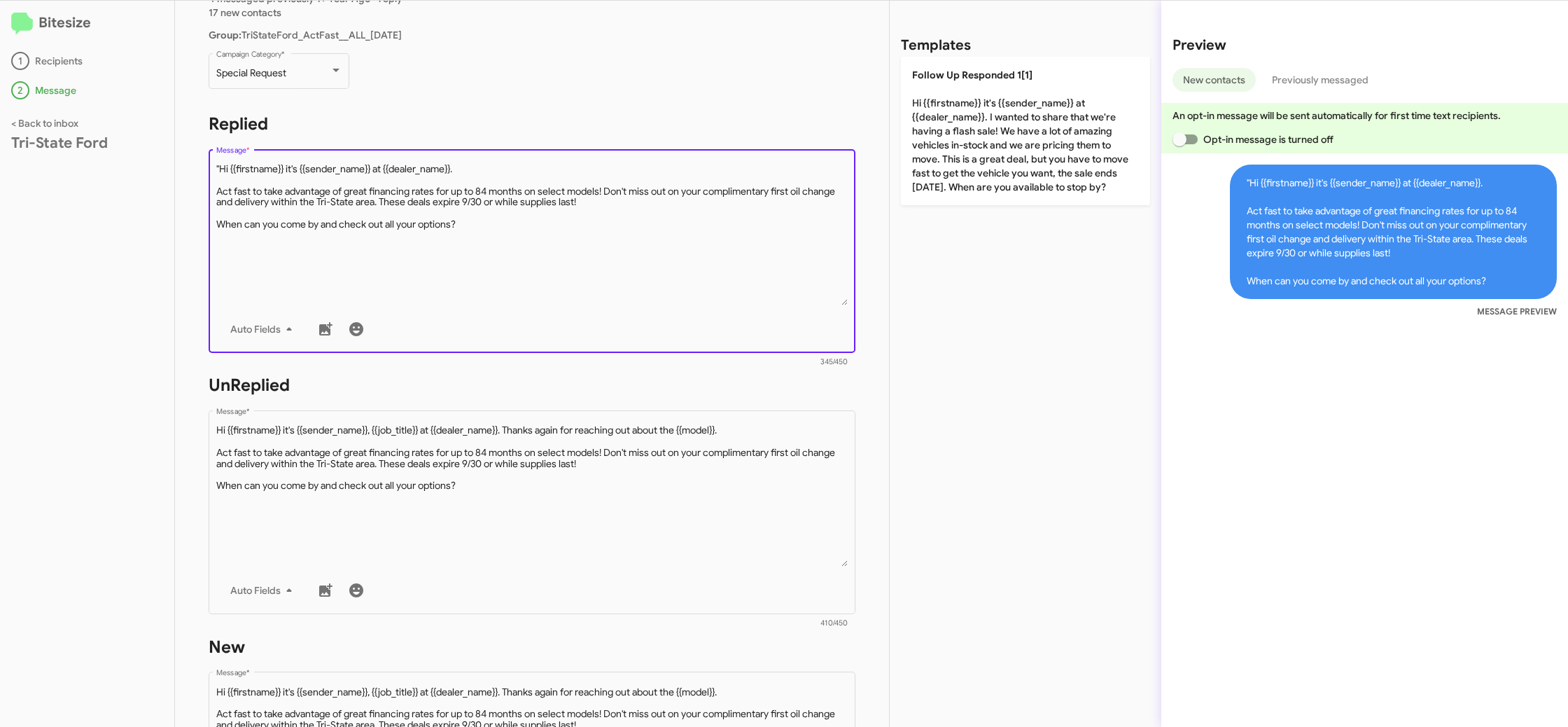
click at [218, 165] on textarea "Message *" at bounding box center [533, 233] width 632 height 142
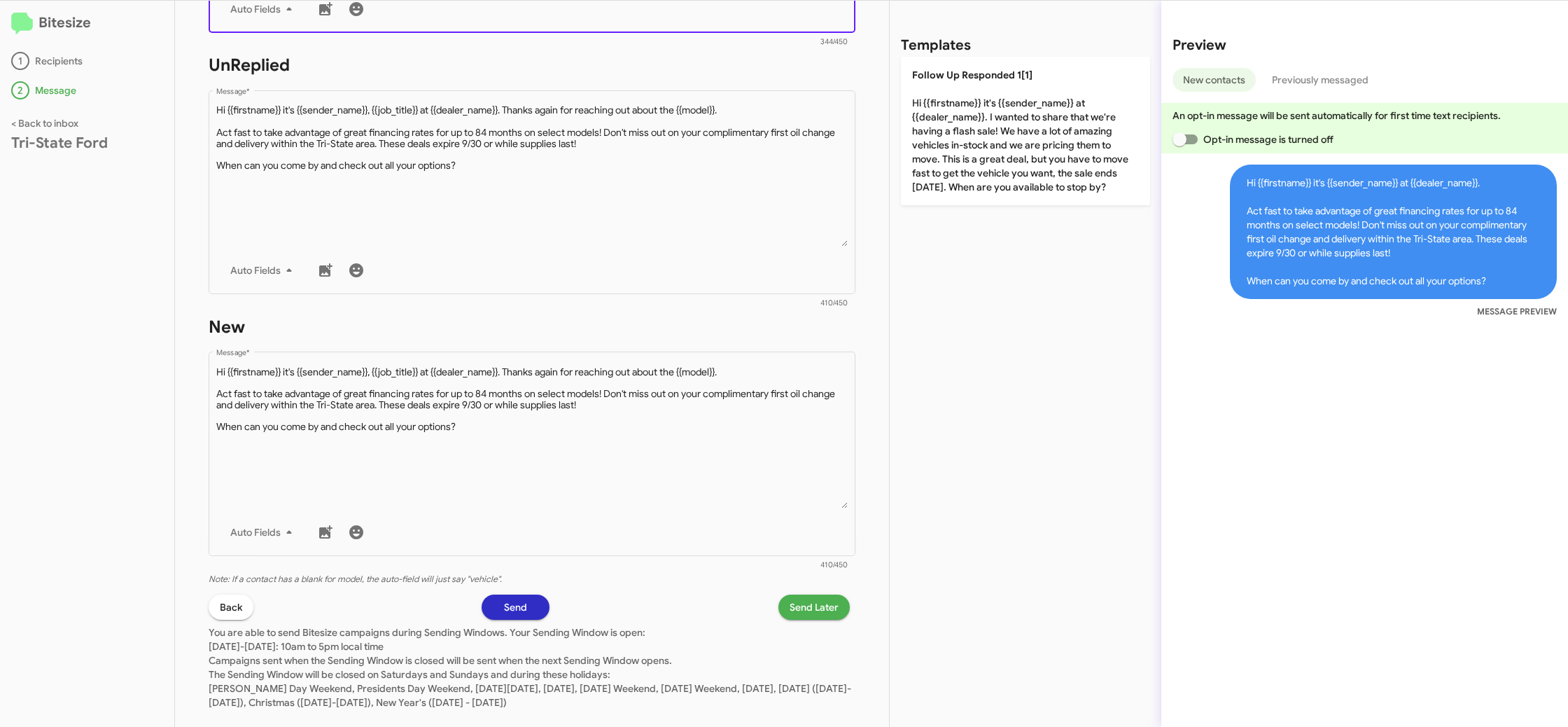
scroll to position [515, 0]
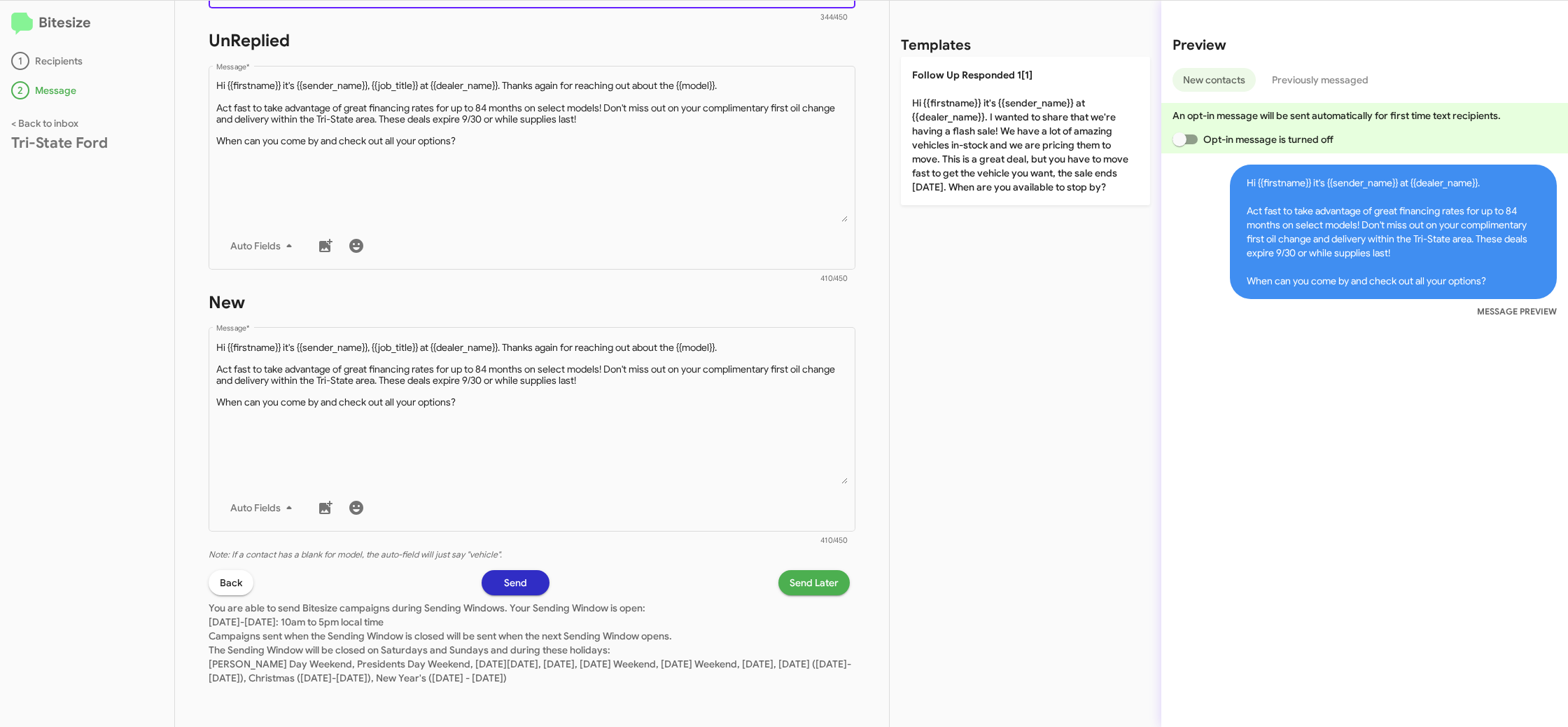
type textarea "Hi {{firstname}} it's {{sender_name}} at {{dealer_name}}. Act fast to take adva…"
click at [826, 585] on span "Send Later" at bounding box center [814, 582] width 49 height 25
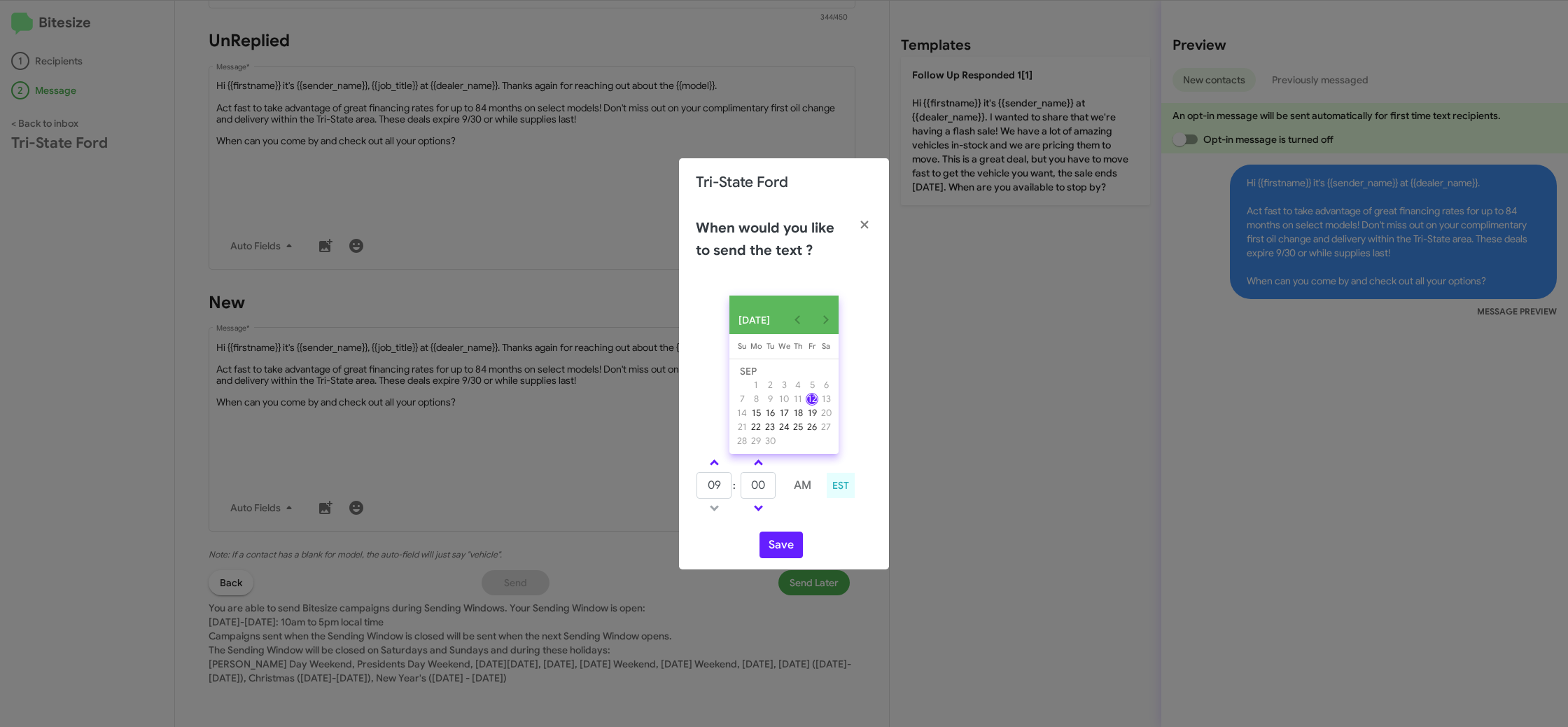
drag, startPoint x: 718, startPoint y: 467, endPoint x: 748, endPoint y: 481, distance: 33.1
click at [719, 467] on link at bounding box center [714, 462] width 24 height 16
type input "10"
click at [757, 484] on input "00" at bounding box center [758, 485] width 35 height 27
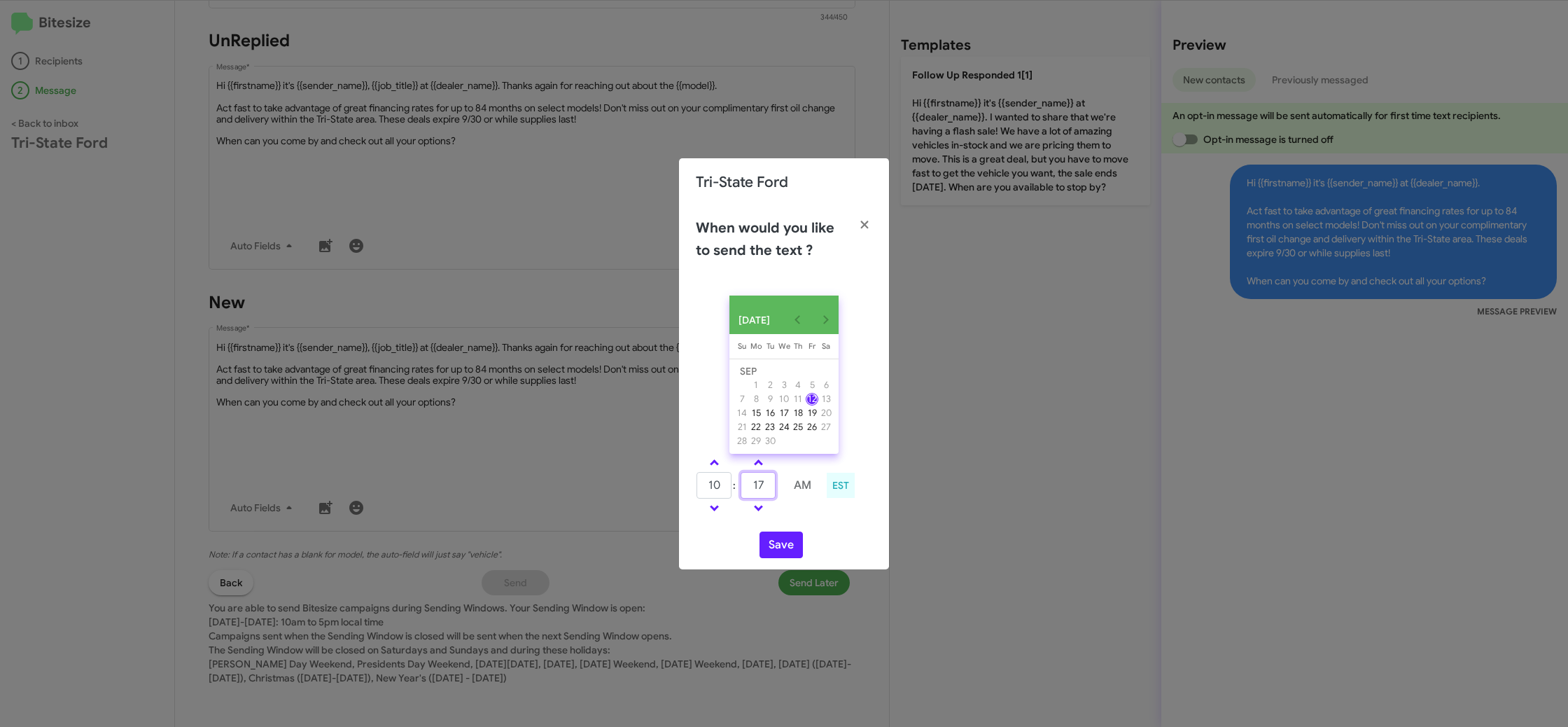
type input "17"
click at [802, 516] on td at bounding box center [802, 508] width 37 height 17
click at [786, 539] on button "Save" at bounding box center [781, 544] width 43 height 27
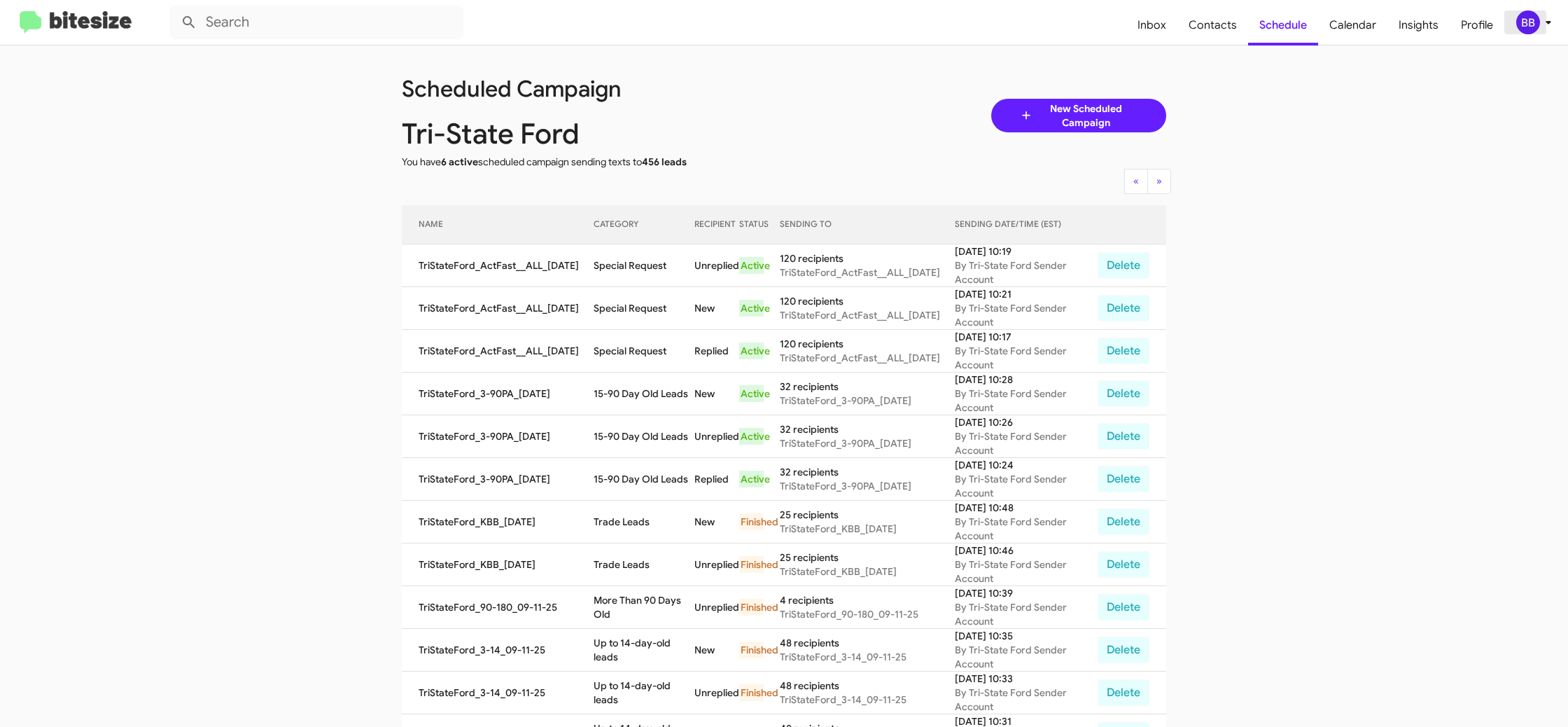
click at [1527, 22] on div "BB" at bounding box center [1528, 22] width 24 height 24
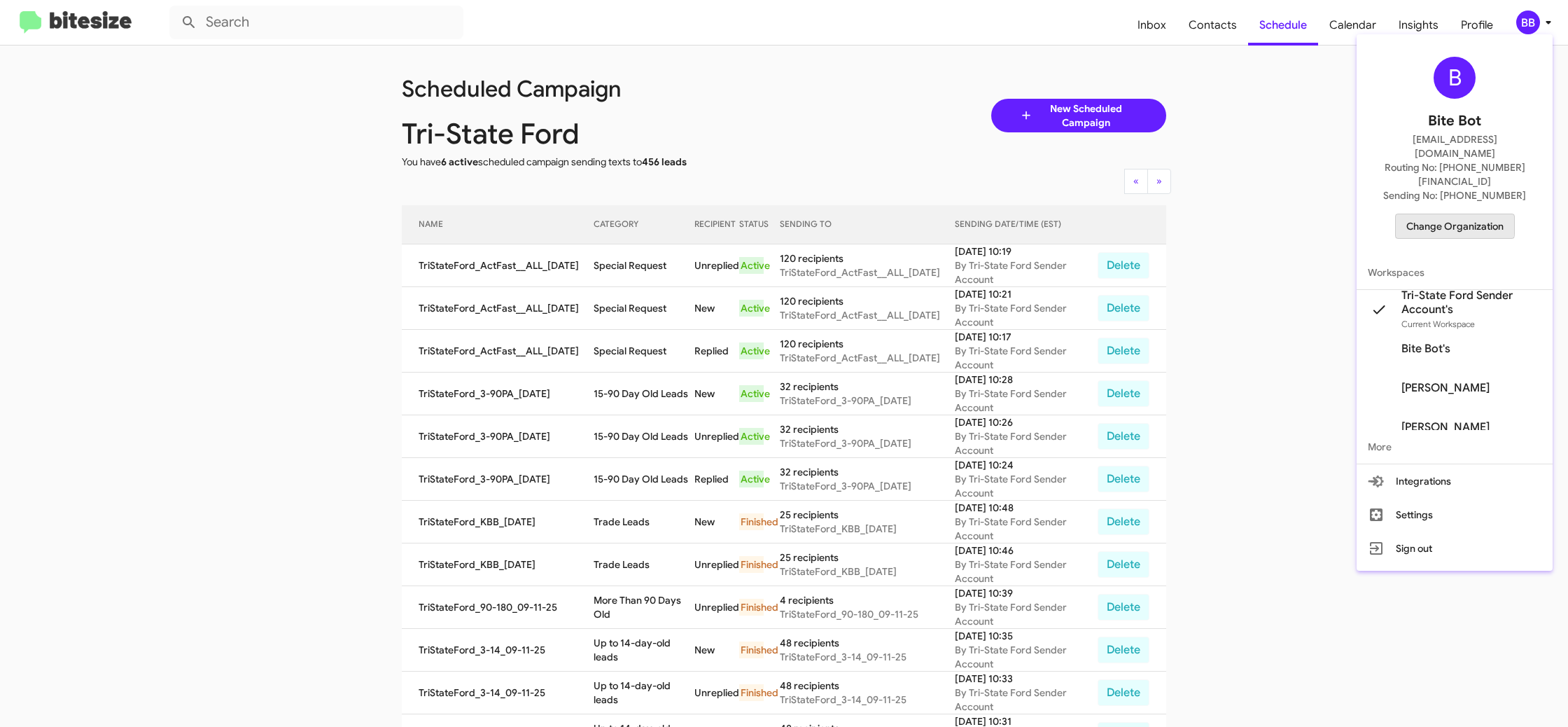
click at [1425, 214] on span "Change Organization" at bounding box center [1455, 226] width 98 height 24
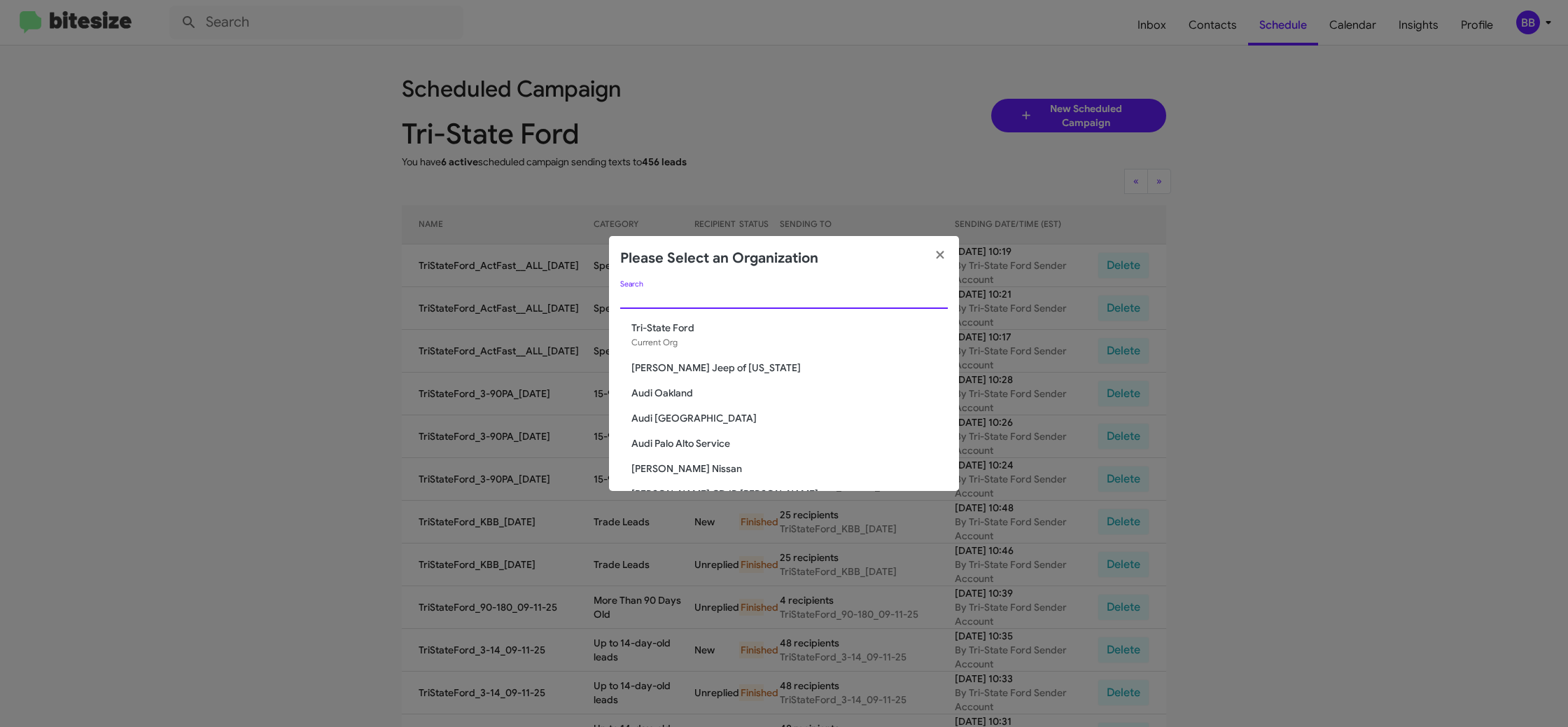
drag, startPoint x: 634, startPoint y: 300, endPoint x: 625, endPoint y: 298, distance: 9.2
click at [635, 300] on input "Search" at bounding box center [783, 298] width 327 height 11
type input "cla"
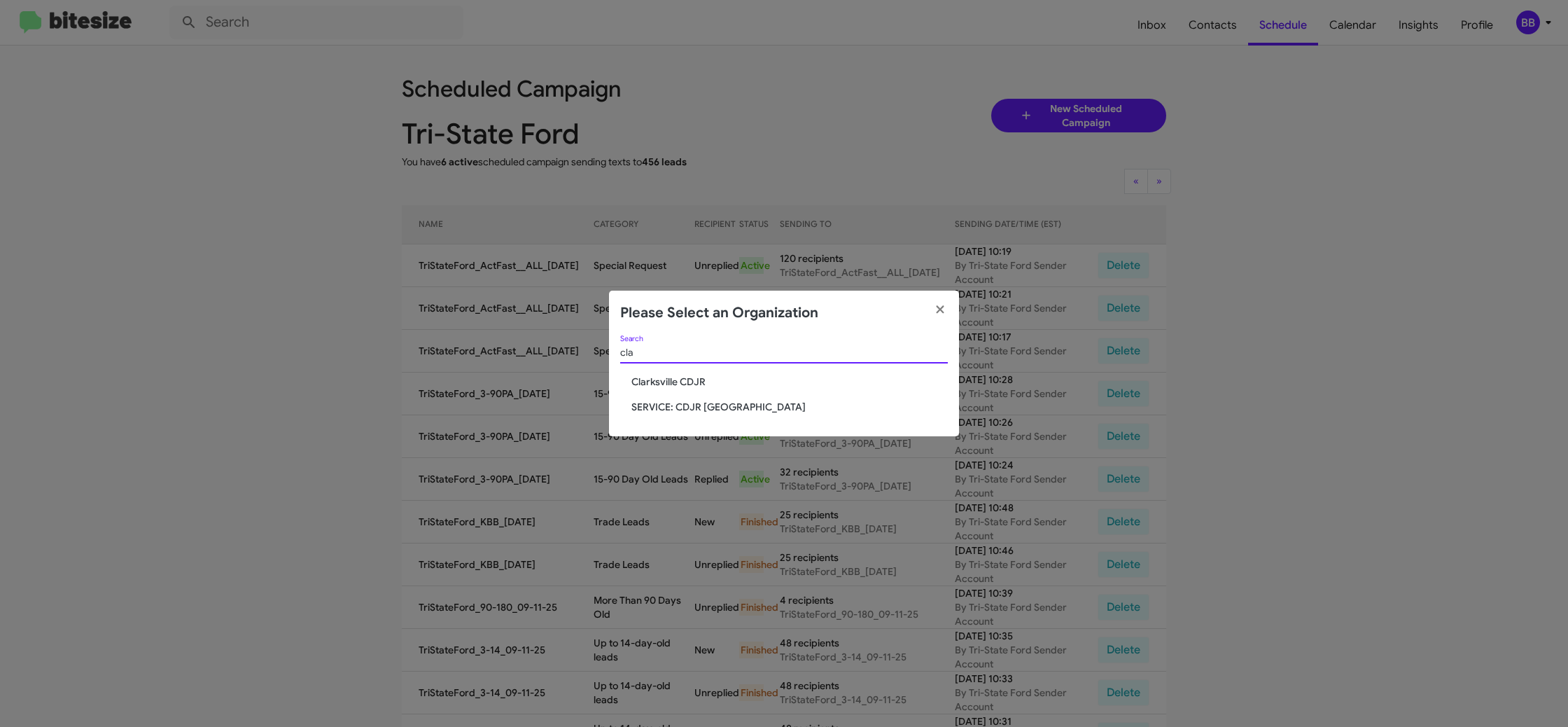
click at [654, 388] on span "Clarksville CDJR" at bounding box center [789, 382] width 317 height 14
click at [656, 383] on span "Clarksville CDJR" at bounding box center [789, 382] width 317 height 14
click at [655, 380] on span "Clarksville CDJR" at bounding box center [789, 382] width 317 height 14
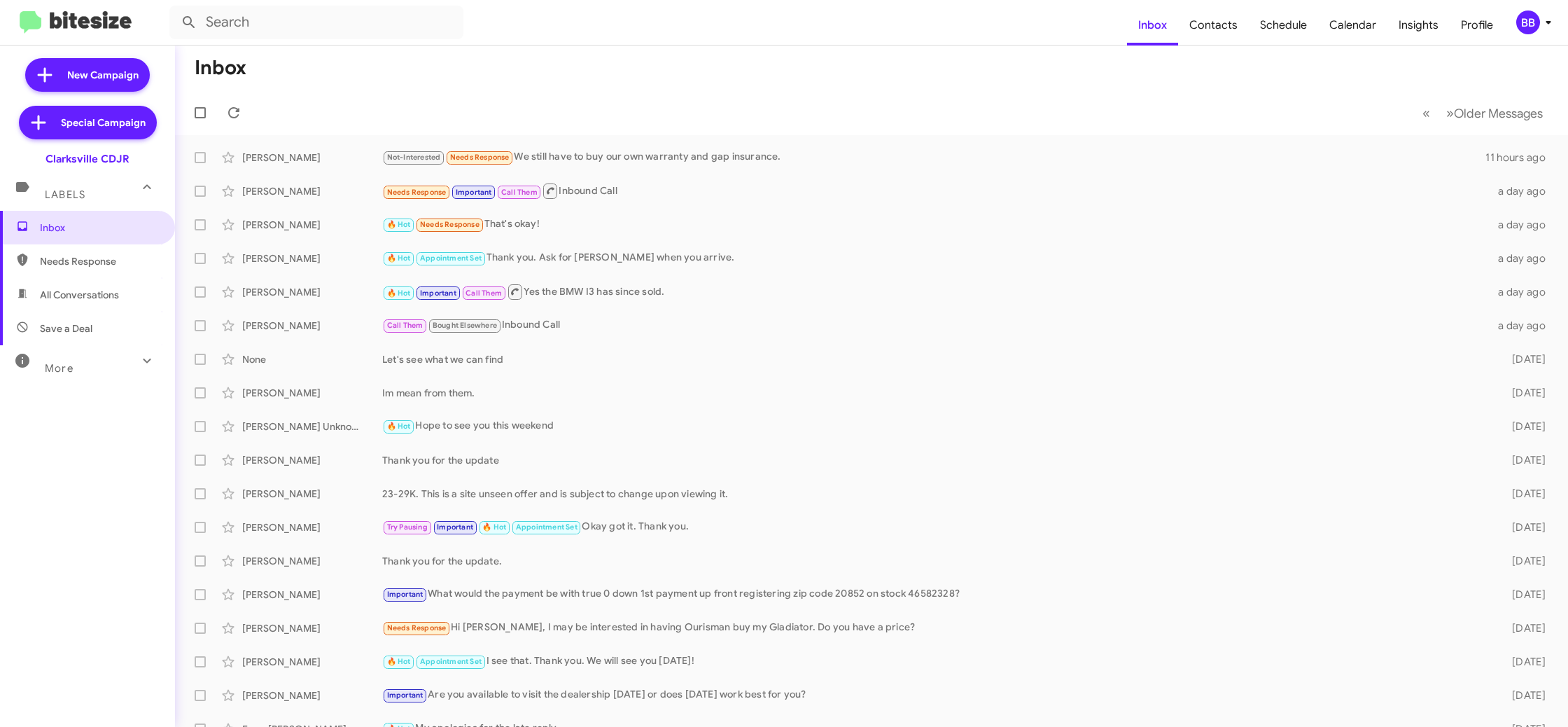
click at [1531, 24] on div "BB" at bounding box center [1528, 22] width 24 height 24
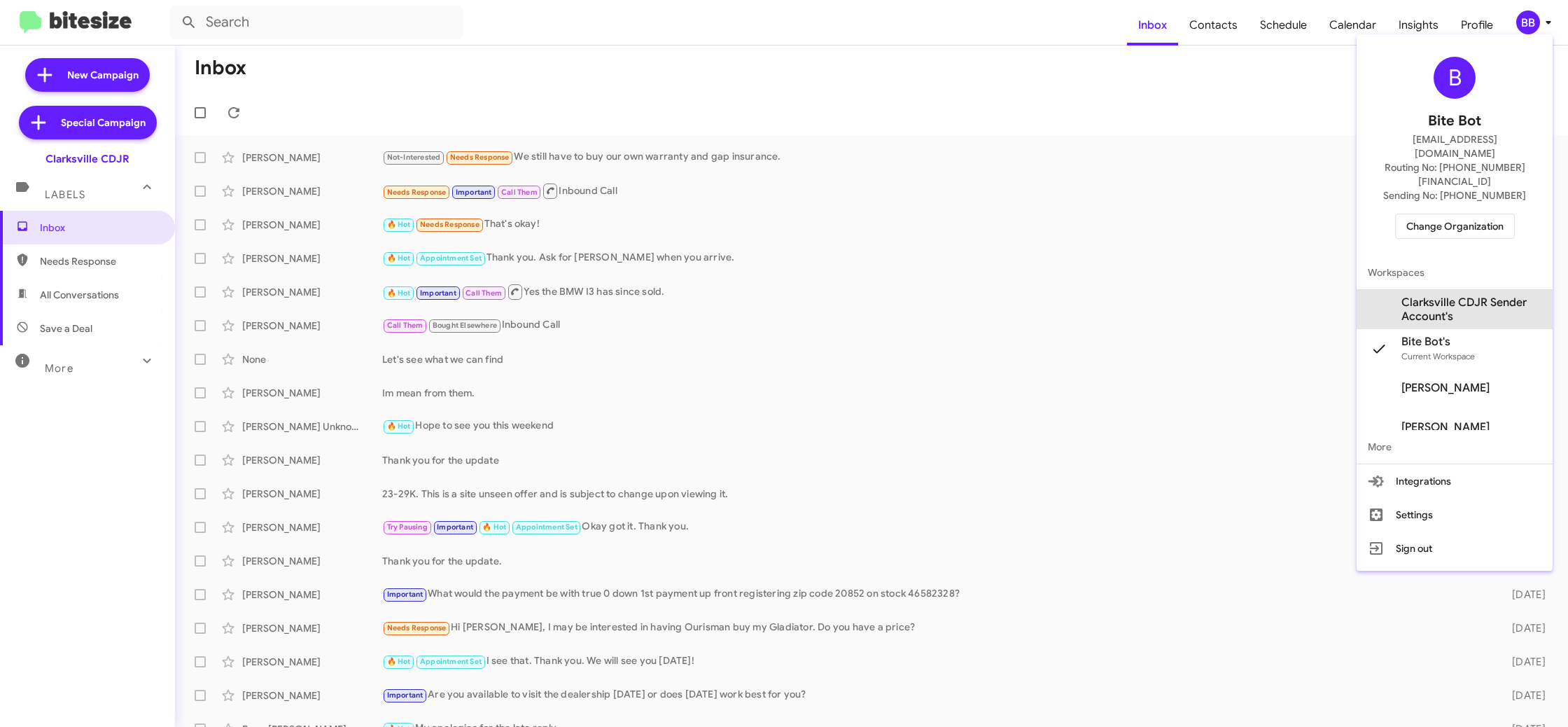
click at [1448, 295] on span "Clarksville CDJR Sender Account's" at bounding box center [1471, 309] width 140 height 28
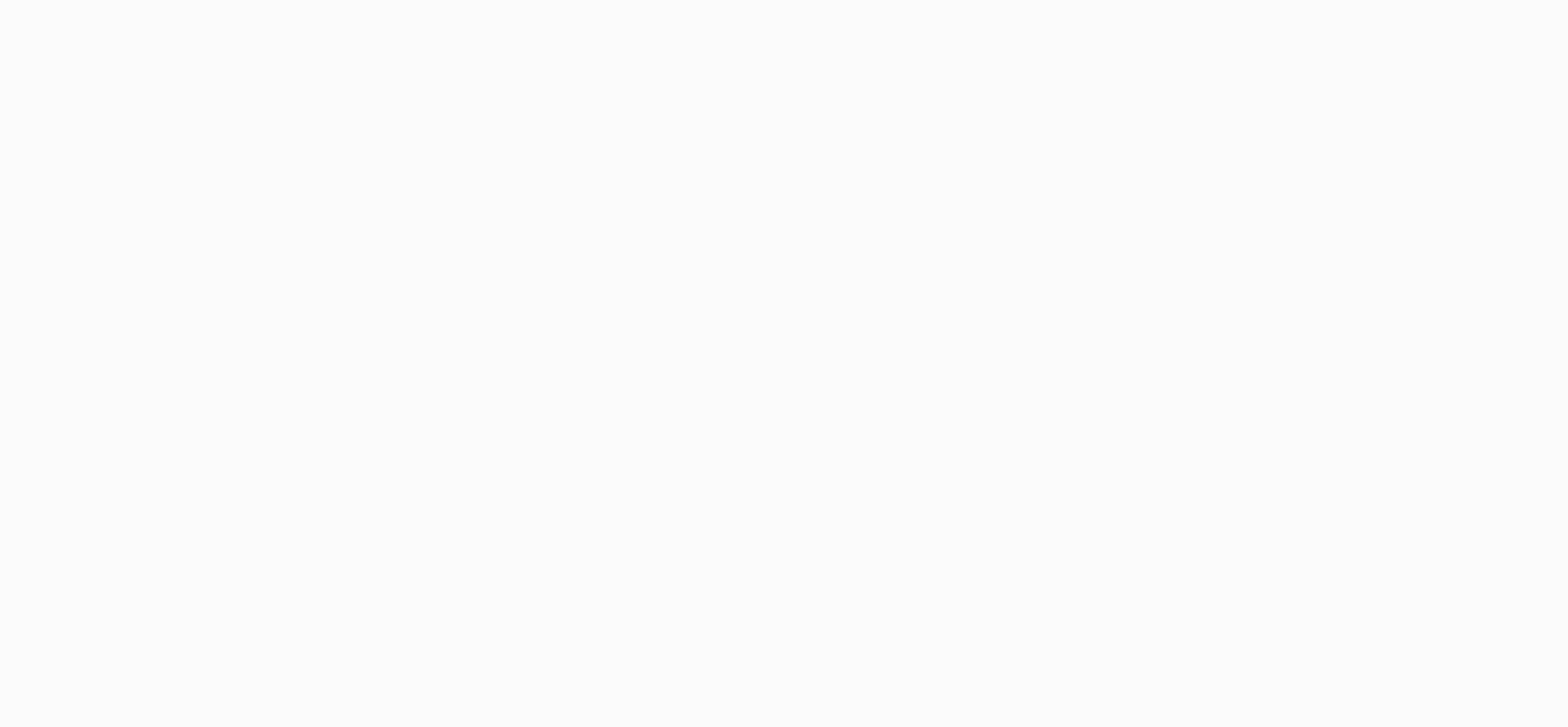
click at [1220, 37] on body at bounding box center [784, 364] width 1568 height 727
click at [1213, 35] on body at bounding box center [784, 364] width 1568 height 727
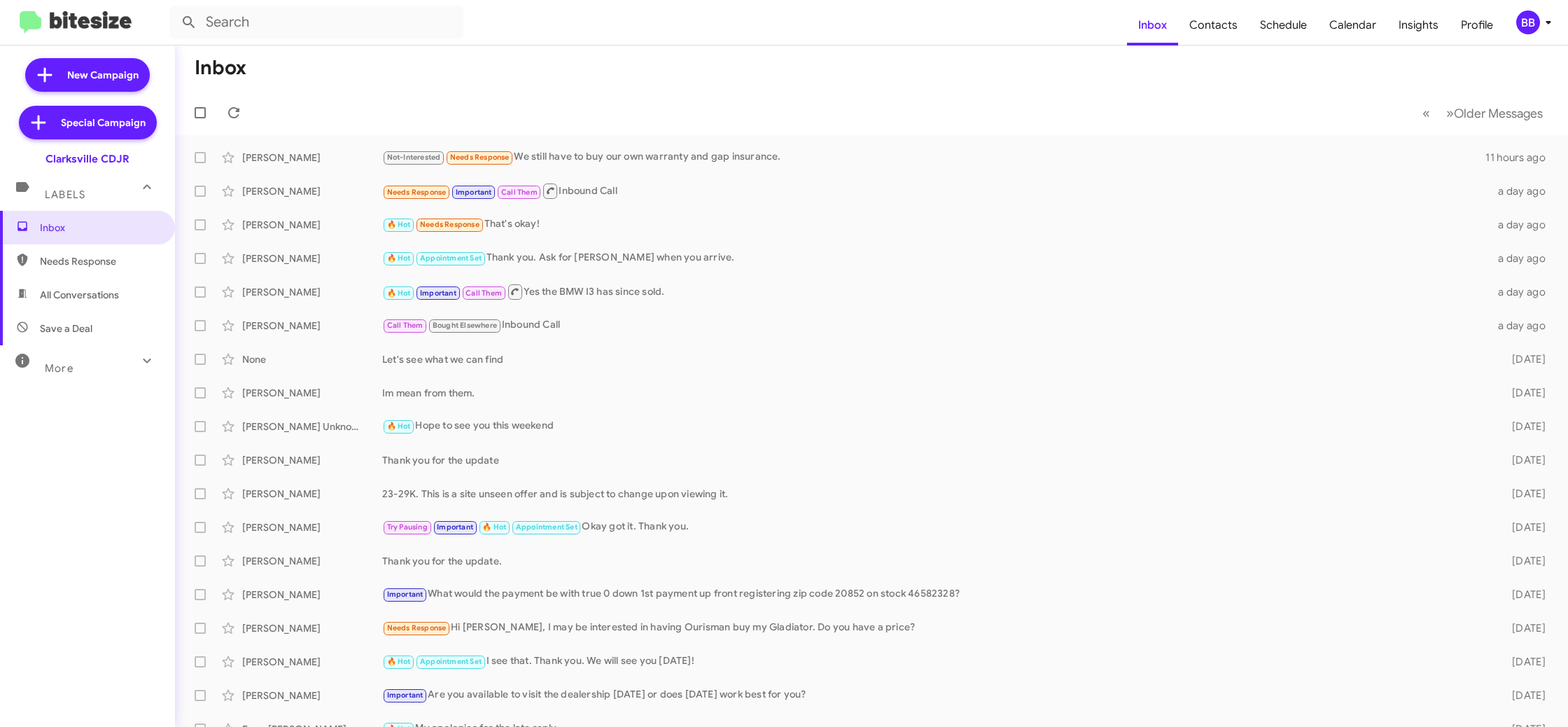
click at [1053, 44] on mat-toolbar "Inbox Contacts Schedule Calendar Insights Profile BB" at bounding box center [784, 22] width 1568 height 45
drag, startPoint x: 1529, startPoint y: 22, endPoint x: 1523, endPoint y: 28, distance: 8.5
click at [1529, 22] on div "BB" at bounding box center [1528, 22] width 24 height 24
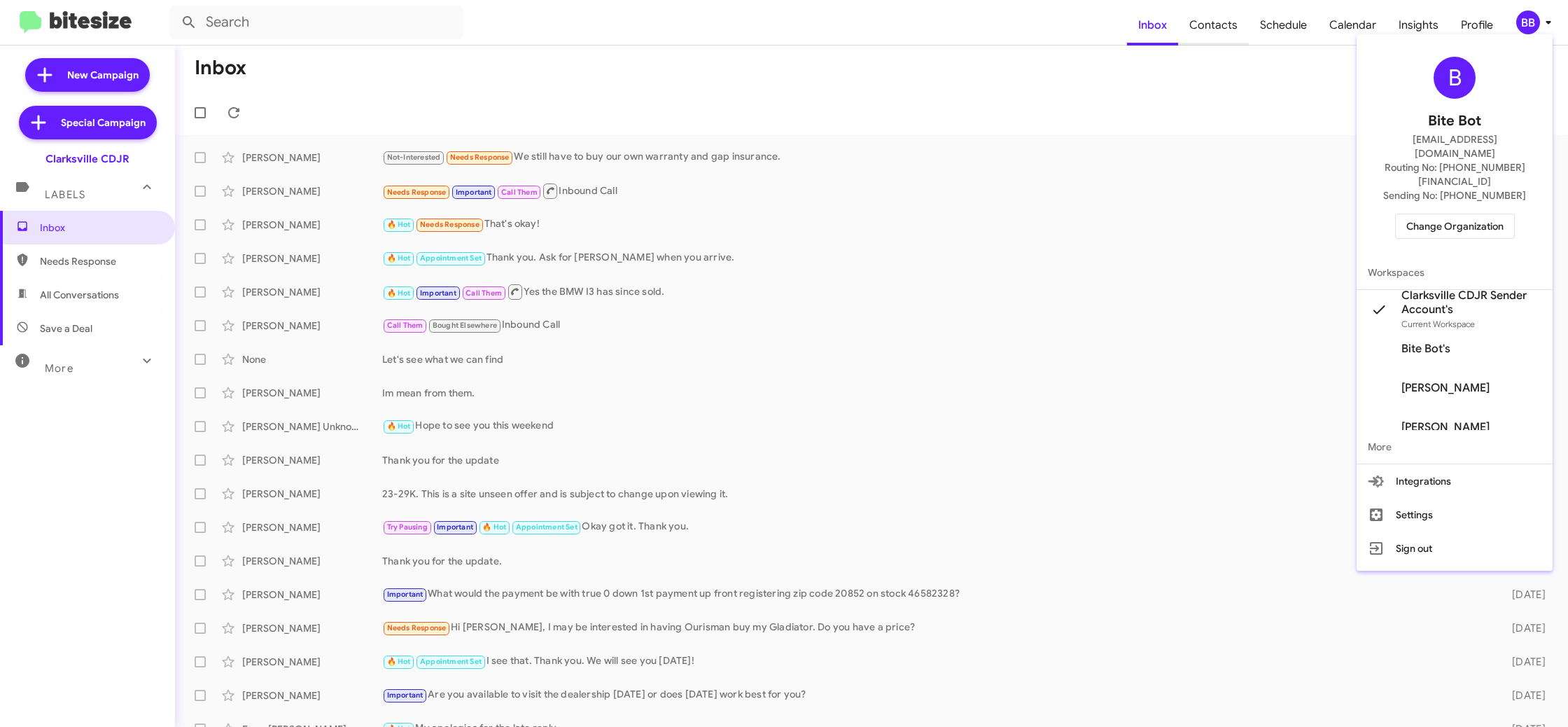
drag, startPoint x: 1217, startPoint y: 54, endPoint x: 1223, endPoint y: 31, distance: 23.8
click at [1217, 54] on div at bounding box center [784, 364] width 1568 height 727
click at [1223, 27] on span "Contacts" at bounding box center [1214, 25] width 71 height 41
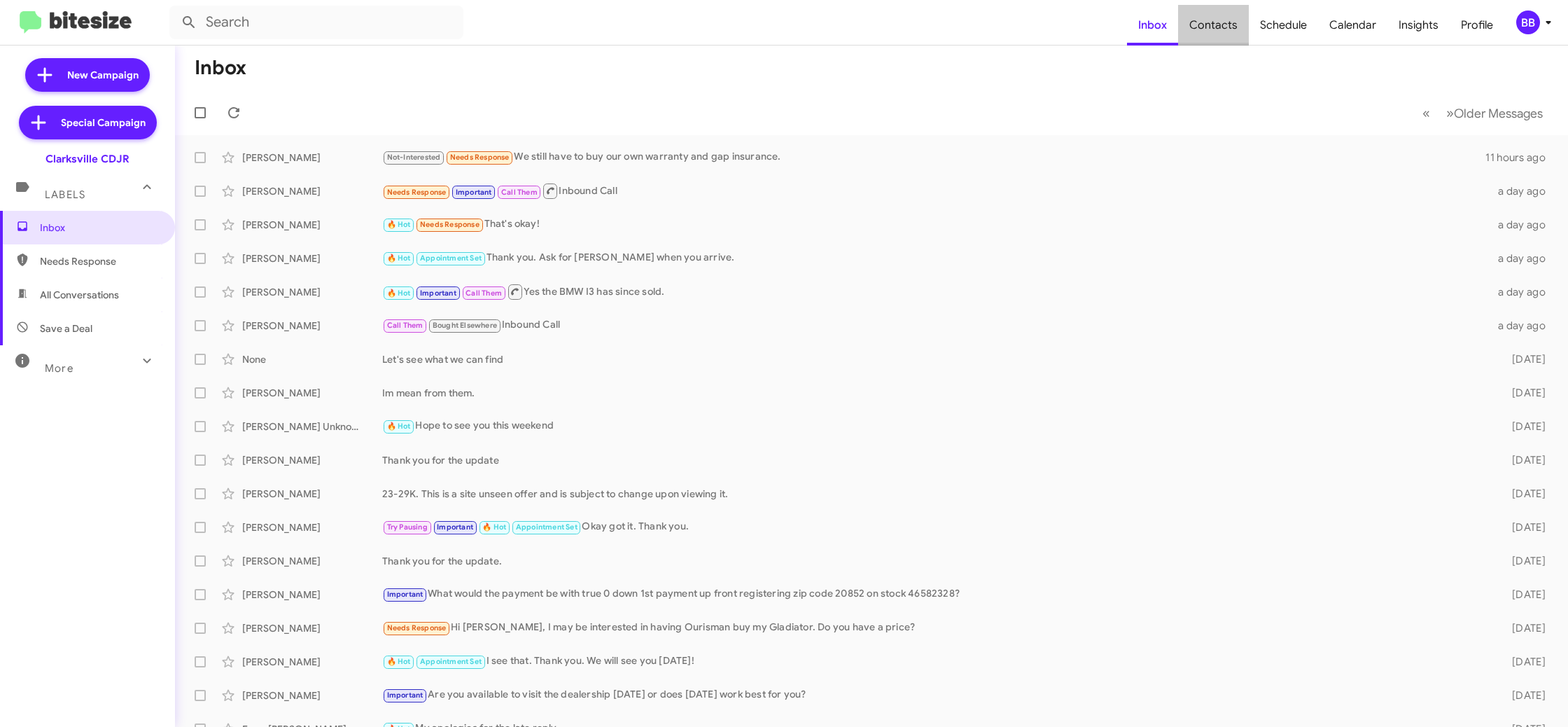
click at [1223, 27] on span "Contacts" at bounding box center [1214, 25] width 71 height 41
type input "in:groups"
click at [1223, 27] on span "Contacts" at bounding box center [1214, 25] width 71 height 41
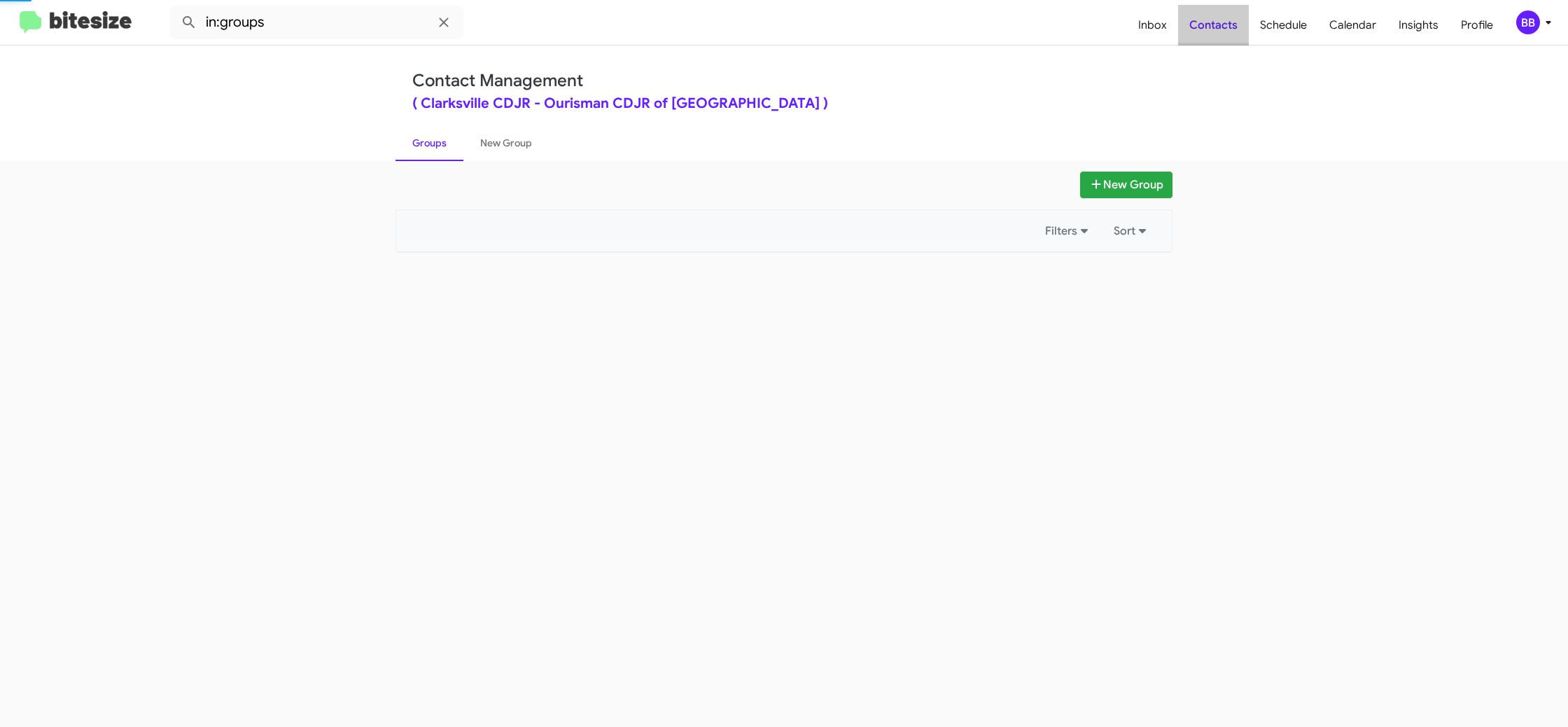
click at [1223, 27] on span "Contacts" at bounding box center [1214, 25] width 71 height 41
drag, startPoint x: 1223, startPoint y: 27, endPoint x: 1028, endPoint y: 33, distance: 195.1
click at [1224, 25] on span "Contacts" at bounding box center [1214, 25] width 71 height 41
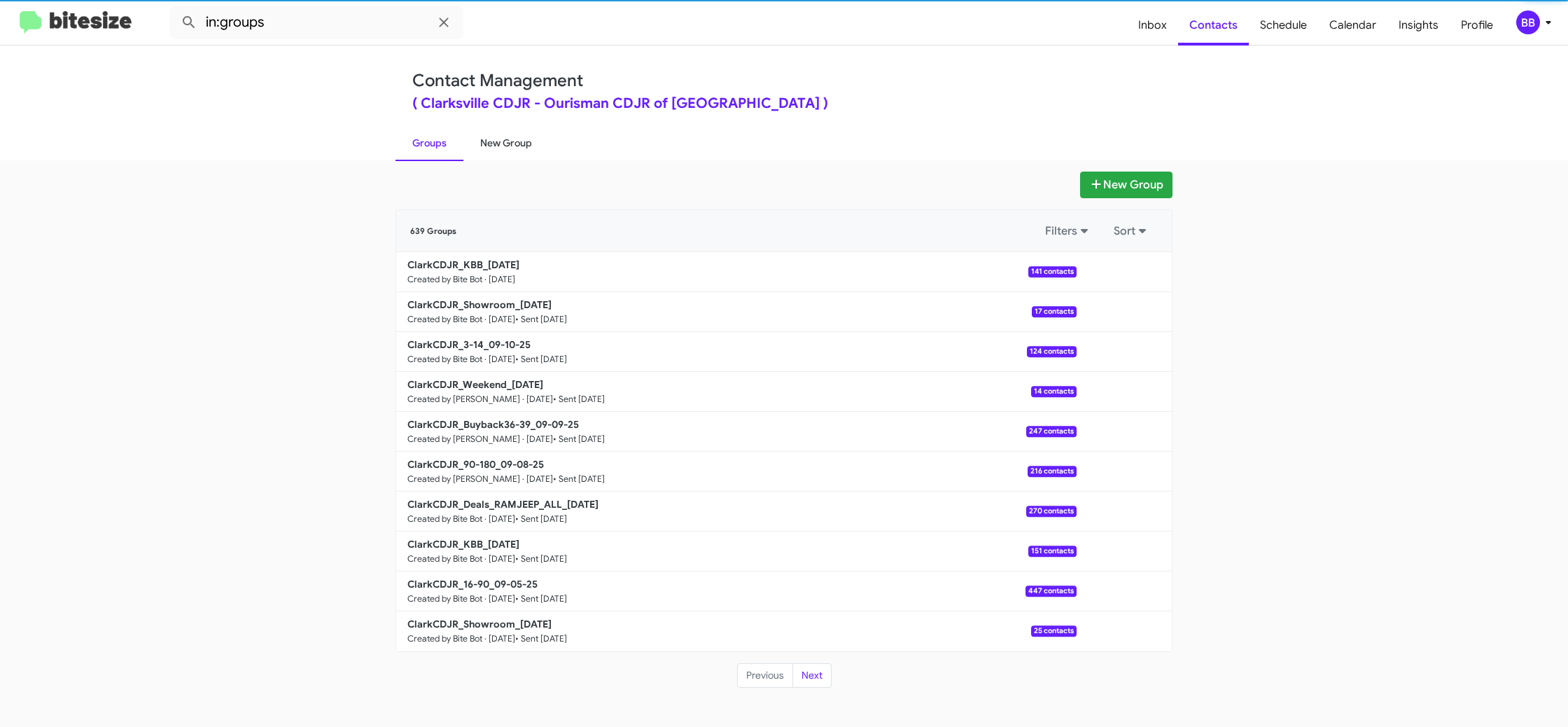
click at [515, 136] on link "New Group" at bounding box center [506, 142] width 85 height 36
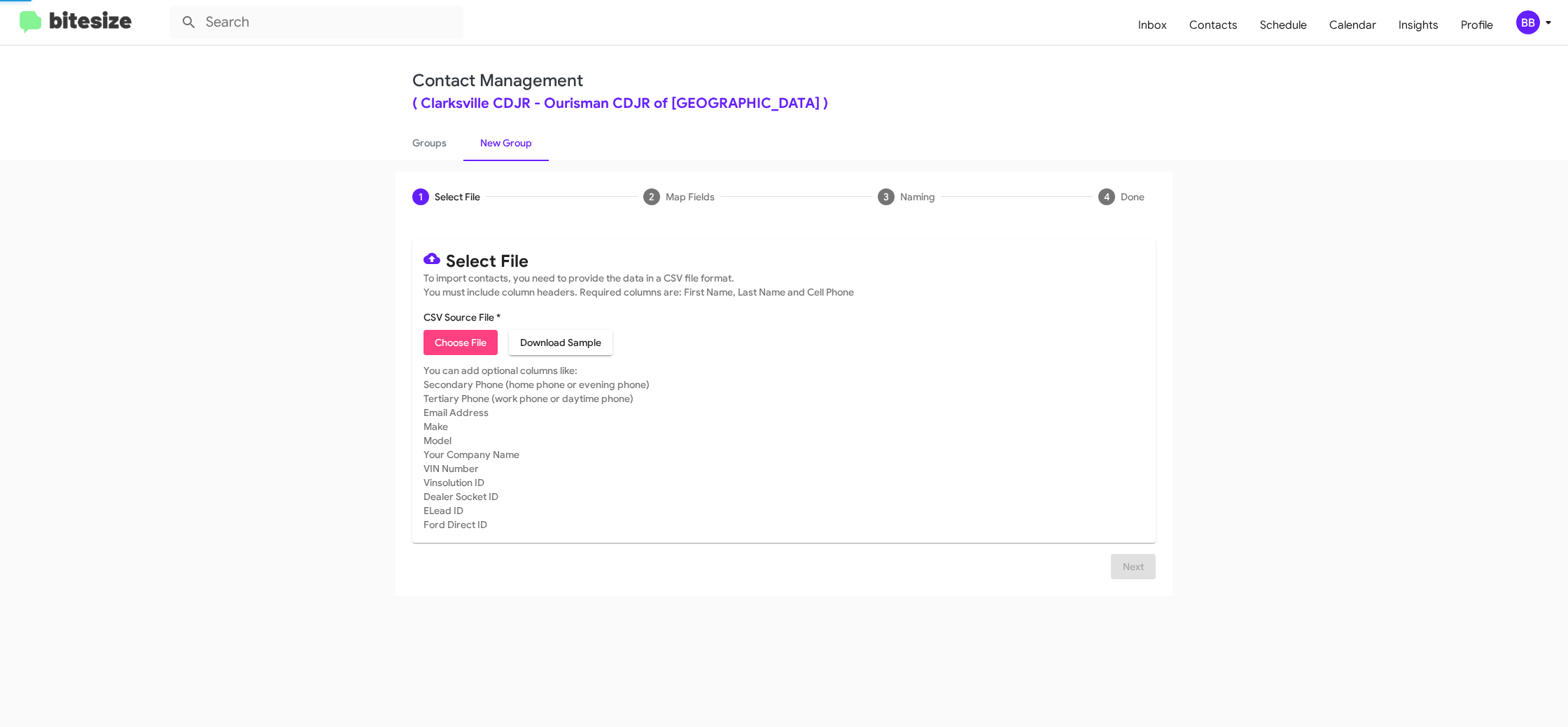
click at [515, 136] on link "New Group" at bounding box center [506, 142] width 85 height 36
click at [458, 333] on span "Choose File" at bounding box center [461, 342] width 52 height 25
type input "ClarkCDJR_Offer__ALL_[DATE]"
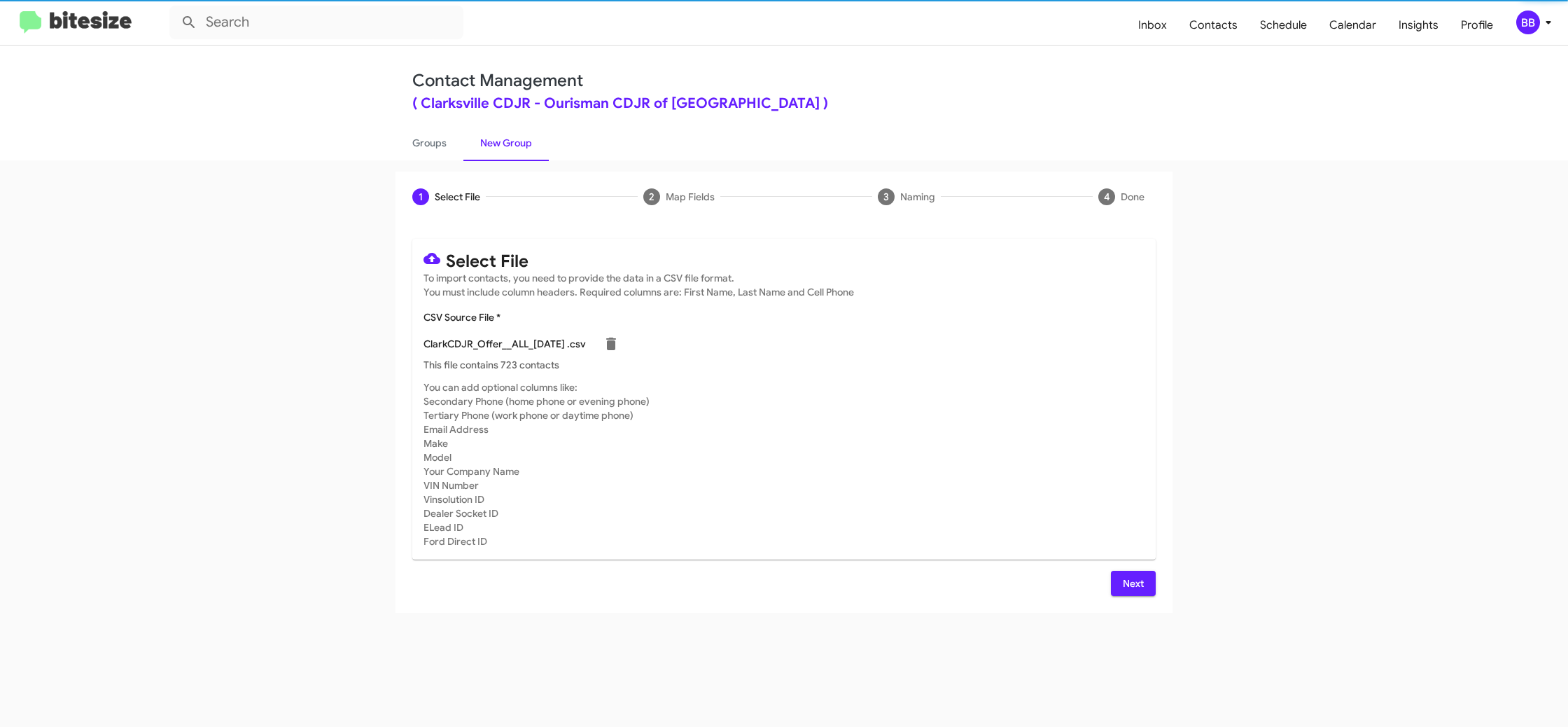
drag, startPoint x: 1313, startPoint y: 484, endPoint x: 1232, endPoint y: 614, distance: 153.2
click at [1312, 484] on app-new-group "1 Select File 2 Map Fields 3 Naming 4 Done Select File To import contacts, you …" at bounding box center [784, 392] width 1568 height 441
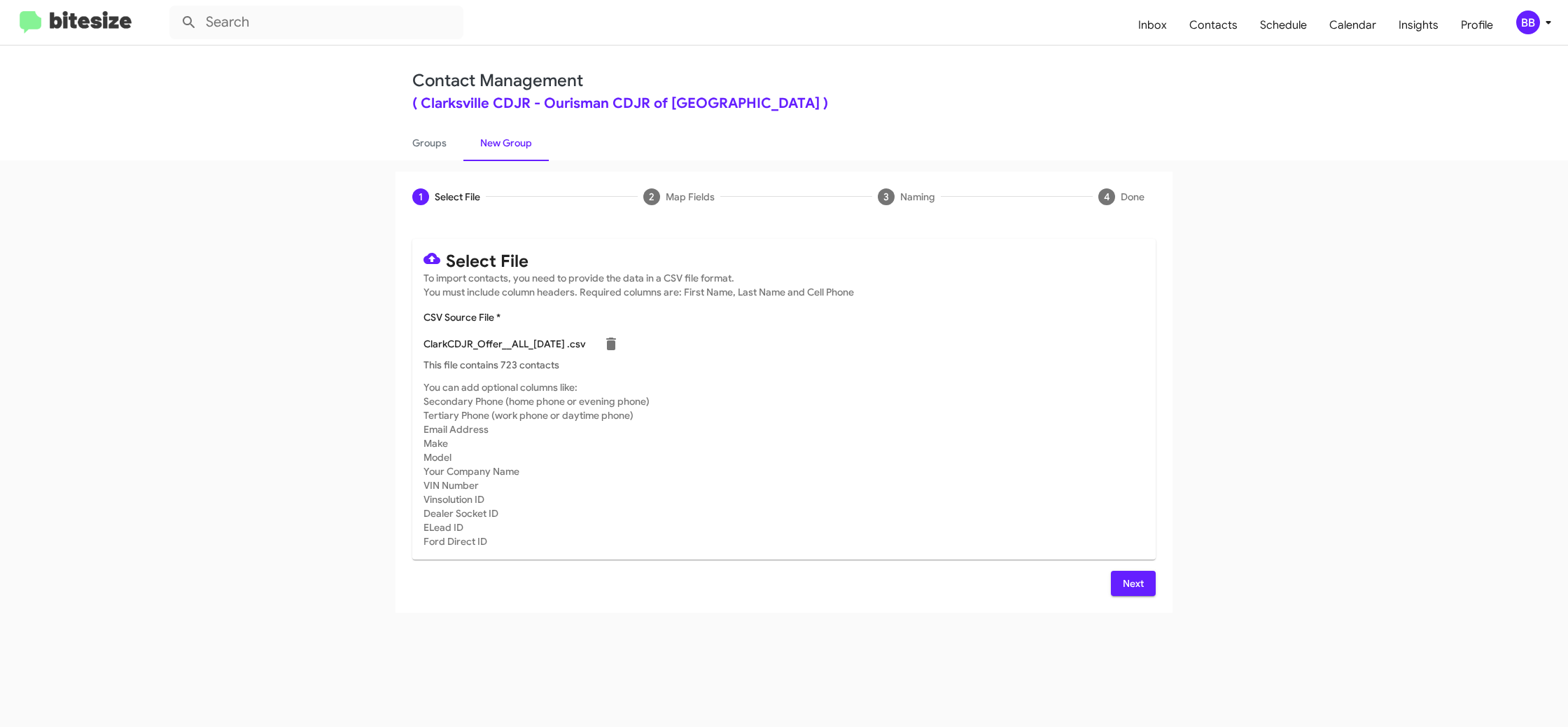
click at [1153, 585] on button "Next" at bounding box center [1134, 583] width 45 height 25
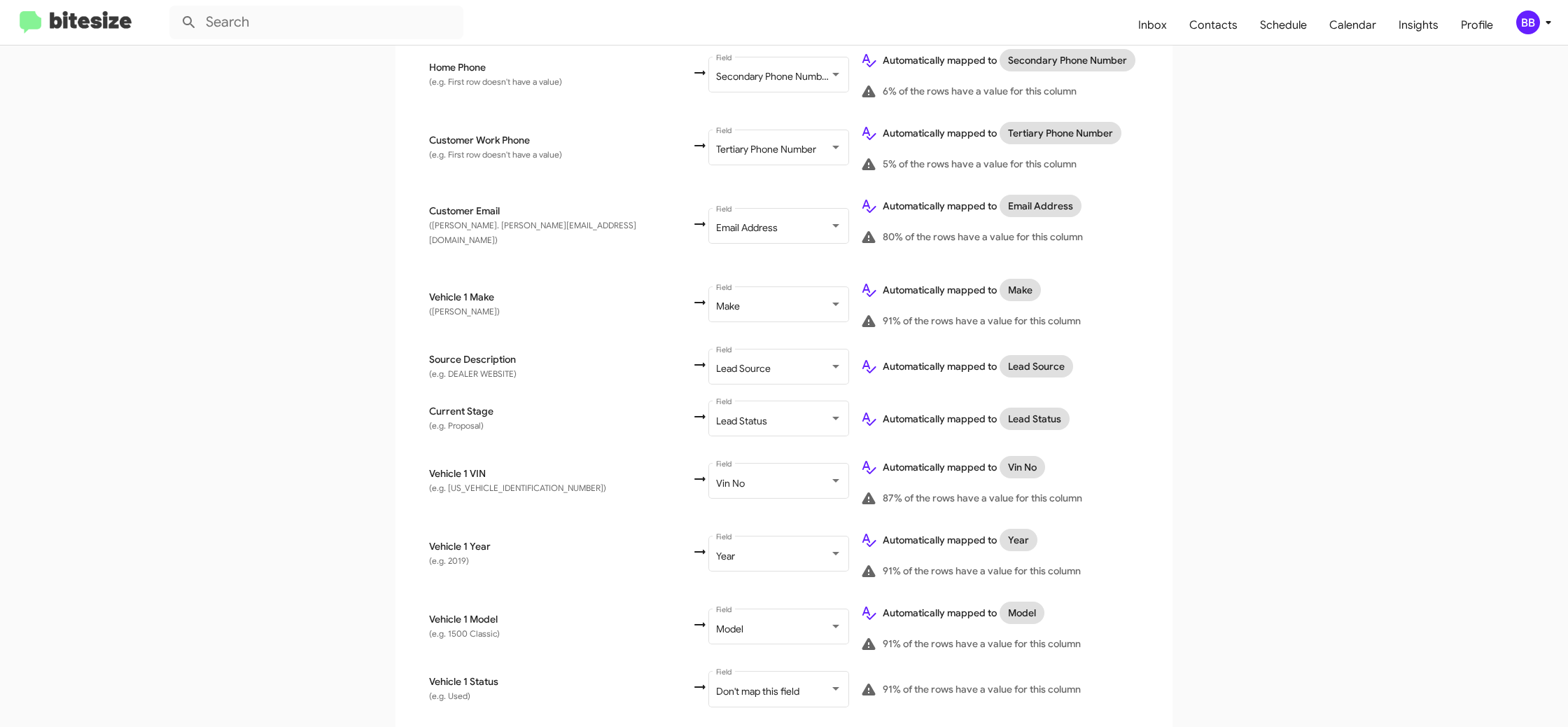
scroll to position [682, 0]
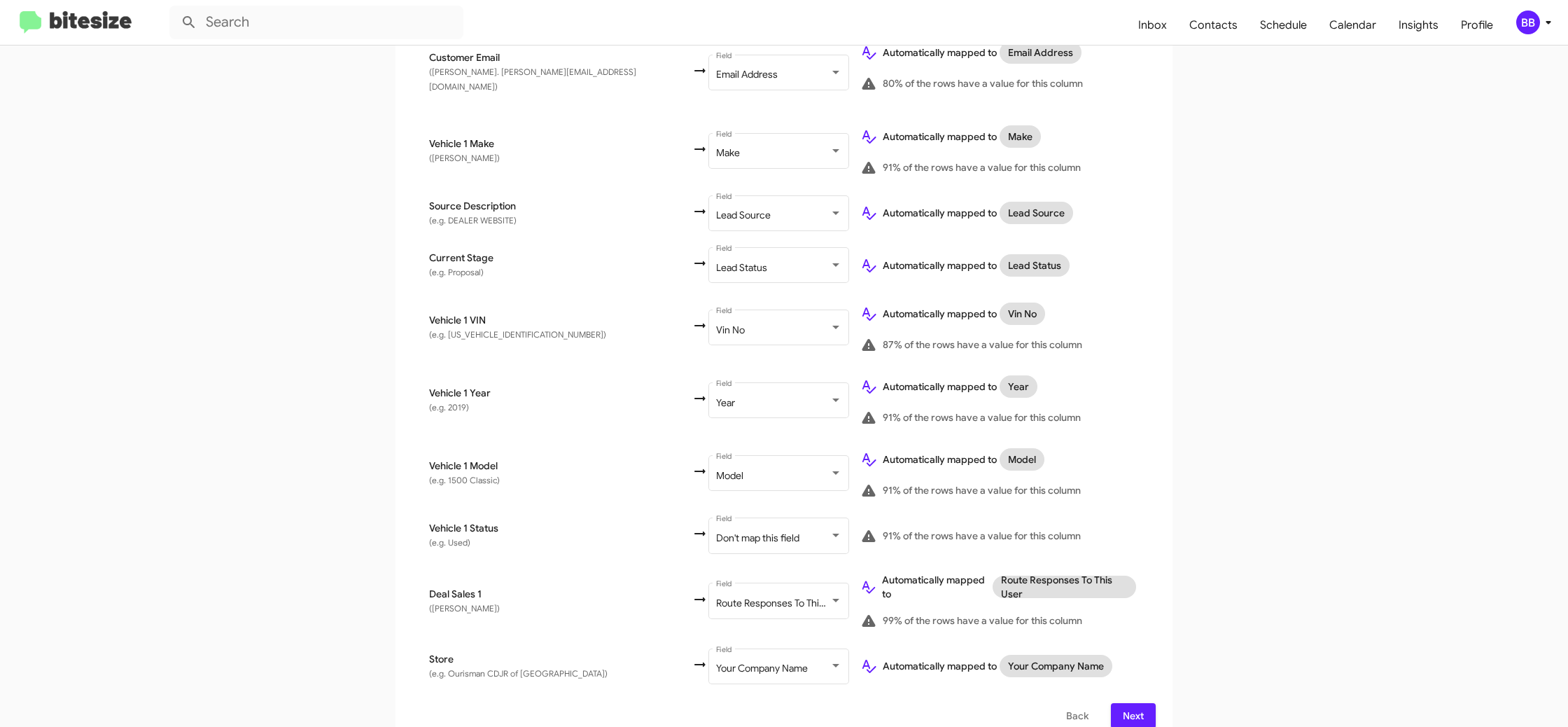
click at [1145, 703] on button "Next" at bounding box center [1134, 715] width 45 height 25
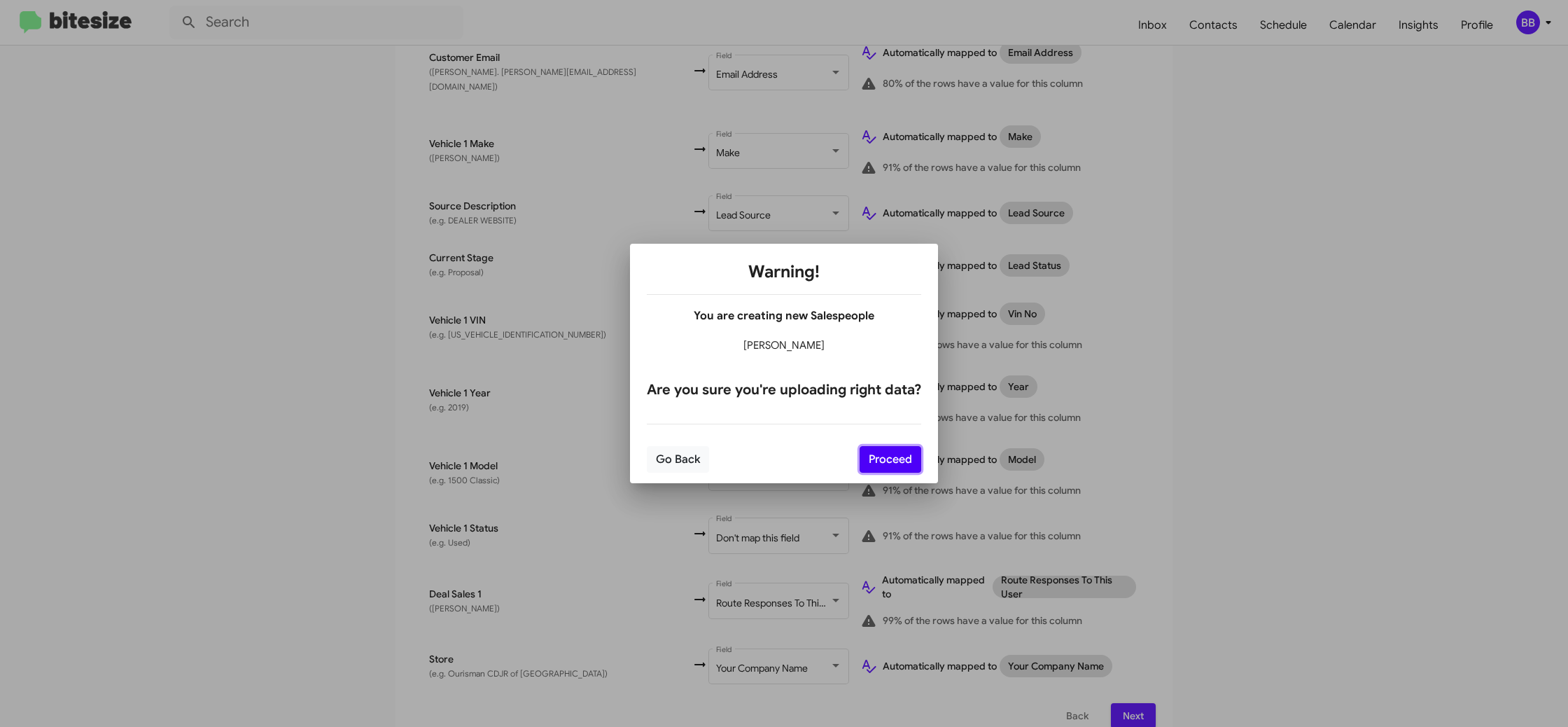
click at [888, 462] on button "Proceed" at bounding box center [890, 459] width 61 height 27
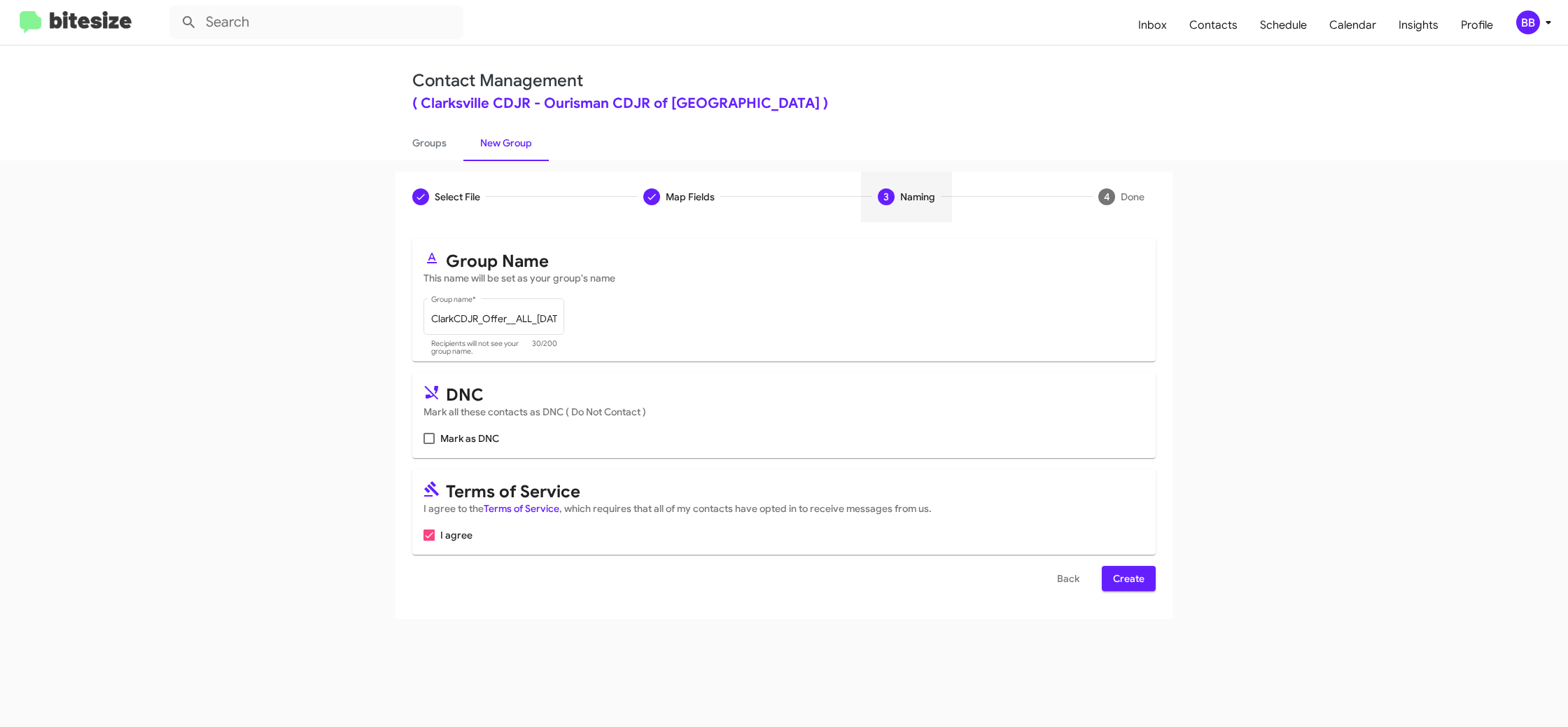
drag, startPoint x: 1127, startPoint y: 578, endPoint x: 1060, endPoint y: 512, distance: 94.0
click at [1126, 577] on span "Create" at bounding box center [1129, 578] width 31 height 25
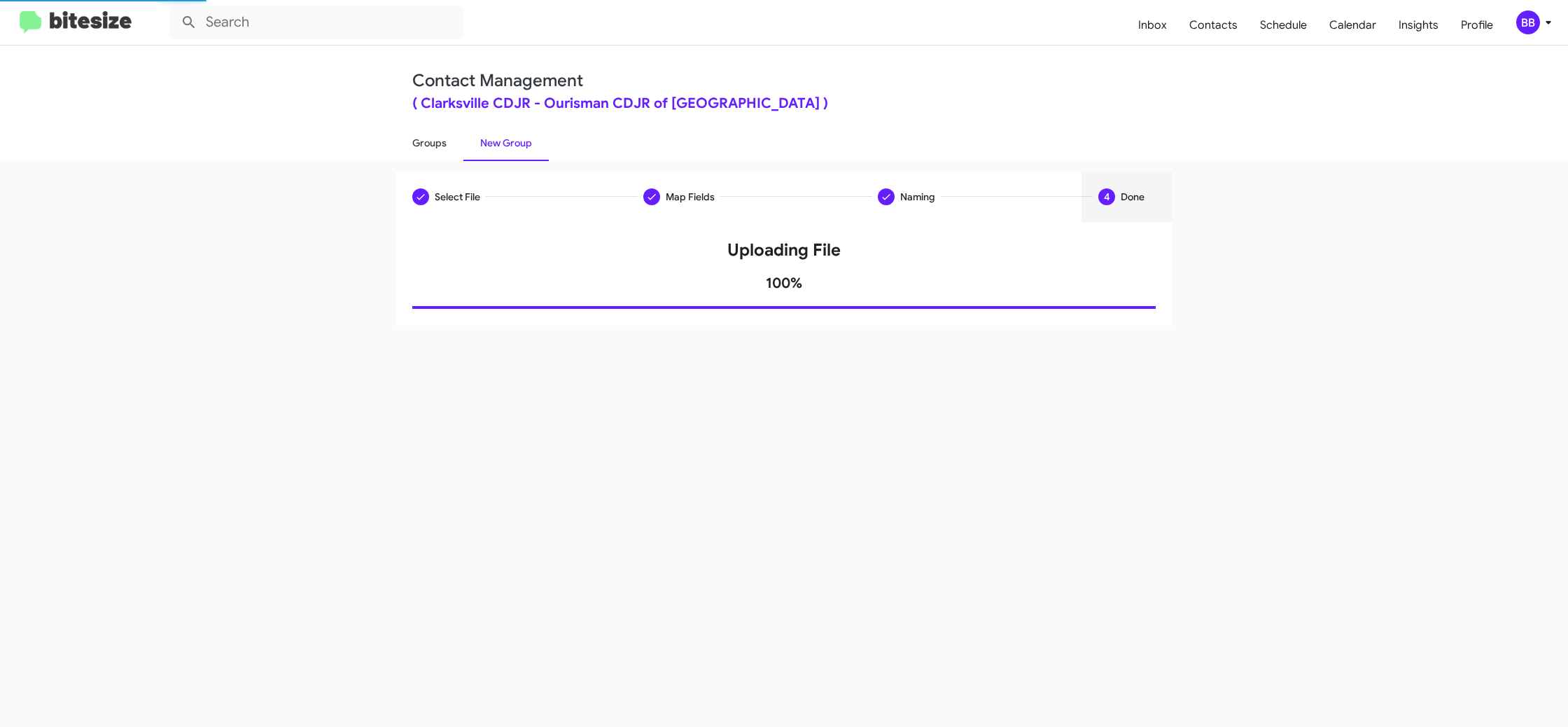
click at [458, 151] on link "Groups" at bounding box center [429, 142] width 68 height 36
type input "in:groups"
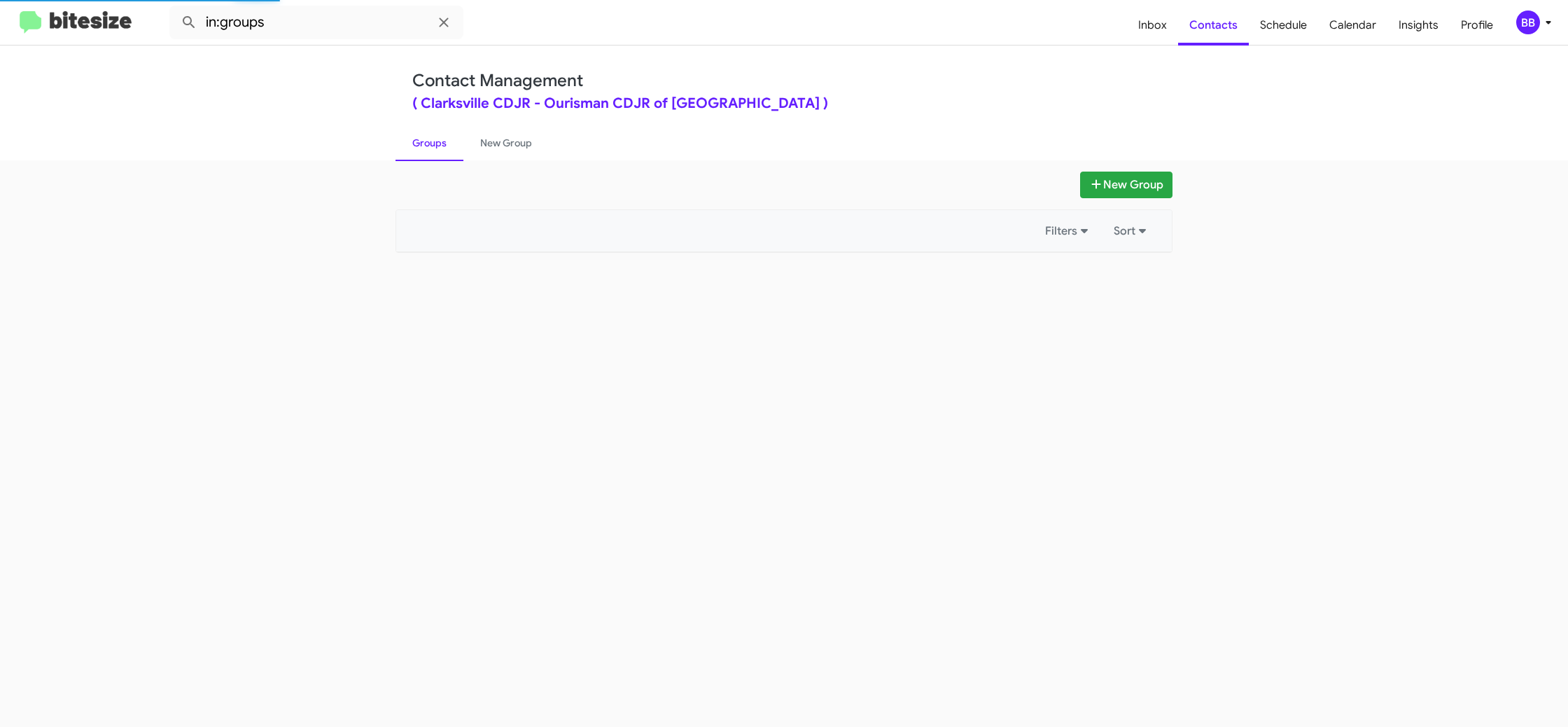
click at [458, 151] on link "Groups" at bounding box center [429, 142] width 68 height 36
click at [458, 150] on link "Groups" at bounding box center [429, 142] width 68 height 36
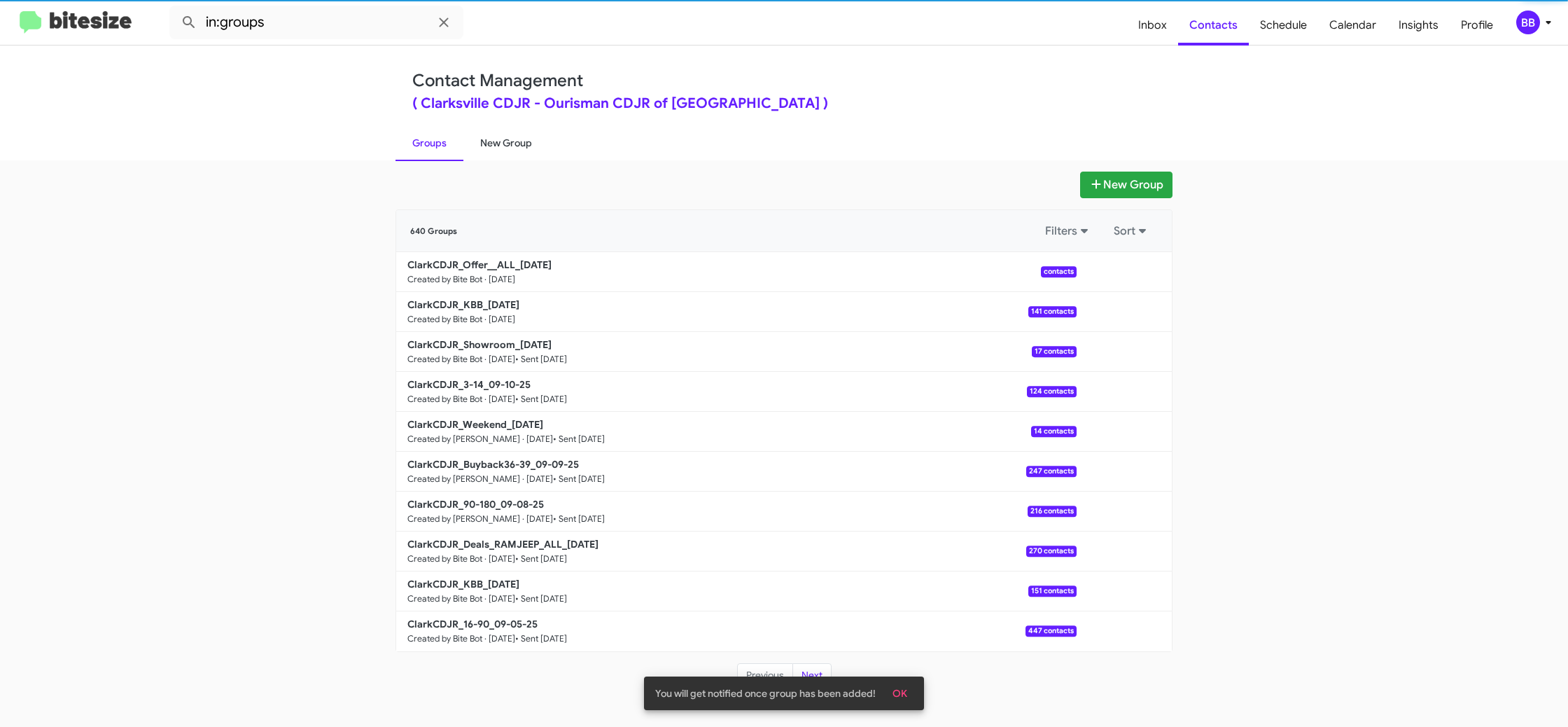
click at [490, 147] on link "New Group" at bounding box center [506, 142] width 85 height 36
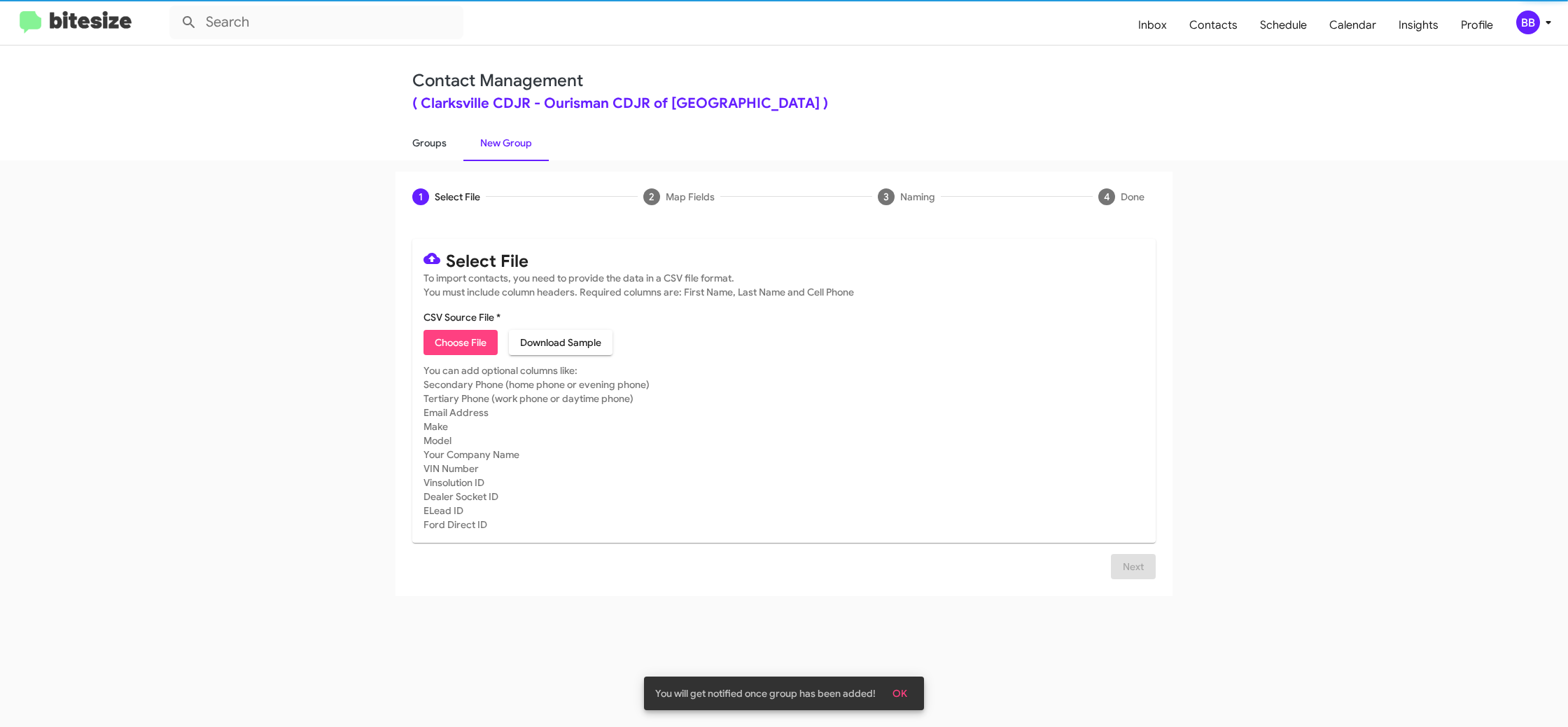
click at [435, 146] on link "Groups" at bounding box center [429, 142] width 68 height 36
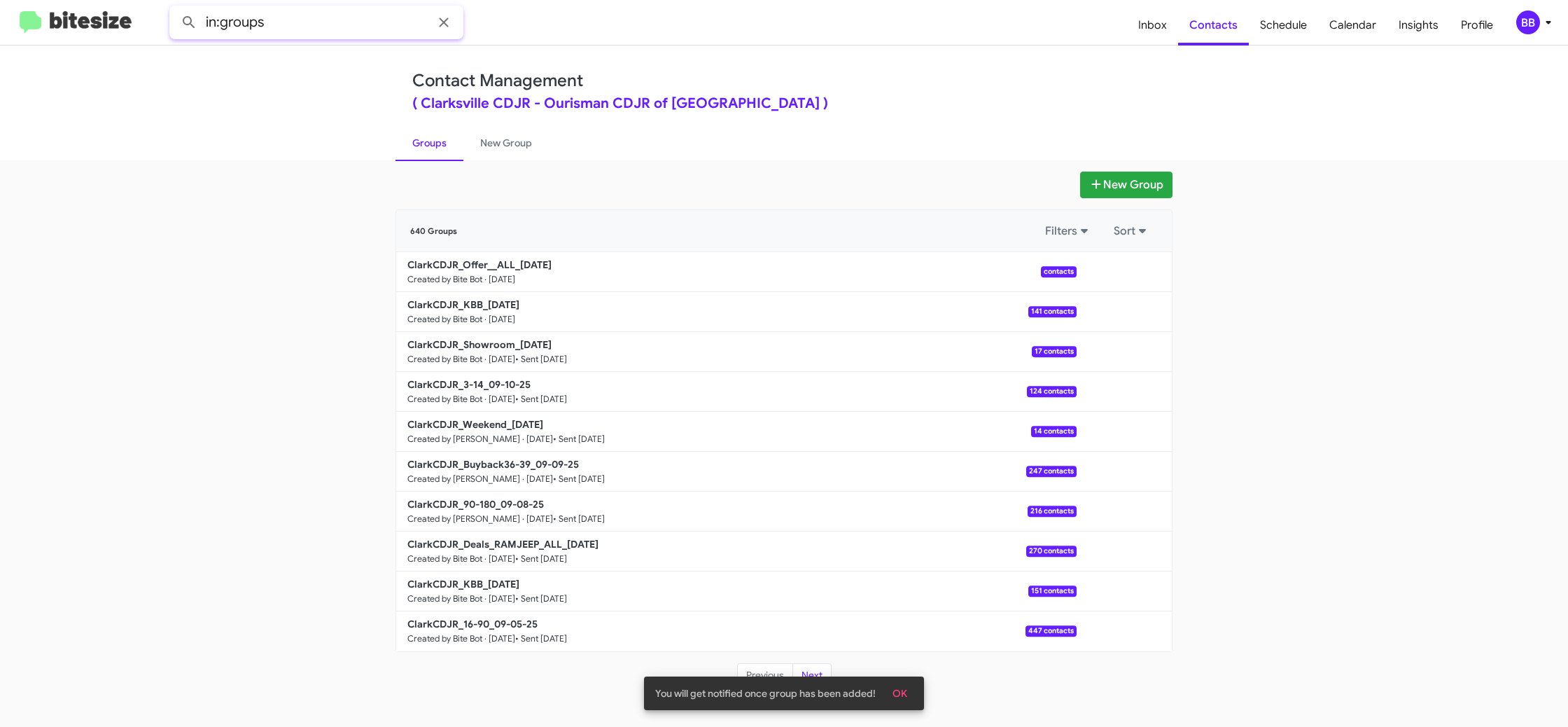
click at [355, 33] on input "in:groups" at bounding box center [316, 22] width 294 height 34
type input "in:groups ALL"
click at [175, 9] on button at bounding box center [189, 22] width 28 height 28
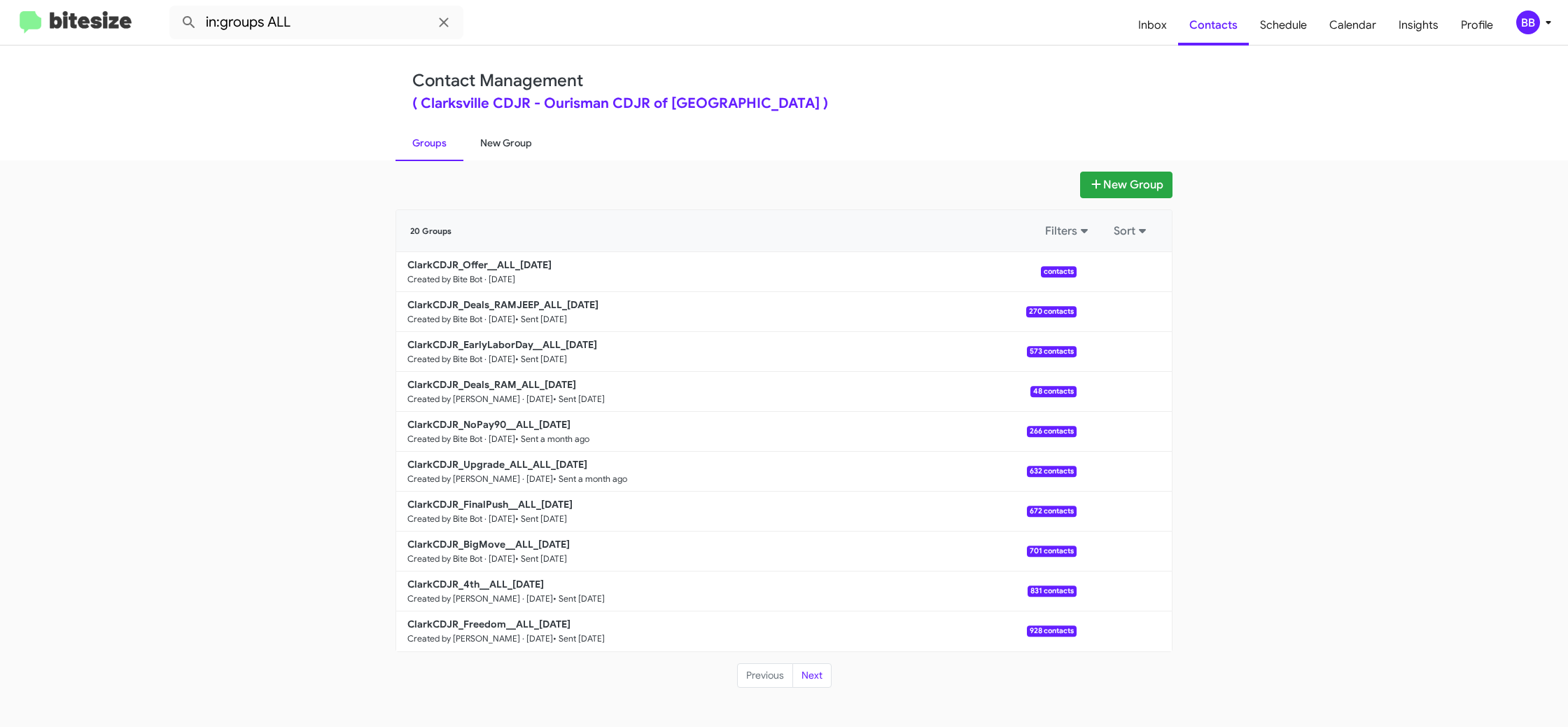
click at [503, 149] on link "New Group" at bounding box center [506, 142] width 85 height 36
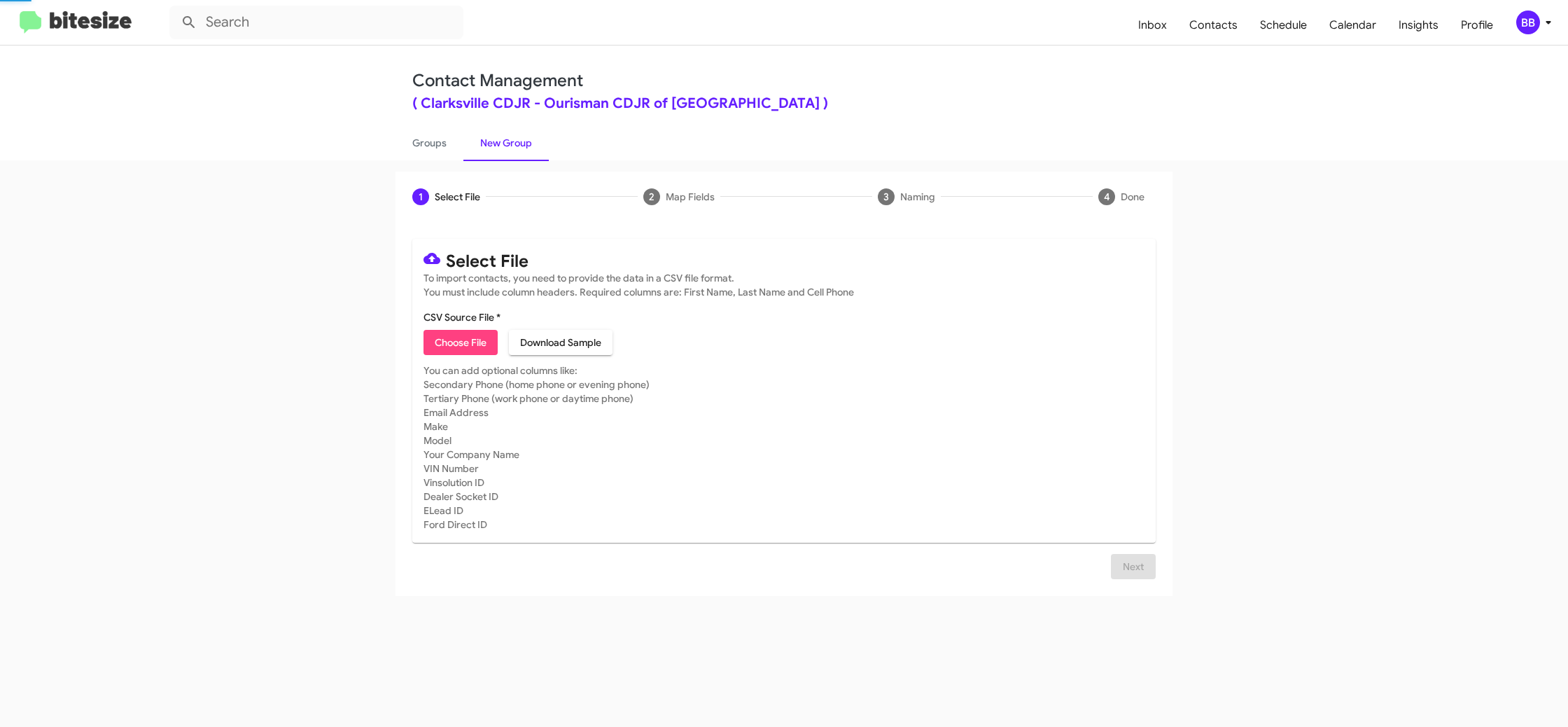
click at [503, 149] on link "New Group" at bounding box center [506, 142] width 85 height 36
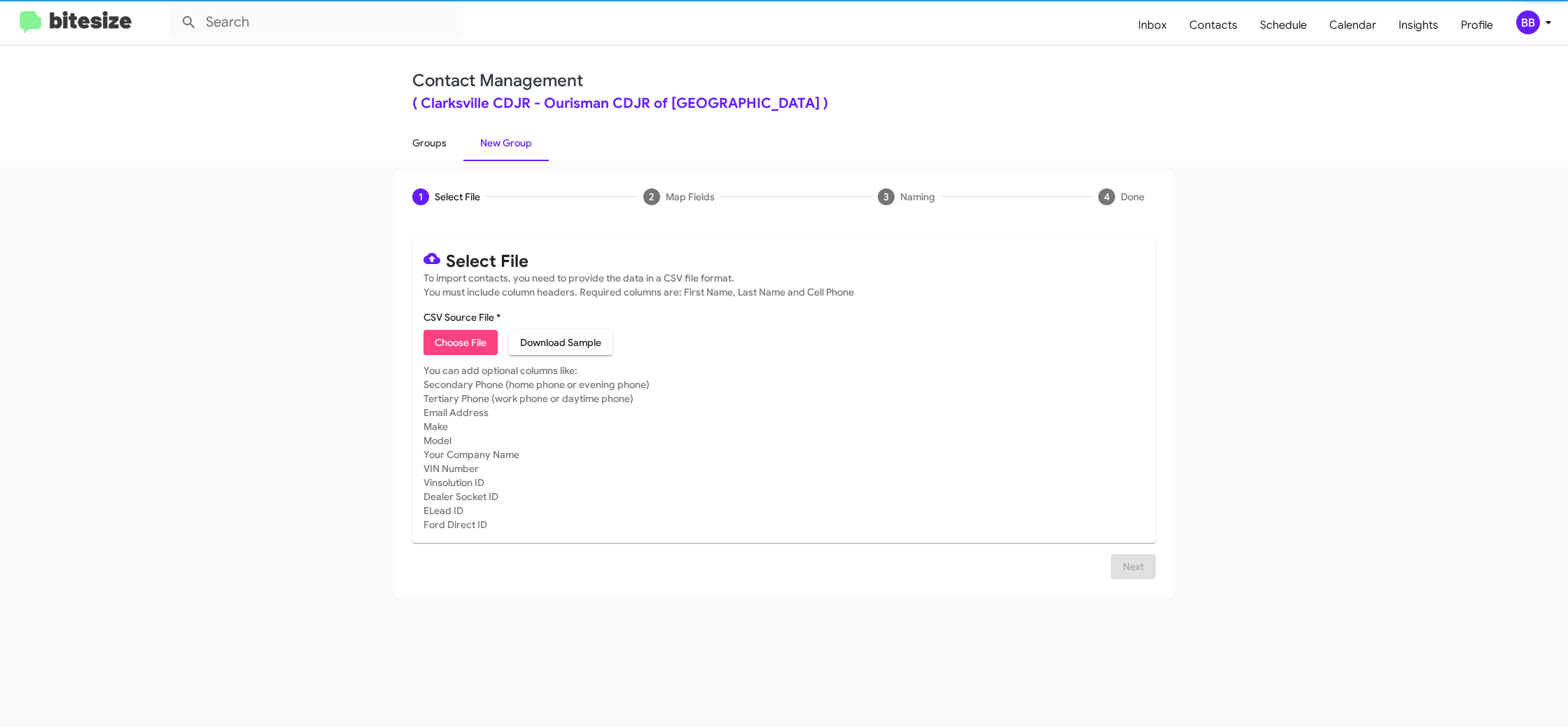
click at [435, 146] on link "Groups" at bounding box center [429, 142] width 68 height 36
type input "in:groups"
drag, startPoint x: 435, startPoint y: 146, endPoint x: 448, endPoint y: 143, distance: 13.3
click at [436, 145] on link "Groups" at bounding box center [429, 142] width 68 height 36
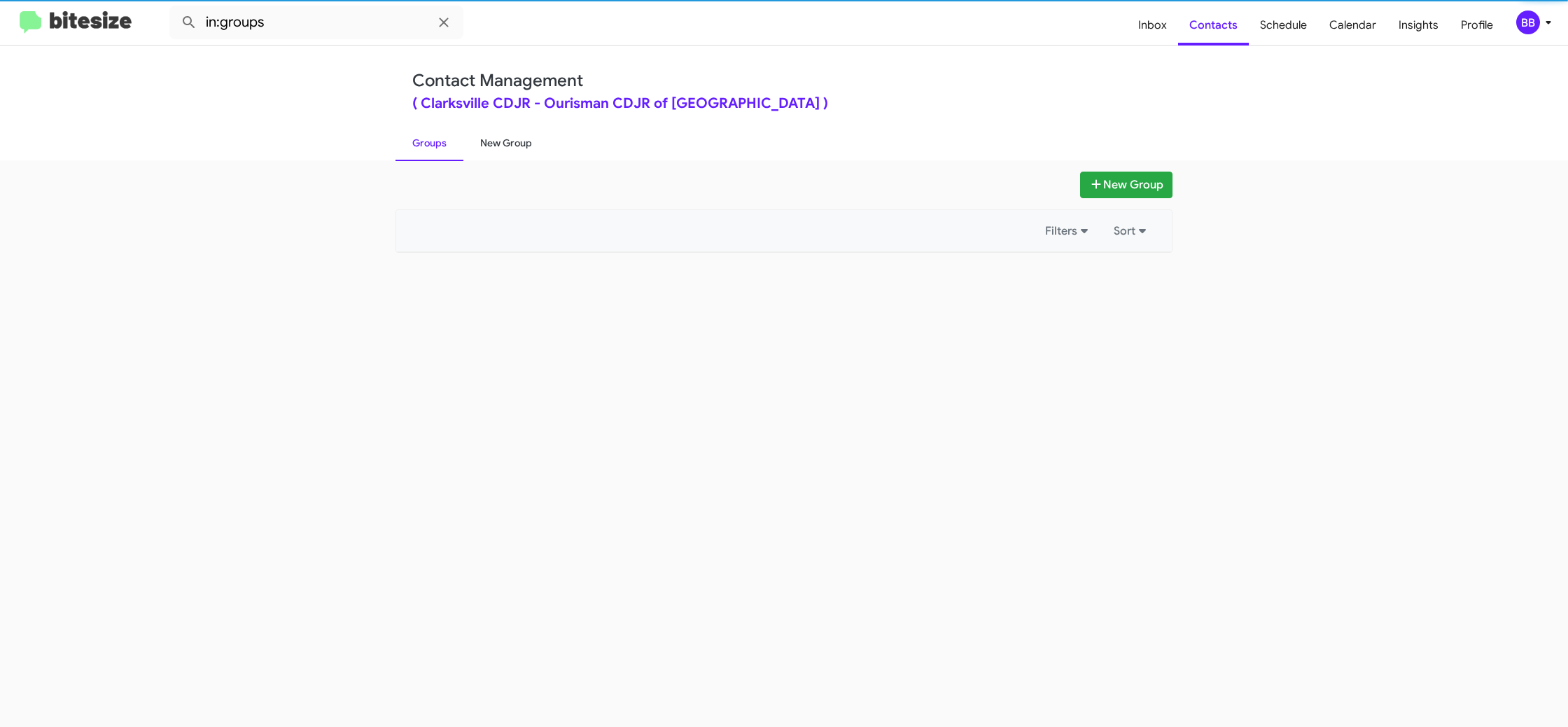
click at [481, 142] on link "New Group" at bounding box center [506, 142] width 85 height 36
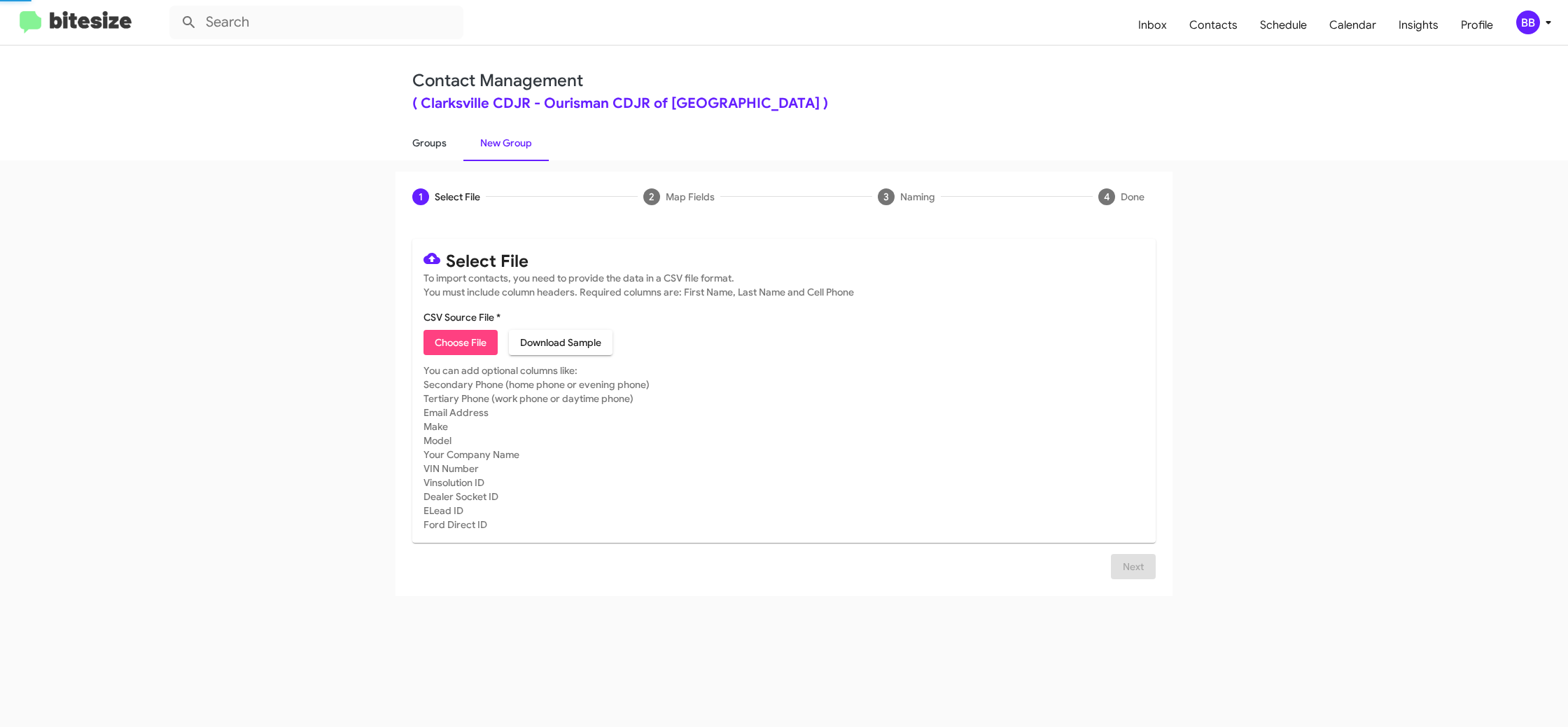
click at [429, 144] on link "Groups" at bounding box center [429, 142] width 68 height 36
type input "in:groups"
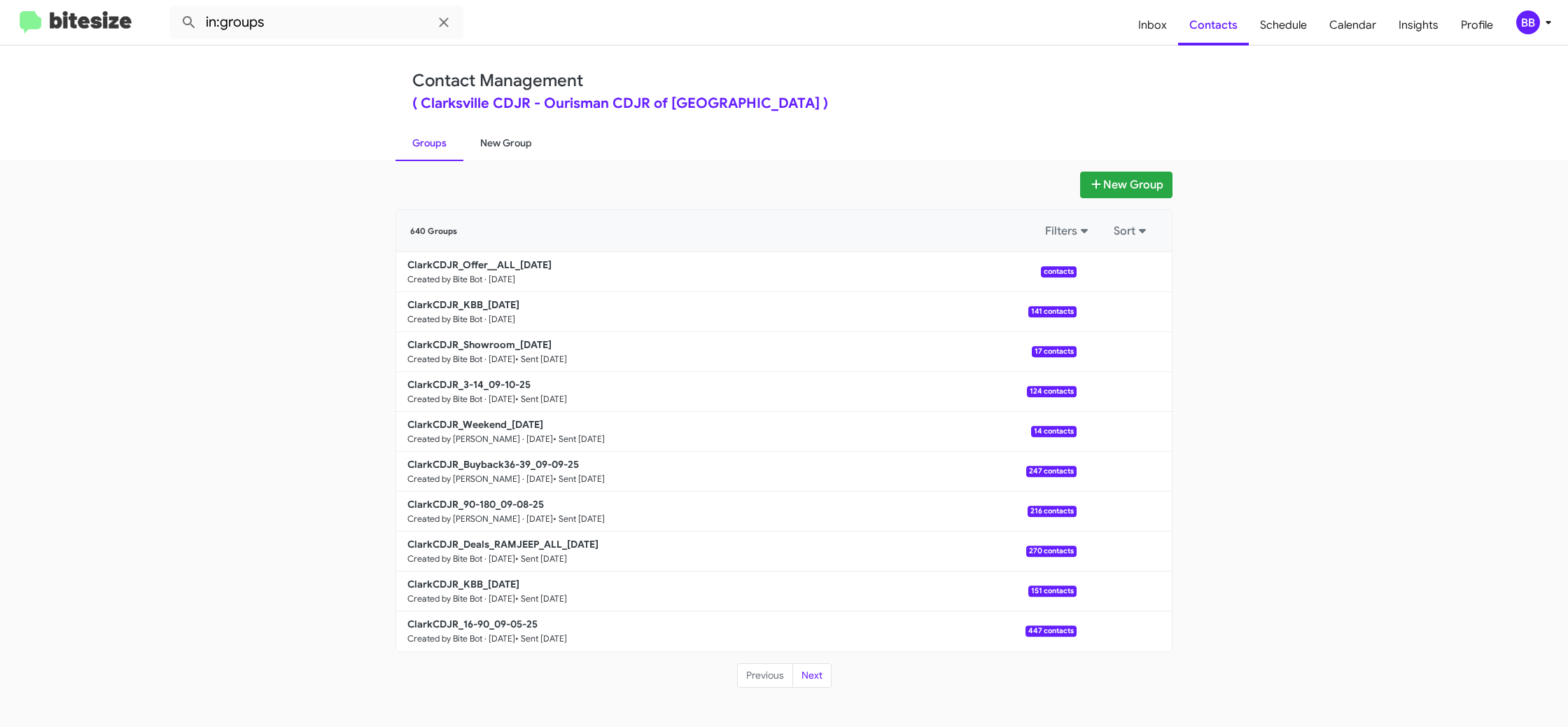
click at [497, 146] on link "New Group" at bounding box center [506, 142] width 85 height 36
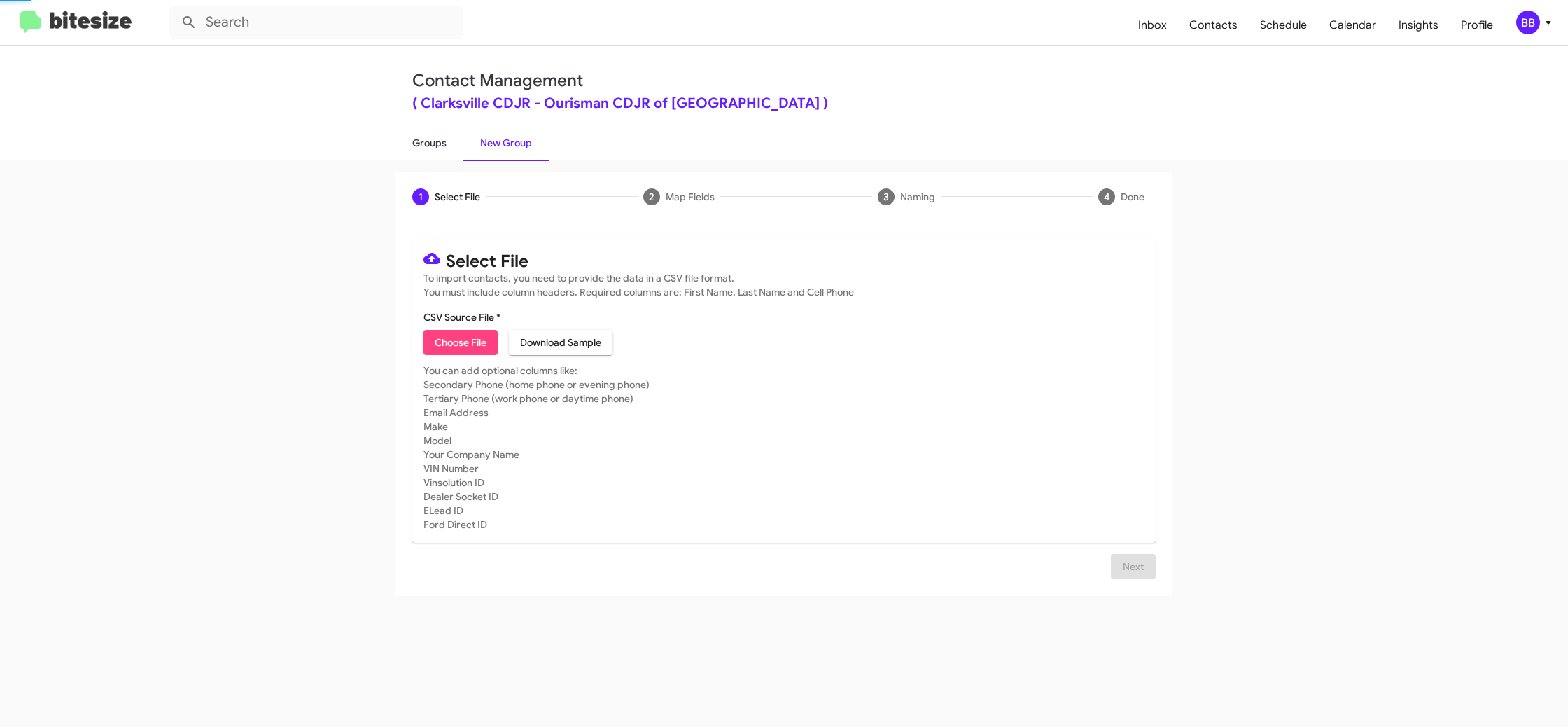
click at [428, 146] on link "Groups" at bounding box center [429, 142] width 68 height 36
type input "in:groups"
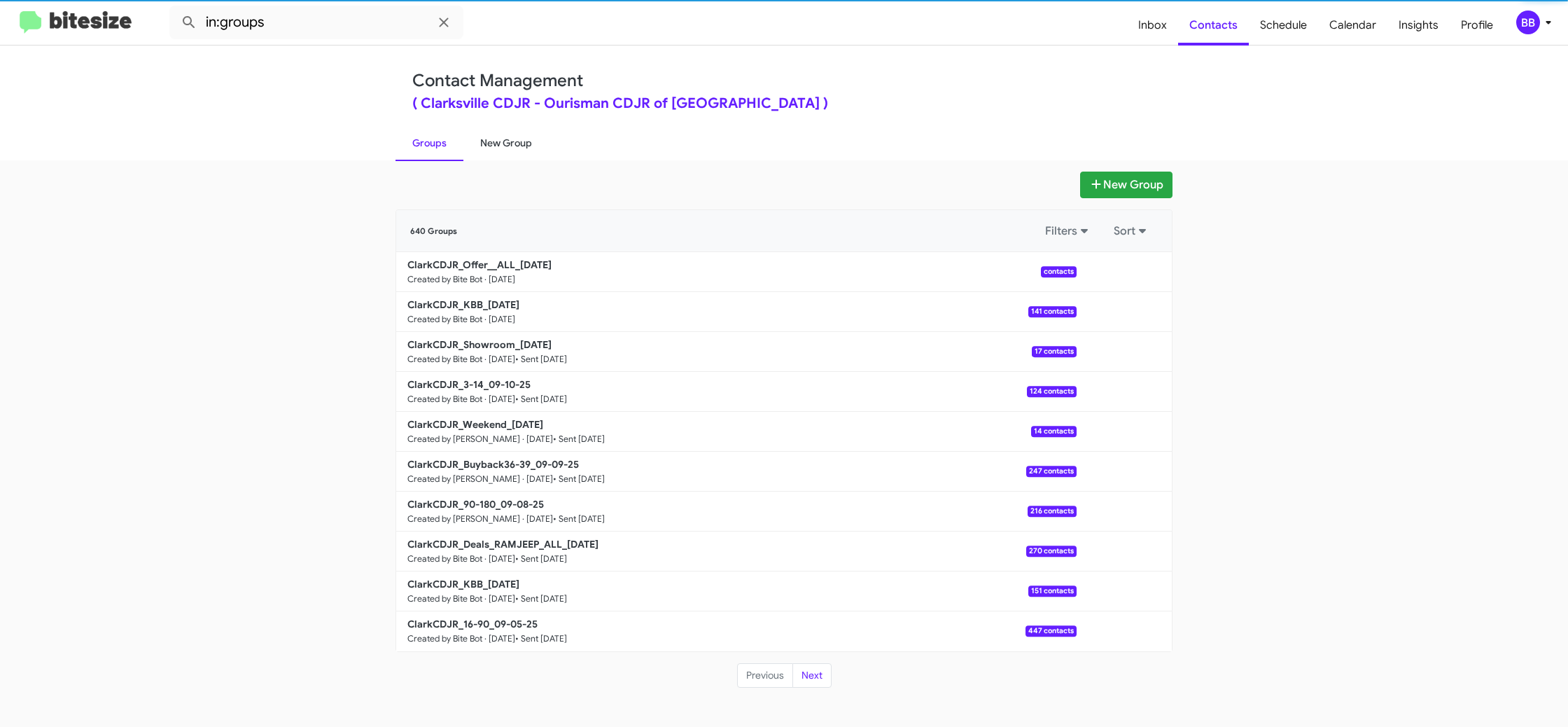
click at [519, 136] on link "New Group" at bounding box center [506, 142] width 85 height 36
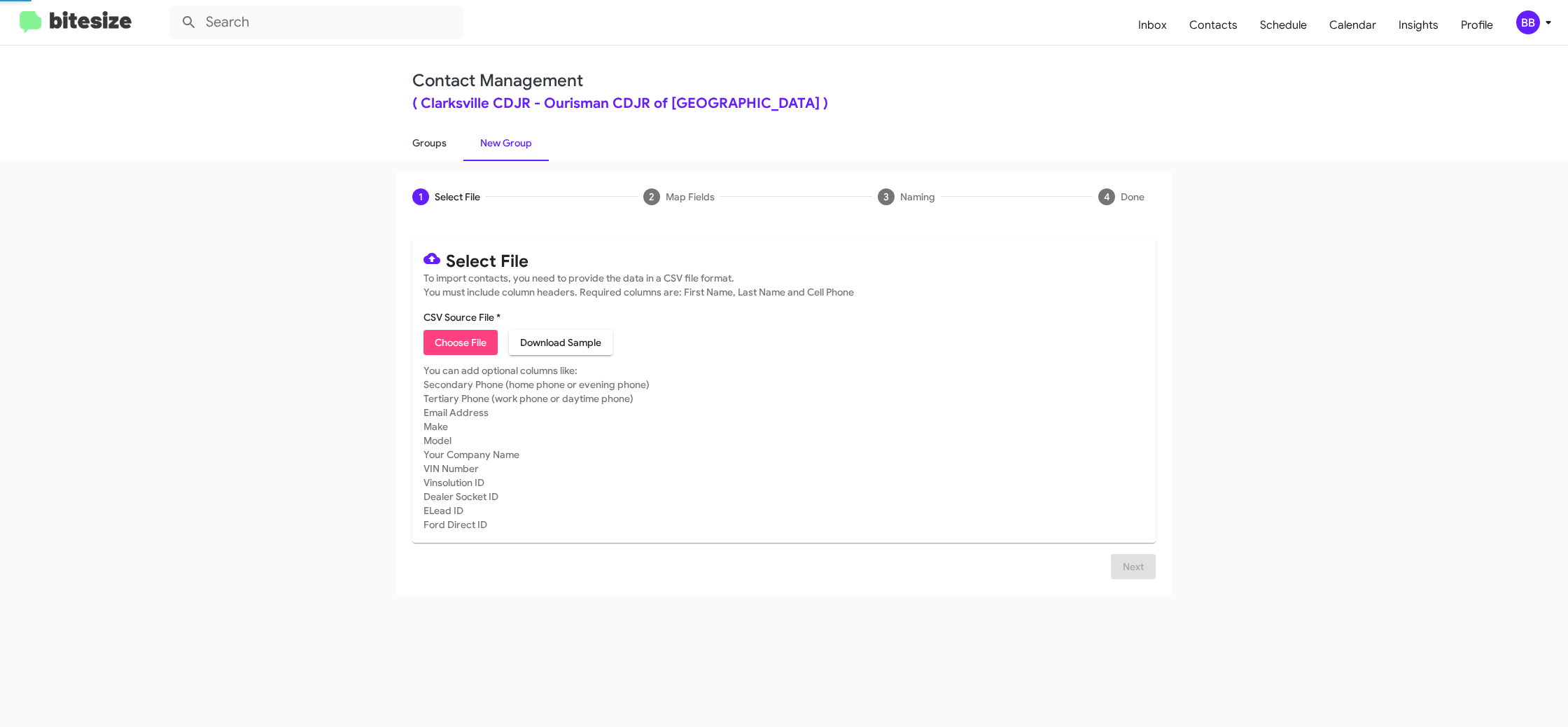
click at [460, 139] on link "Groups" at bounding box center [429, 142] width 68 height 36
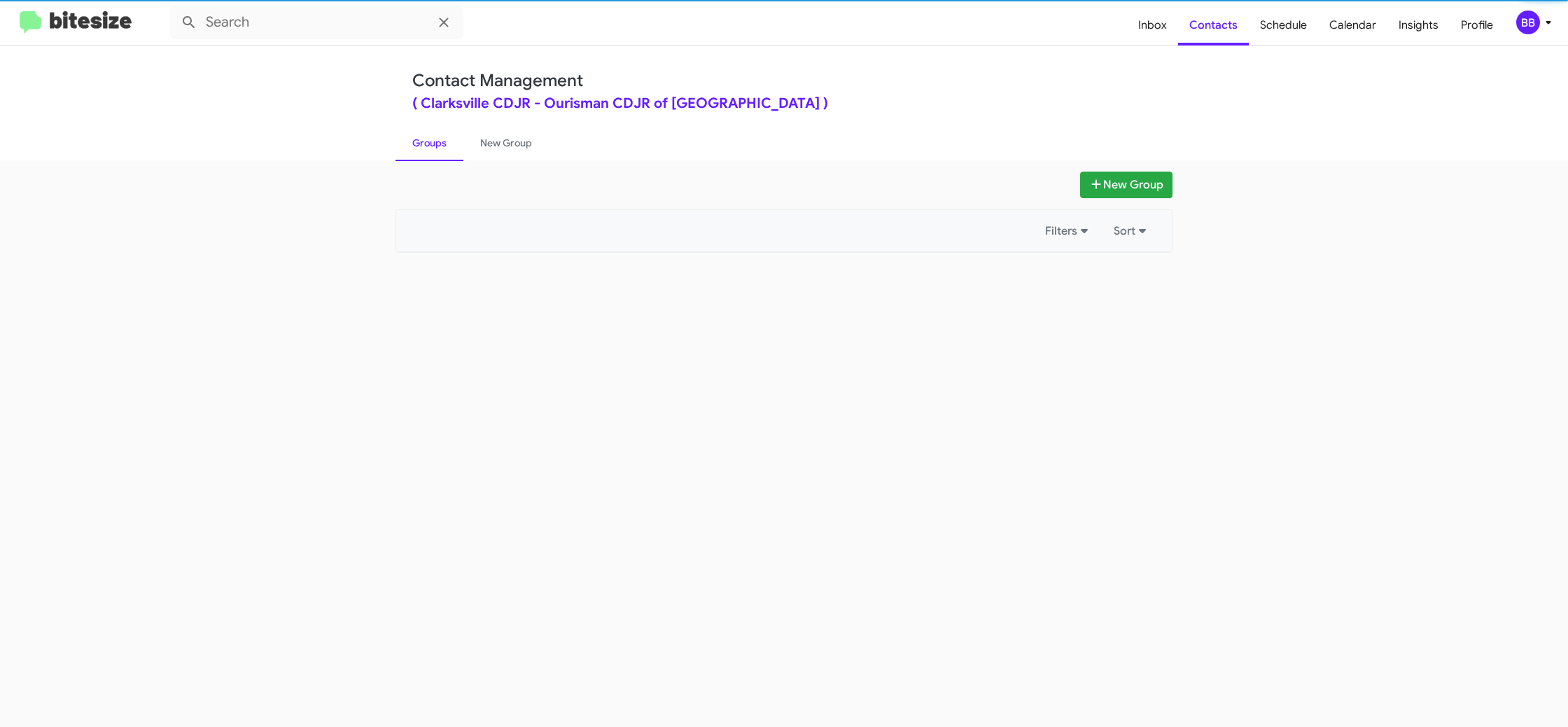
type input "in:groups"
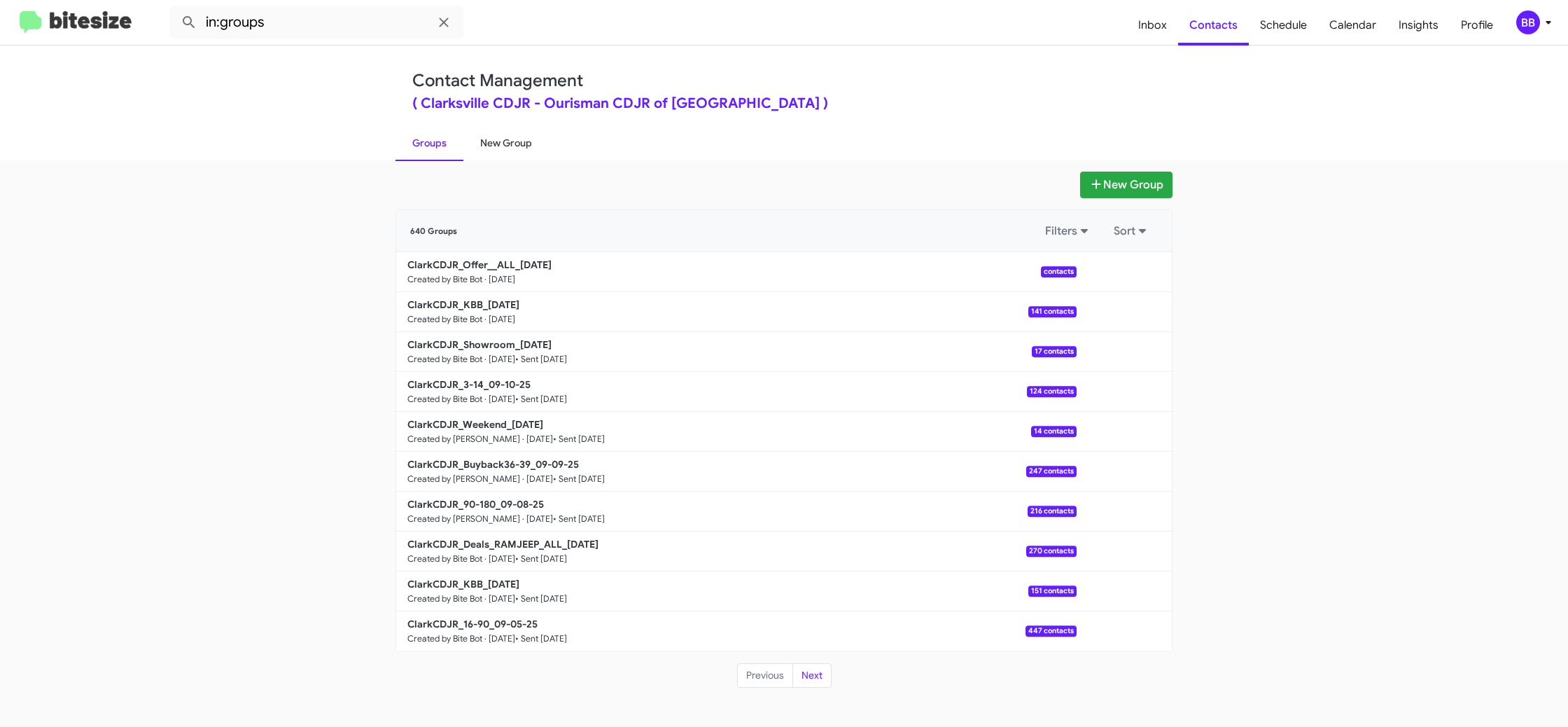
click at [498, 139] on link "New Group" at bounding box center [506, 142] width 85 height 36
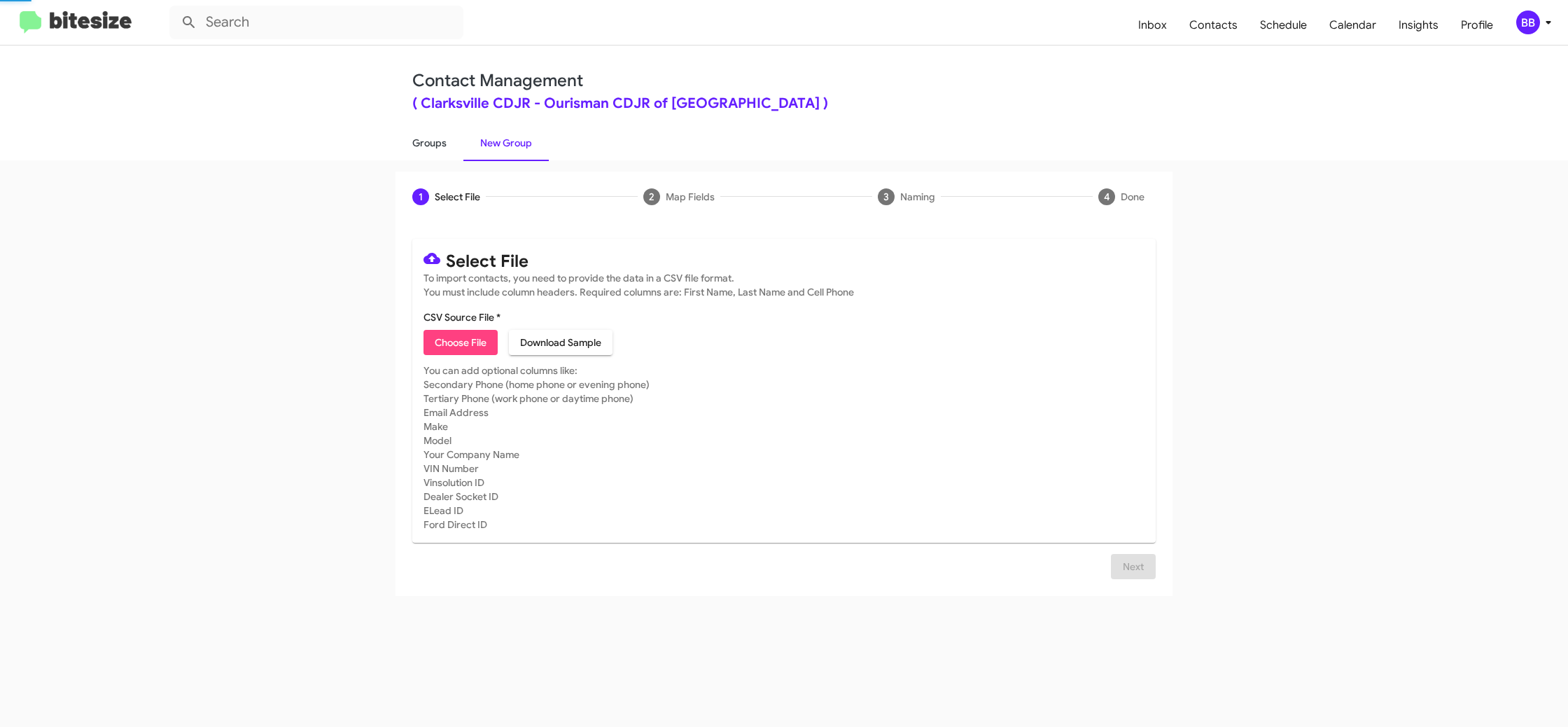
click at [446, 139] on link "Groups" at bounding box center [429, 142] width 68 height 36
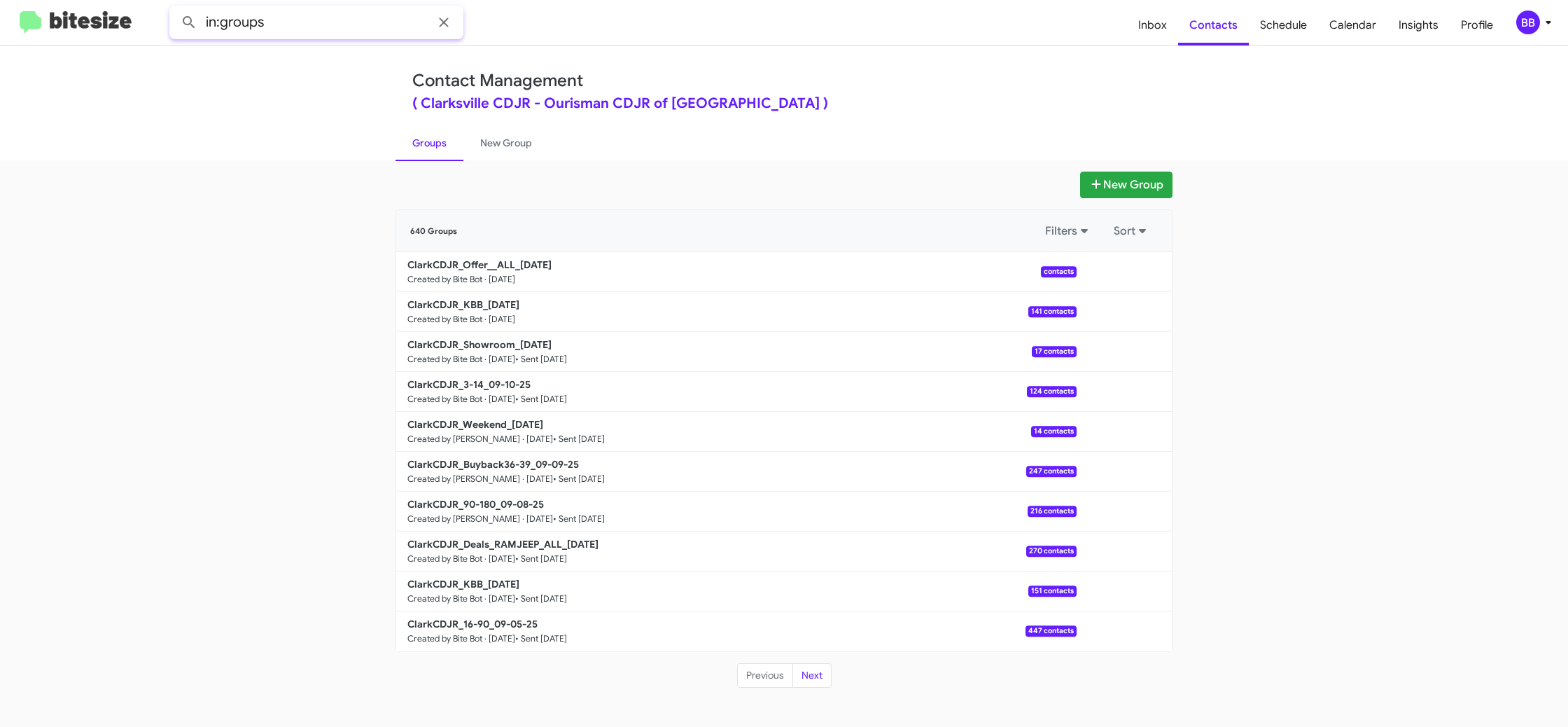
click at [325, 30] on input "in:groups" at bounding box center [316, 22] width 294 height 34
type input "in:groups ALL"
click at [175, 9] on button at bounding box center [189, 22] width 28 height 28
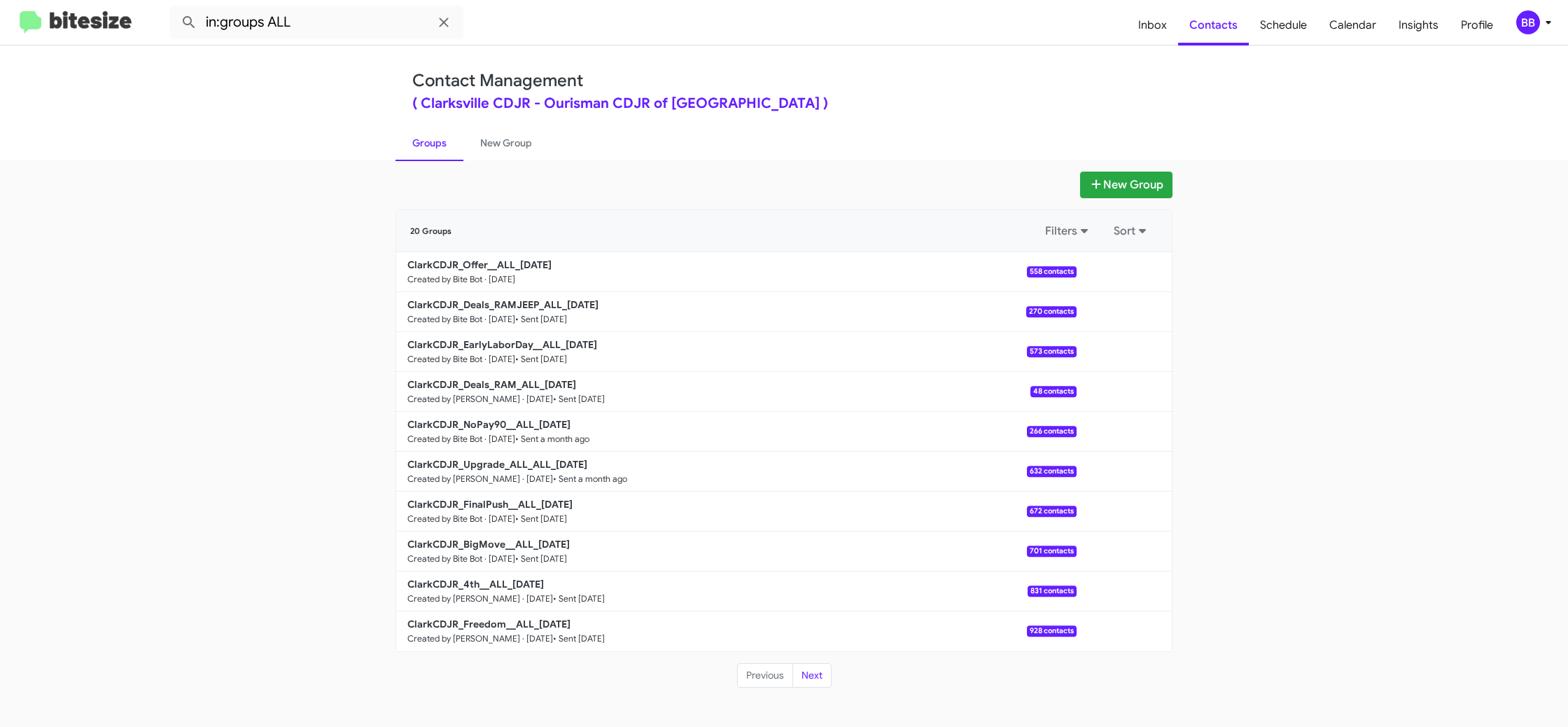
click at [525, 162] on div "New Group 20 Groups Filters Sort ClarkCDJR_Offer__ALL_[DATE] Created by Bite Bo…" at bounding box center [784, 444] width 1568 height 566
click at [515, 149] on link "New Group" at bounding box center [506, 142] width 85 height 36
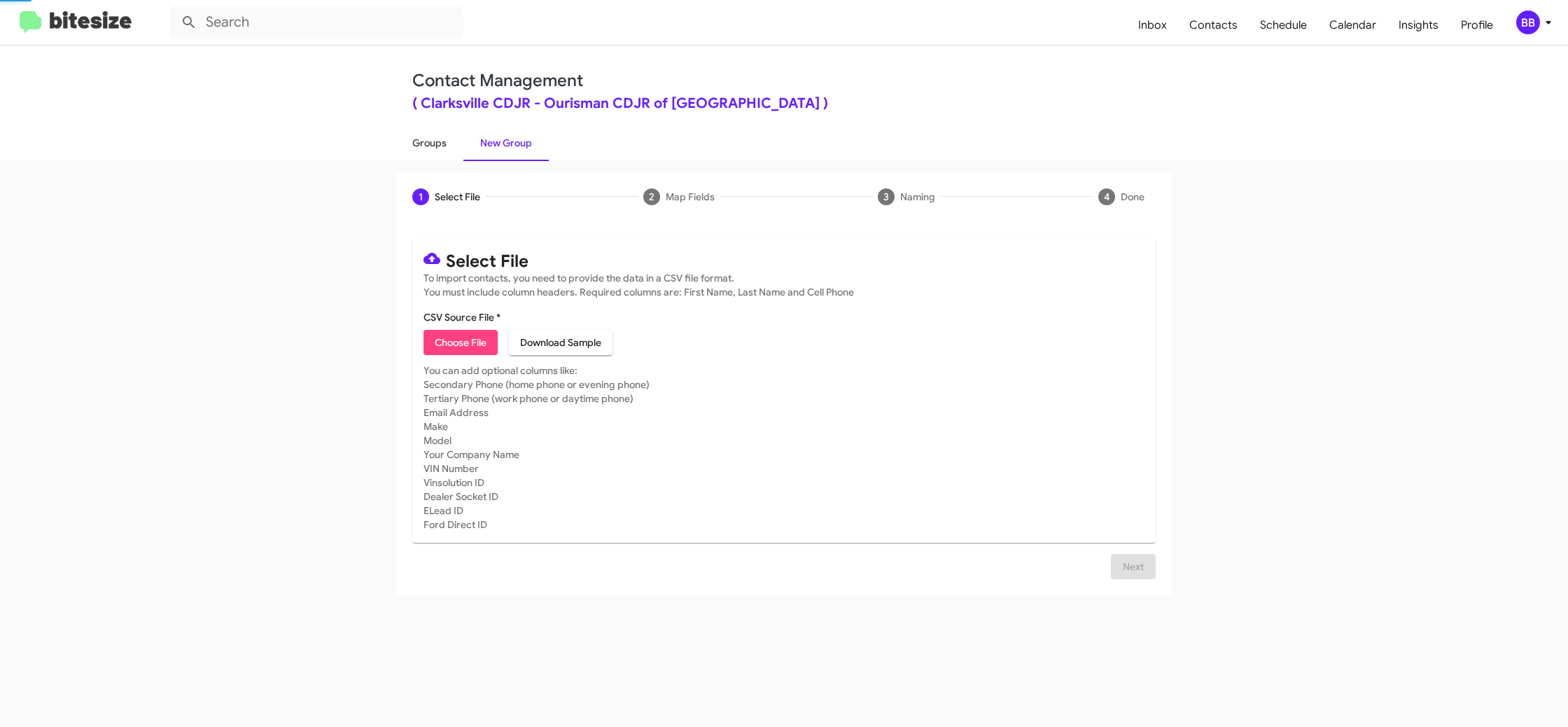
drag, startPoint x: 515, startPoint y: 149, endPoint x: 433, endPoint y: 142, distance: 82.3
click at [509, 147] on link "New Group" at bounding box center [506, 142] width 85 height 36
click at [432, 142] on link "Groups" at bounding box center [429, 142] width 68 height 36
type input "in:groups"
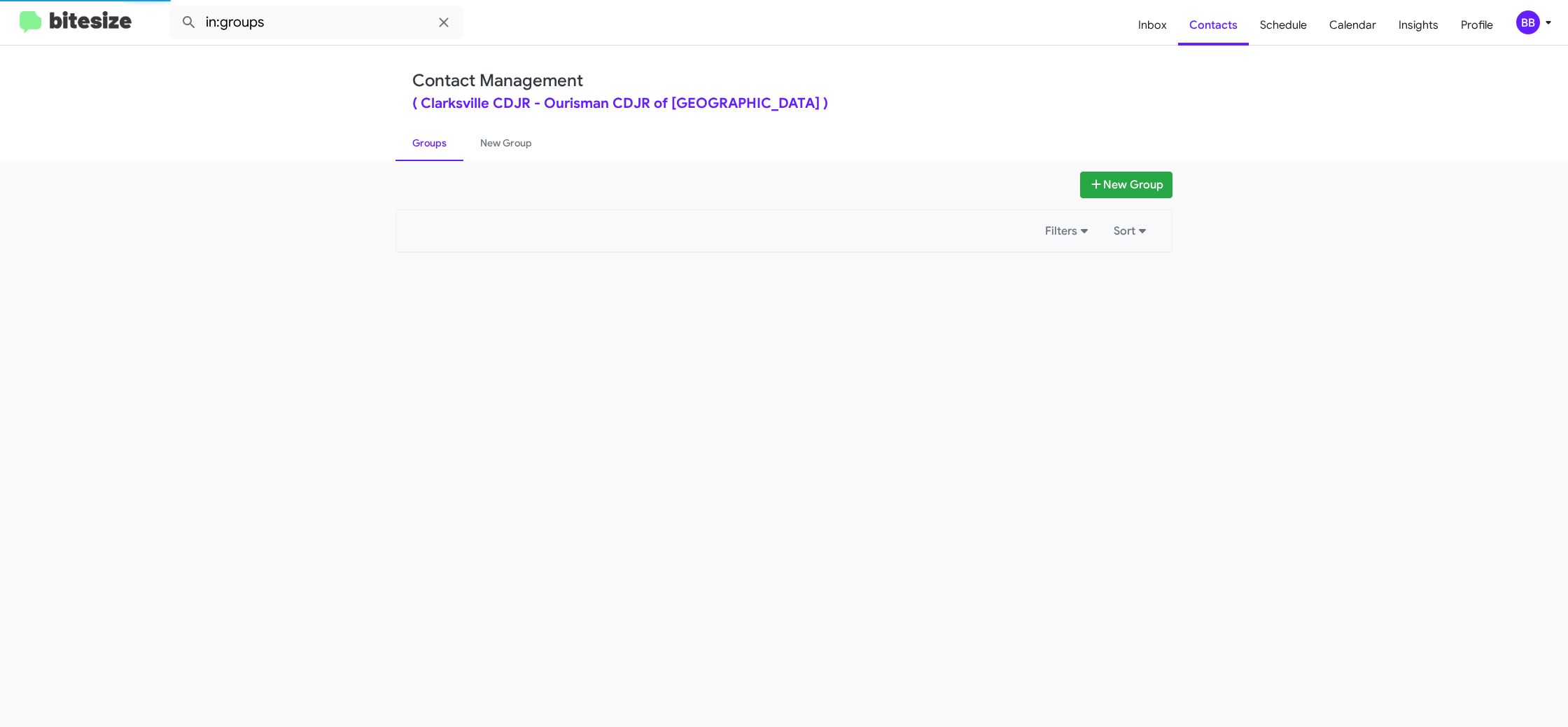
drag, startPoint x: 432, startPoint y: 142, endPoint x: 863, endPoint y: 213, distance: 436.8
click at [432, 142] on link "Groups" at bounding box center [429, 142] width 68 height 36
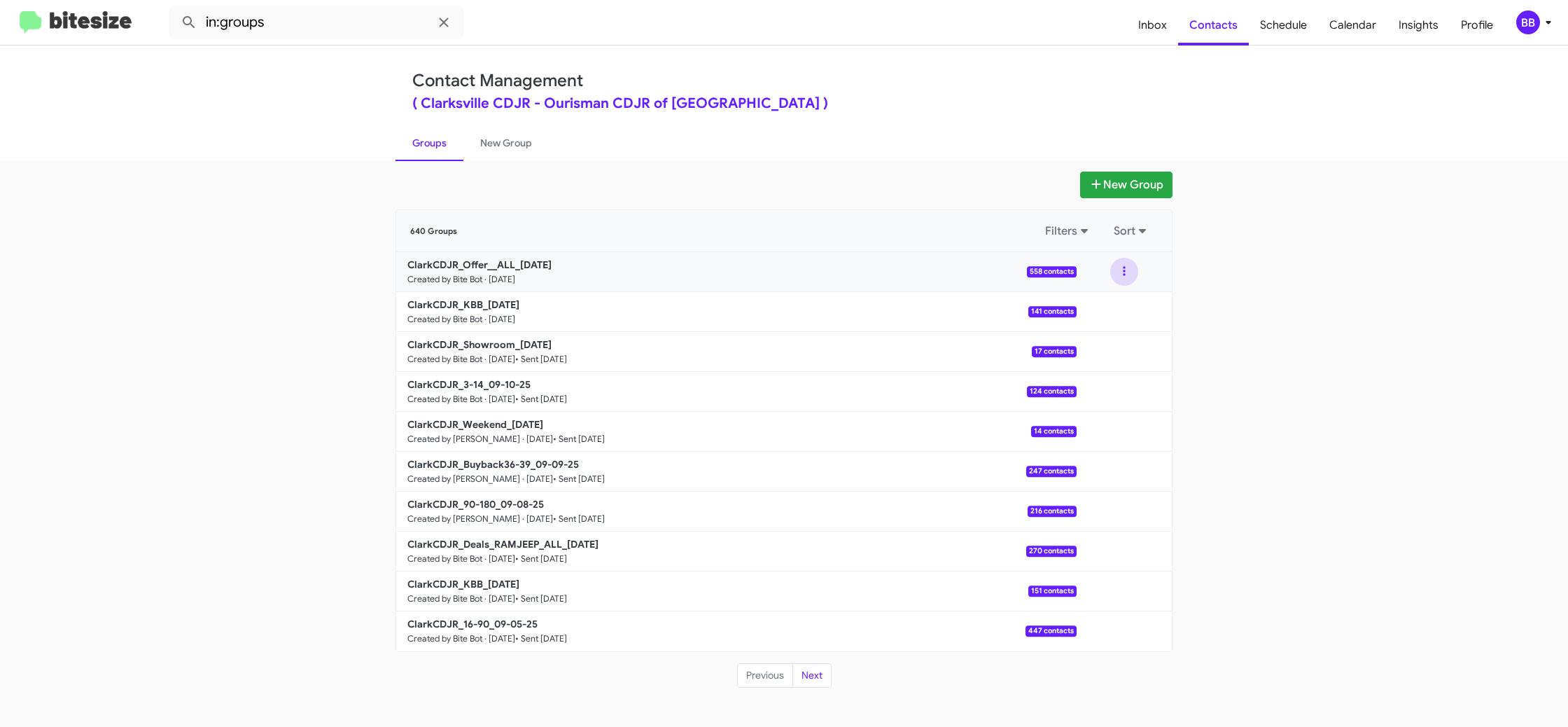
click at [1124, 280] on button at bounding box center [1124, 271] width 28 height 28
drag, startPoint x: 1123, startPoint y: 283, endPoint x: 1098, endPoint y: 313, distance: 39.1
click at [1098, 313] on button "View contacts" at bounding box center [1083, 309] width 112 height 34
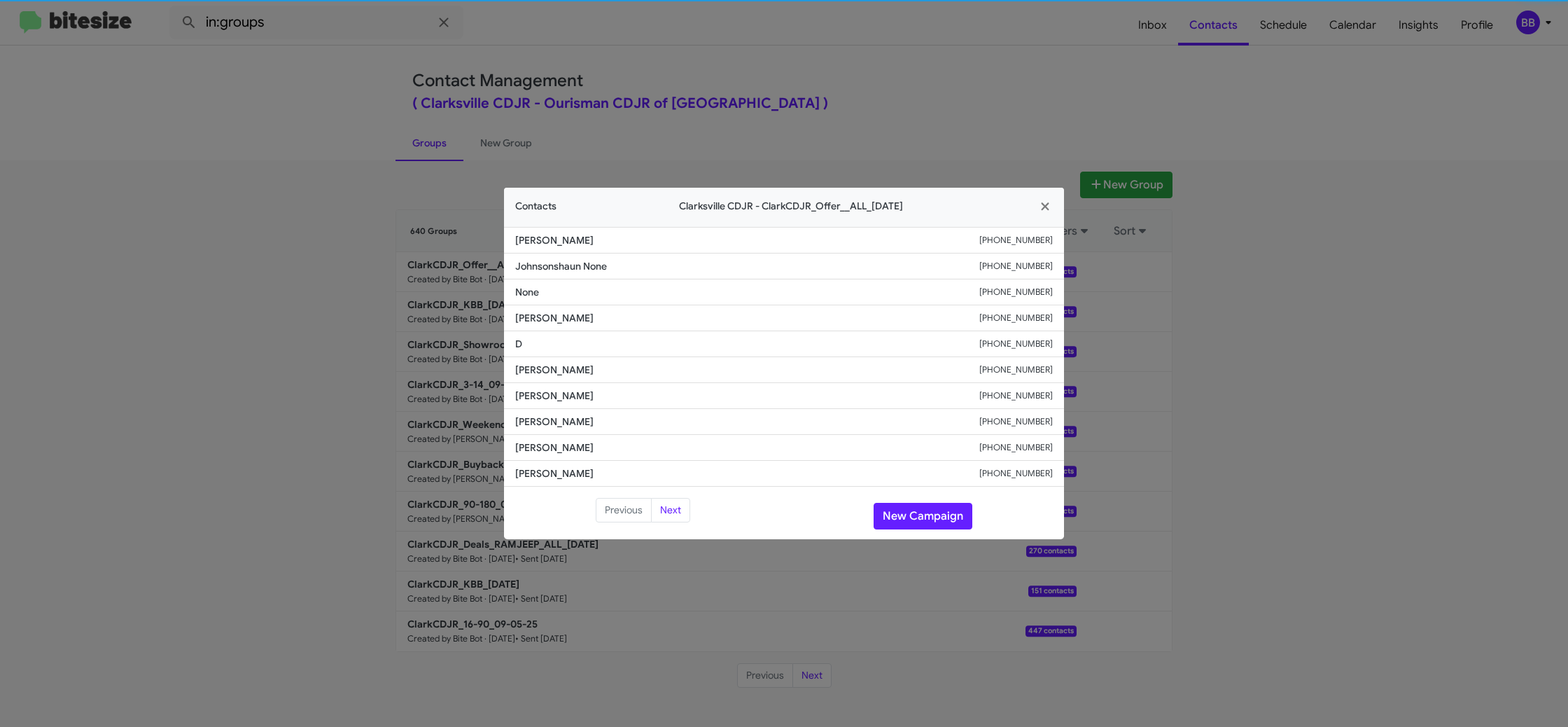
click at [525, 342] on span "D" at bounding box center [748, 344] width 465 height 14
click at [544, 314] on span "[PERSON_NAME]" at bounding box center [748, 318] width 465 height 14
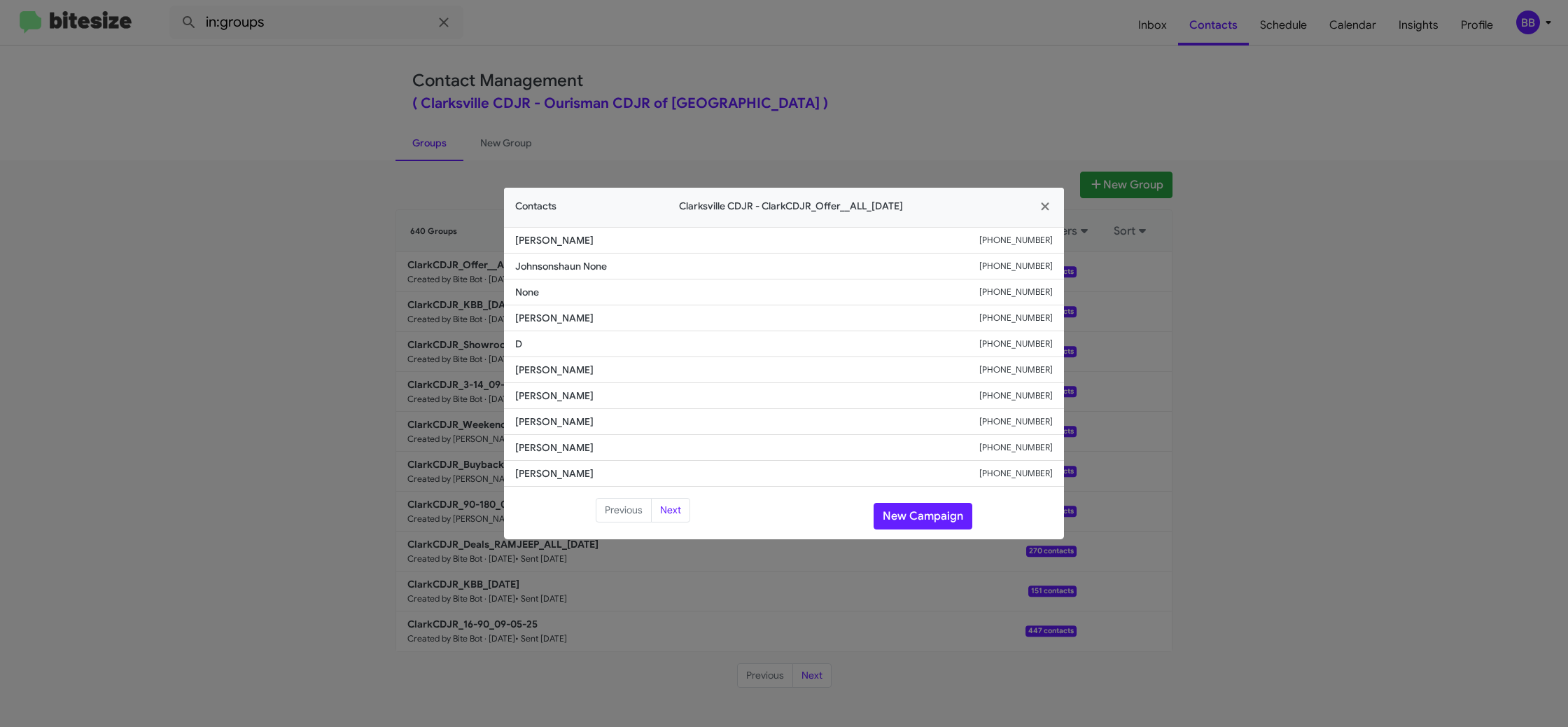
copy span "[PERSON_NAME]"
click at [907, 509] on button "New Campaign" at bounding box center [923, 515] width 98 height 27
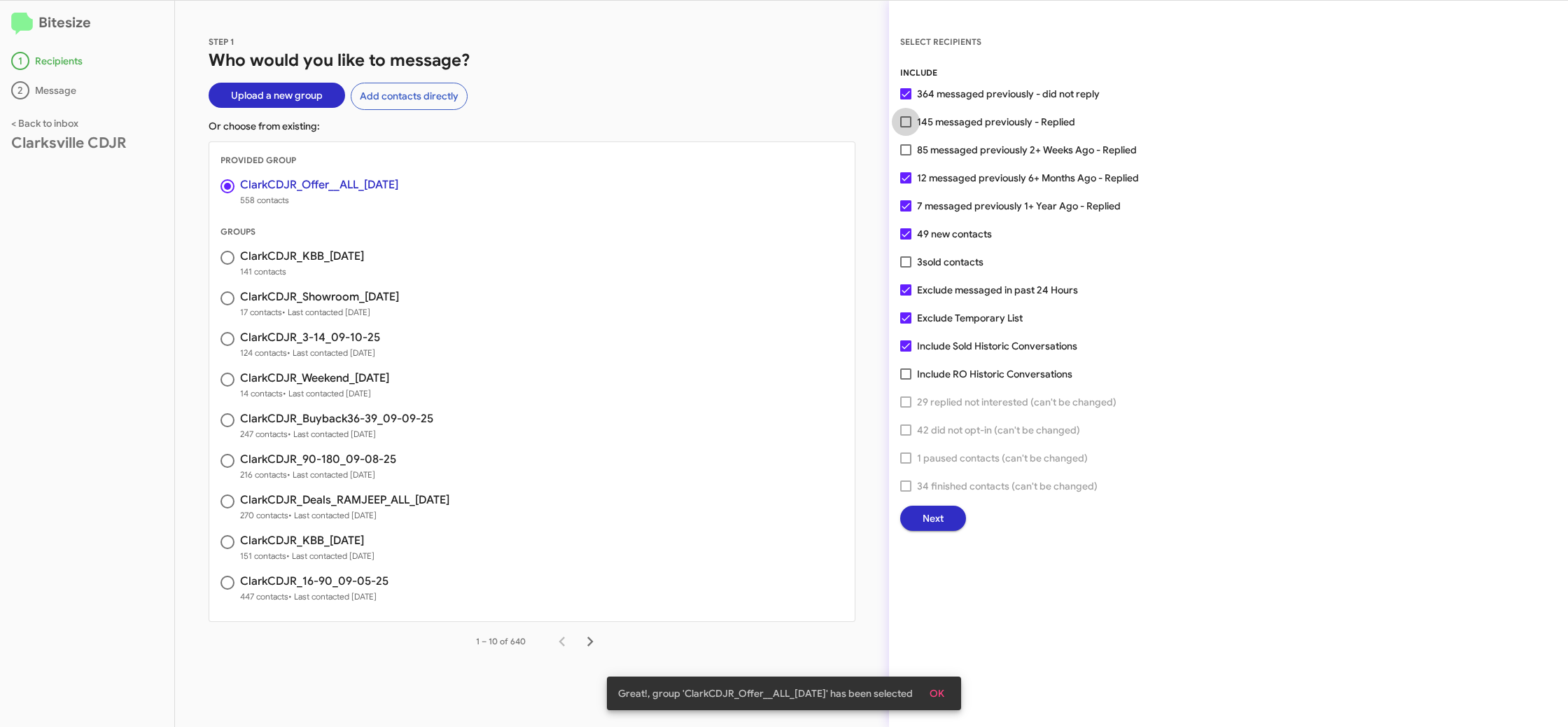
click at [963, 127] on span "145 messaged previously - Replied" at bounding box center [996, 121] width 158 height 16
click at [906, 128] on input "145 messaged previously - Replied" at bounding box center [905, 128] width 1 height 1
checkbox input "true"
click at [926, 524] on span "Next" at bounding box center [933, 517] width 21 height 25
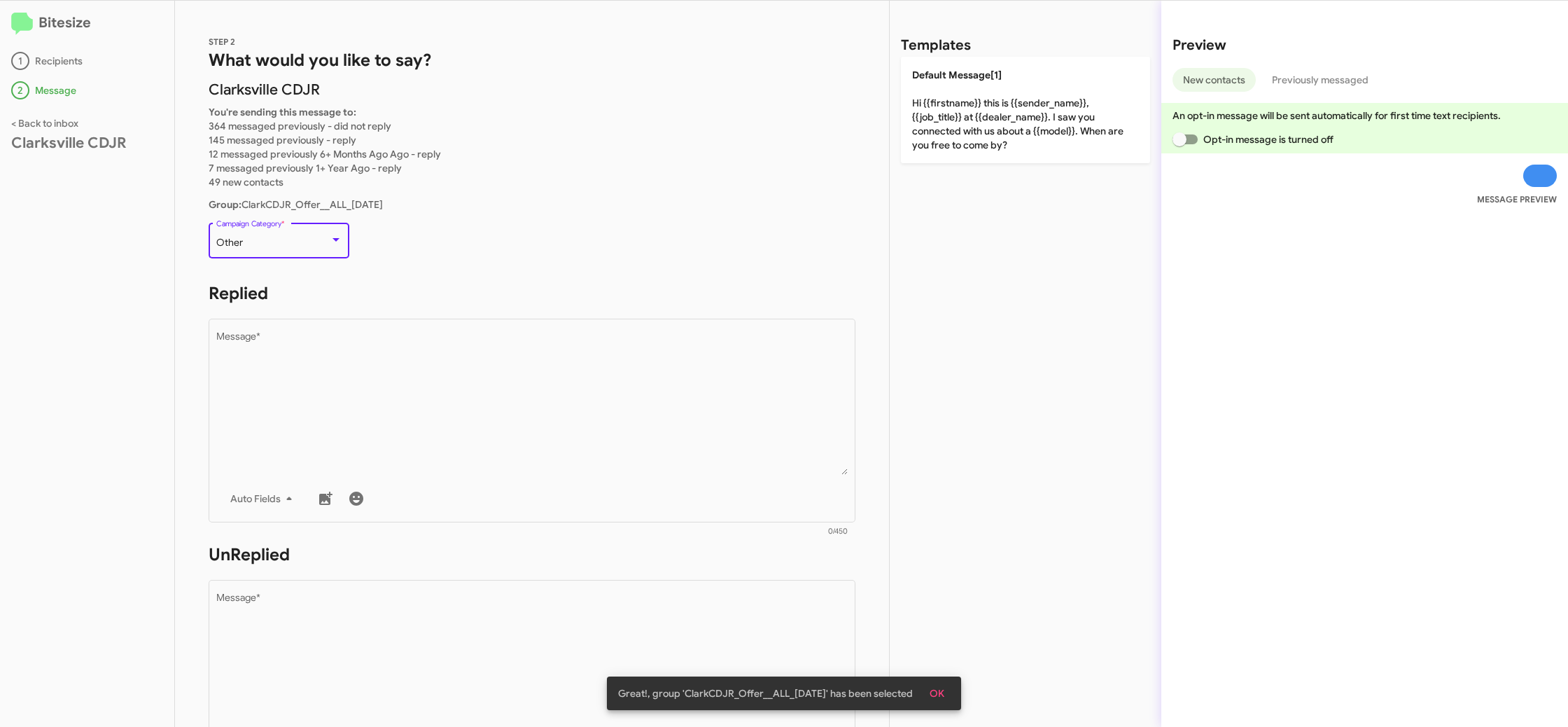
click at [324, 246] on div "Other" at bounding box center [273, 243] width 113 height 11
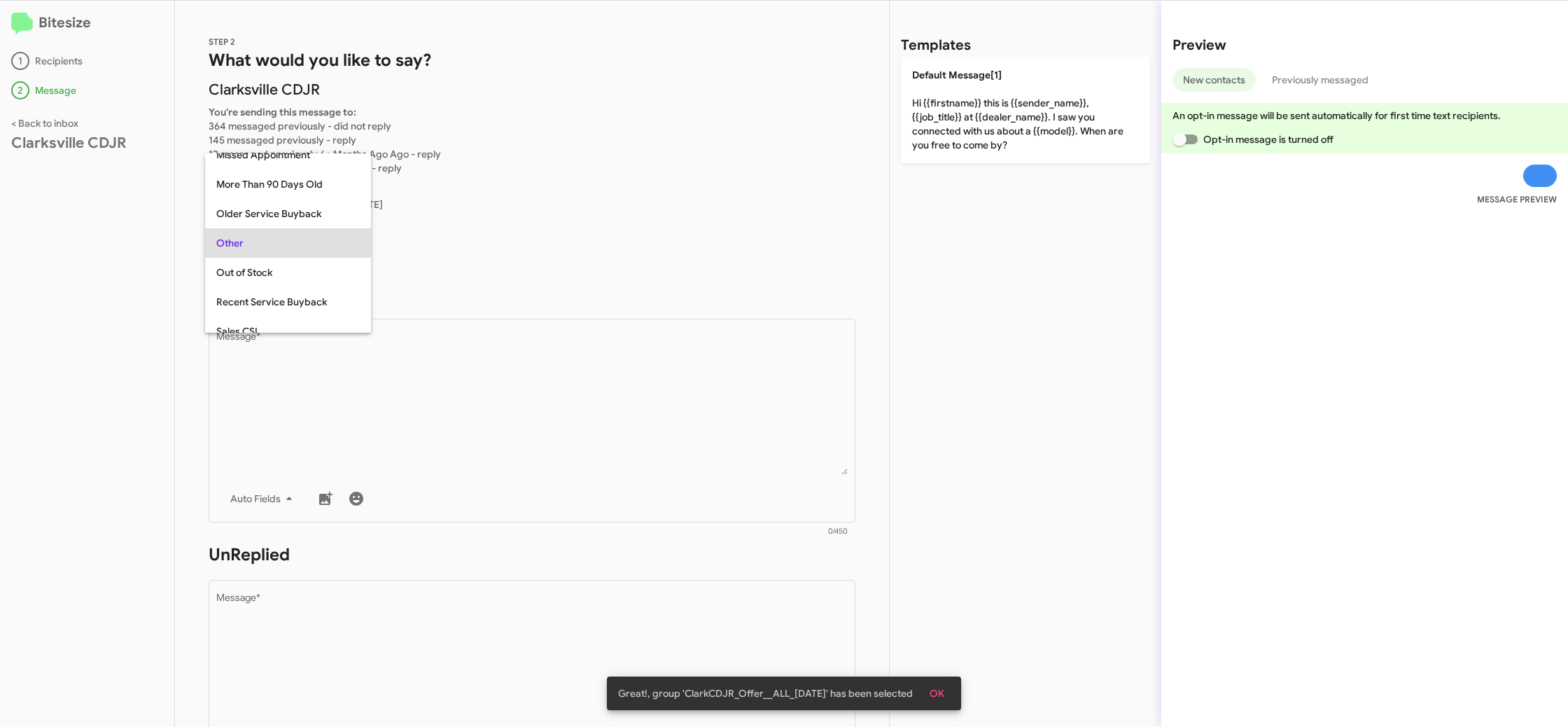
scroll to position [439, 0]
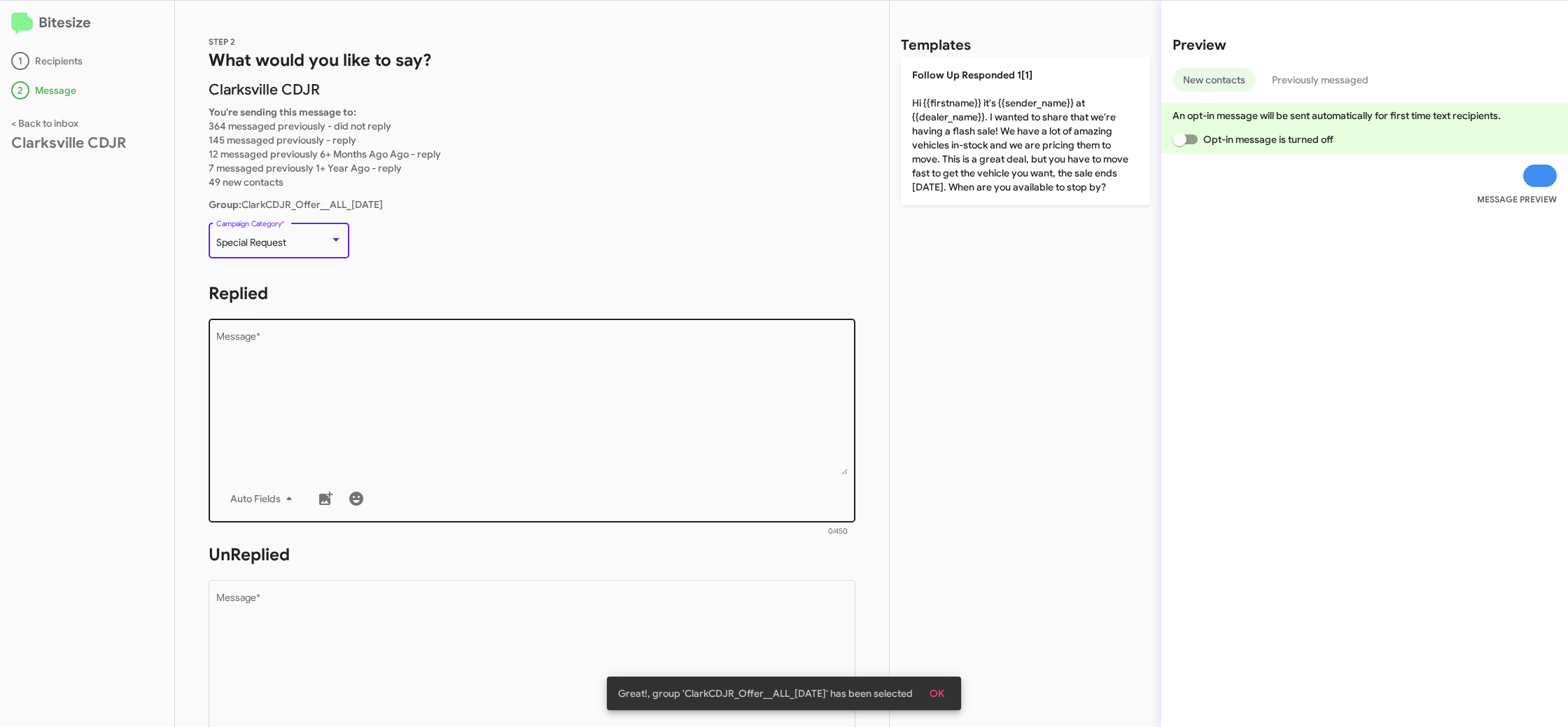
click at [421, 401] on textarea "Message *" at bounding box center [533, 402] width 632 height 142
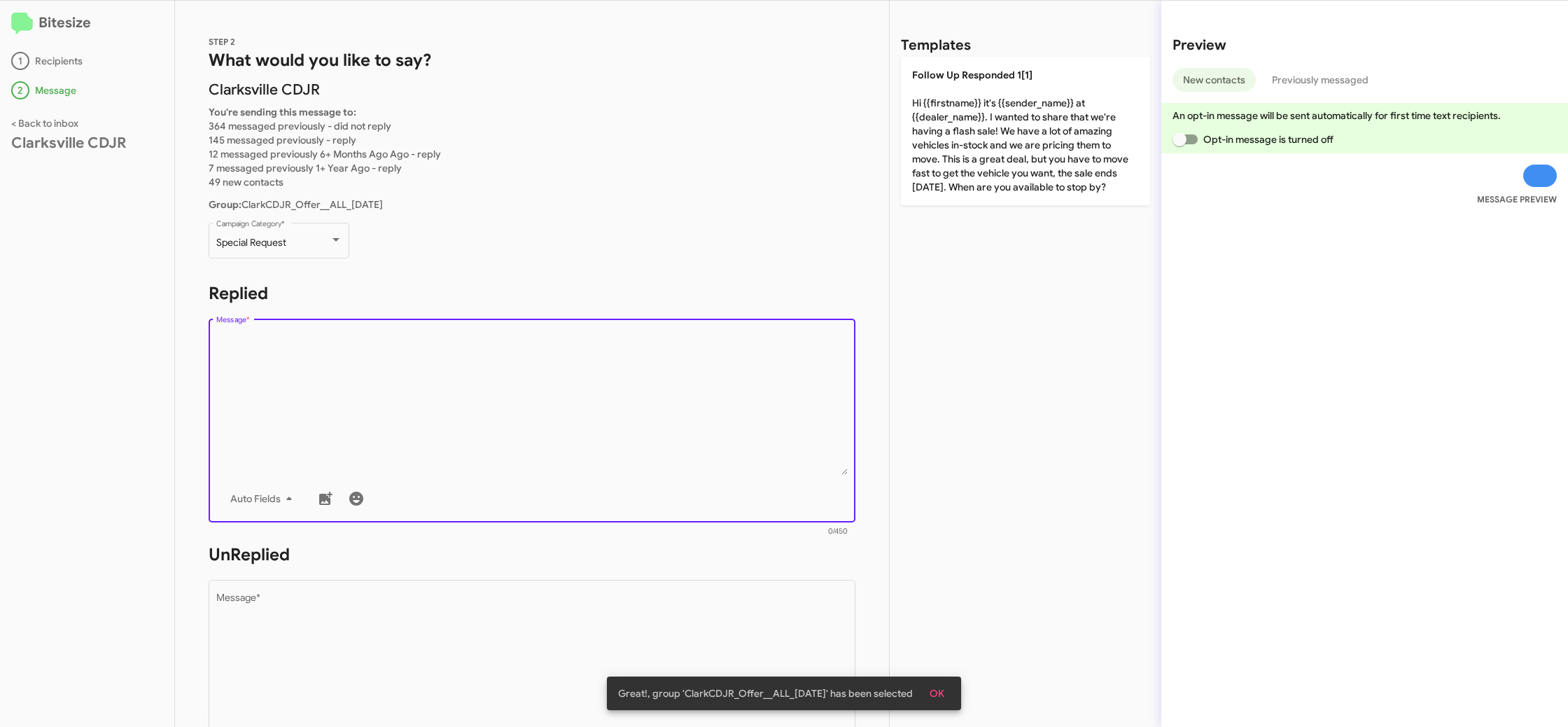
paste textarea ""Hi {{firstname}} it's {{sender_name}} at {{dealer_name}}. Don't miss out on an…"
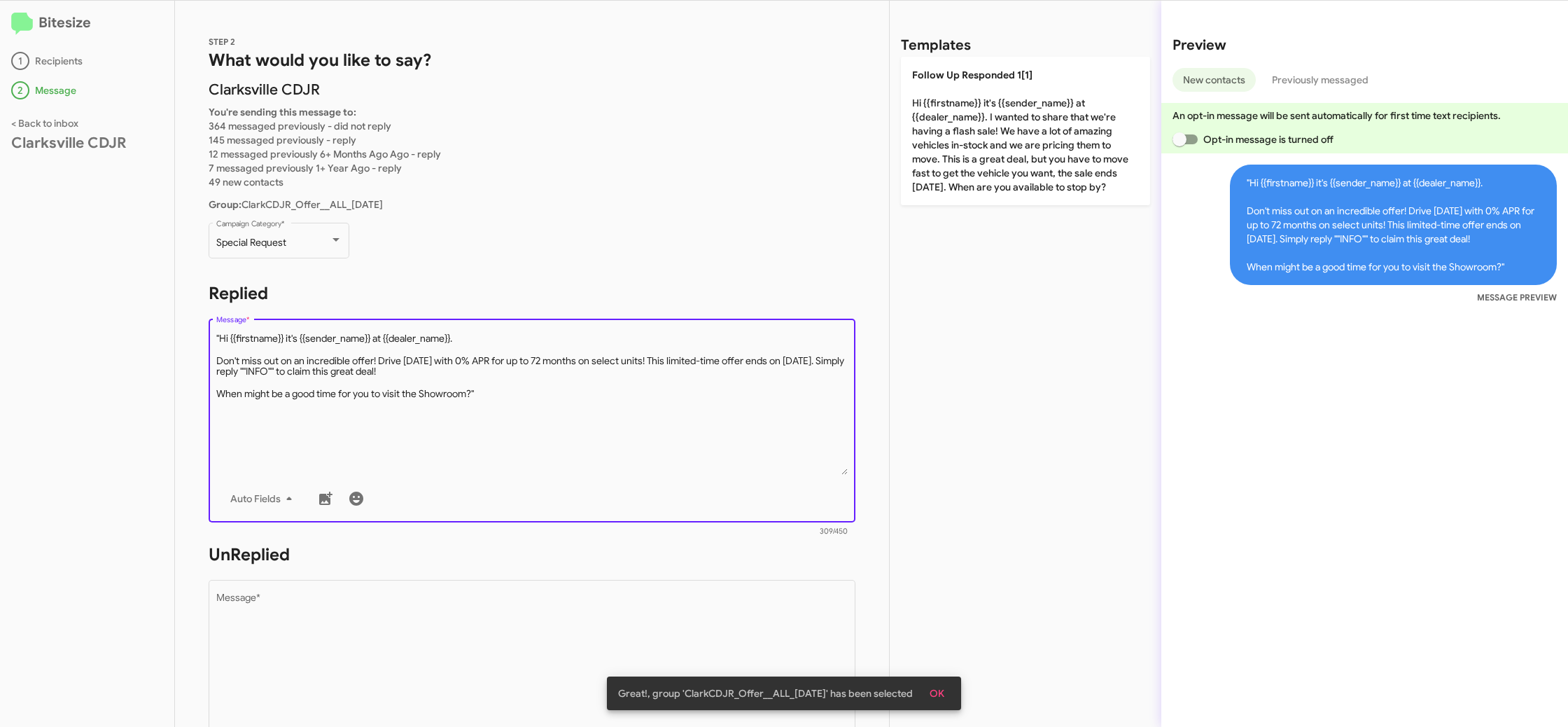
type textarea ""Hi {{firstname}} it's {{sender_name}} at {{dealer_name}}. Don't miss out on an…"
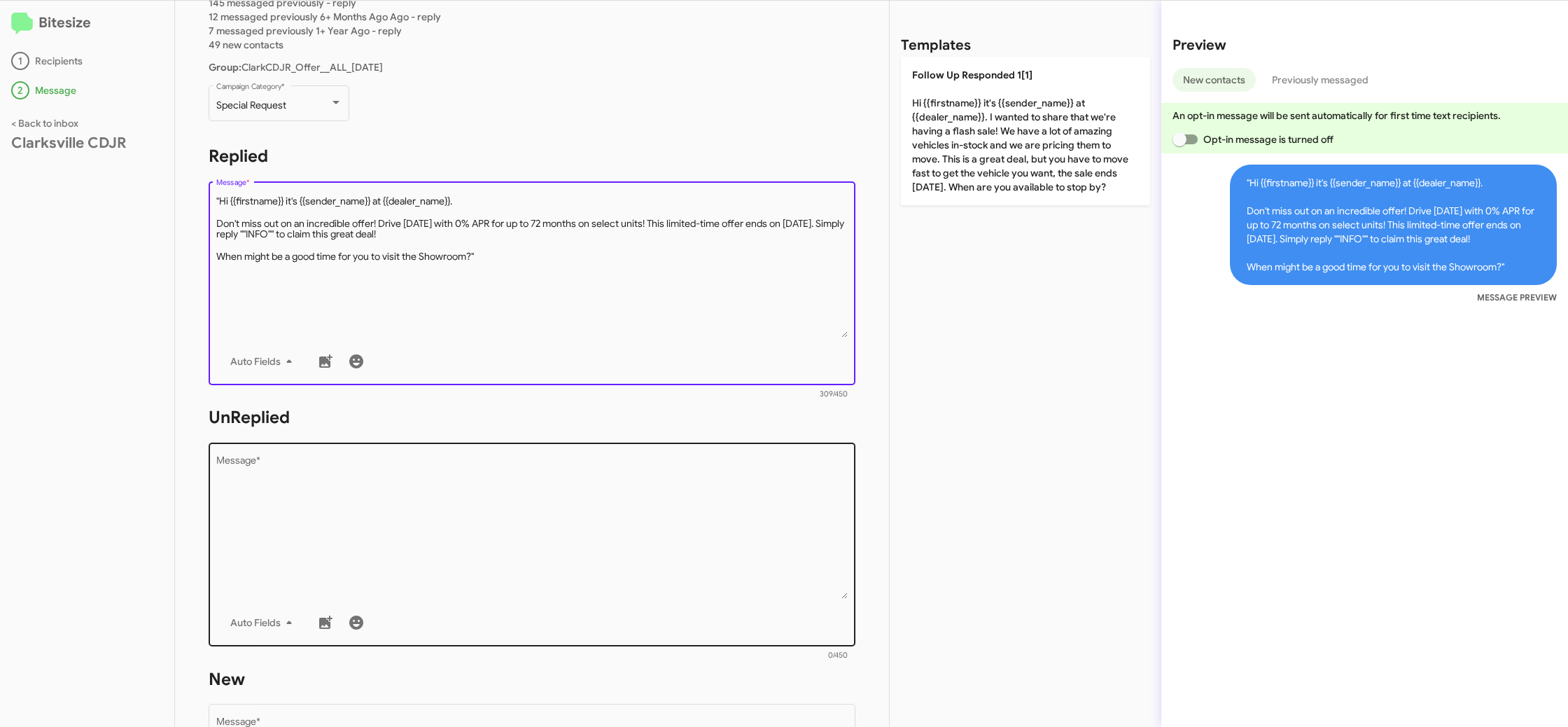
scroll to position [169, 0]
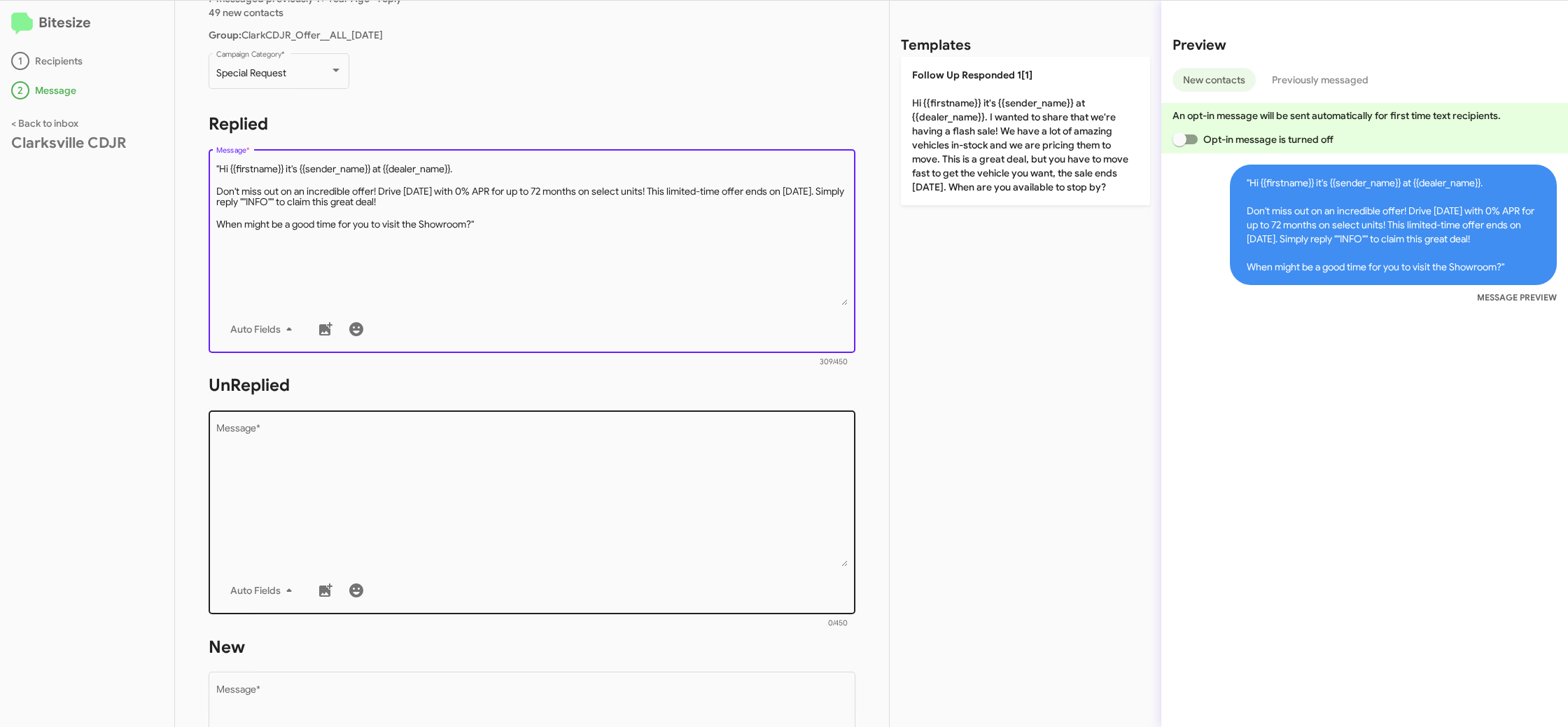
drag, startPoint x: 479, startPoint y: 471, endPoint x: 495, endPoint y: 477, distance: 17.1
click at [479, 471] on textarea "Message *" at bounding box center [533, 495] width 632 height 142
paste textarea ""Hi {{firstname}} it's {{sender_name}}, {{job_title}} at {{dealer_name}}. Thank…"
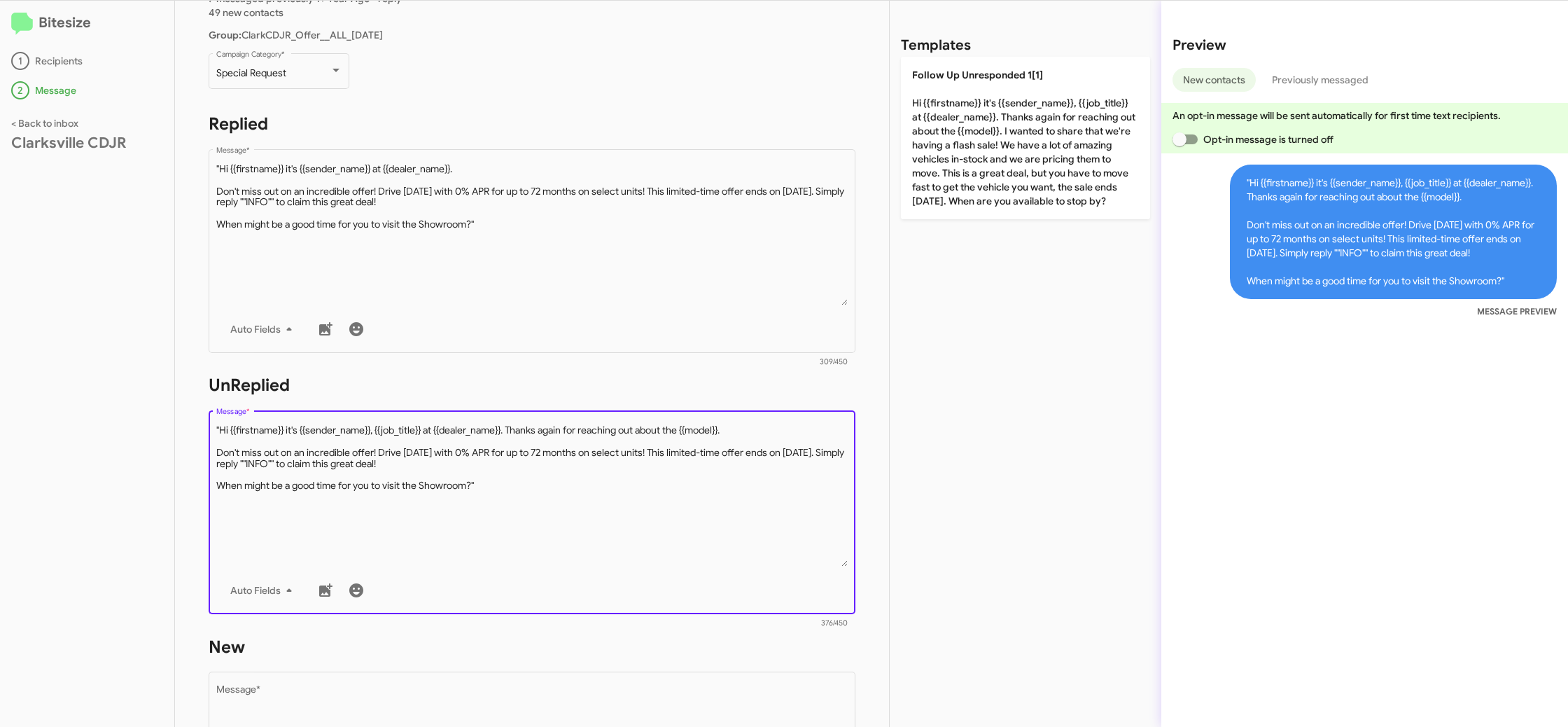
type textarea ""Hi {{firstname}} it's {{sender_name}}, {{job_title}} at {{dealer_name}}. Thank…"
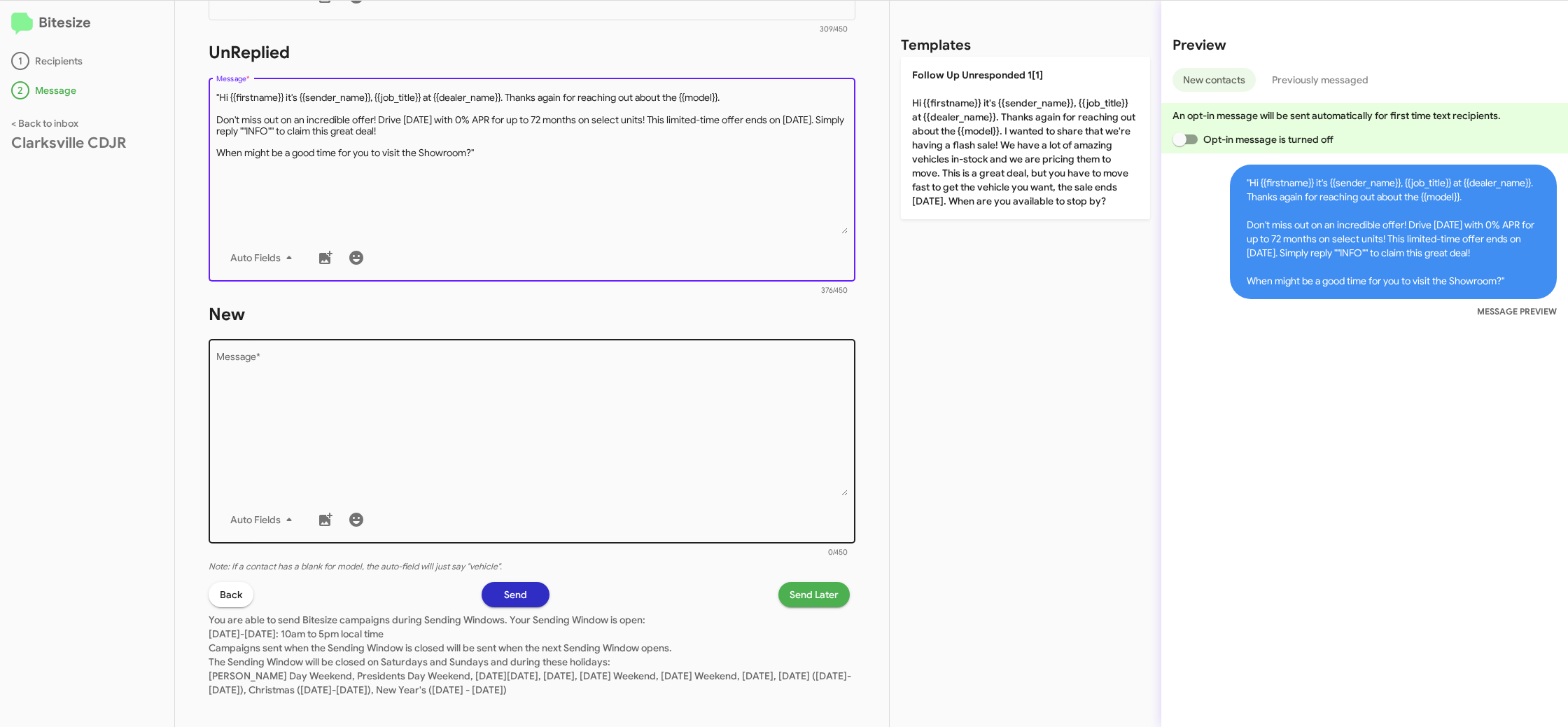
scroll to position [515, 0]
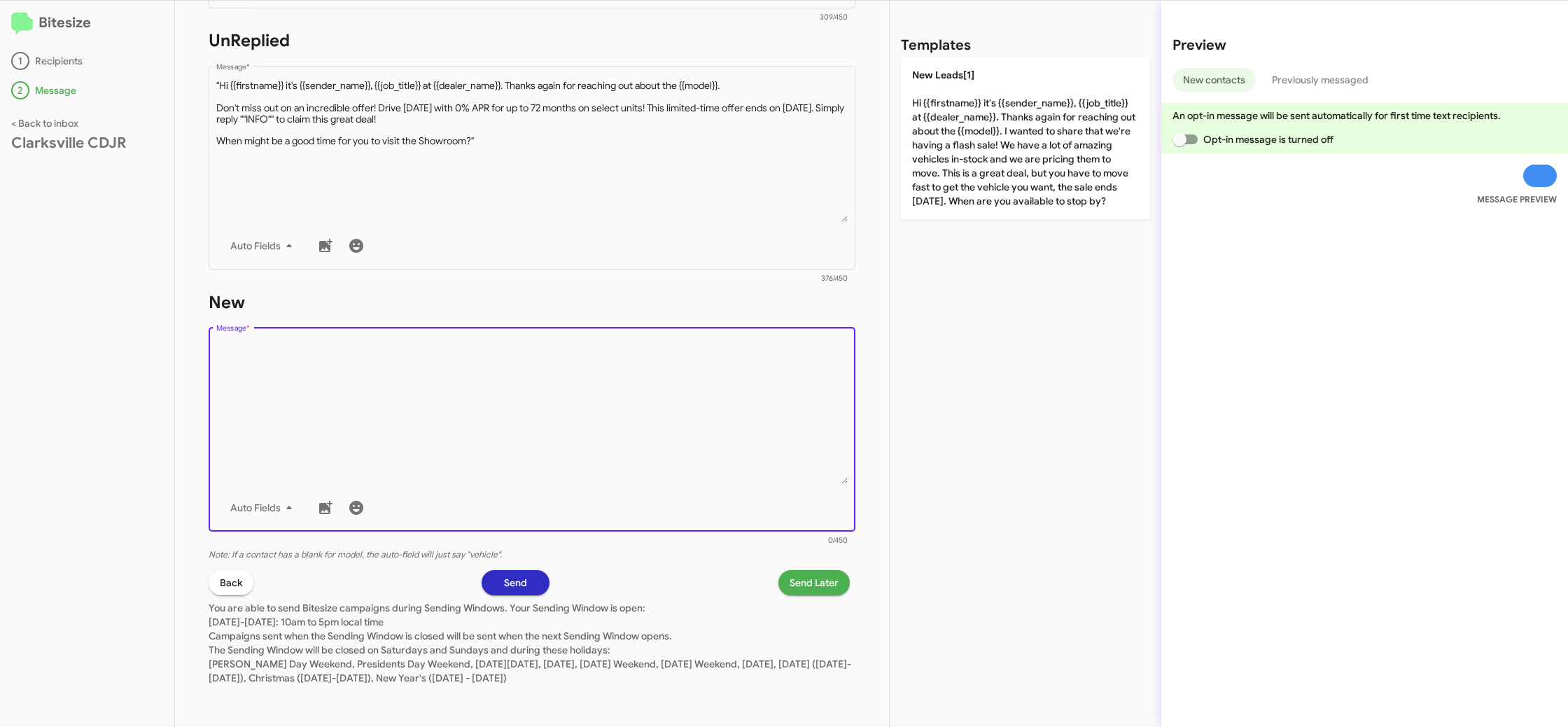
drag, startPoint x: 597, startPoint y: 441, endPoint x: 596, endPoint y: 433, distance: 8.1
click at [597, 441] on textarea "Message *" at bounding box center [533, 412] width 632 height 142
paste textarea ""Hi {{firstname}} it's {{sender_name}}, {{job_title}} at {{dealer_name}}. Thank…"
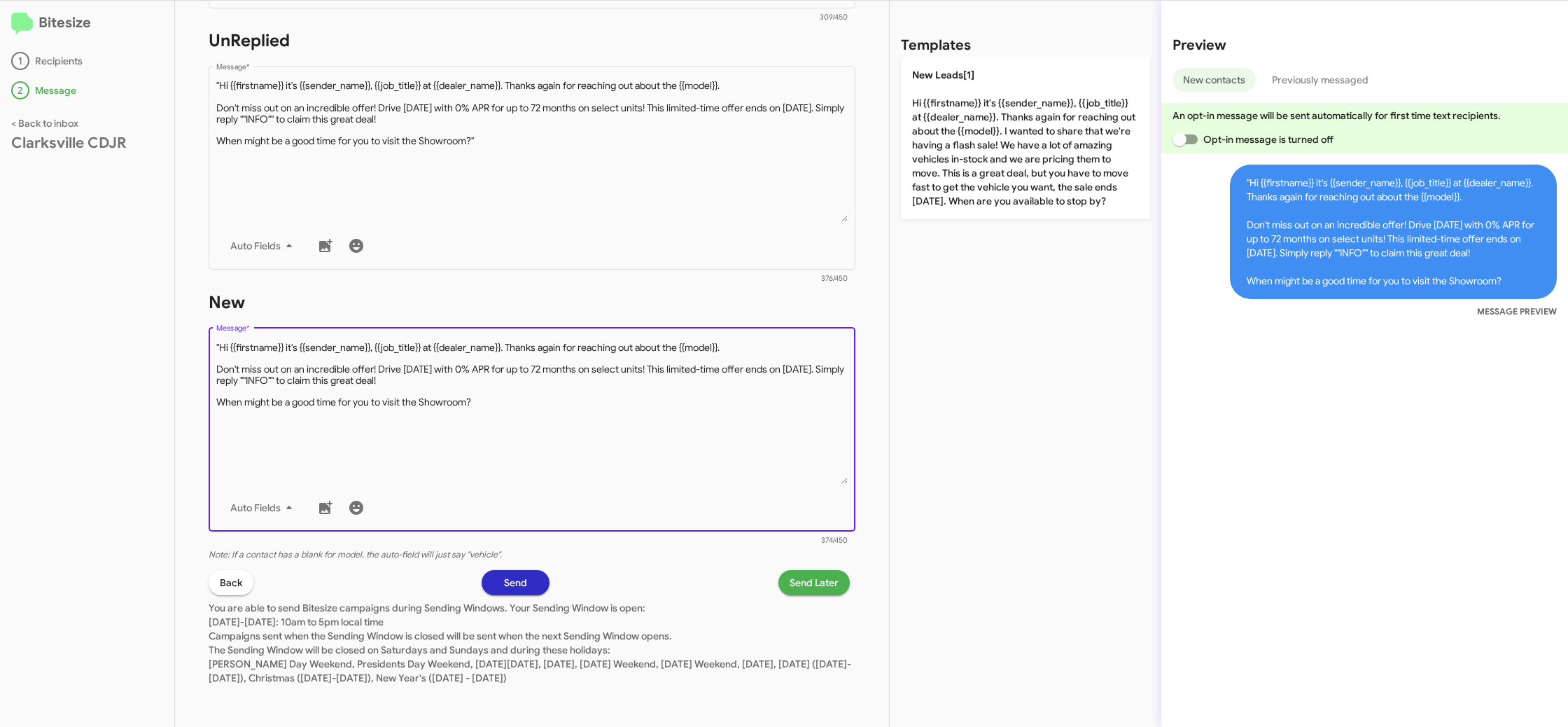
click at [219, 345] on textarea "Message *" at bounding box center [533, 412] width 632 height 142
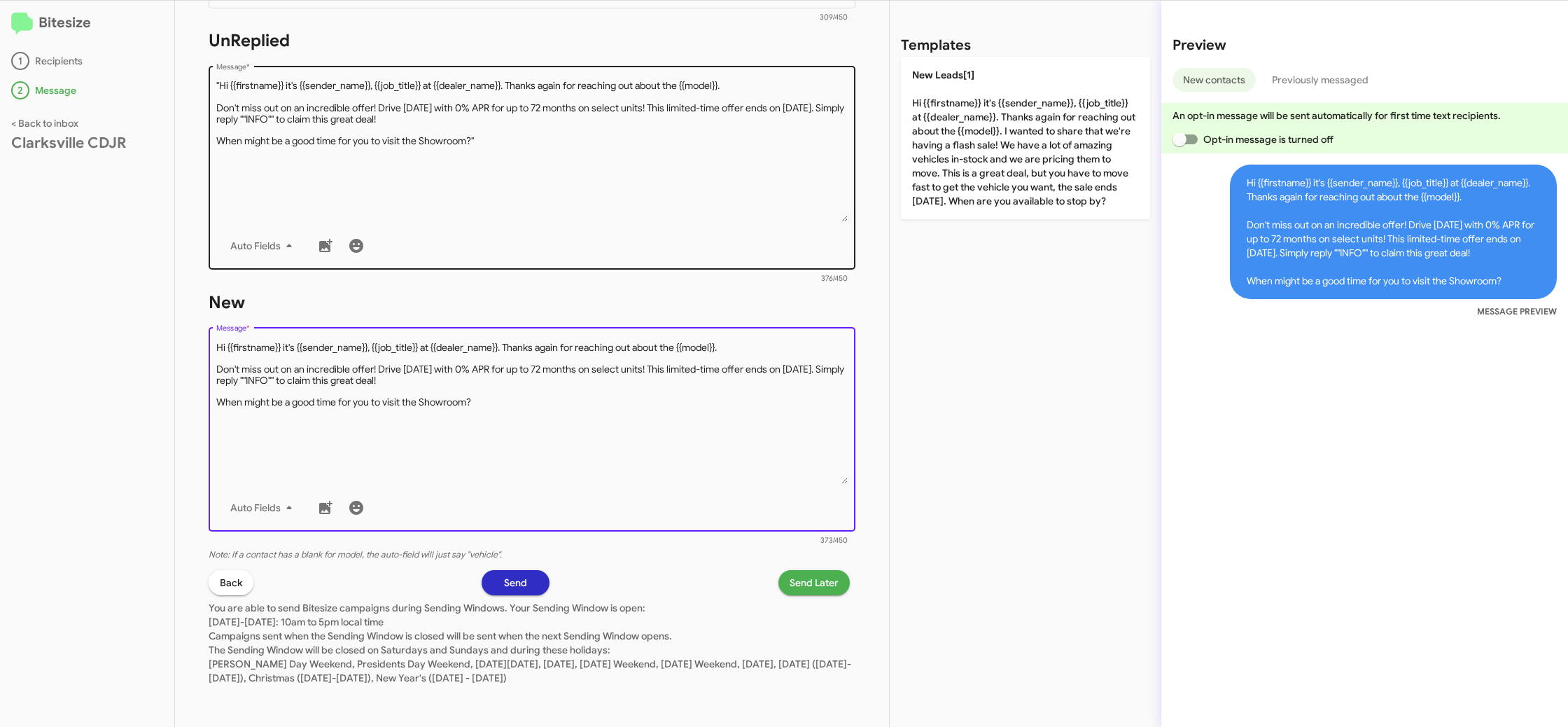
type textarea "Hi {{firstname}} it's {{sender_name}}, {{job_title}} at {{dealer_name}}. Thanks…"
click at [300, 157] on textarea "Message *" at bounding box center [533, 150] width 632 height 142
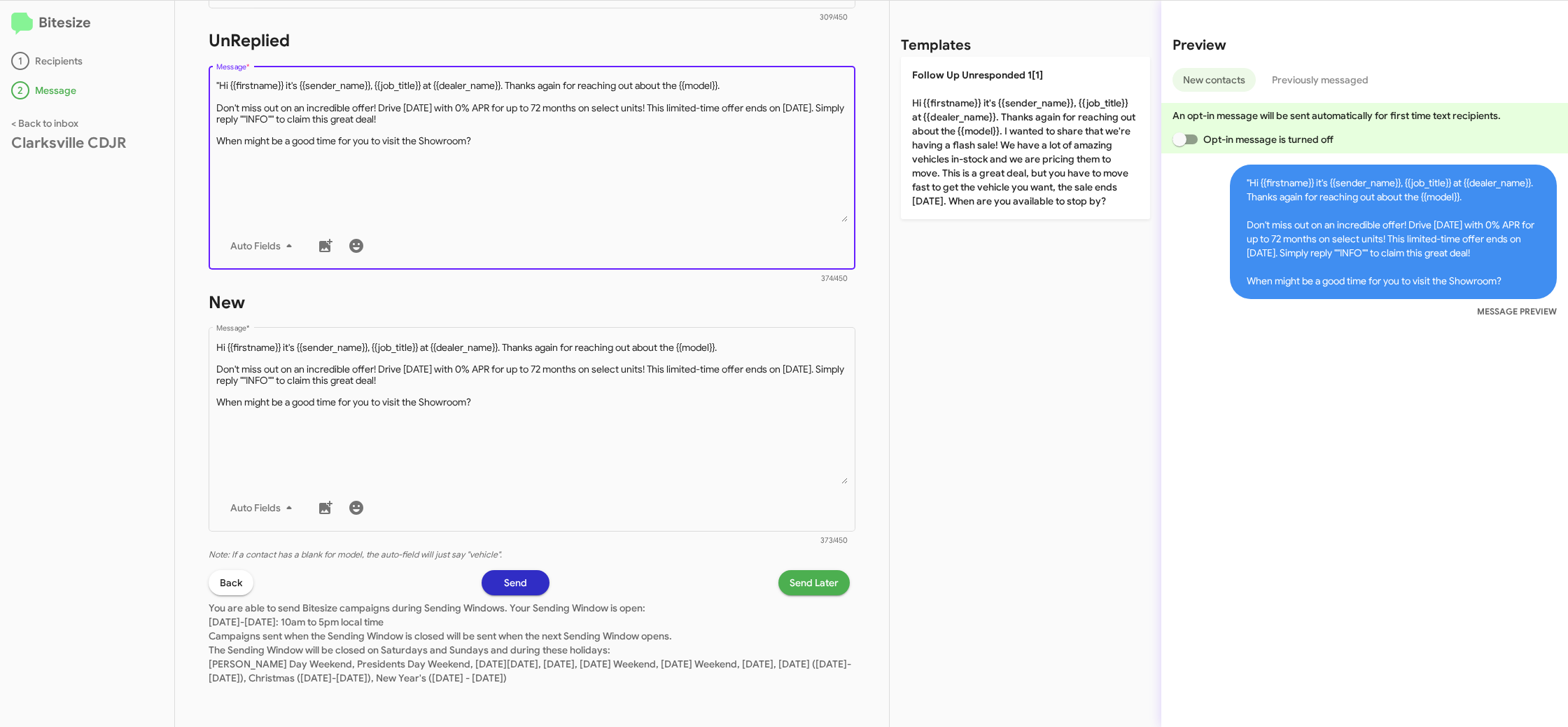
drag, startPoint x: 220, startPoint y: 85, endPoint x: 224, endPoint y: 92, distance: 8.1
click at [220, 85] on textarea "Message *" at bounding box center [533, 150] width 632 height 142
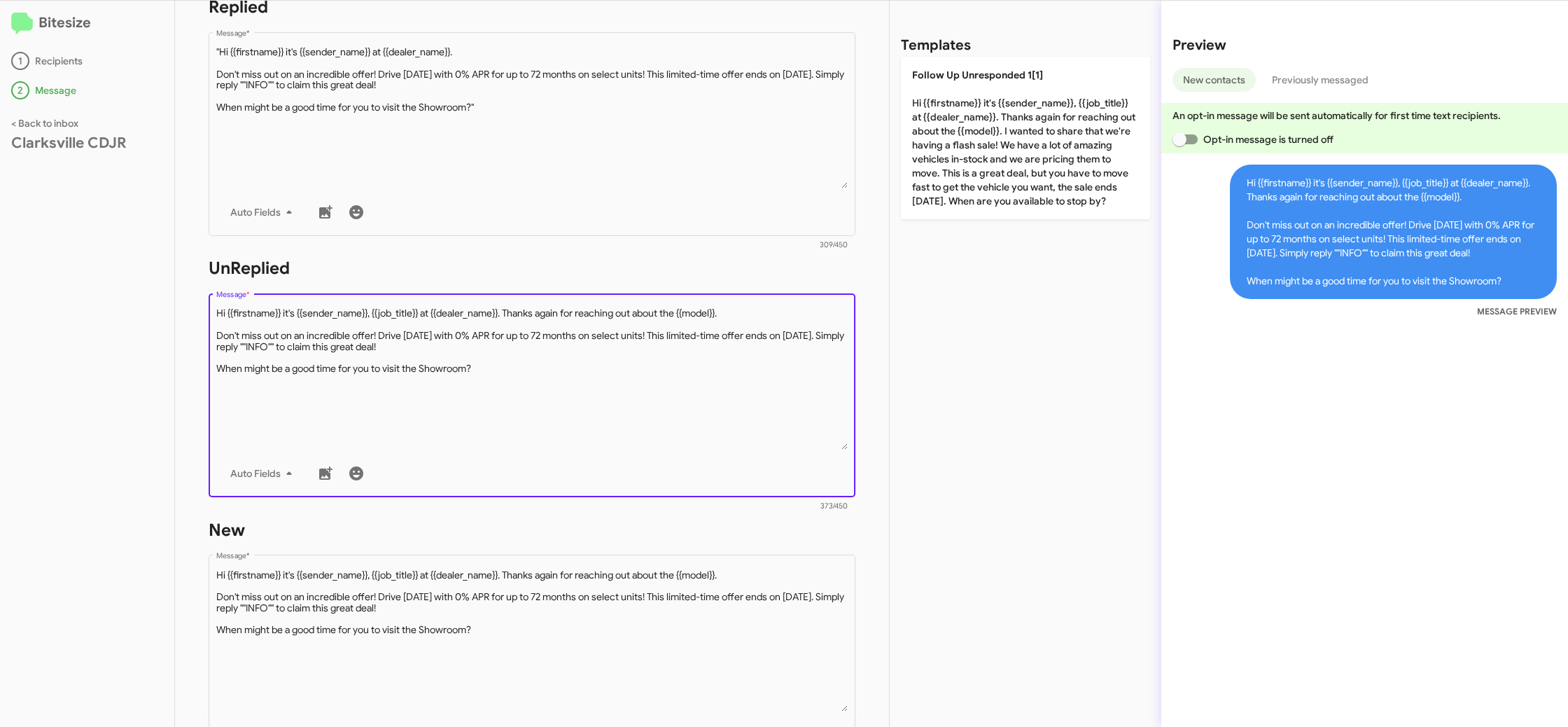
scroll to position [286, 0]
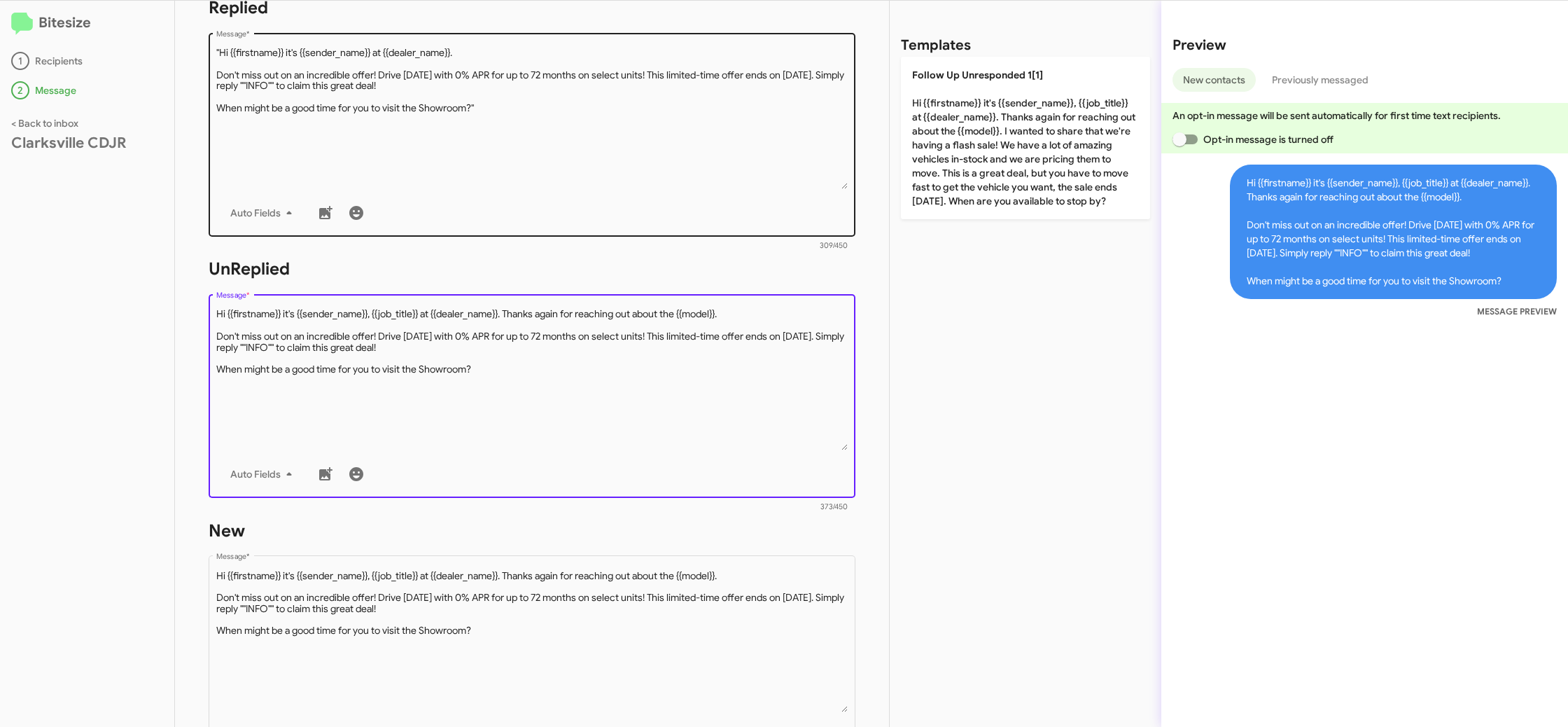
type textarea "Hi {{firstname}} it's {{sender_name}}, {{job_title}} at {{dealer_name}}. Thanks…"
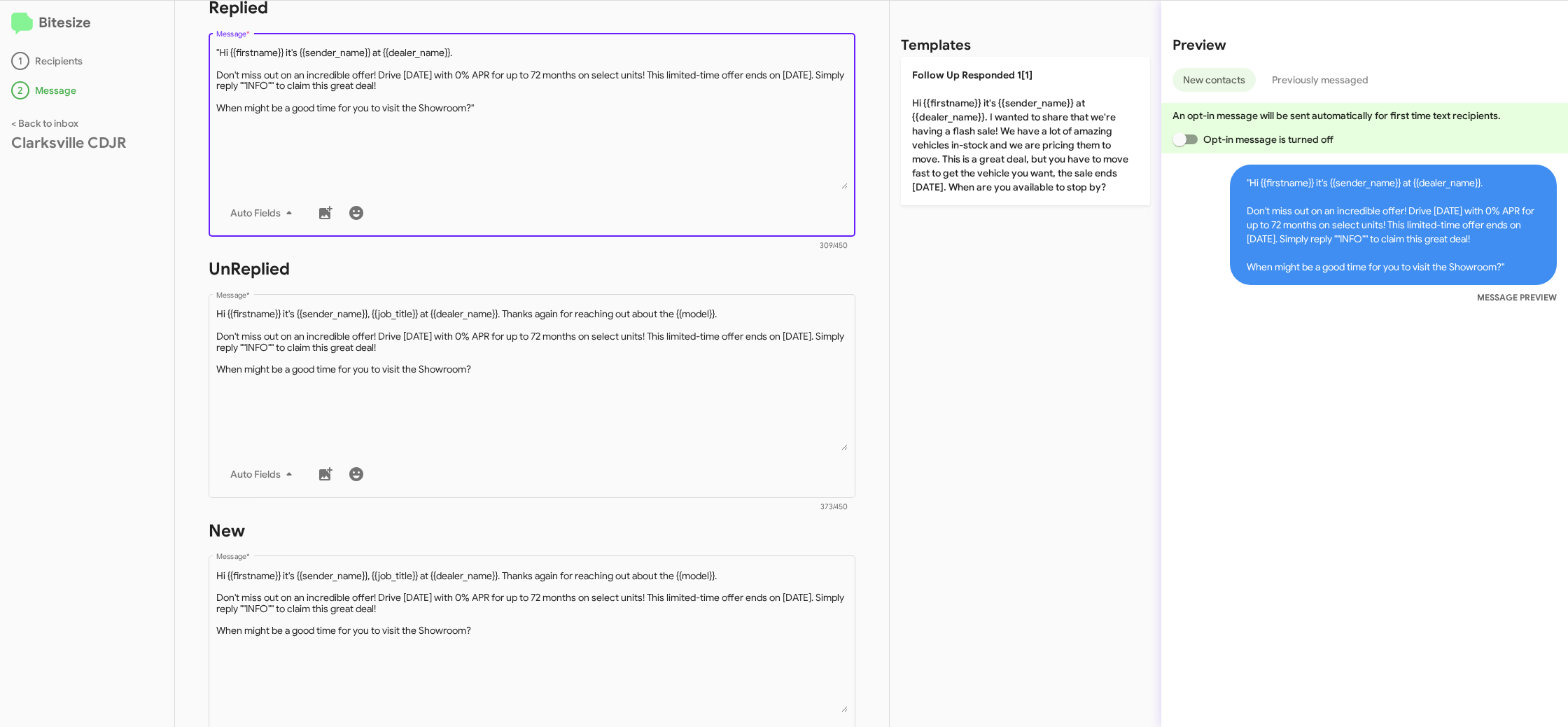
click at [295, 139] on textarea "Message *" at bounding box center [533, 117] width 632 height 142
click at [218, 48] on textarea "Message *" at bounding box center [533, 117] width 632 height 142
type textarea "Hi {{firstname}} it's {{sender_name}} at {{dealer_name}}. Don't miss out on an …"
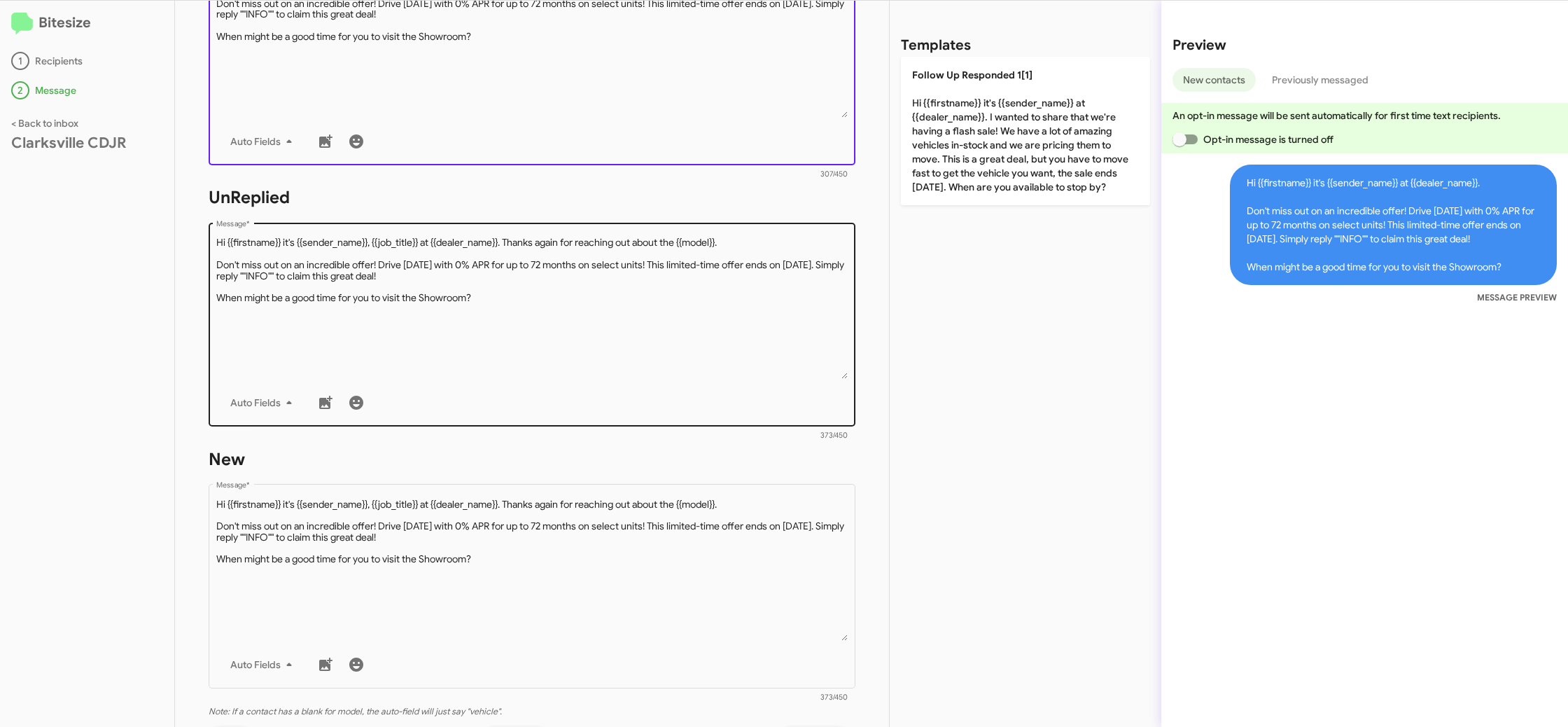
scroll to position [515, 0]
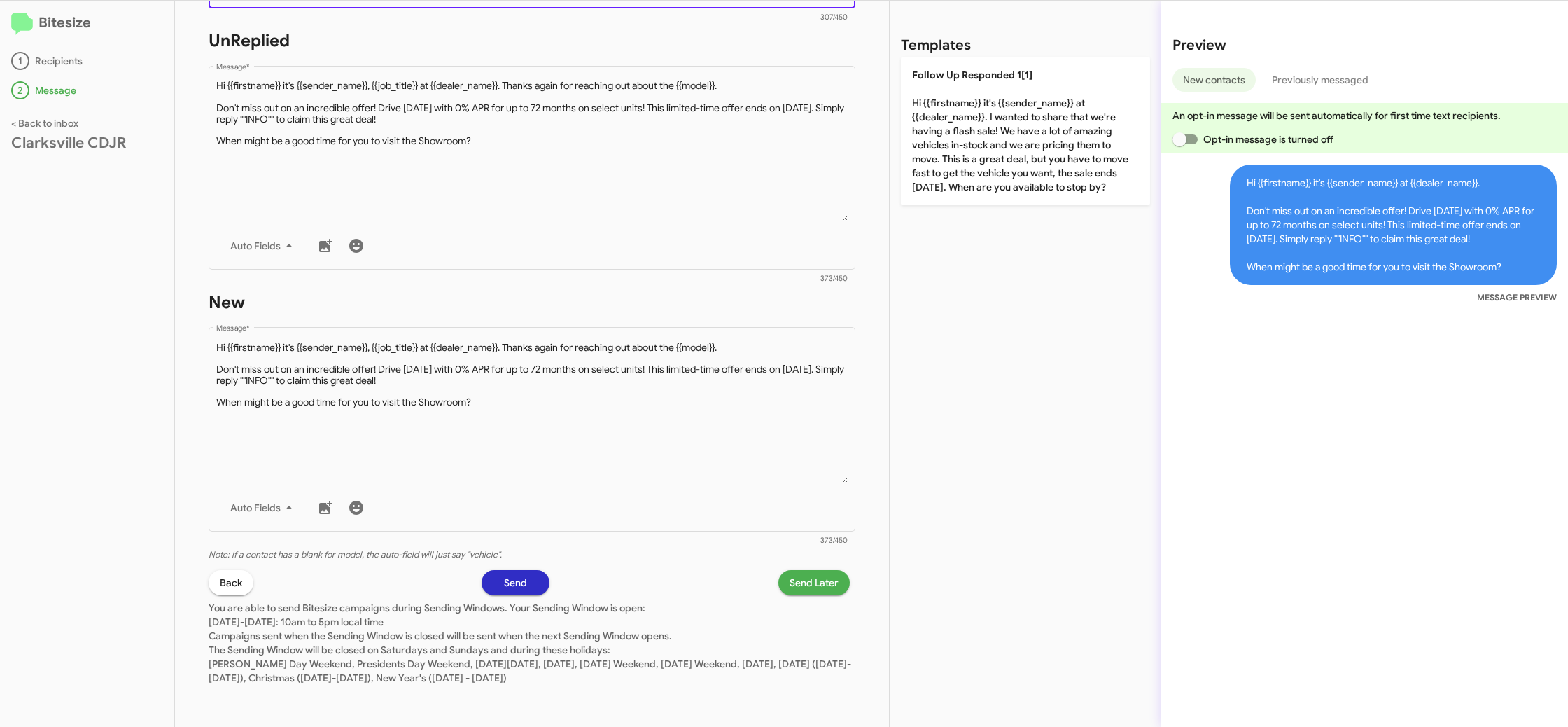
click at [825, 589] on span "Send Later" at bounding box center [814, 582] width 49 height 25
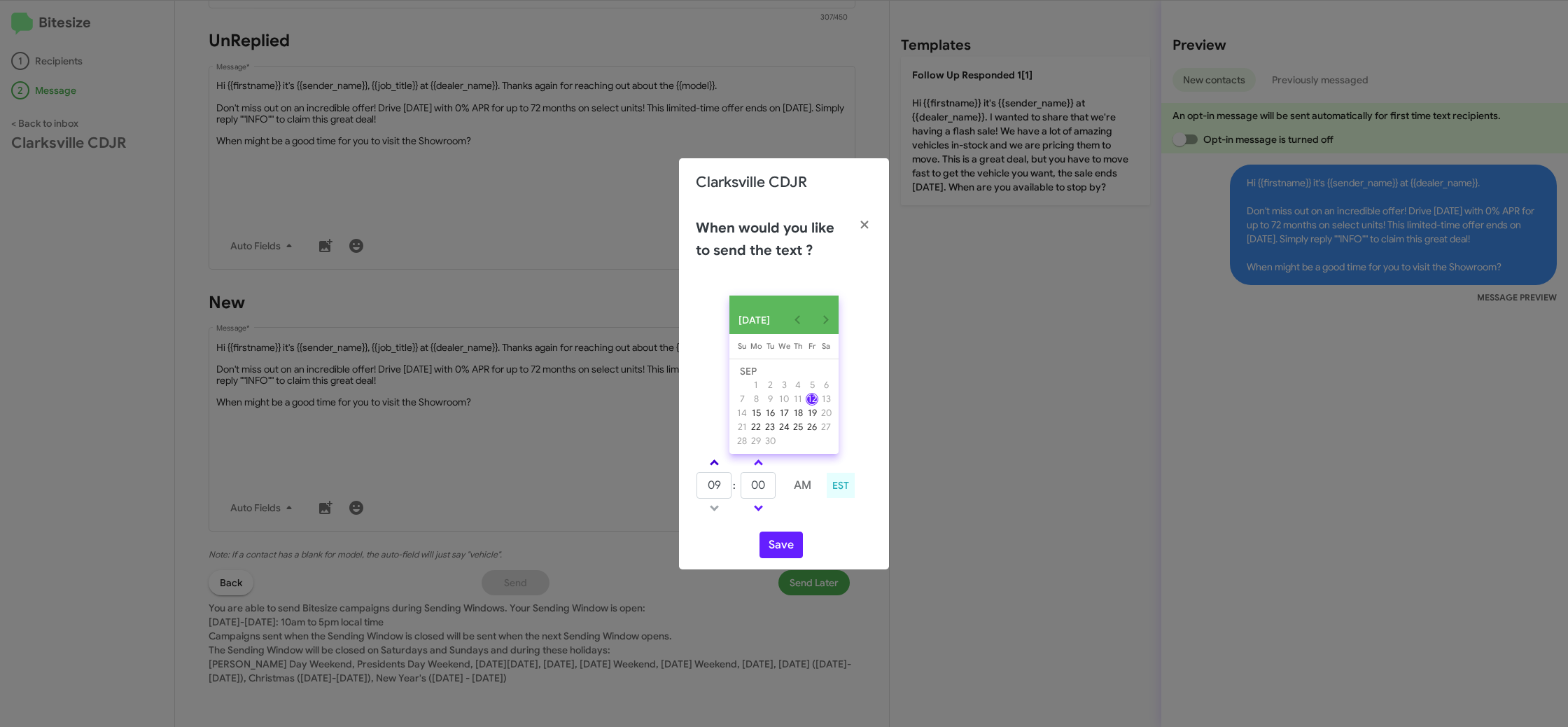
drag, startPoint x: 717, startPoint y: 465, endPoint x: 766, endPoint y: 470, distance: 49.3
click at [717, 465] on span at bounding box center [714, 464] width 9 height 9
type input "10"
click at [771, 468] on td at bounding box center [758, 462] width 36 height 17
click at [759, 466] on span at bounding box center [758, 464] width 9 height 9
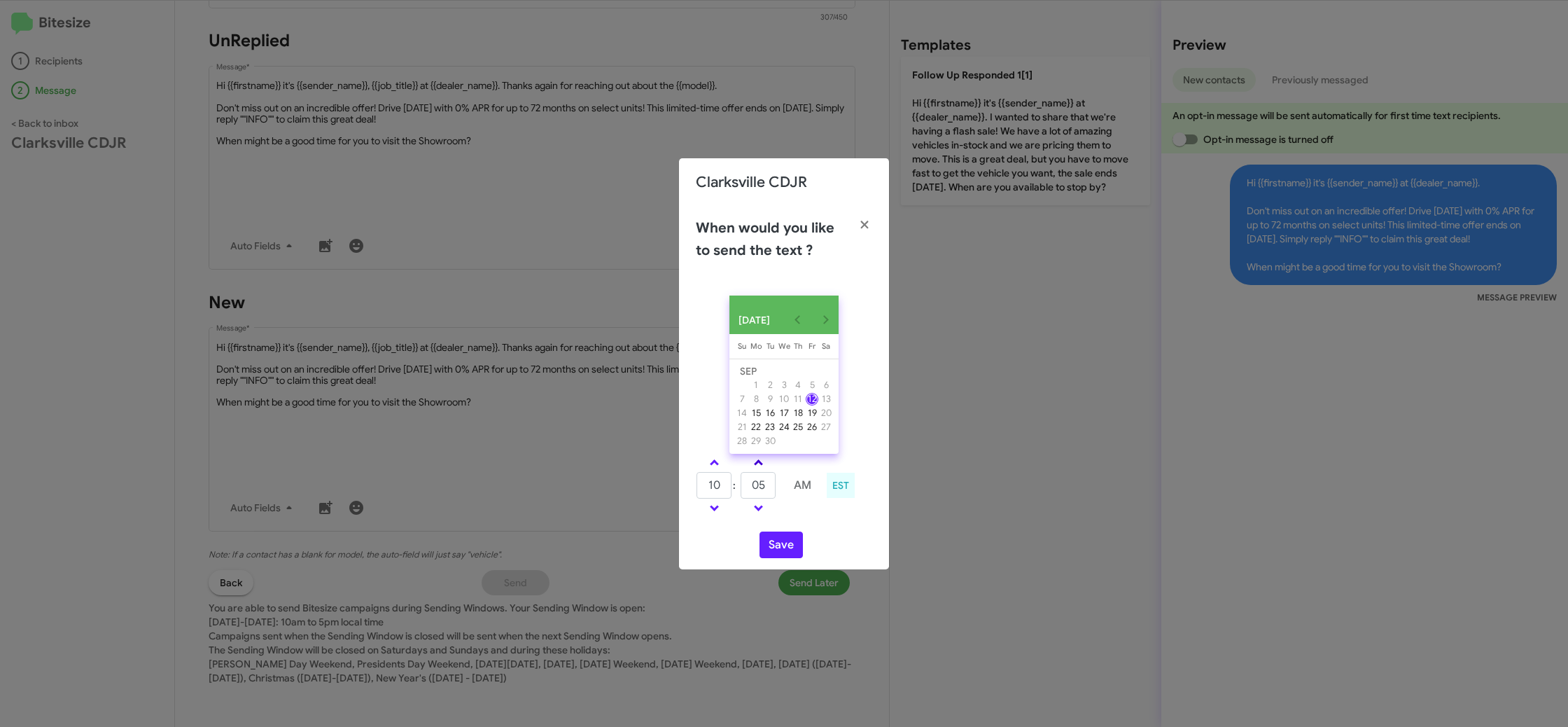
click at [759, 466] on span at bounding box center [758, 464] width 9 height 9
click at [759, 464] on span at bounding box center [758, 464] width 9 height 9
type input "25"
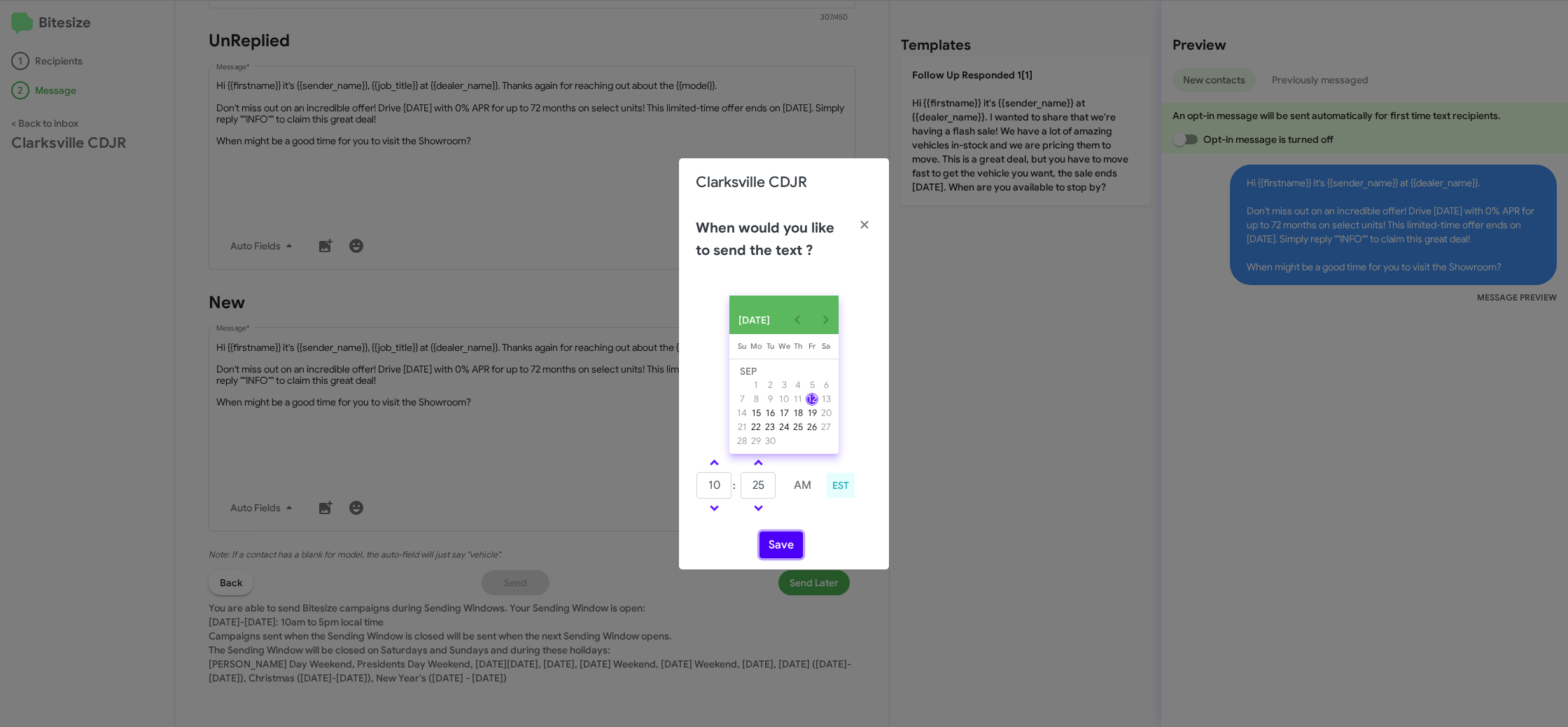
click at [775, 550] on button "Save" at bounding box center [781, 544] width 43 height 27
